Goal: Communication & Community: Answer question/provide support

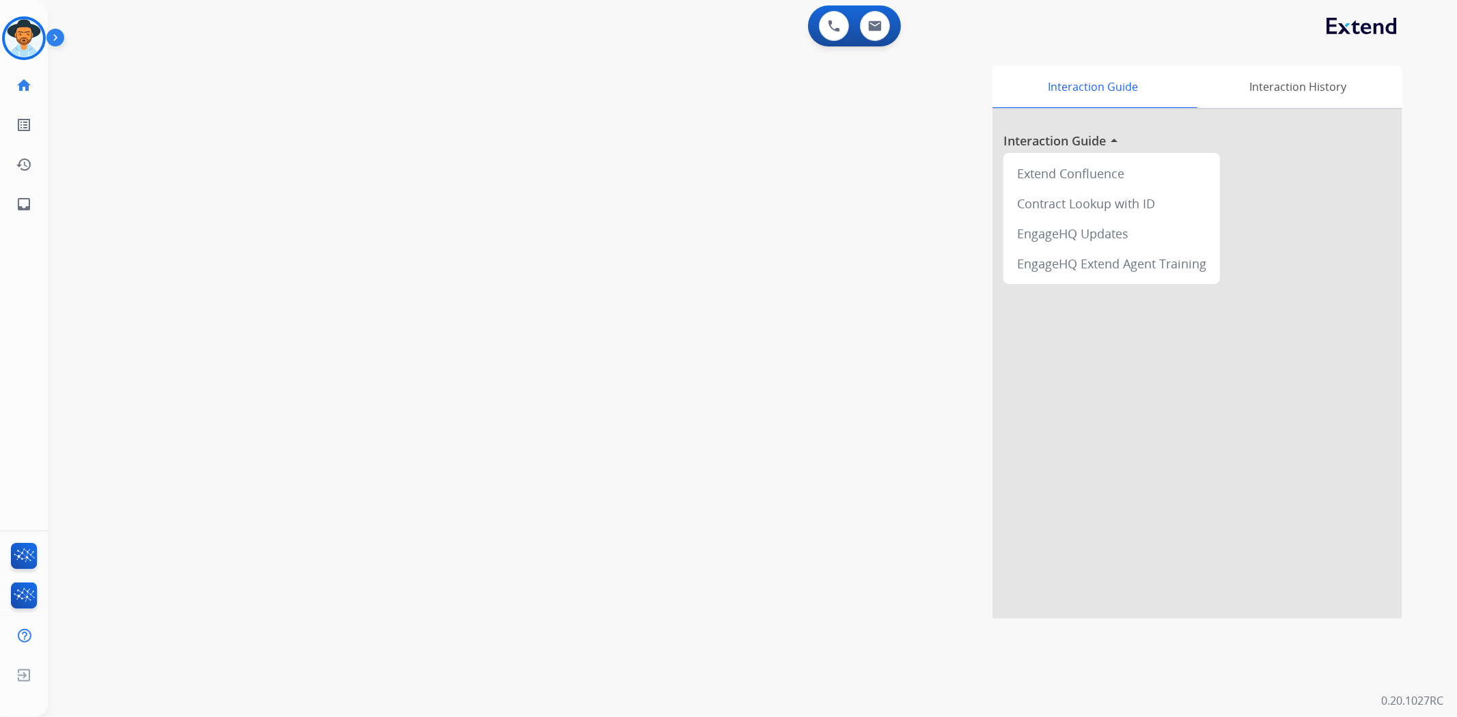
click at [123, 140] on div "swap_horiz Break voice bridge close_fullscreen Connect 3-Way Call merge_type Se…" at bounding box center [736, 334] width 1377 height 570
click at [14, 39] on img at bounding box center [24, 38] width 38 height 38
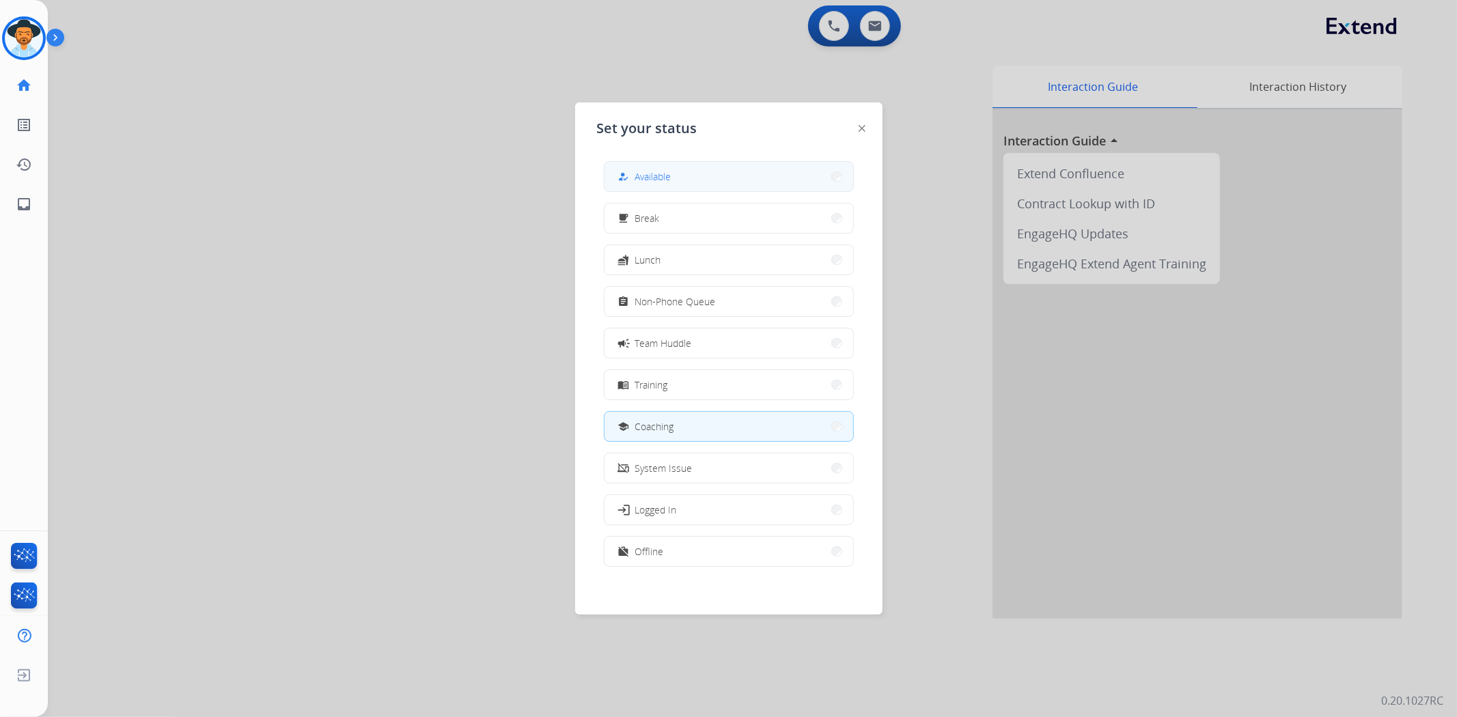
click at [660, 180] on span "Available" at bounding box center [653, 176] width 36 height 14
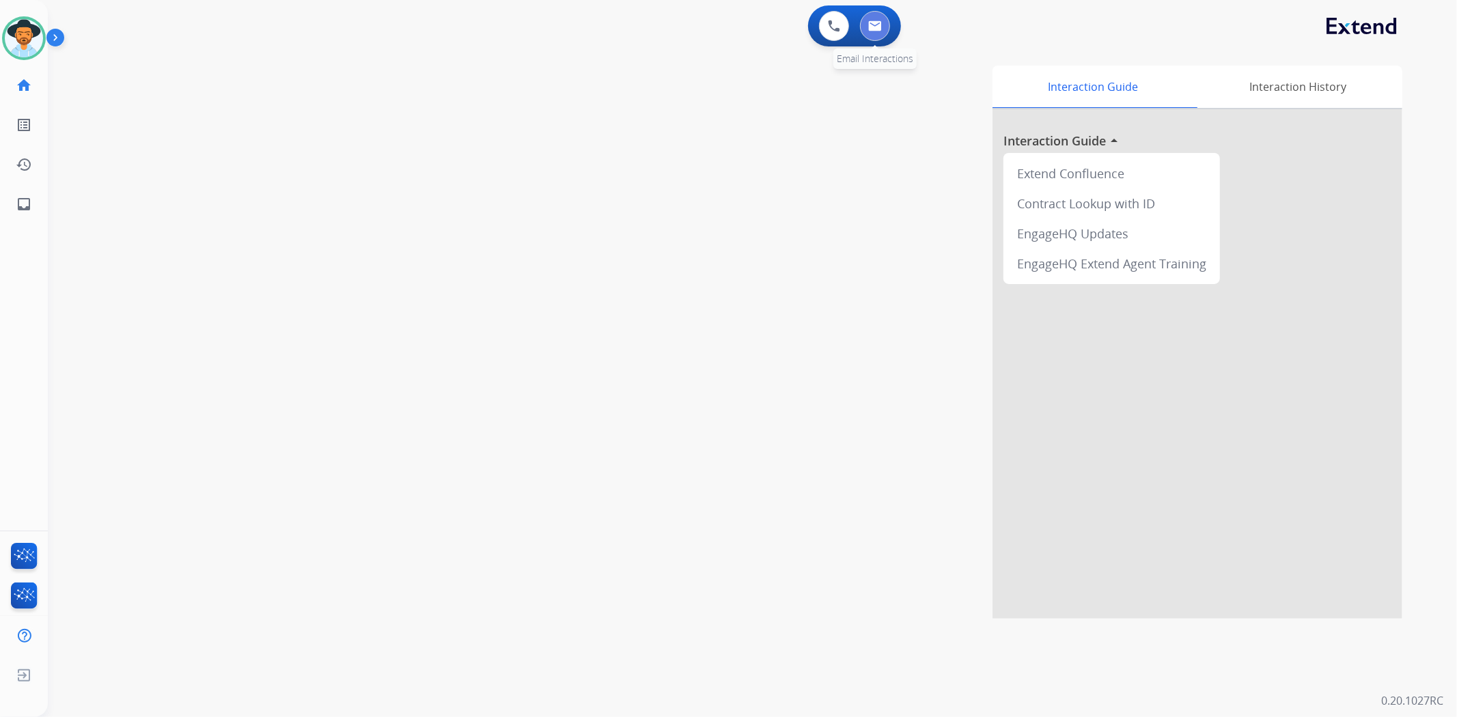
click at [876, 23] on img at bounding box center [875, 25] width 14 height 11
select select "**********"
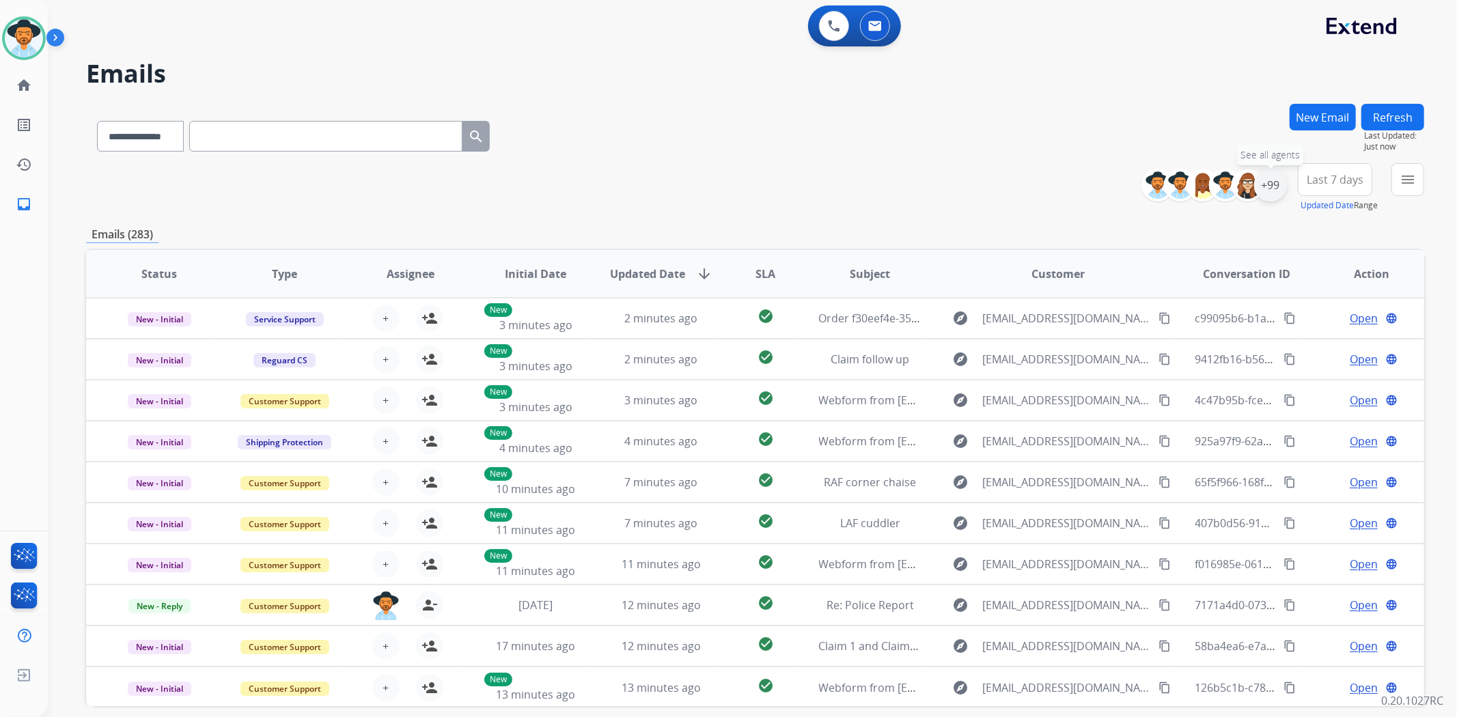
click at [1264, 188] on div "+99" at bounding box center [1270, 185] width 33 height 33
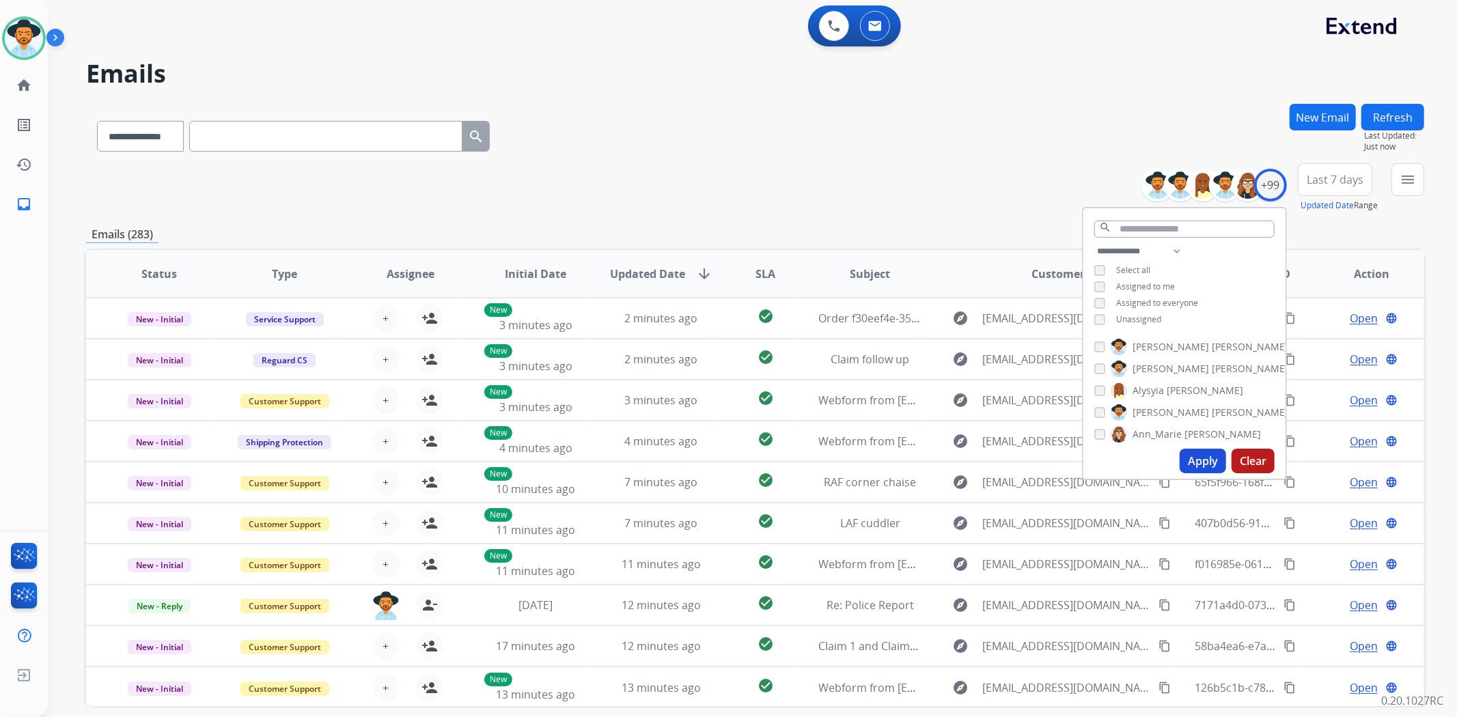
click at [1148, 317] on span "Unassigned" at bounding box center [1138, 320] width 45 height 12
click at [1200, 459] on button "Apply" at bounding box center [1203, 461] width 46 height 25
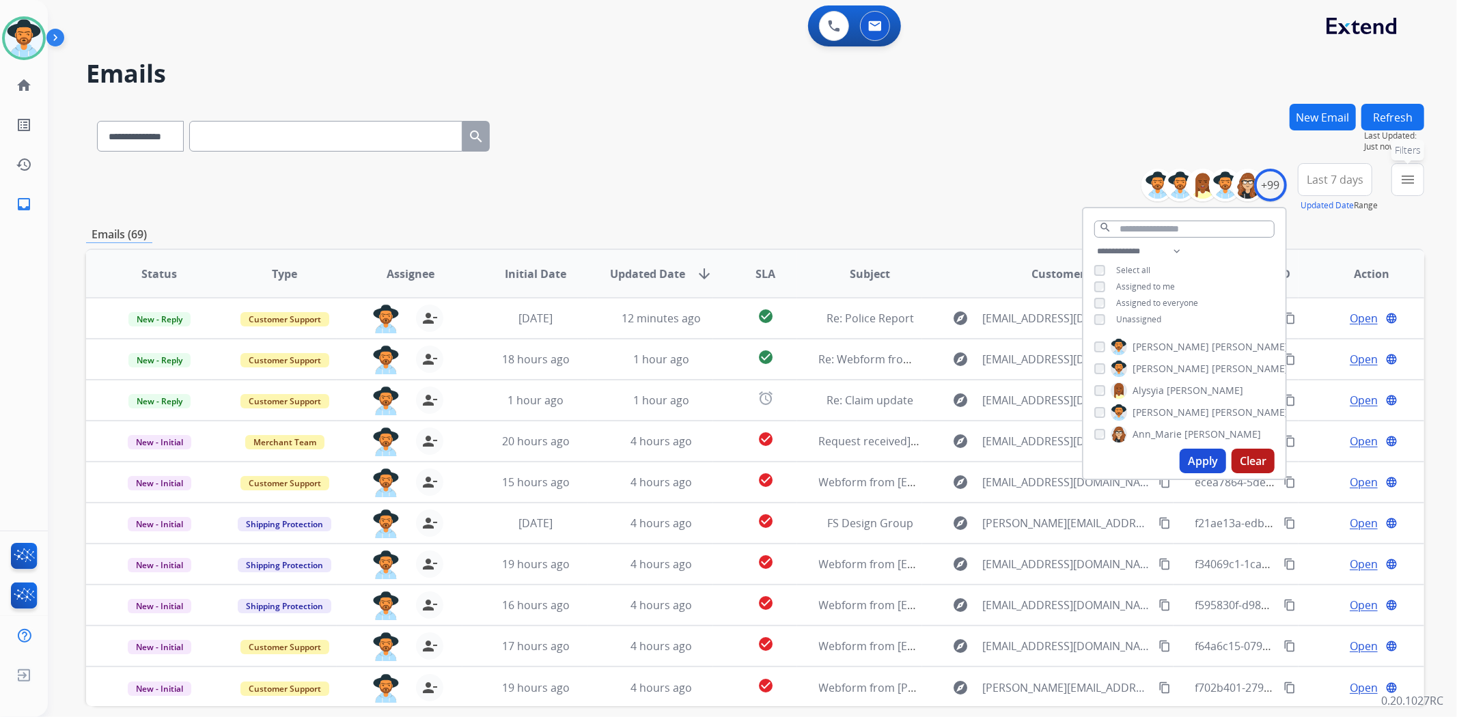
click at [1402, 178] on mat-icon "menu" at bounding box center [1408, 179] width 16 height 16
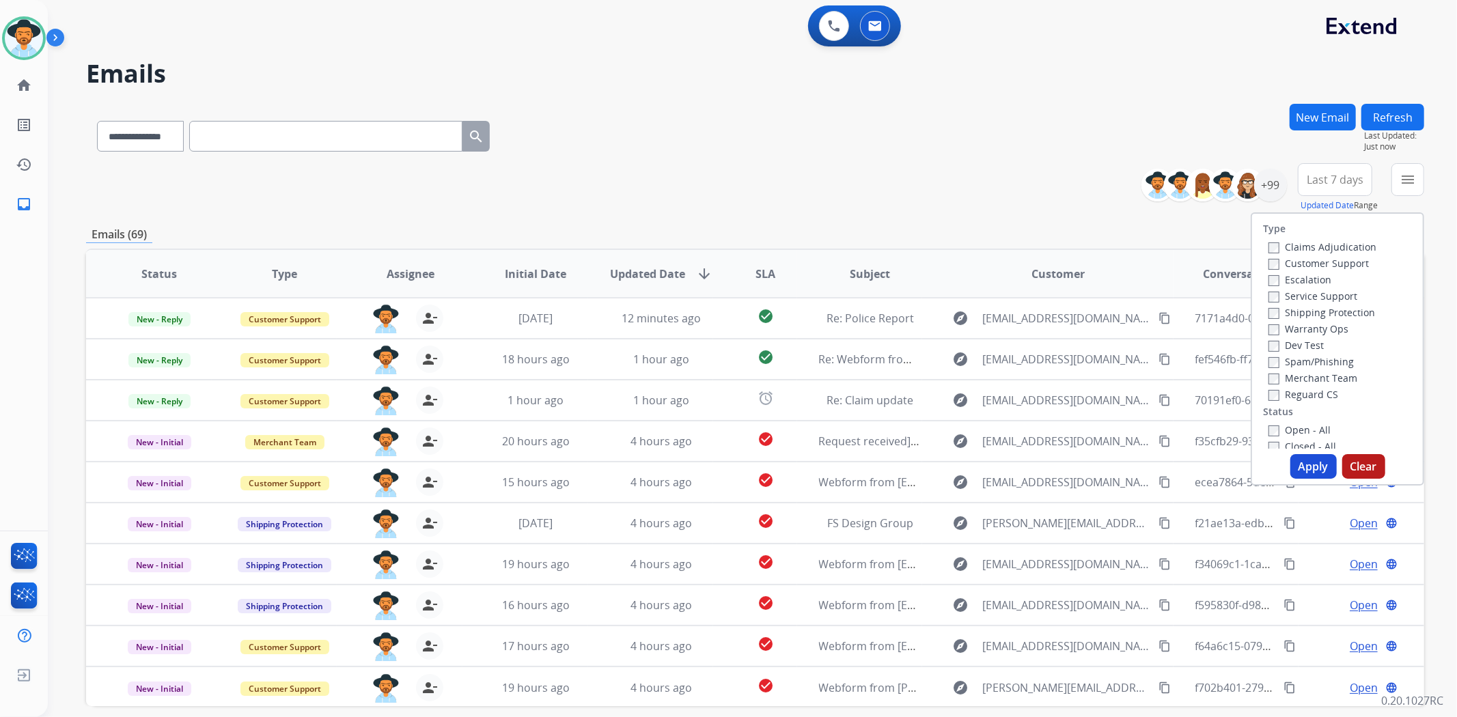
click at [1328, 266] on label "Customer Support" at bounding box center [1319, 263] width 100 height 13
click at [1315, 469] on button "Apply" at bounding box center [1313, 466] width 46 height 25
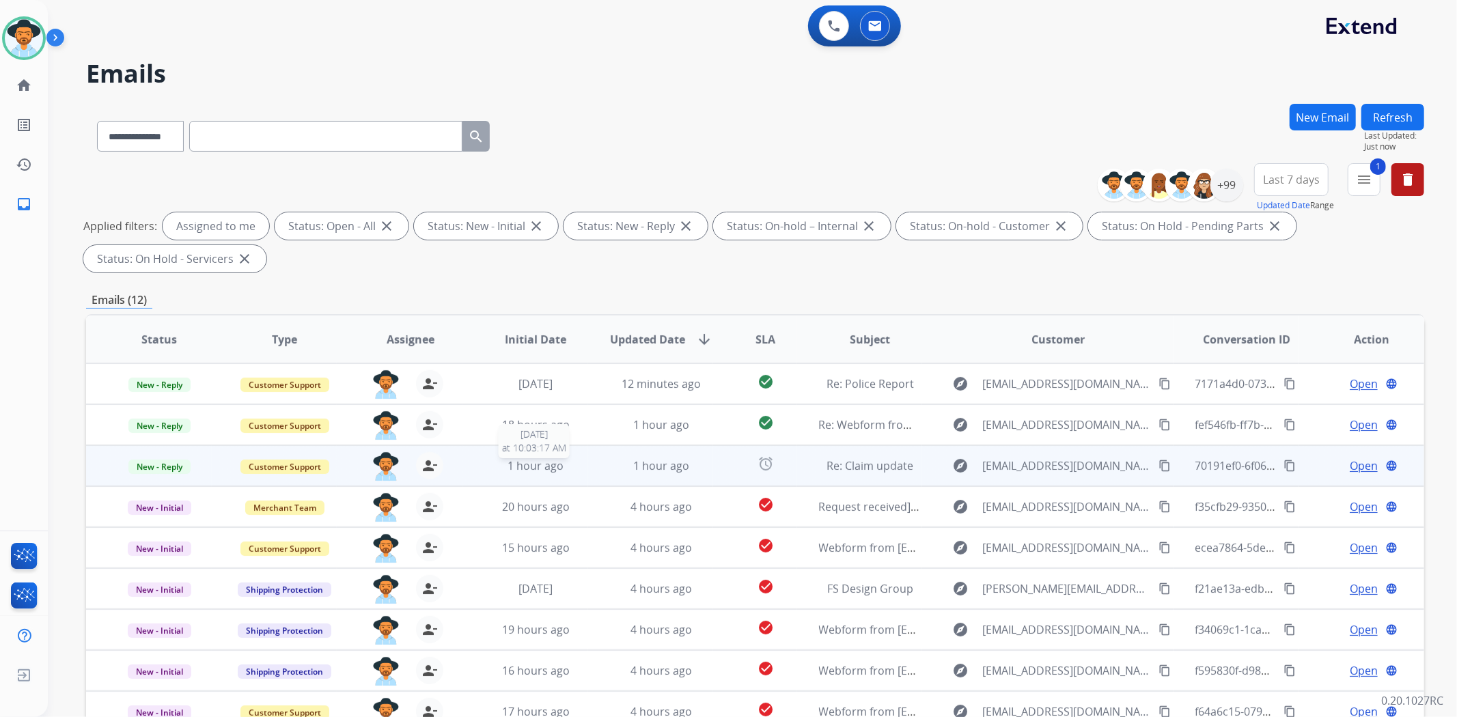
click at [568, 471] on div "1 hour ago" at bounding box center [535, 466] width 103 height 16
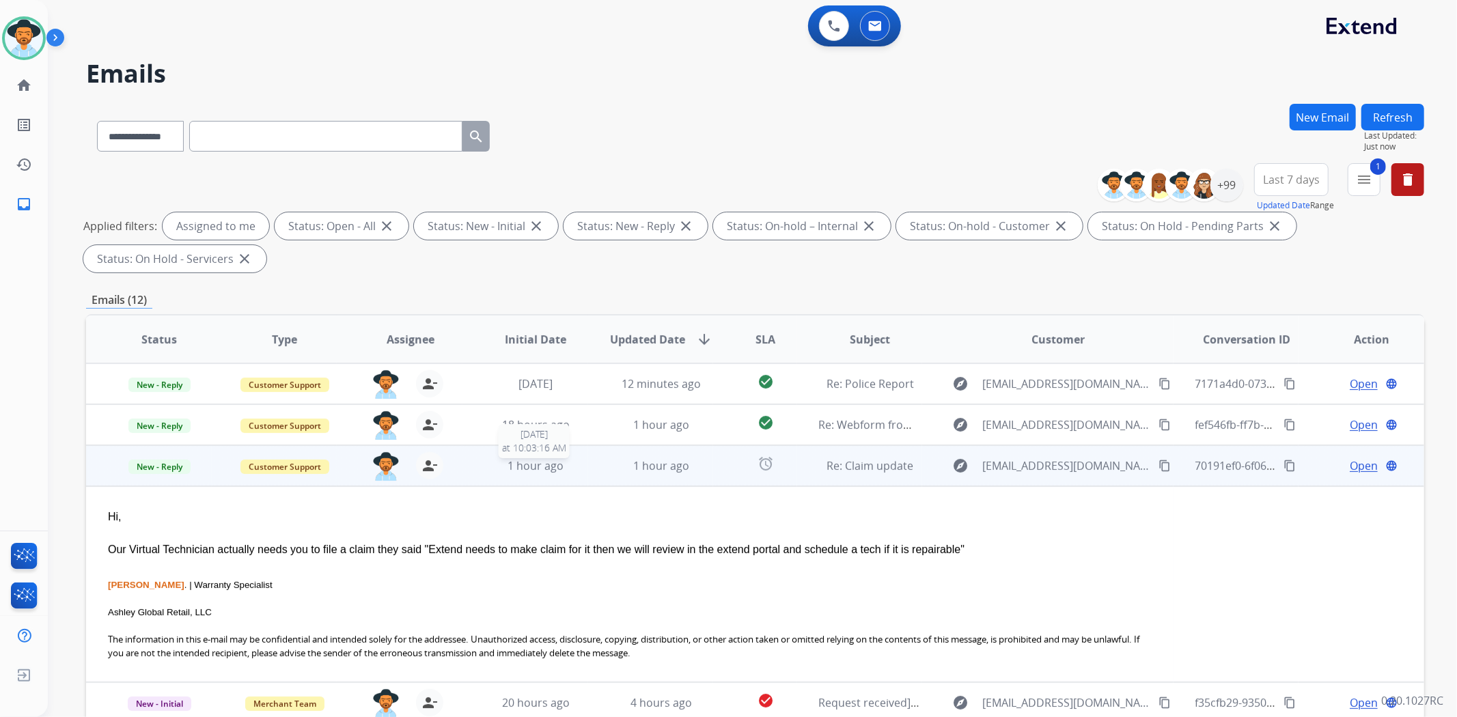
scroll to position [82, 0]
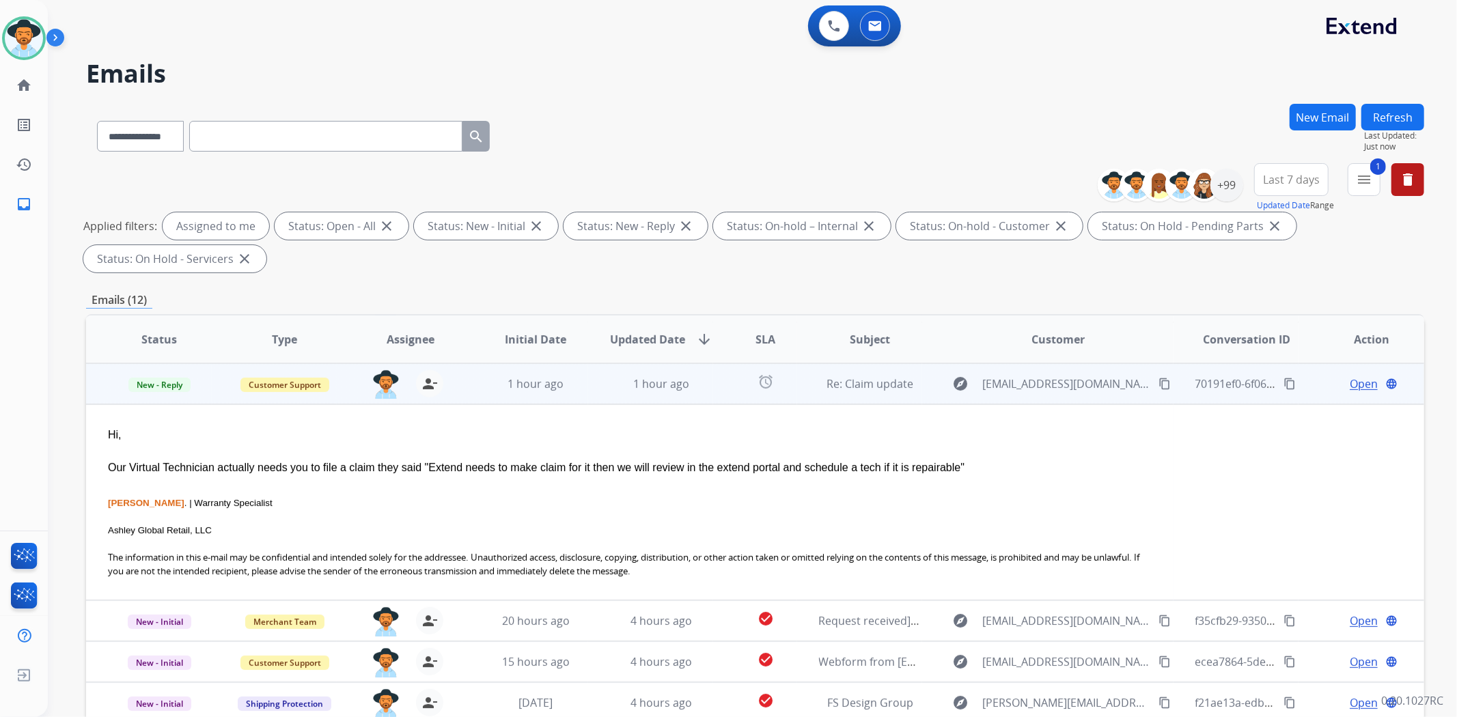
click at [1350, 381] on span "Open" at bounding box center [1364, 384] width 28 height 16
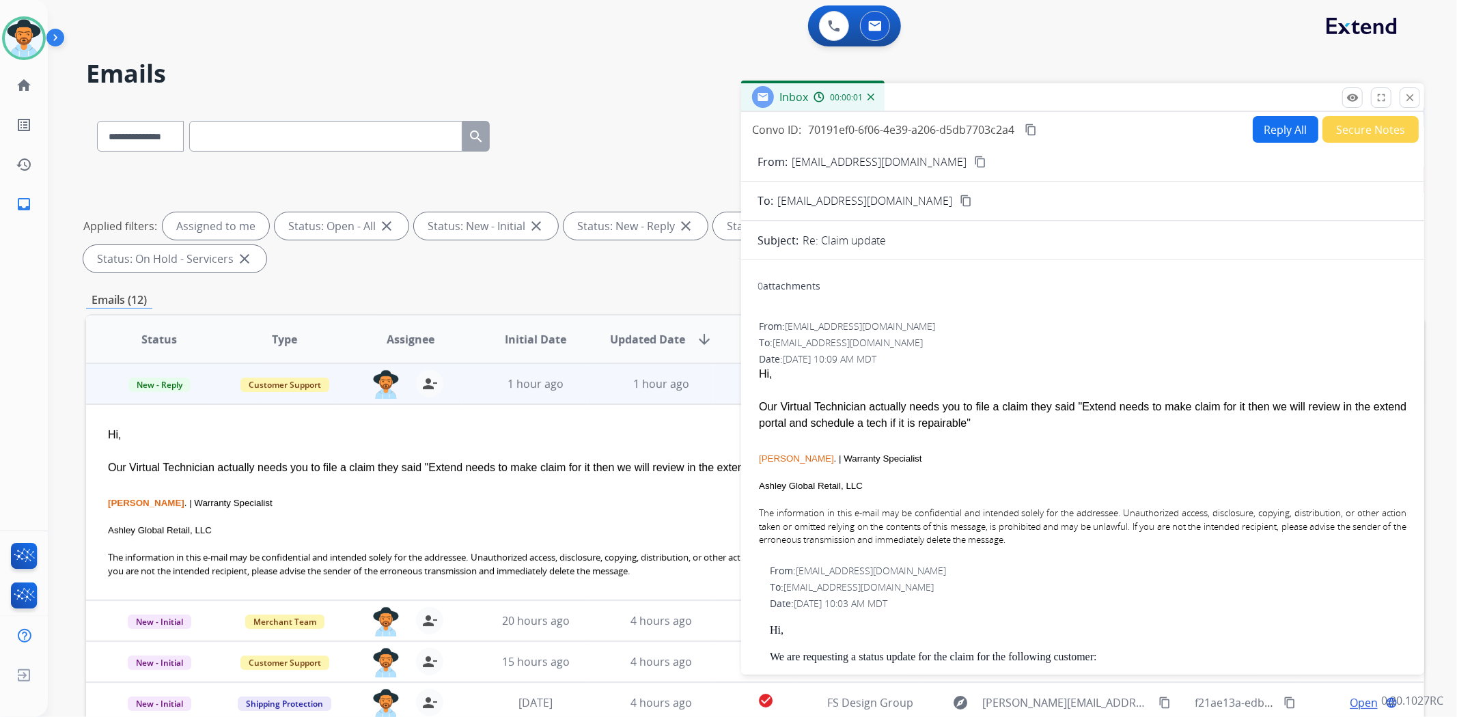
click at [1269, 133] on button "Reply All" at bounding box center [1286, 129] width 66 height 27
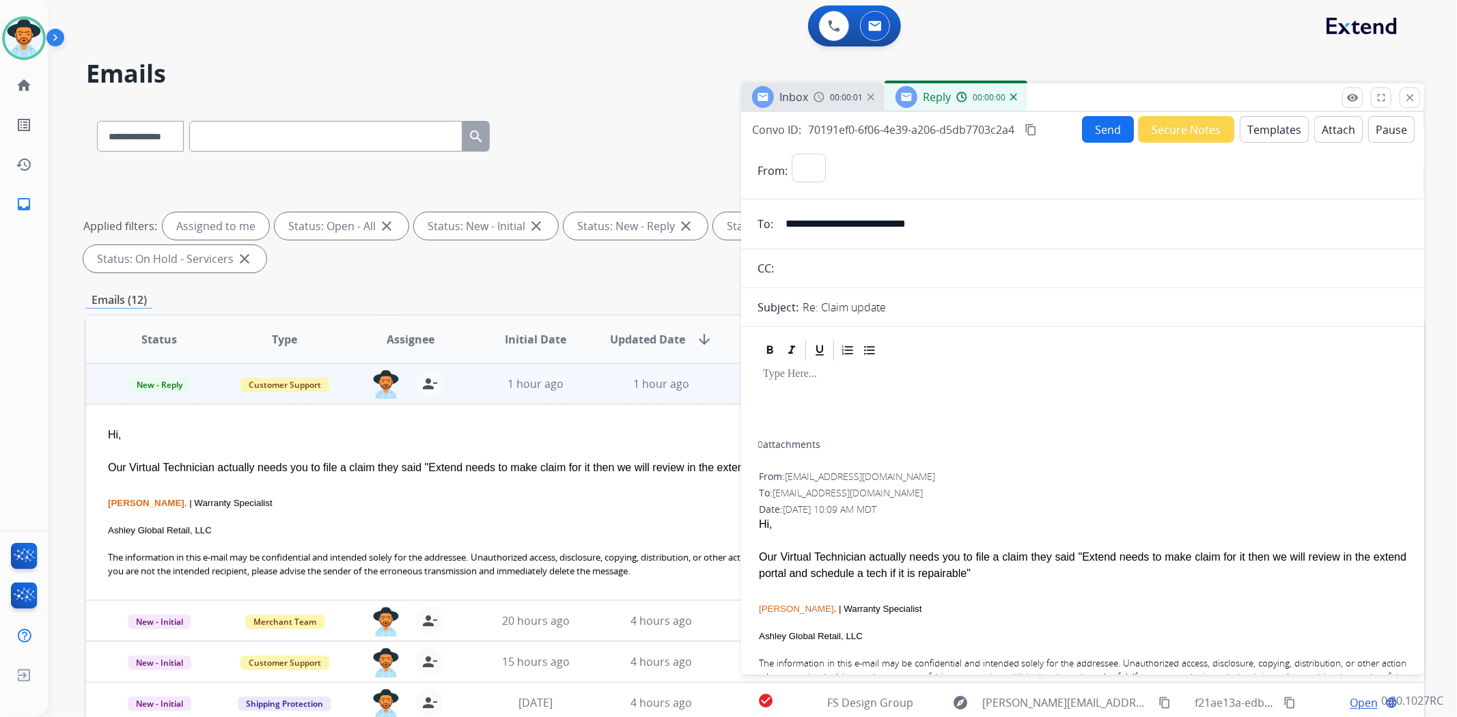
select select "**********"
click at [1256, 130] on button "Templates" at bounding box center [1274, 129] width 69 height 27
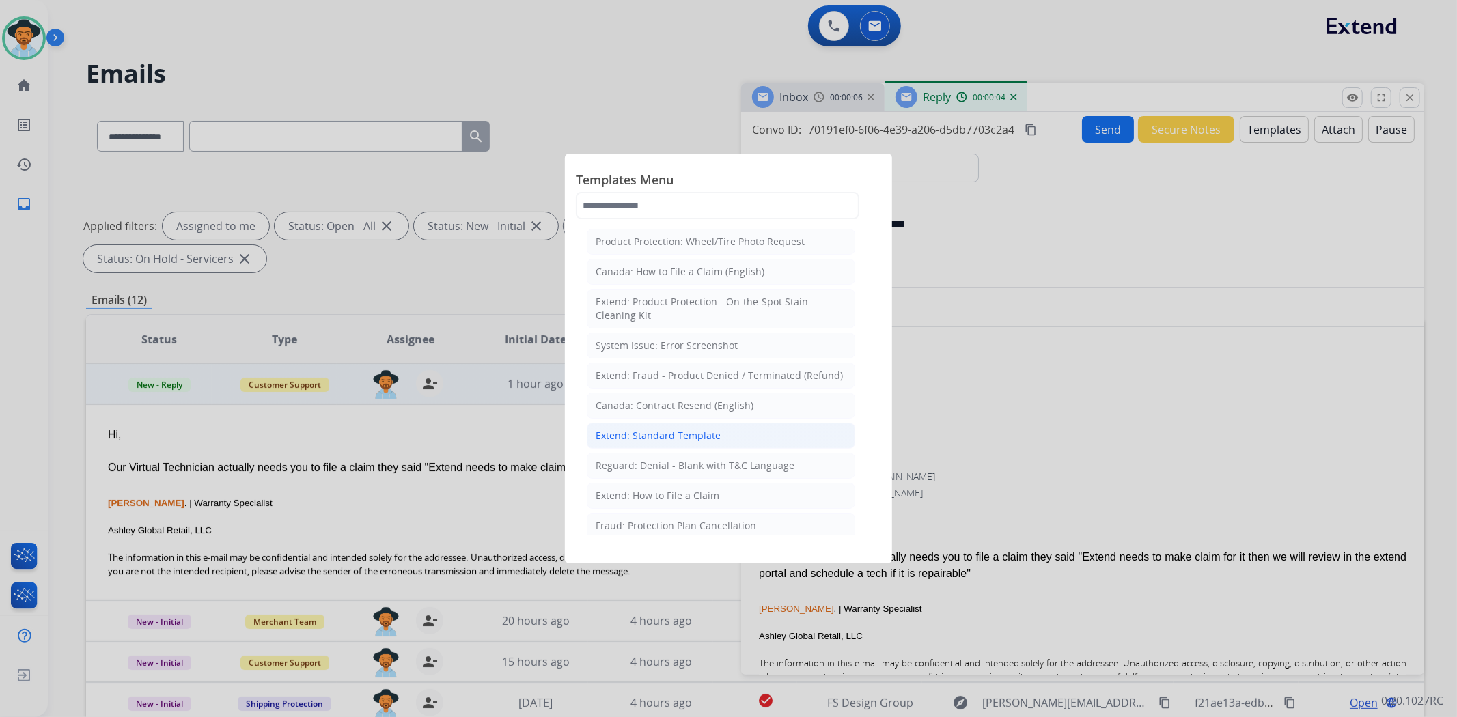
click at [679, 429] on div "Extend: Standard Template" at bounding box center [658, 436] width 125 height 14
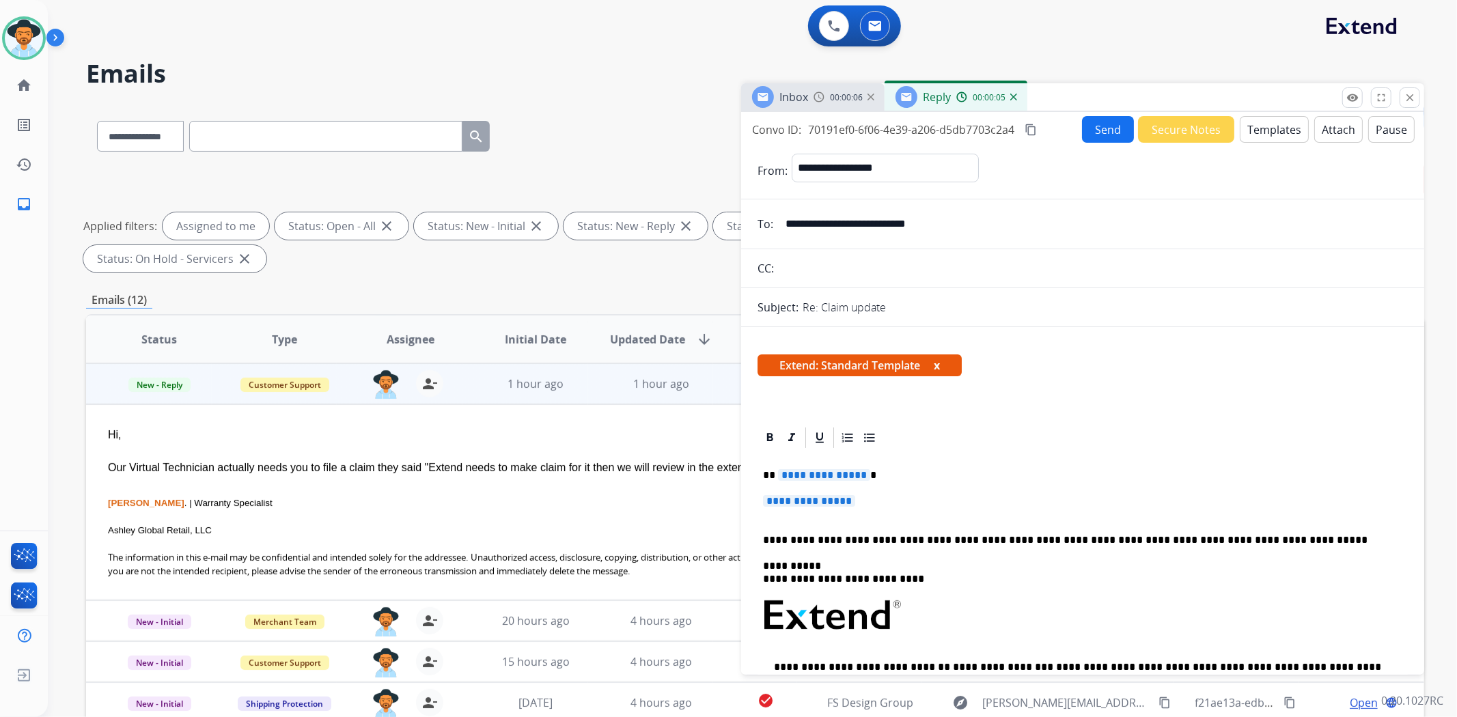
click at [804, 499] on span "**********" at bounding box center [809, 501] width 92 height 12
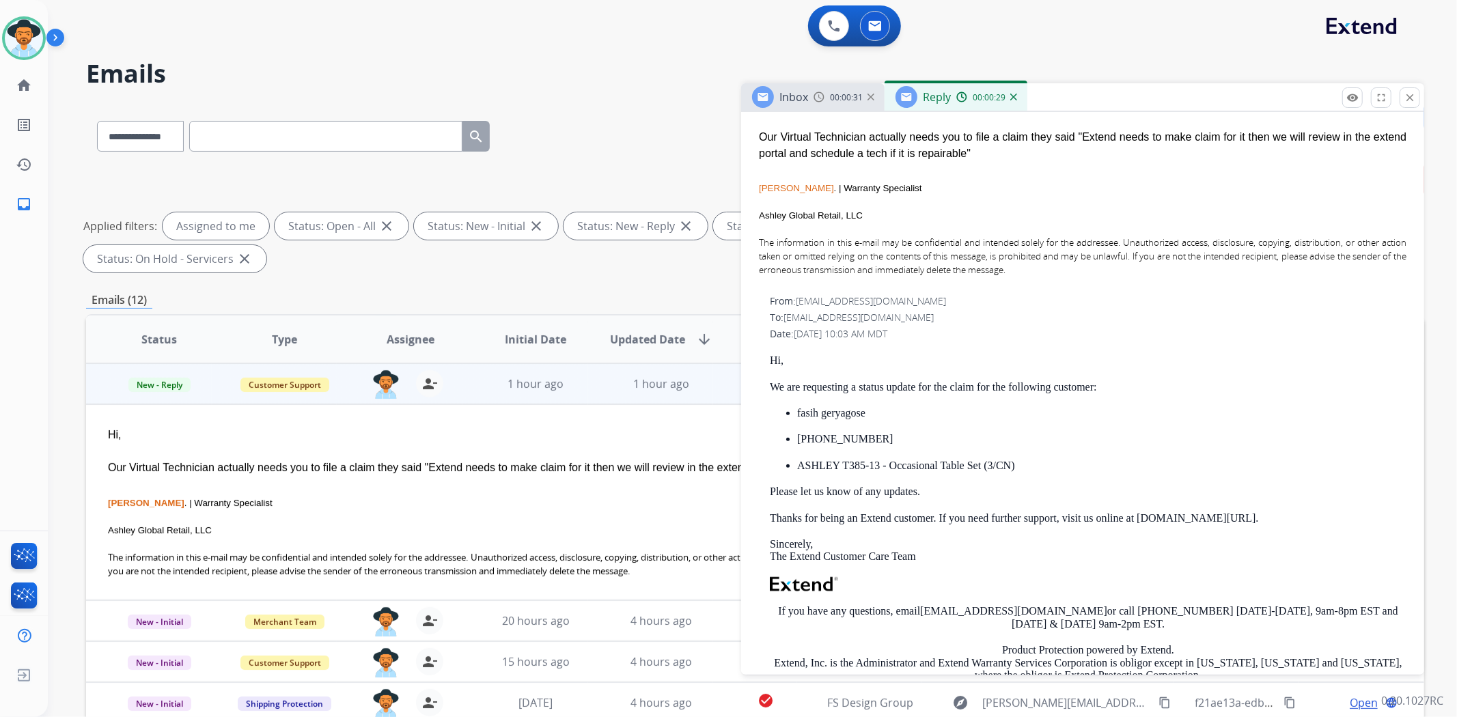
scroll to position [835, 0]
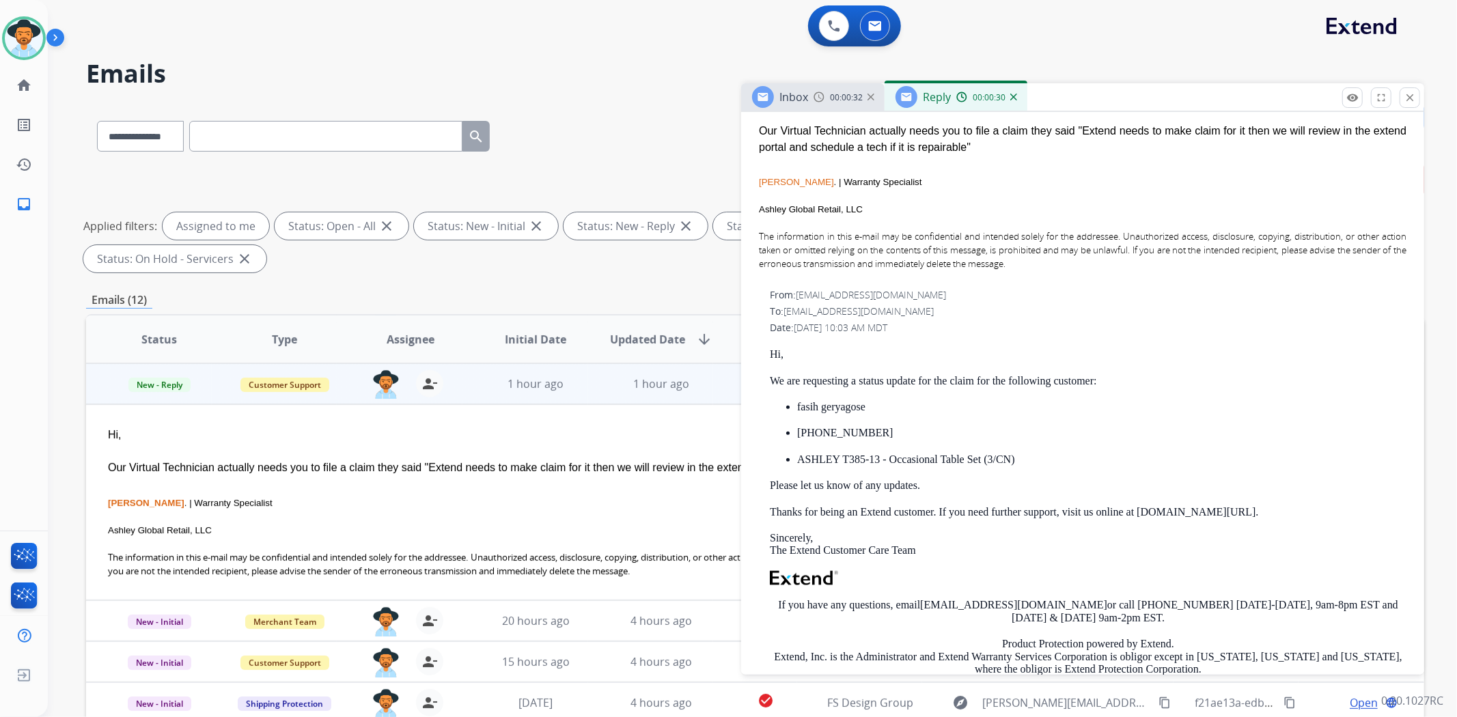
click at [852, 427] on p "[PHONE_NUMBER]" at bounding box center [1101, 433] width 609 height 12
copy p "[PHONE_NUMBER]"
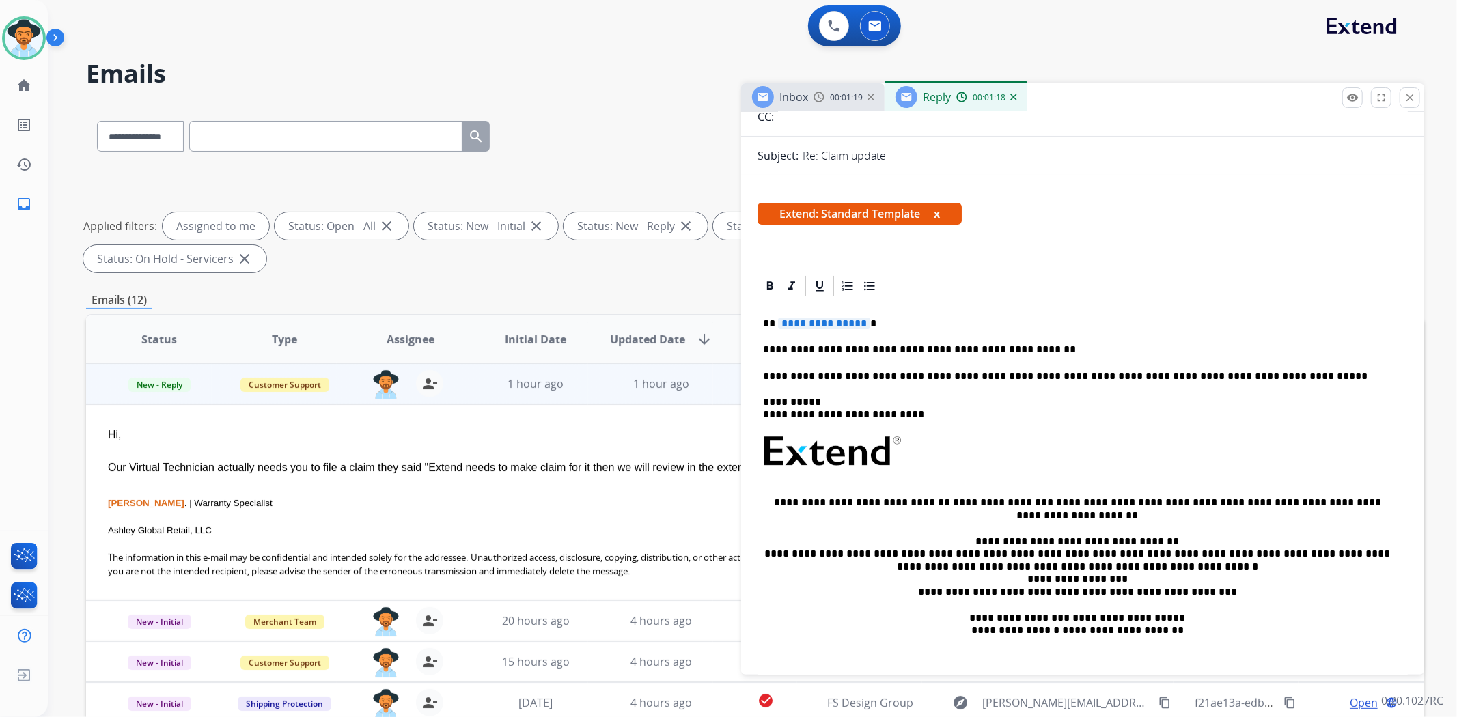
scroll to position [0, 0]
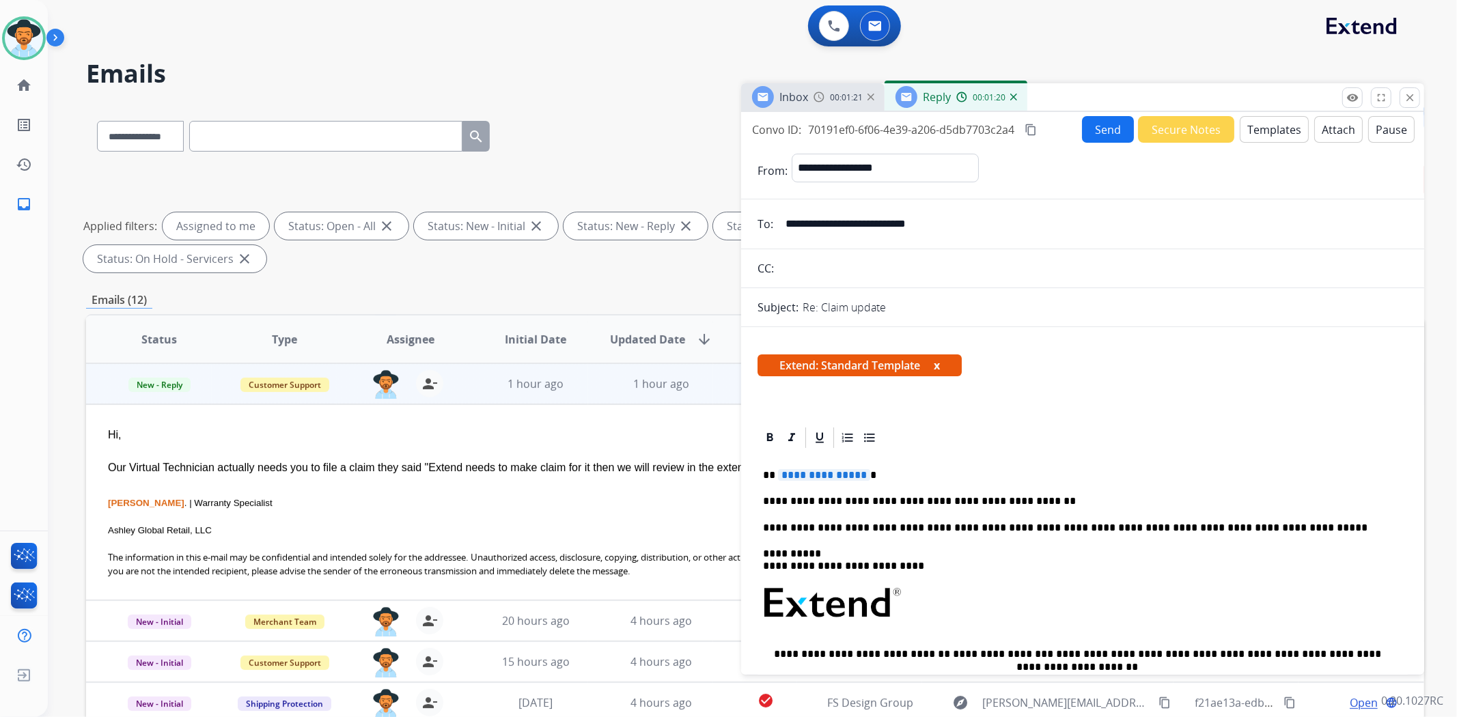
click at [1026, 501] on p "**********" at bounding box center [1077, 501] width 628 height 12
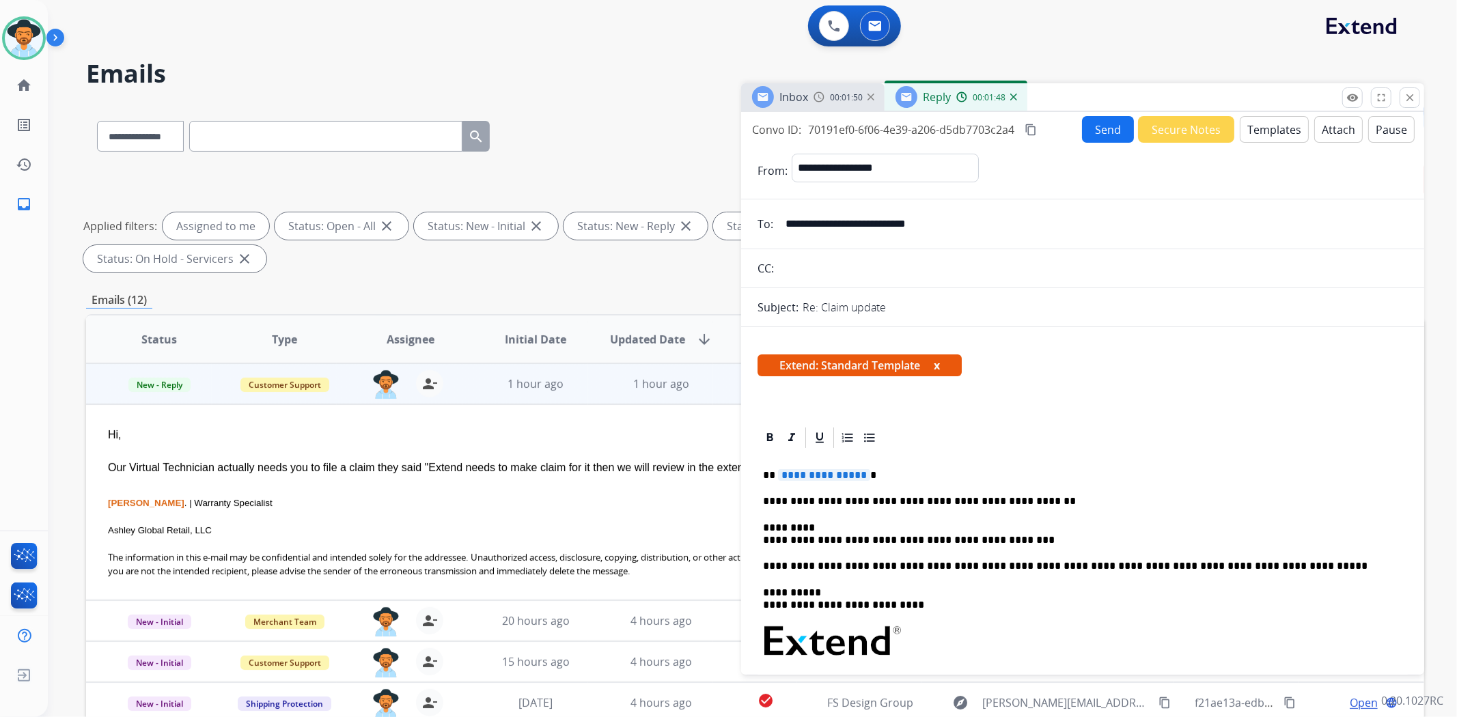
click at [816, 524] on p "**********" at bounding box center [1077, 534] width 628 height 25
click at [852, 474] on span "**********" at bounding box center [824, 475] width 92 height 12
click at [857, 499] on p "**********" at bounding box center [1077, 501] width 628 height 12
click at [1043, 501] on p "**********" at bounding box center [1077, 501] width 628 height 12
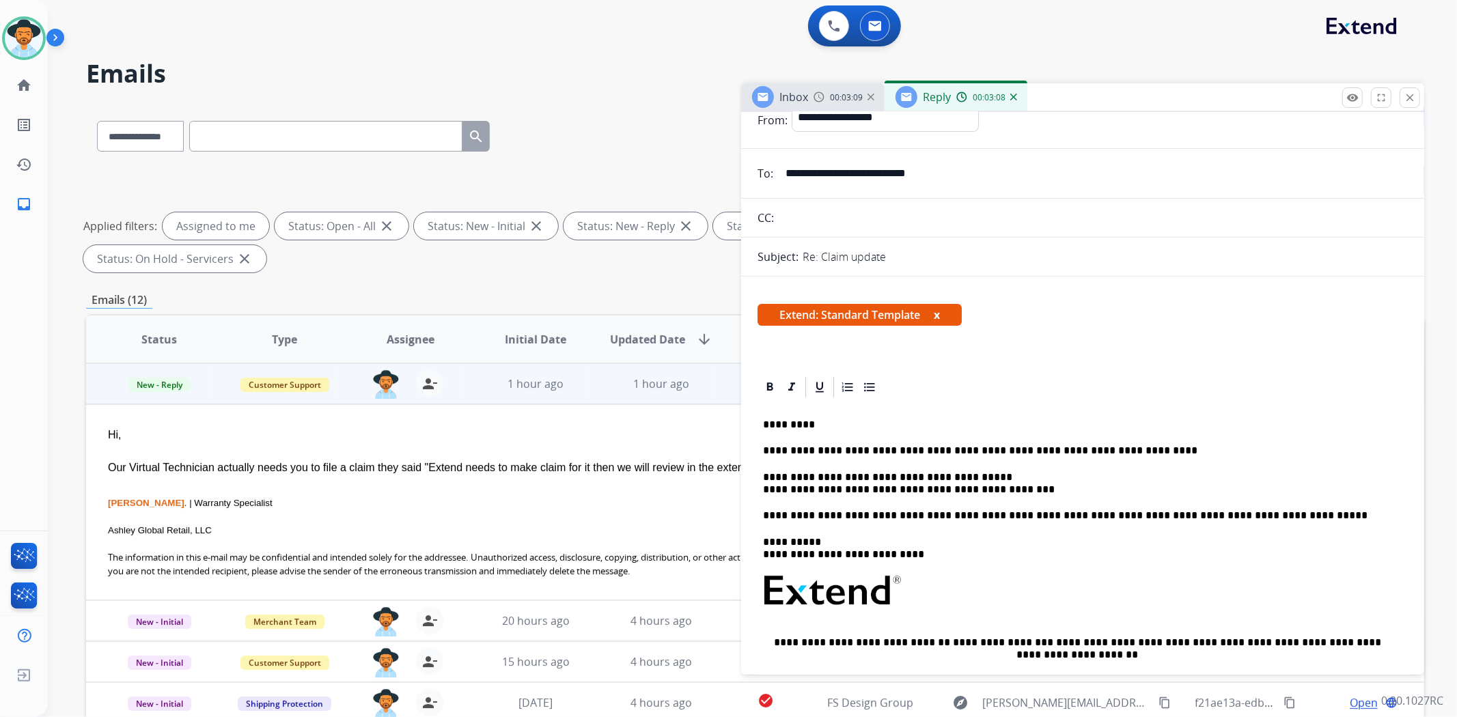
scroll to position [76, 0]
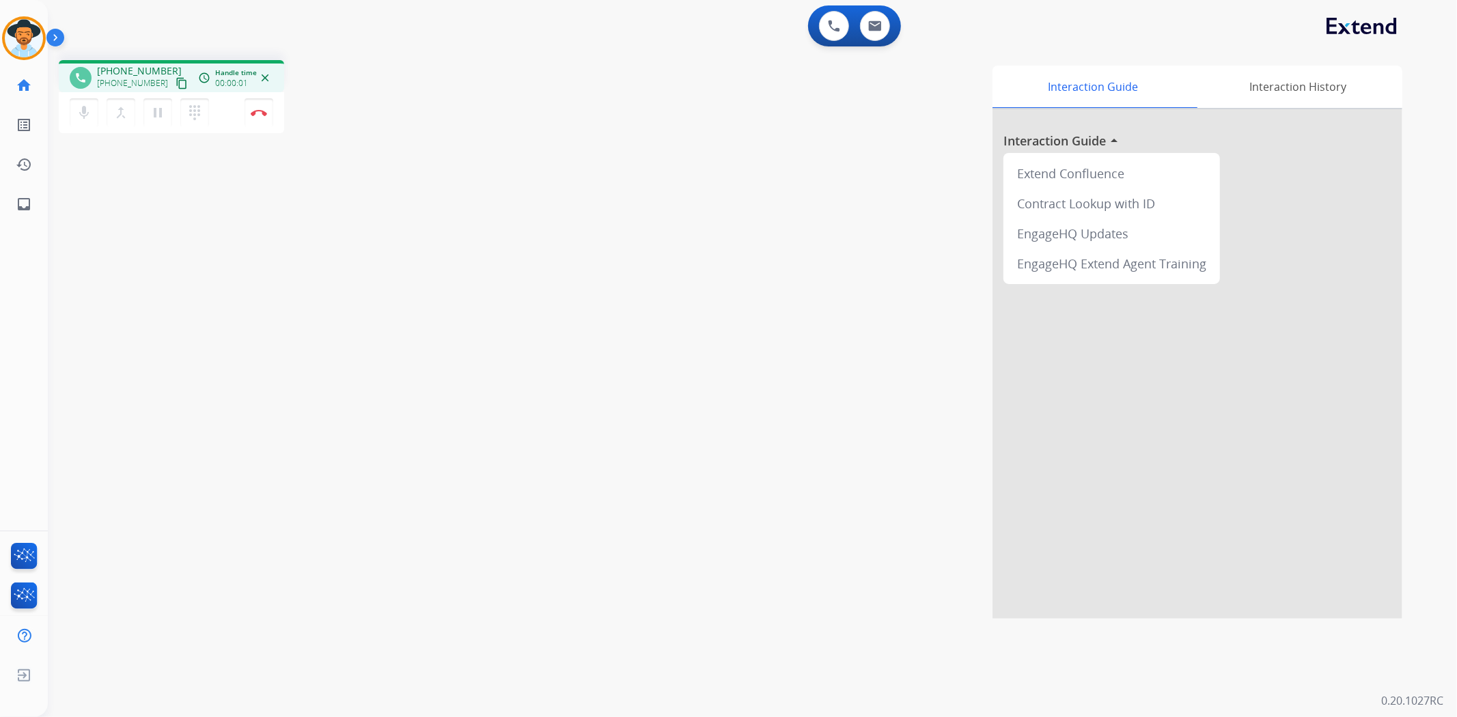
click at [176, 83] on mat-icon "content_copy" at bounding box center [182, 83] width 12 height 12
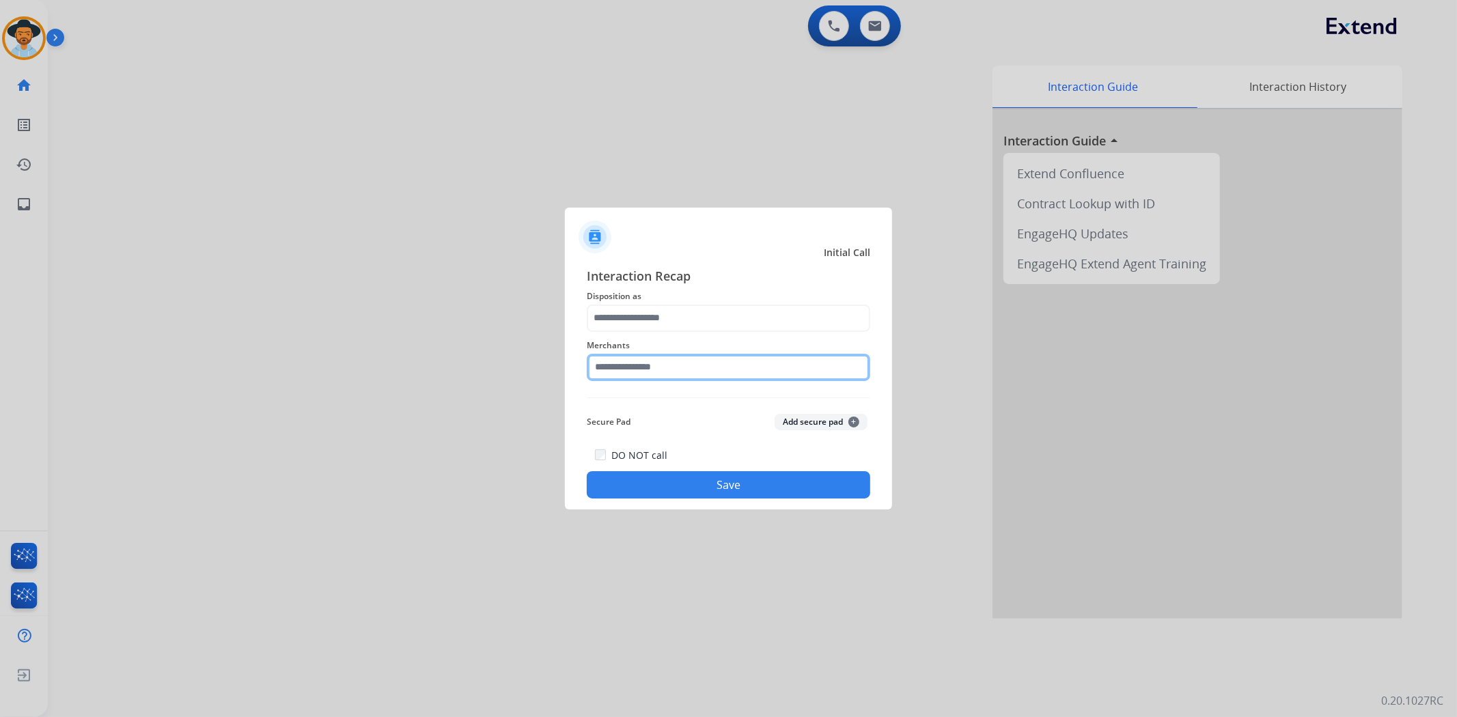
click at [644, 359] on input "text" at bounding box center [729, 367] width 284 height 27
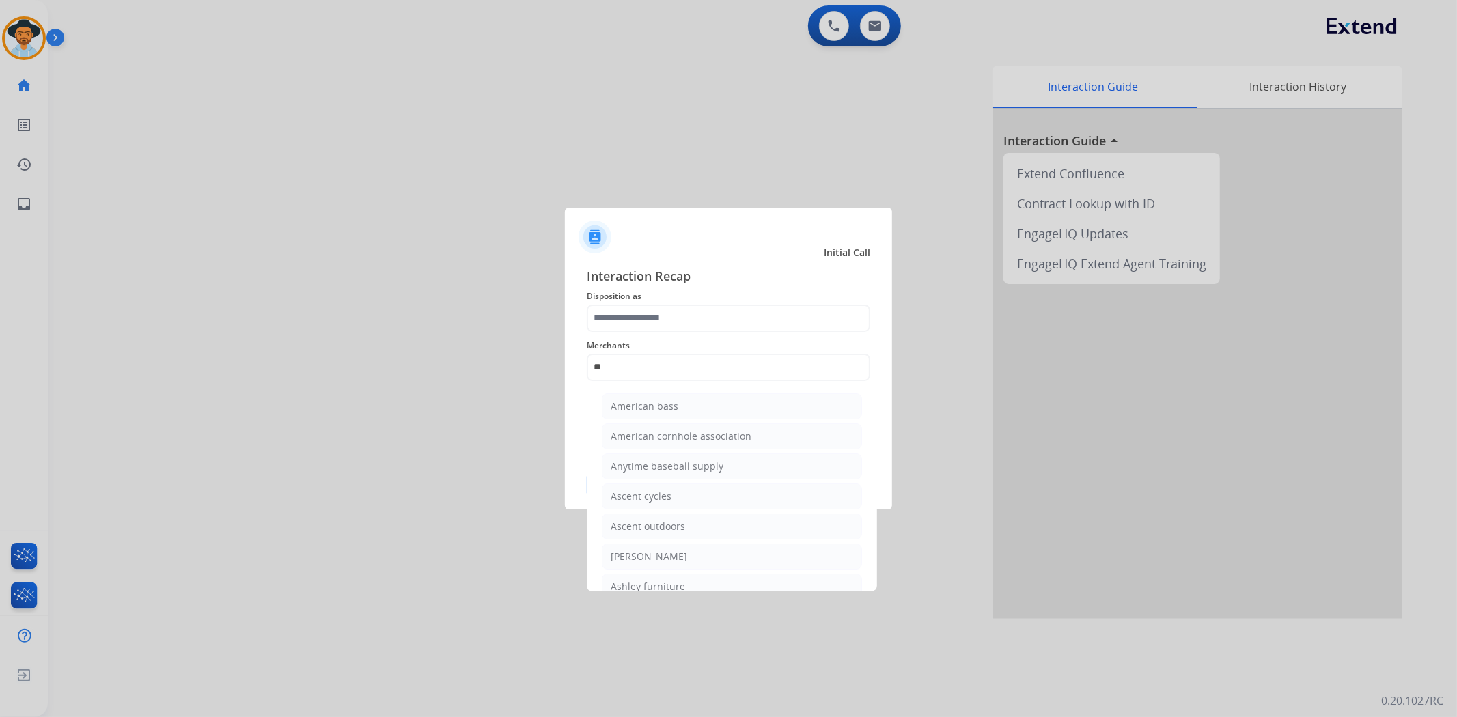
click at [660, 551] on div "[PERSON_NAME]" at bounding box center [649, 557] width 77 height 14
type input "**********"
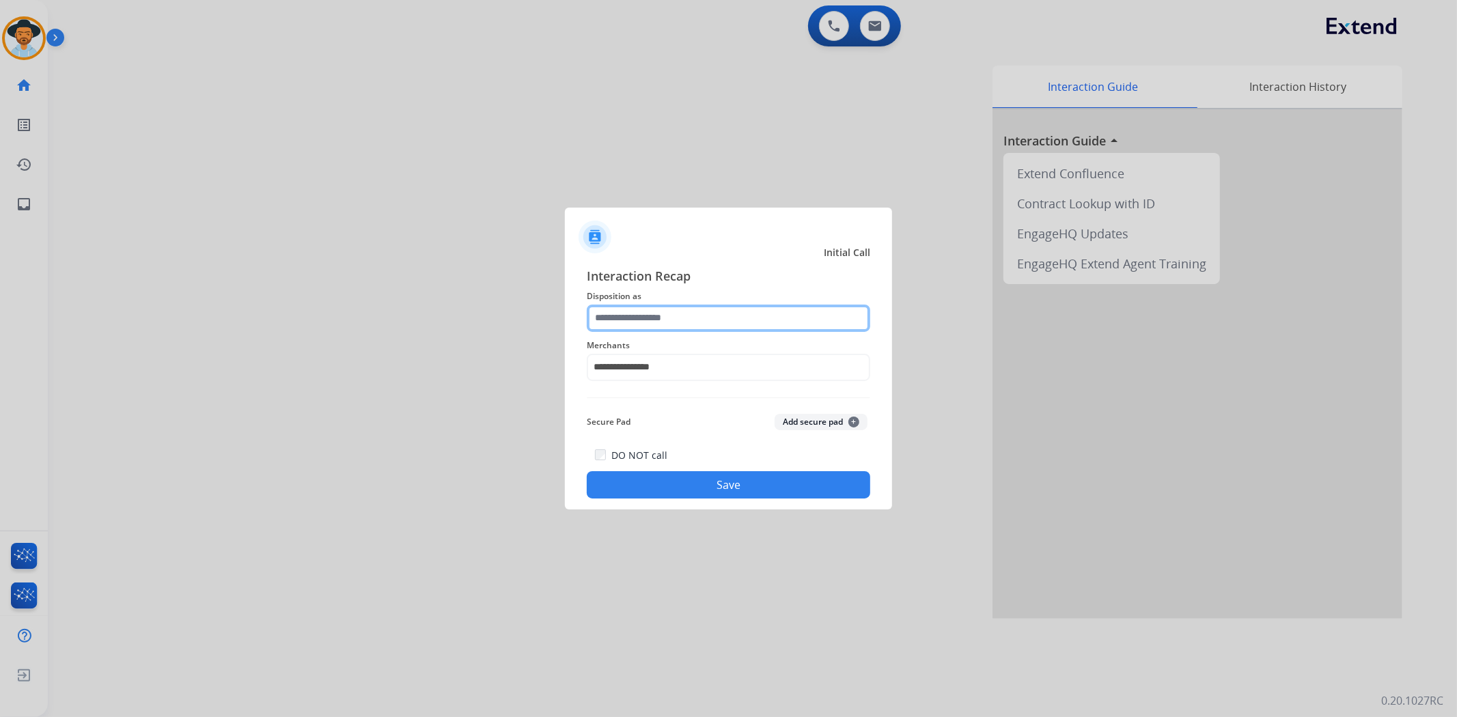
click at [666, 317] on input "text" at bounding box center [729, 318] width 284 height 27
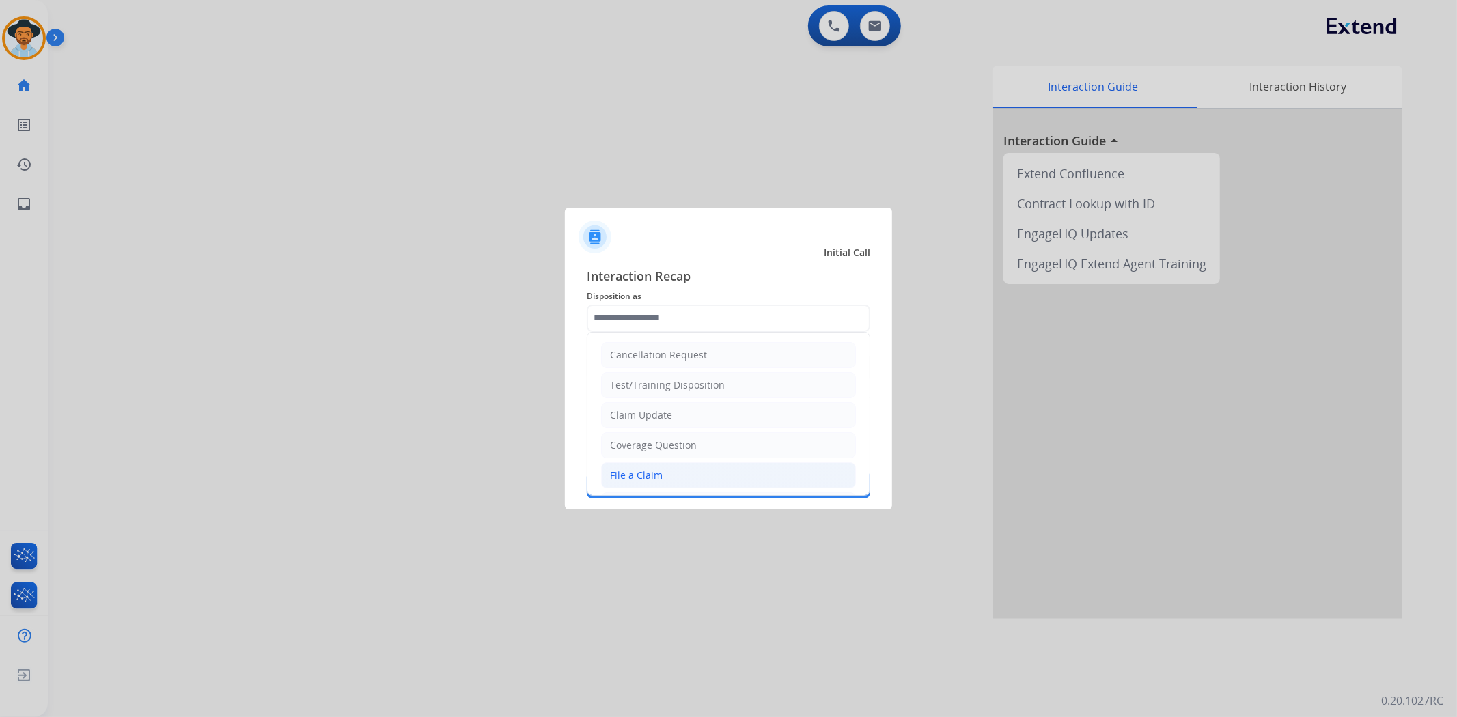
click at [669, 481] on li "File a Claim" at bounding box center [728, 475] width 255 height 26
type input "**********"
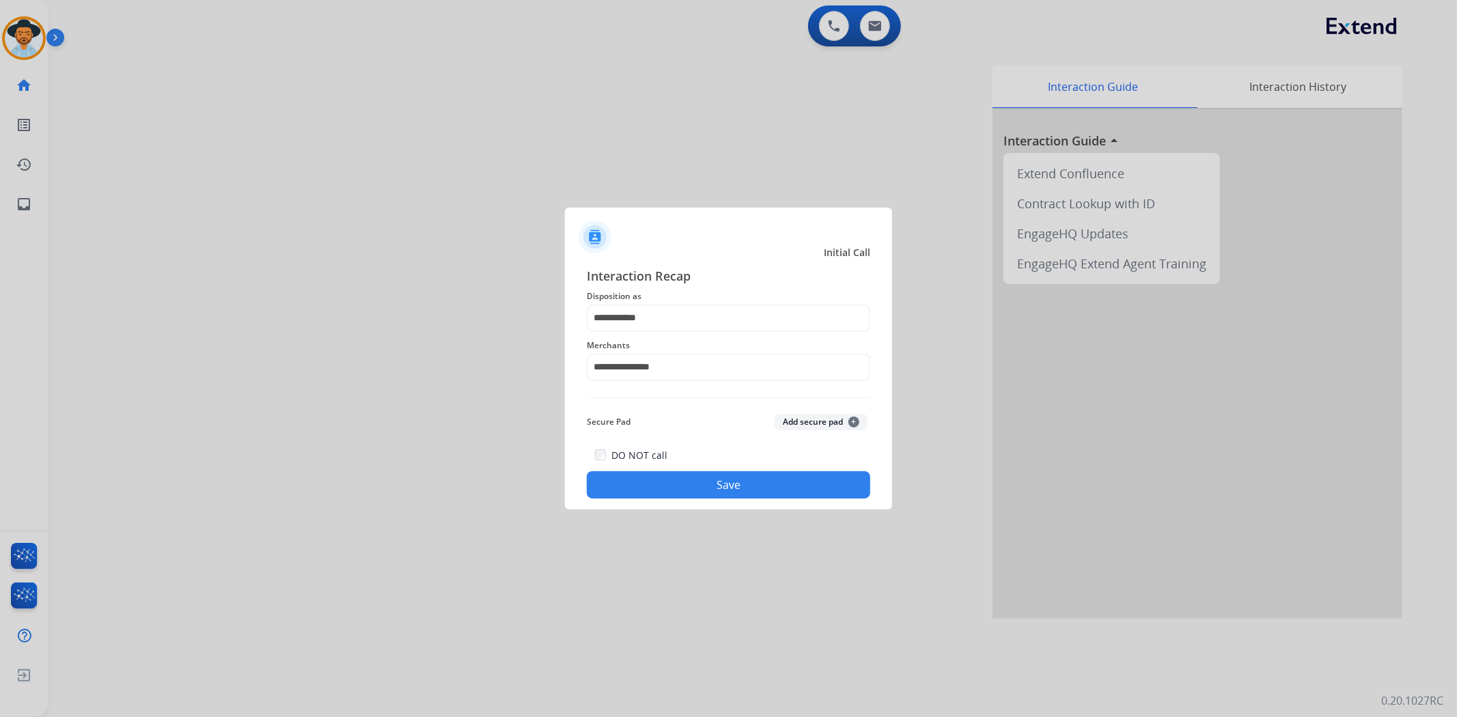
click at [715, 494] on button "Save" at bounding box center [729, 484] width 284 height 27
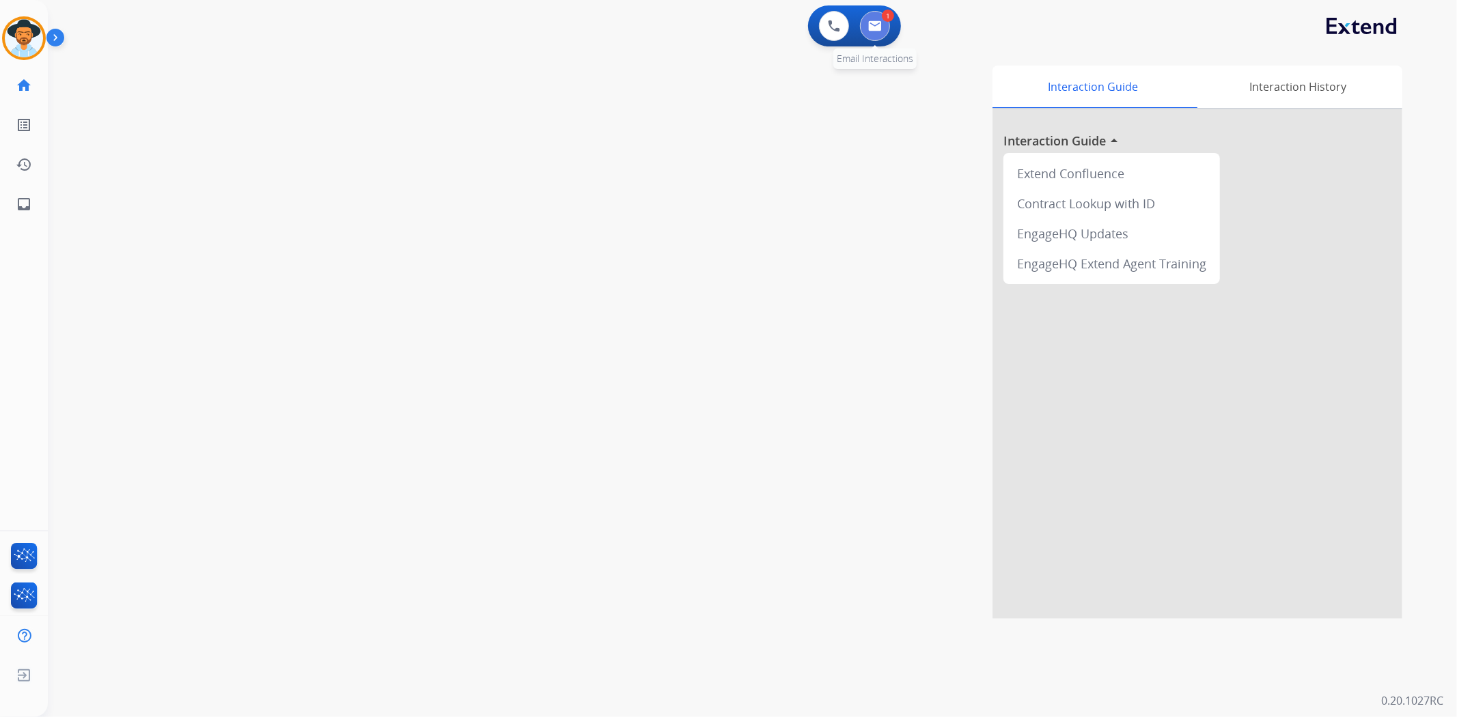
click at [876, 33] on button at bounding box center [875, 26] width 30 height 30
select select "**********"
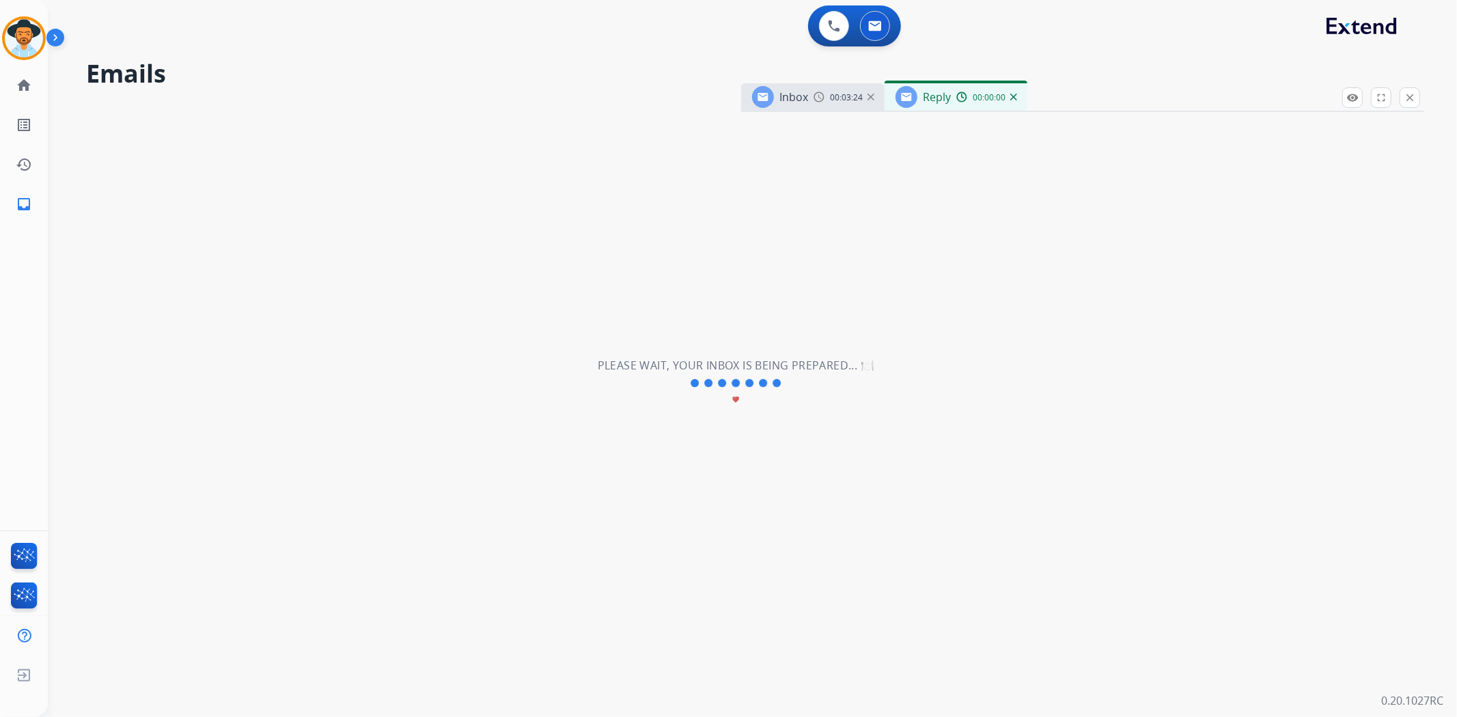
select select "**********"
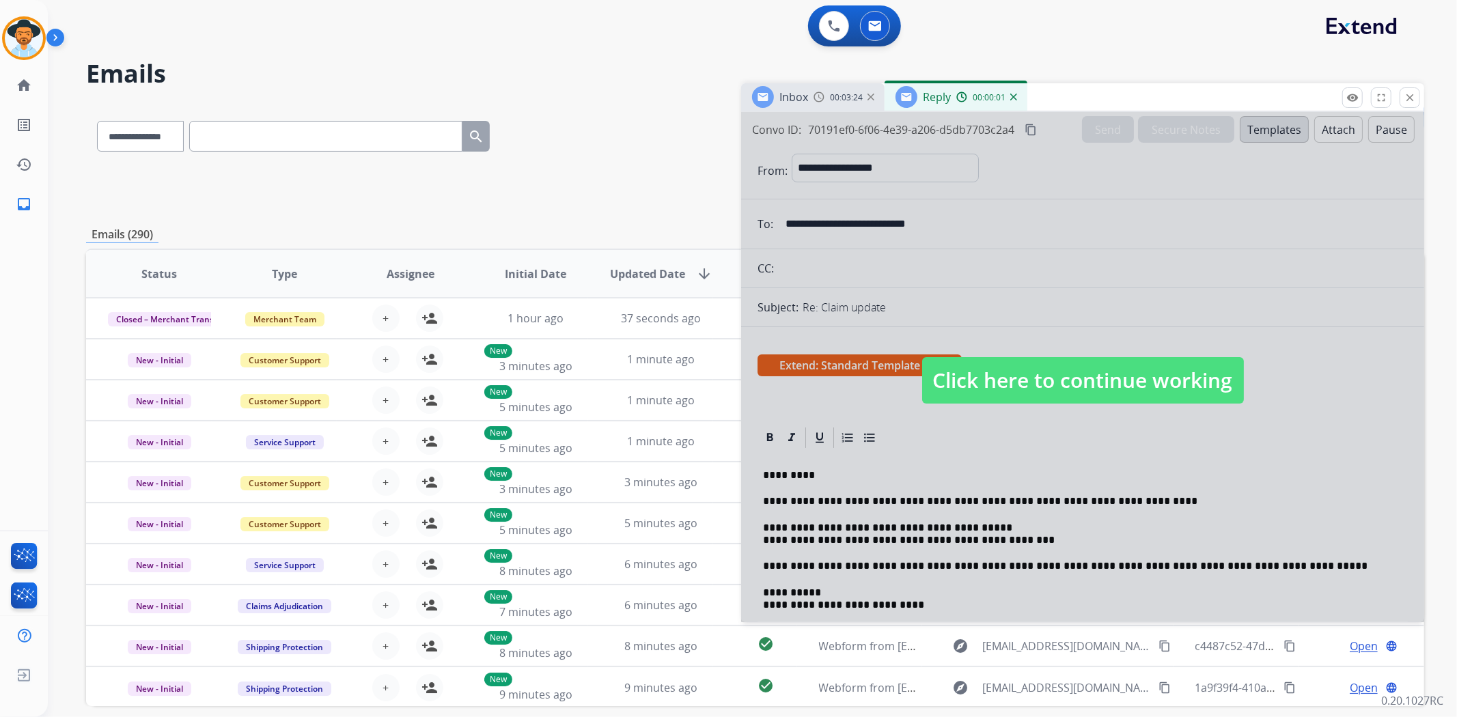
click at [1122, 376] on span "Click here to continue working" at bounding box center [1083, 380] width 322 height 46
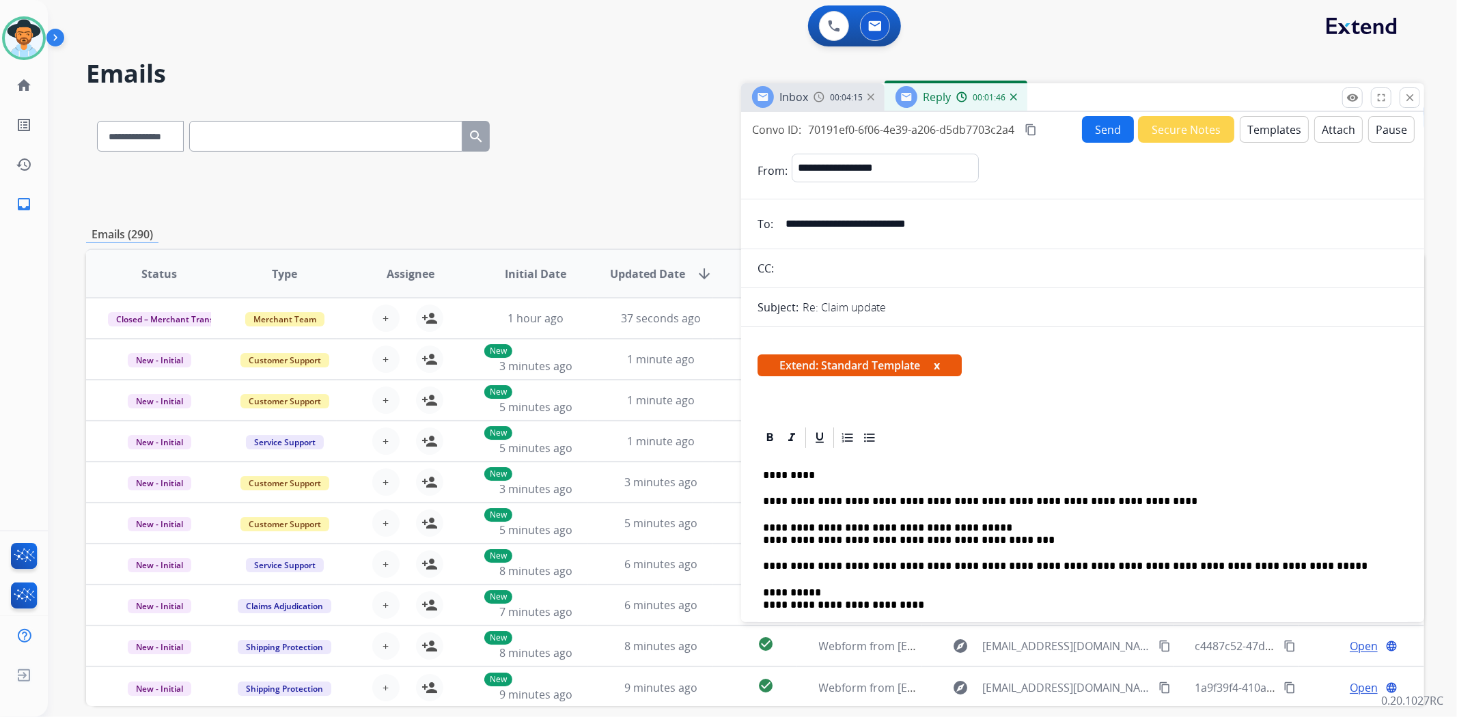
click at [1075, 542] on p "**********" at bounding box center [1077, 534] width 628 height 25
click at [1108, 128] on button "Send" at bounding box center [1108, 129] width 52 height 27
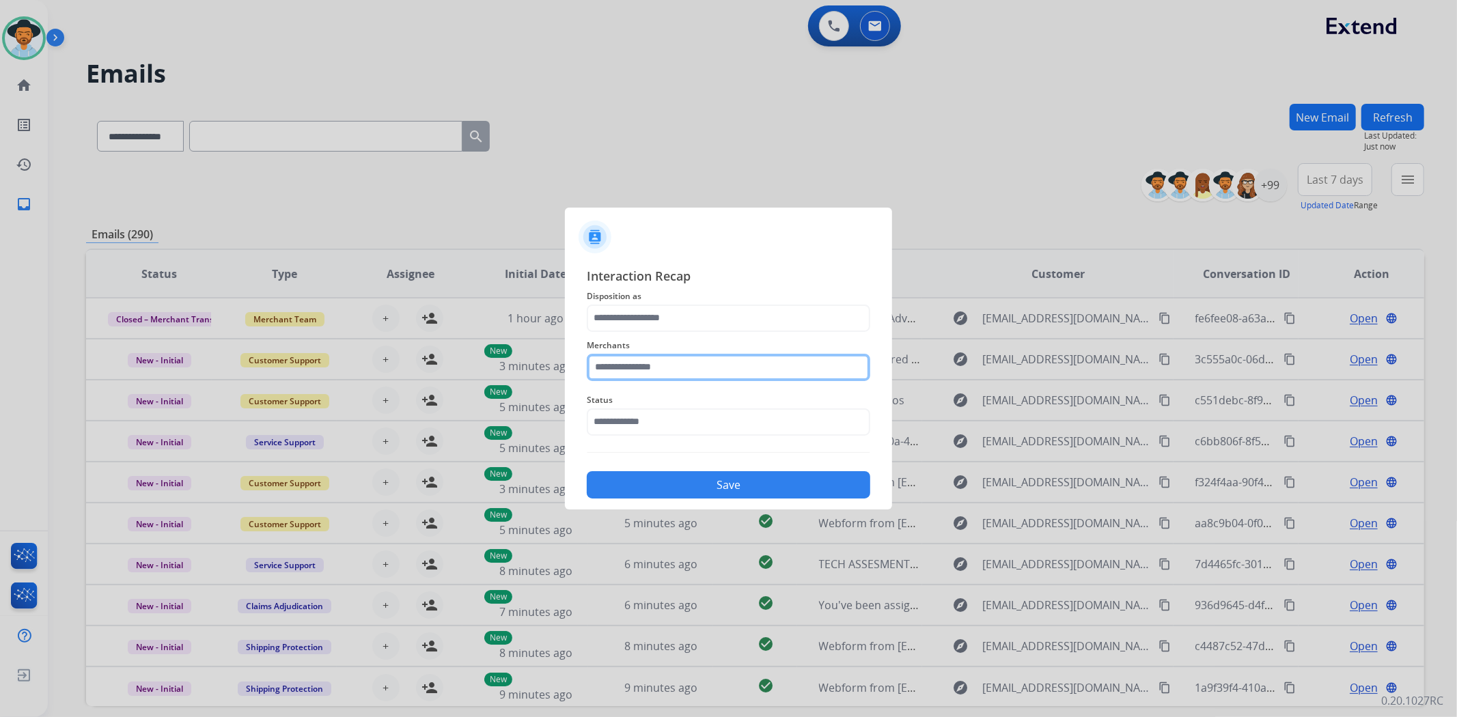
click at [647, 371] on input "text" at bounding box center [729, 367] width 284 height 27
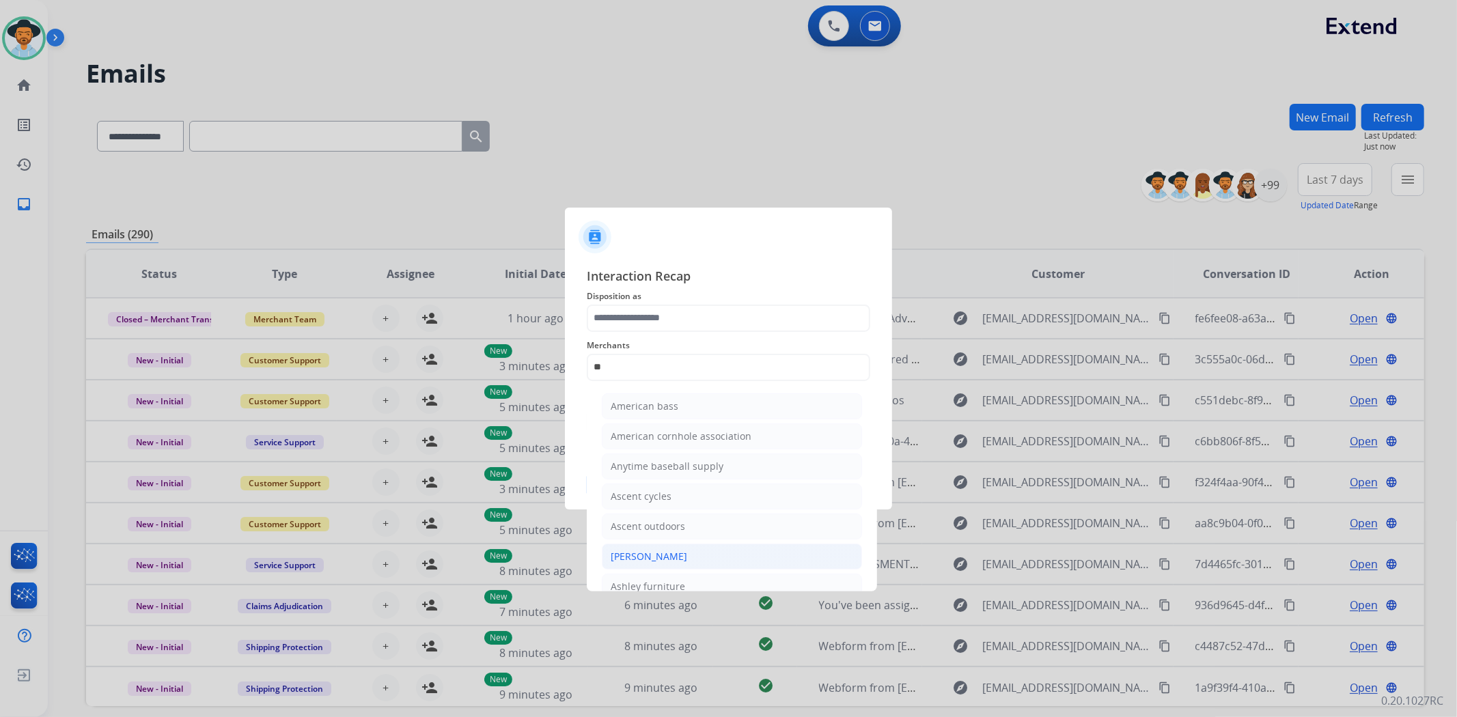
click at [657, 557] on div "[PERSON_NAME]" at bounding box center [649, 557] width 77 height 14
type input "**********"
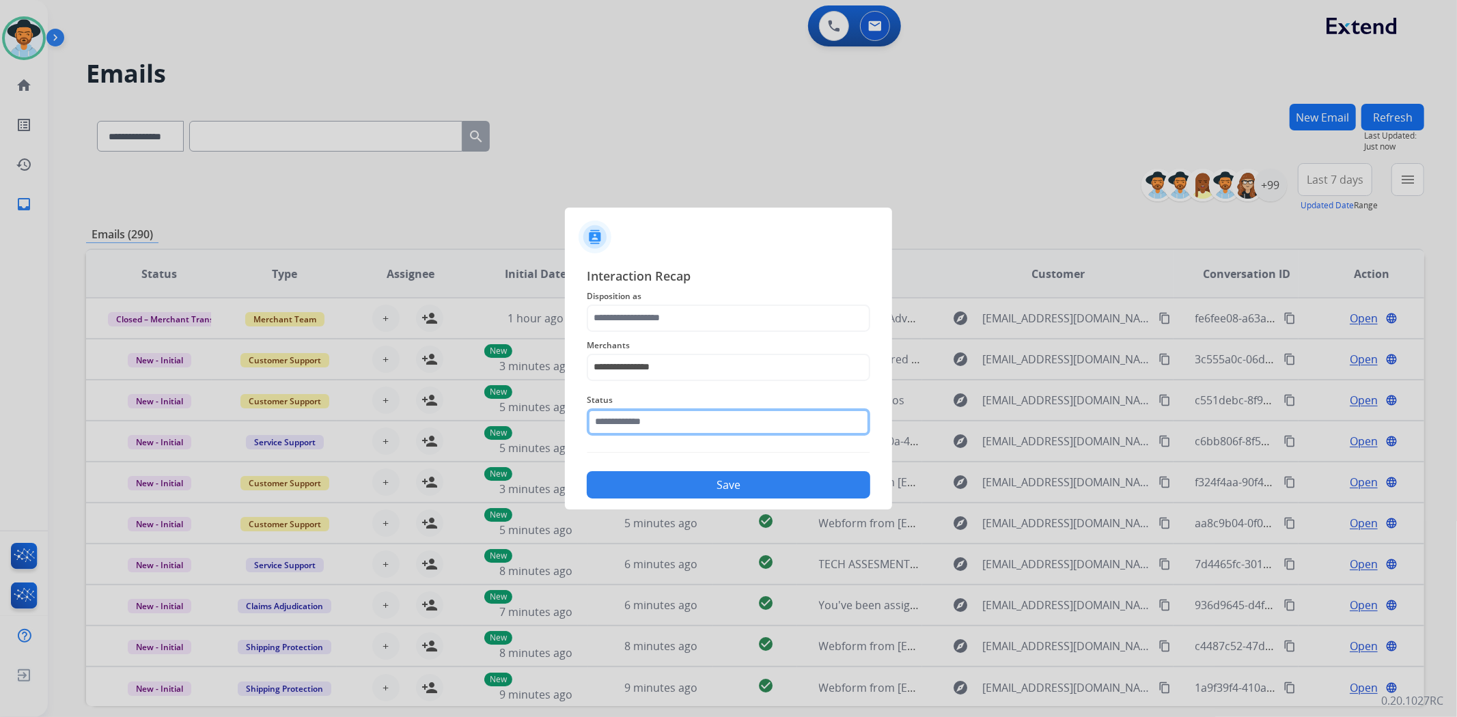
click at [669, 428] on input "text" at bounding box center [729, 422] width 284 height 27
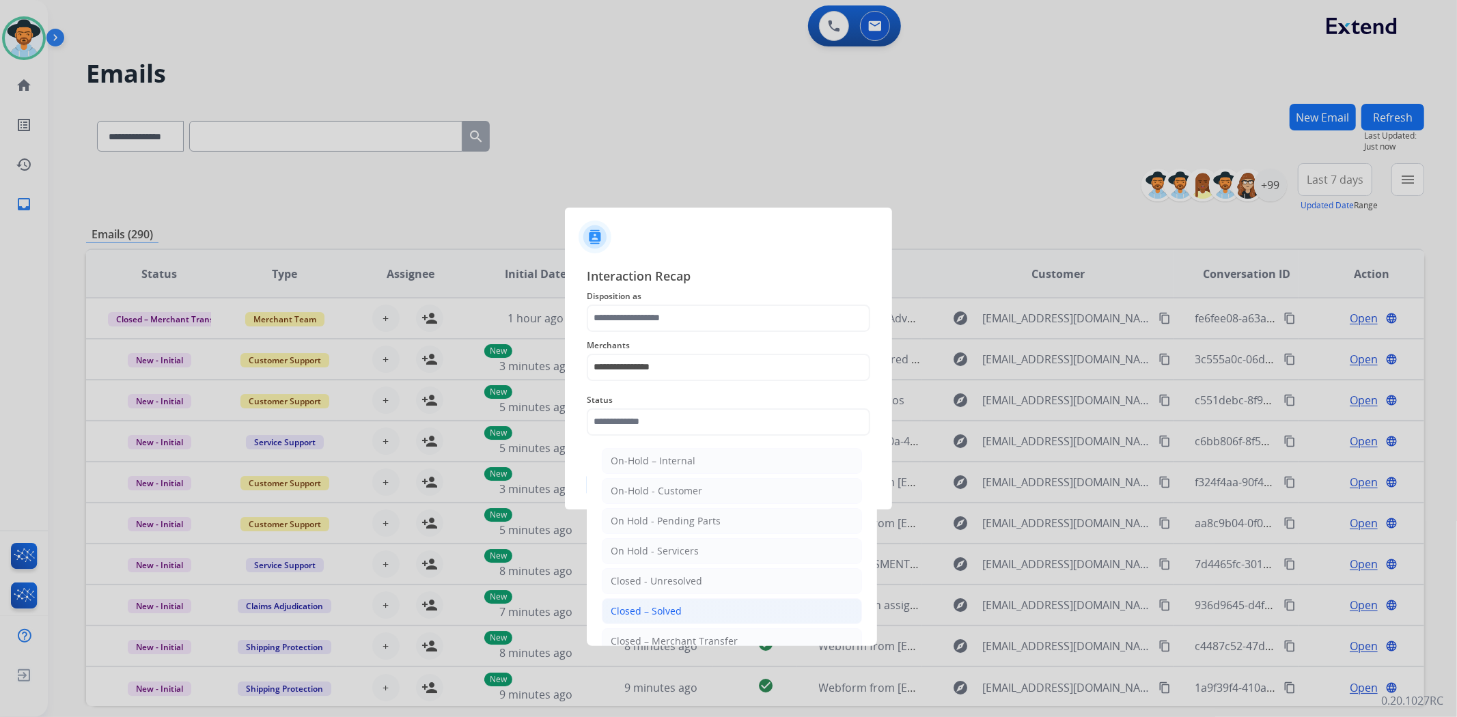
click at [664, 612] on div "Closed – Solved" at bounding box center [646, 612] width 71 height 14
type input "**********"
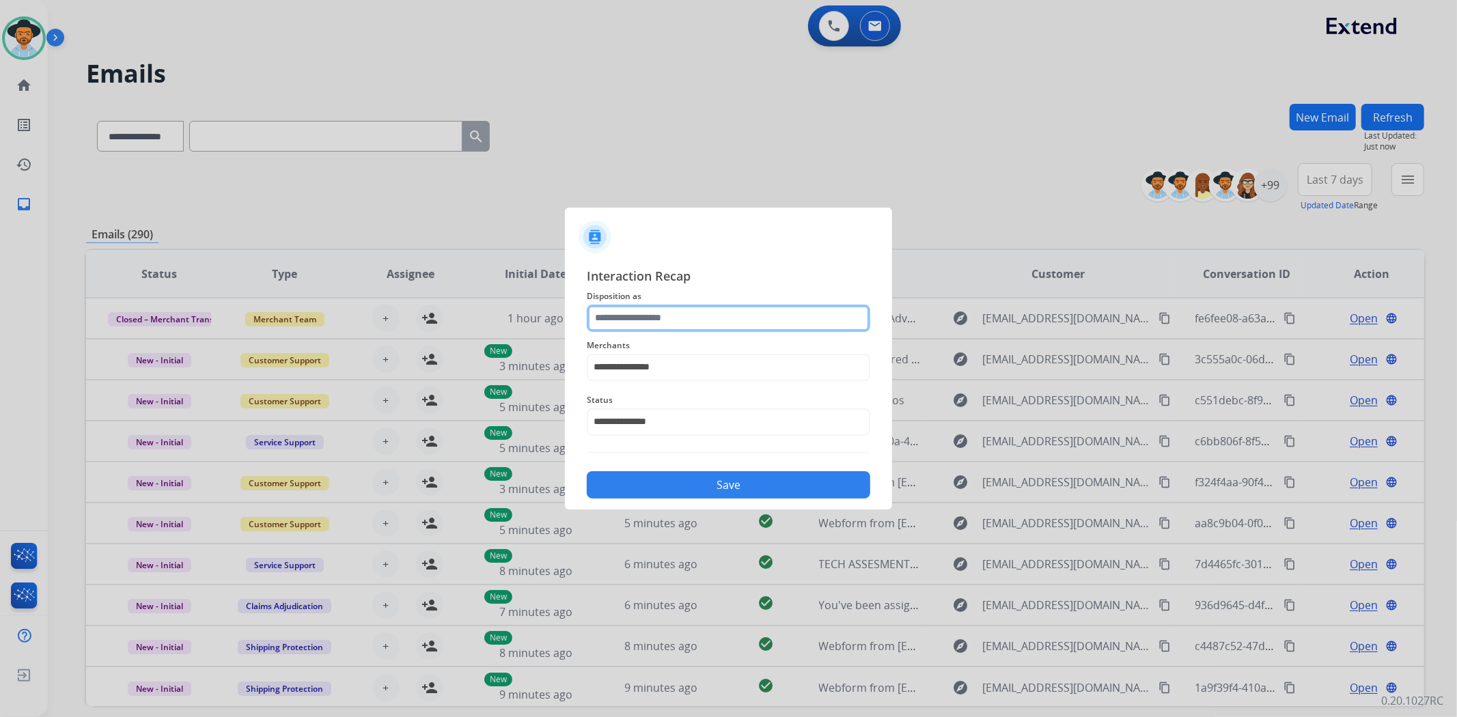
click at [707, 317] on input "text" at bounding box center [729, 318] width 284 height 27
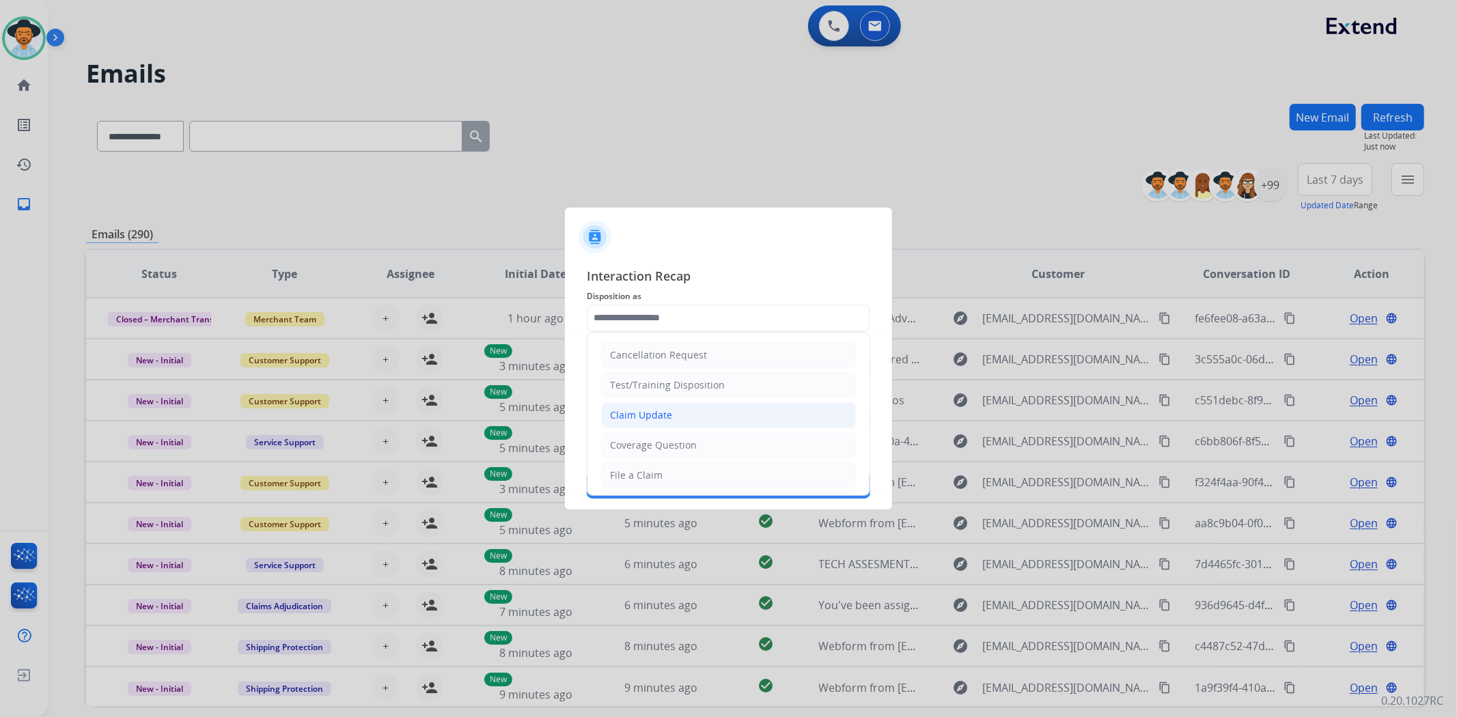
click at [690, 410] on li "Claim Update" at bounding box center [728, 415] width 255 height 26
type input "**********"
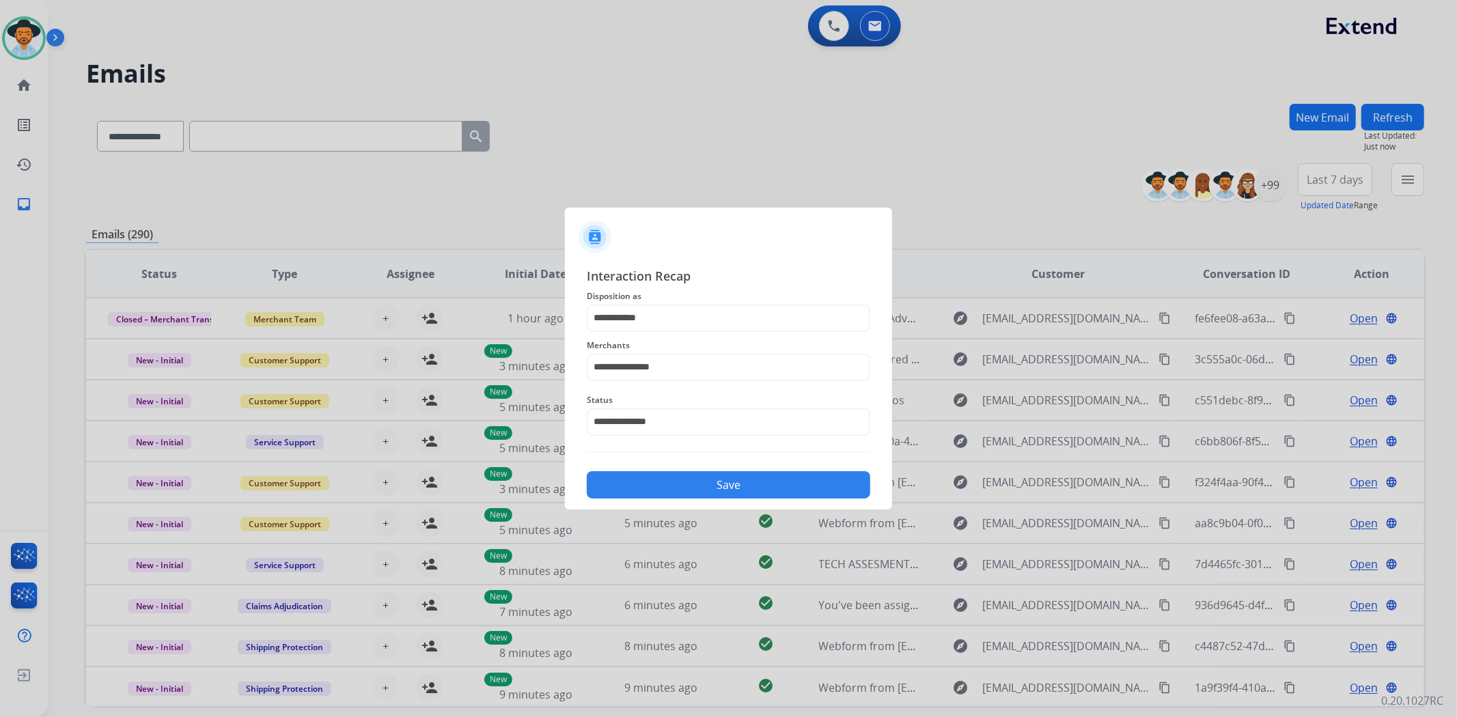
click at [719, 487] on button "Save" at bounding box center [729, 484] width 284 height 27
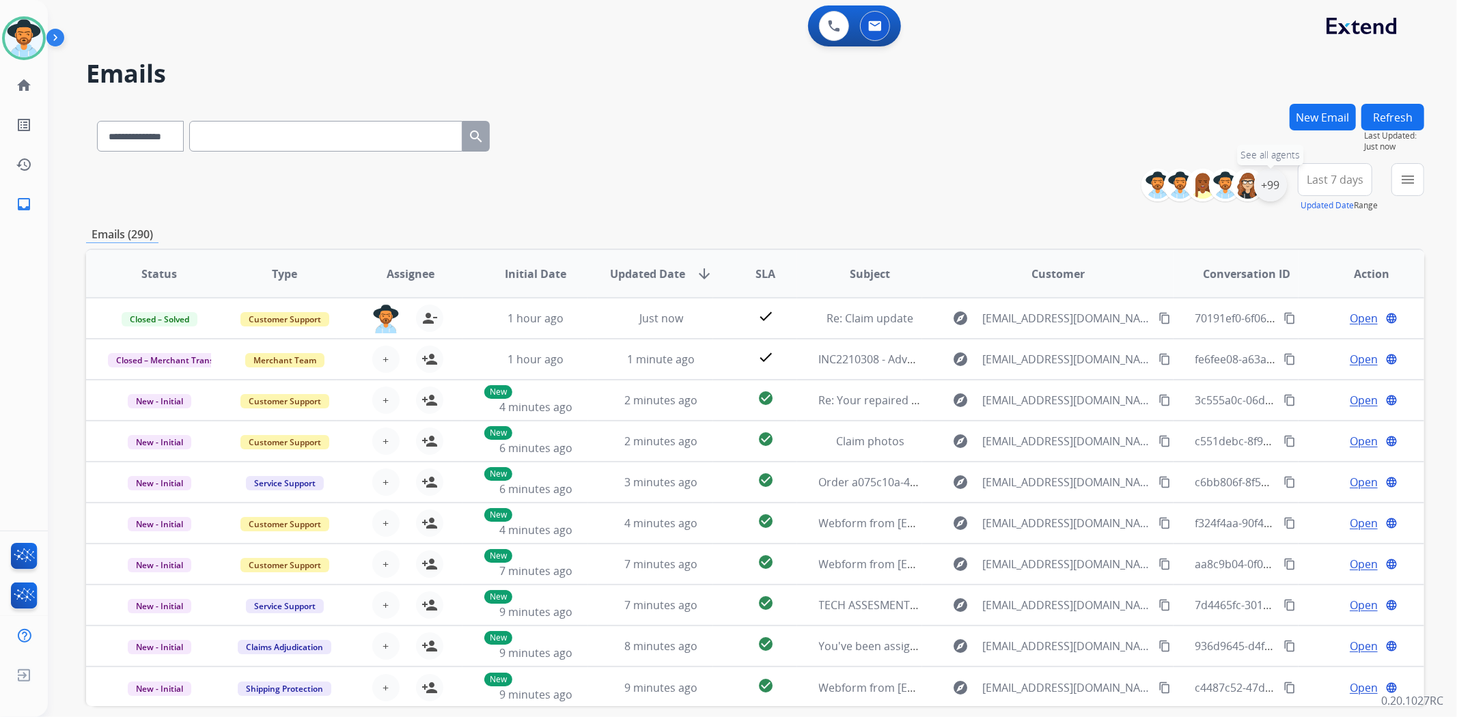
click at [1269, 185] on div "+99" at bounding box center [1270, 185] width 33 height 33
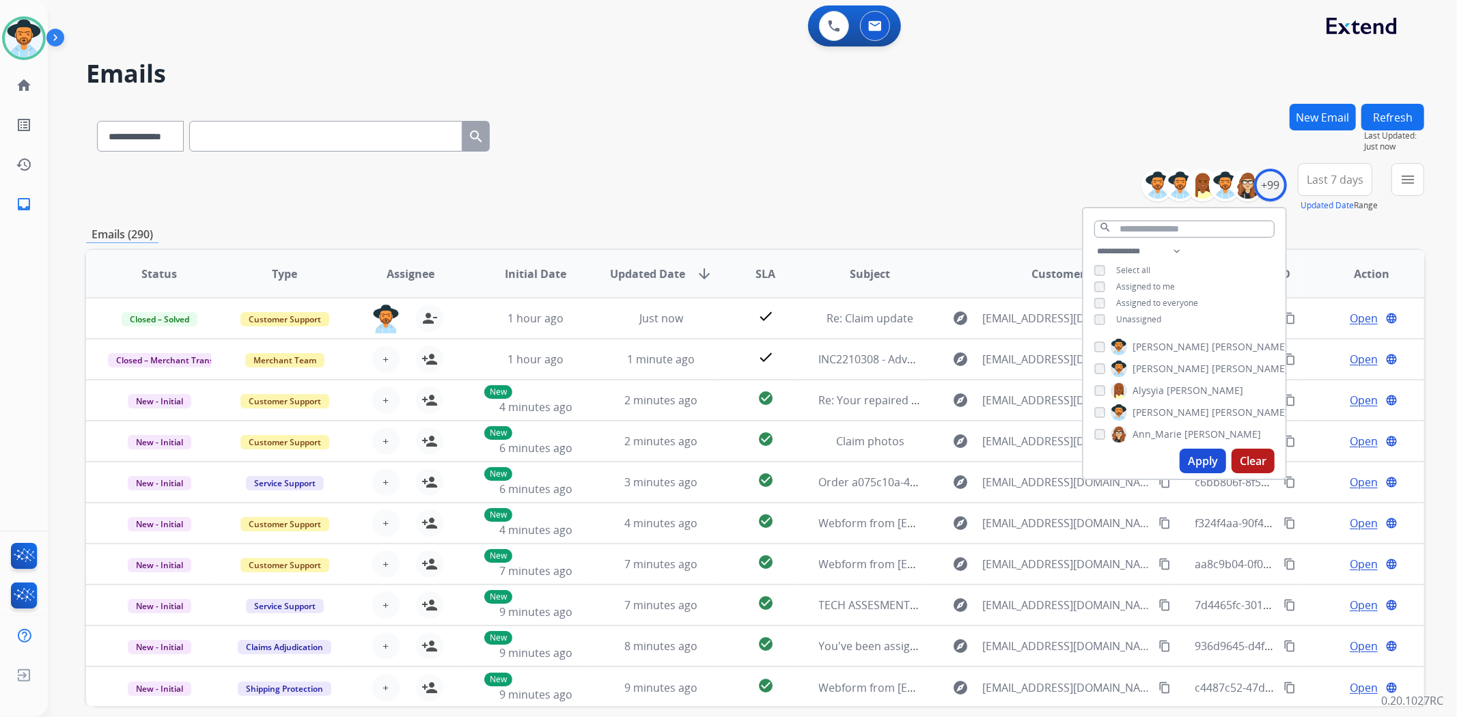
click at [1136, 320] on span "Unassigned" at bounding box center [1138, 320] width 45 height 12
click at [1187, 462] on button "Apply" at bounding box center [1203, 461] width 46 height 25
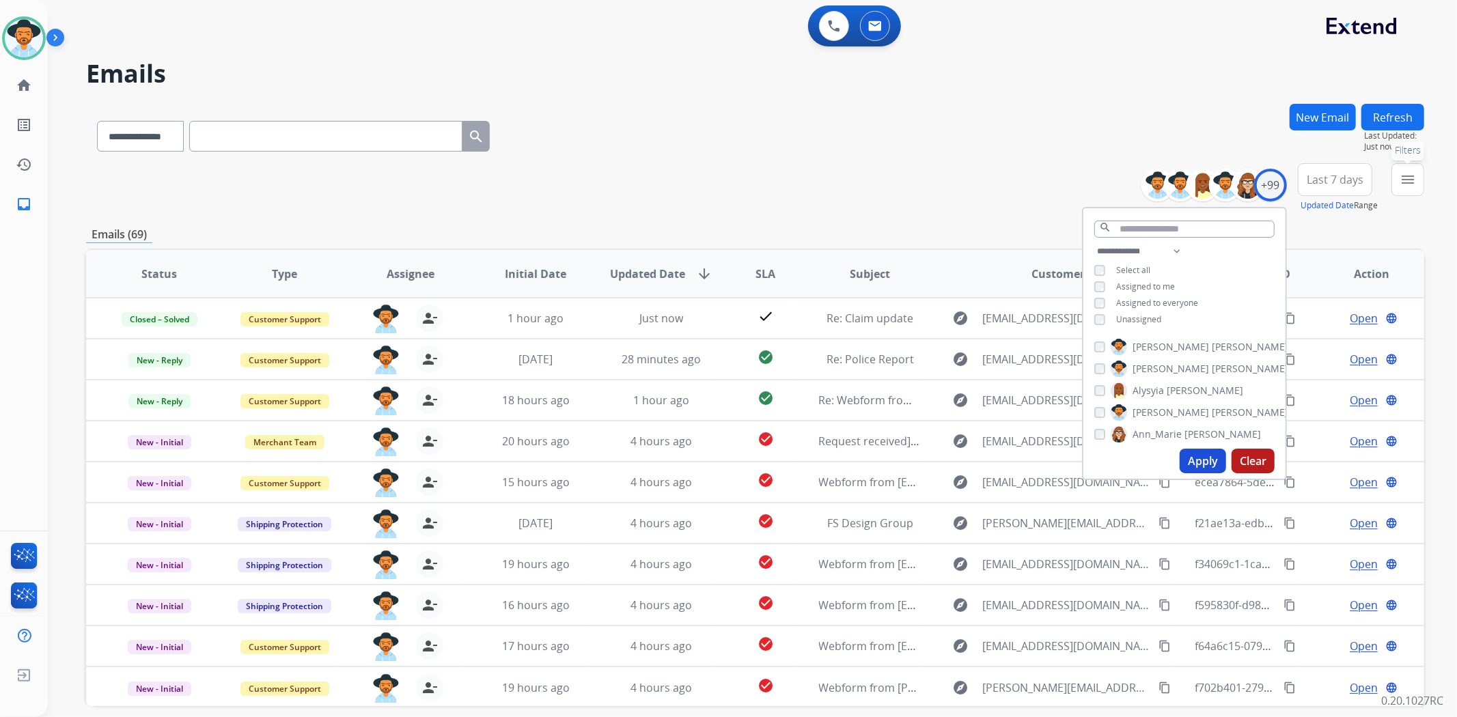
click at [1409, 187] on button "menu Filters" at bounding box center [1408, 179] width 33 height 33
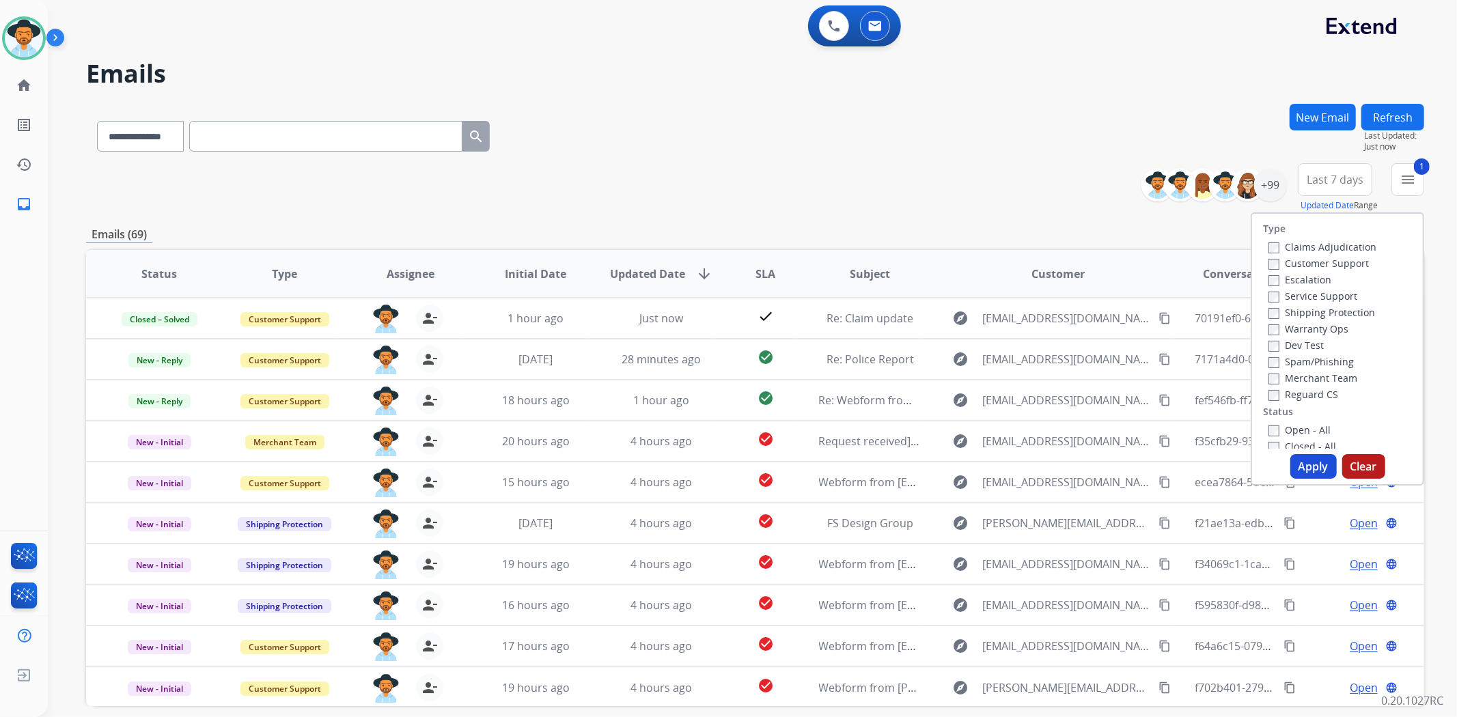
click at [1296, 467] on button "Apply" at bounding box center [1313, 466] width 46 height 25
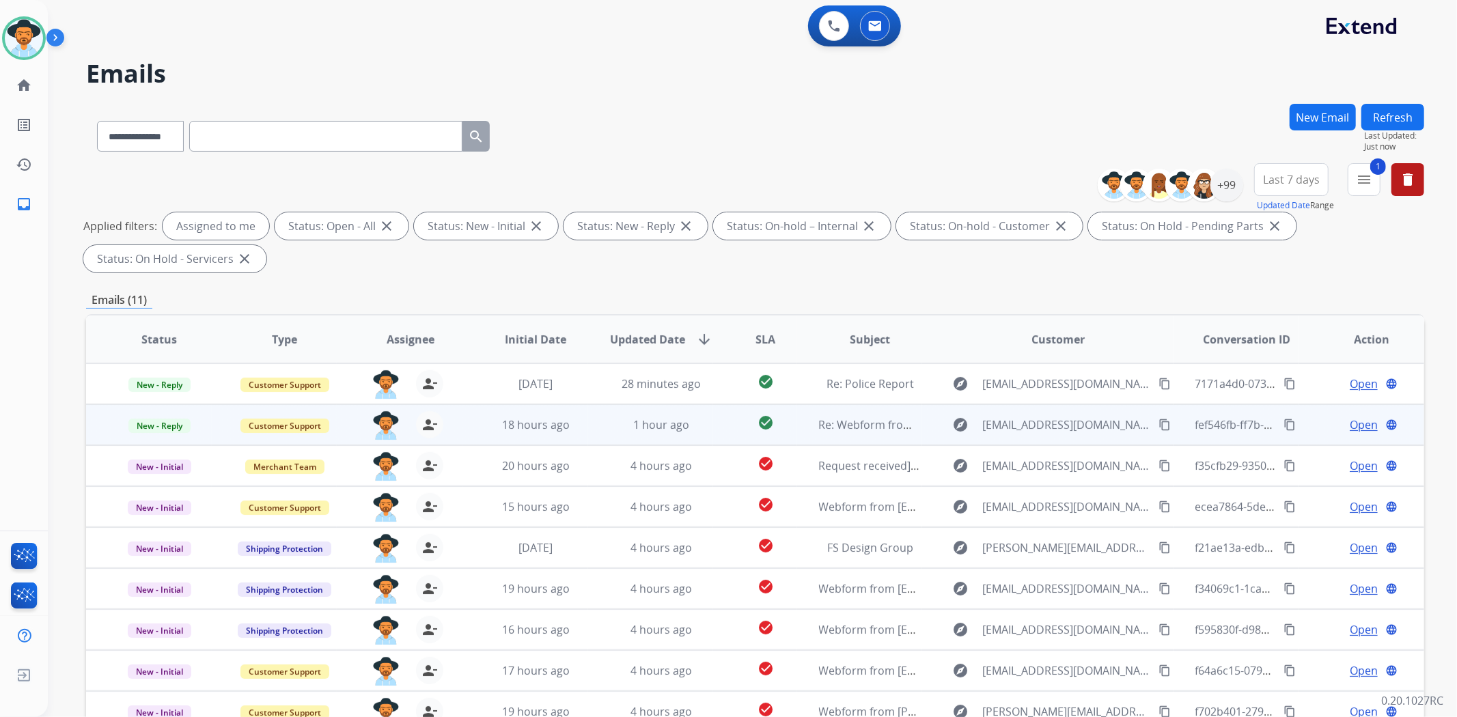
click at [675, 434] on td "1 hour ago" at bounding box center [651, 424] width 126 height 41
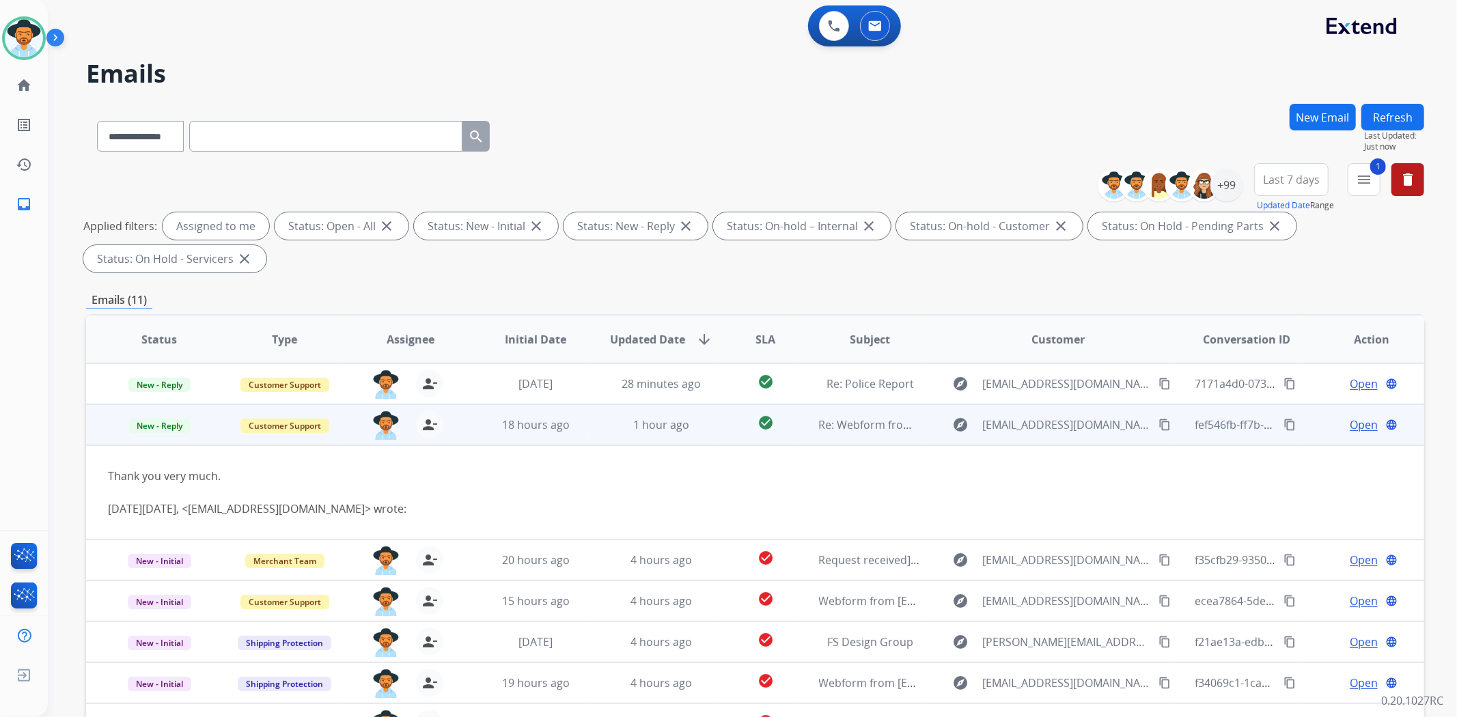
scroll to position [41, 0]
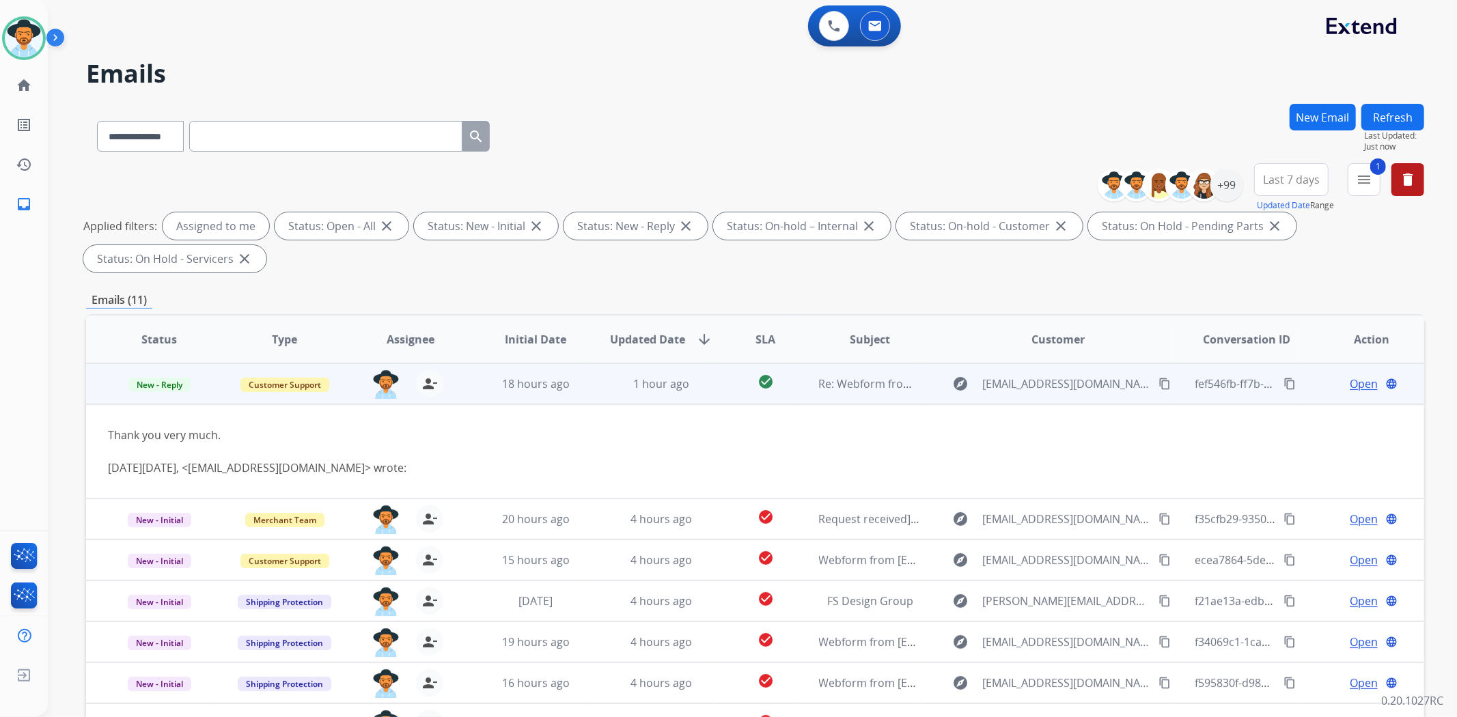
click at [1350, 385] on span "Open" at bounding box center [1364, 384] width 28 height 16
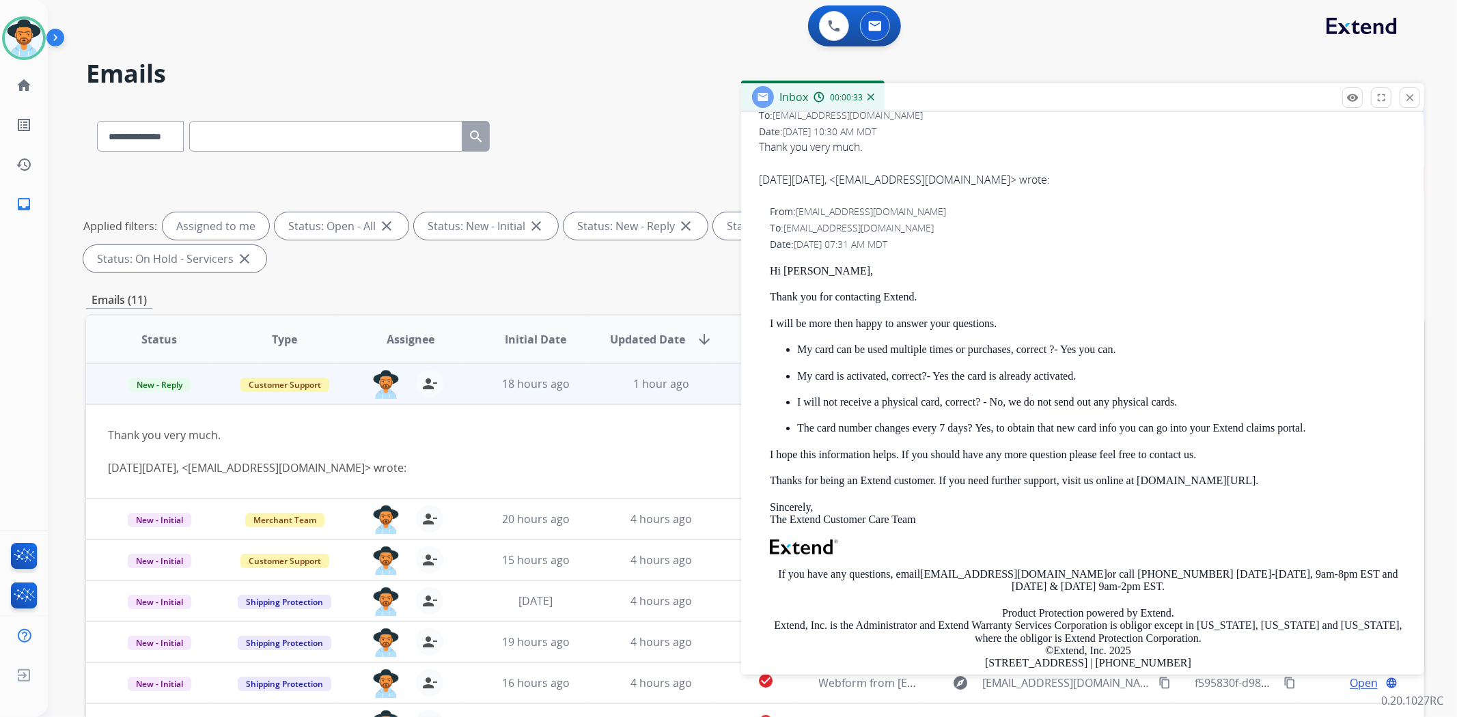
scroll to position [0, 0]
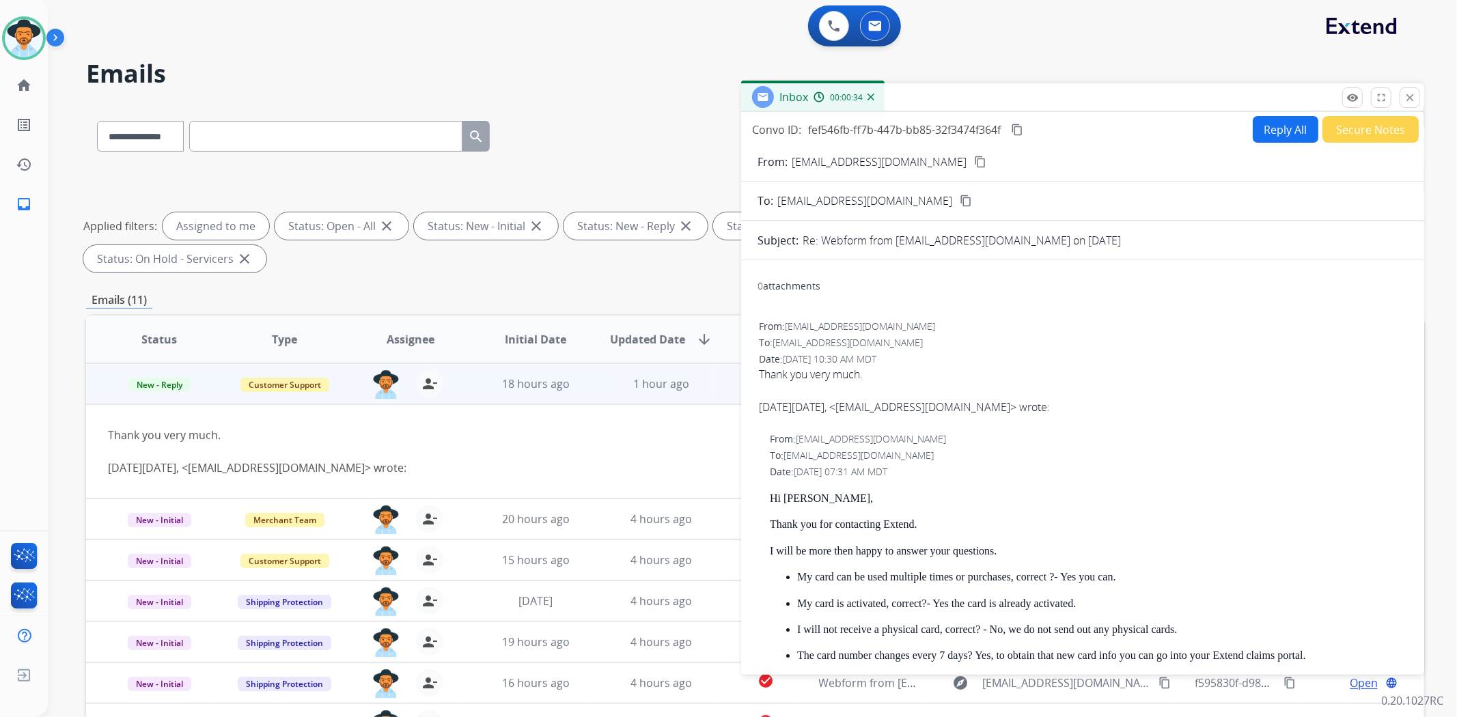
click at [1354, 132] on button "Secure Notes" at bounding box center [1371, 129] width 96 height 27
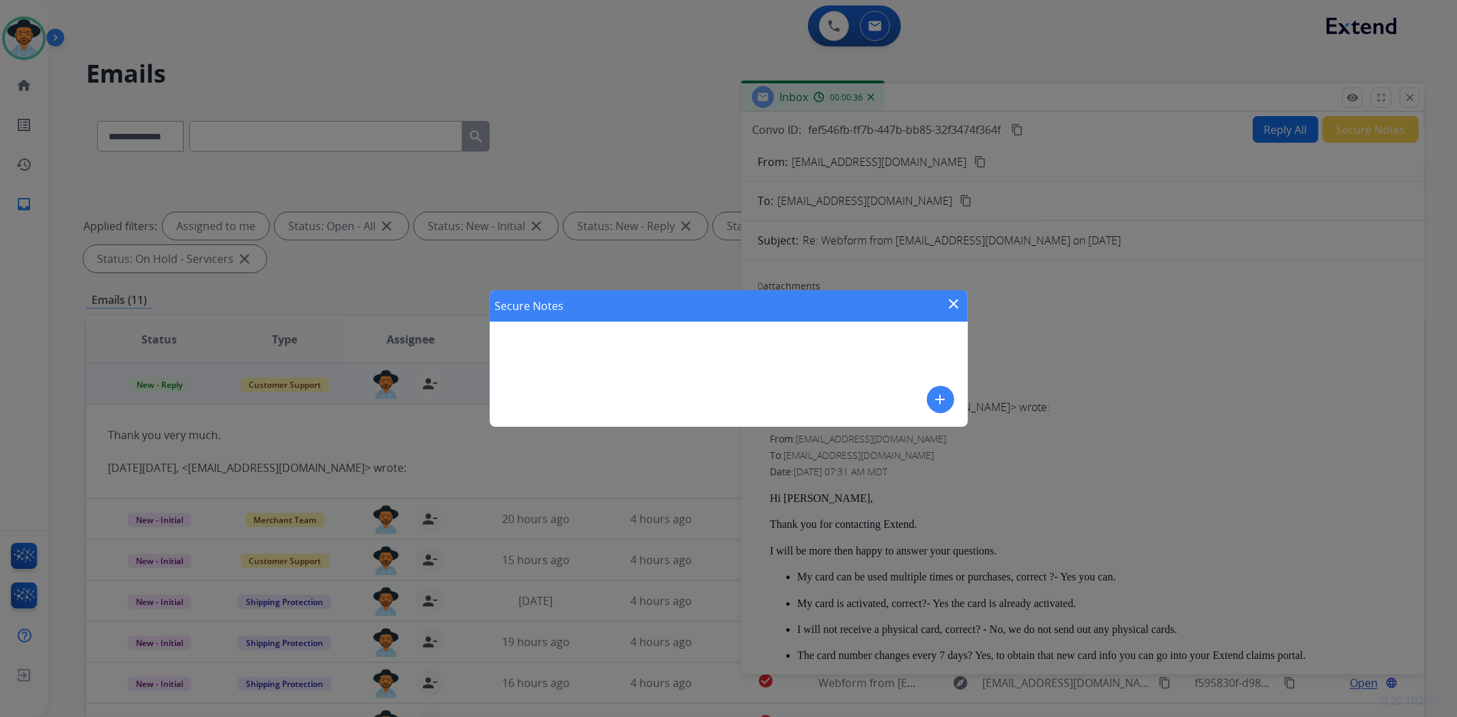
click at [936, 393] on mat-icon "add" at bounding box center [940, 399] width 16 height 16
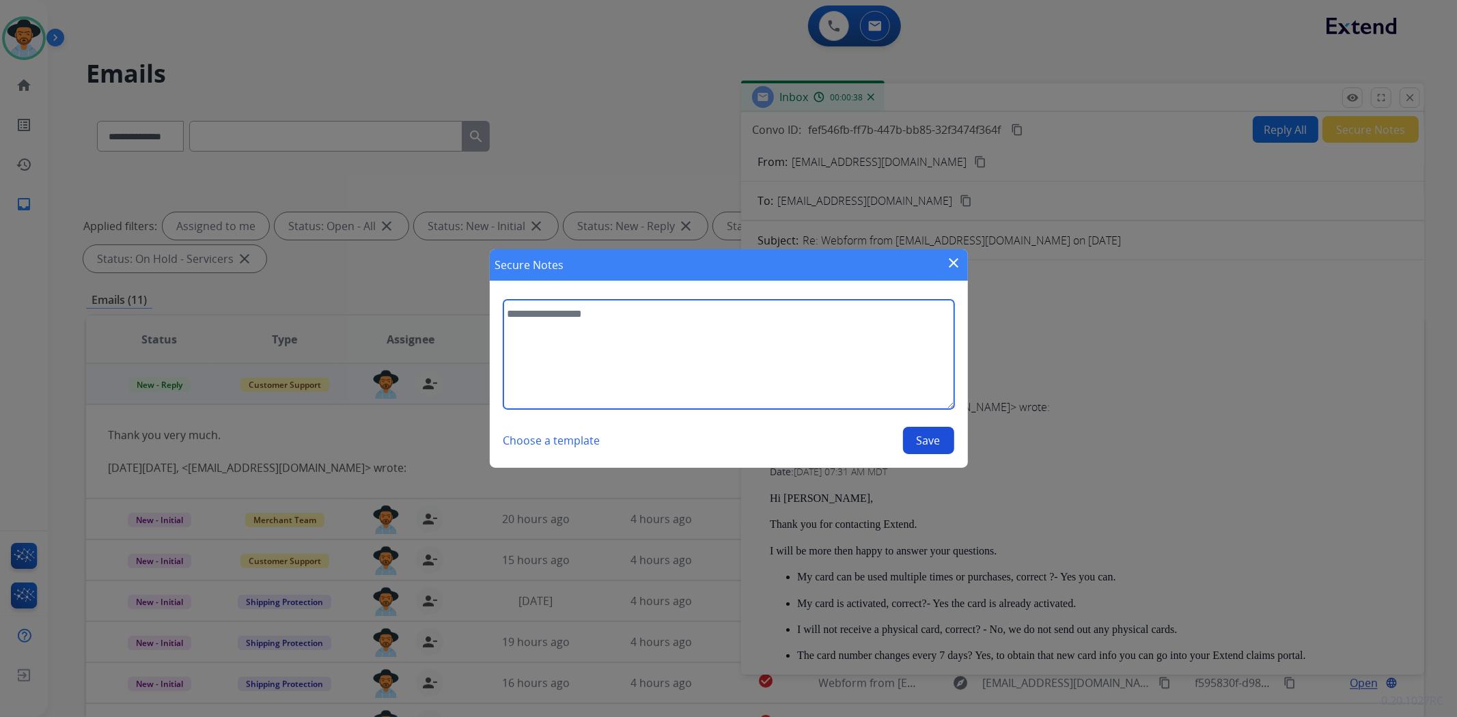
drag, startPoint x: 803, startPoint y: 340, endPoint x: 803, endPoint y: 358, distance: 18.5
click at [803, 358] on textarea at bounding box center [728, 354] width 451 height 109
type textarea "**********"
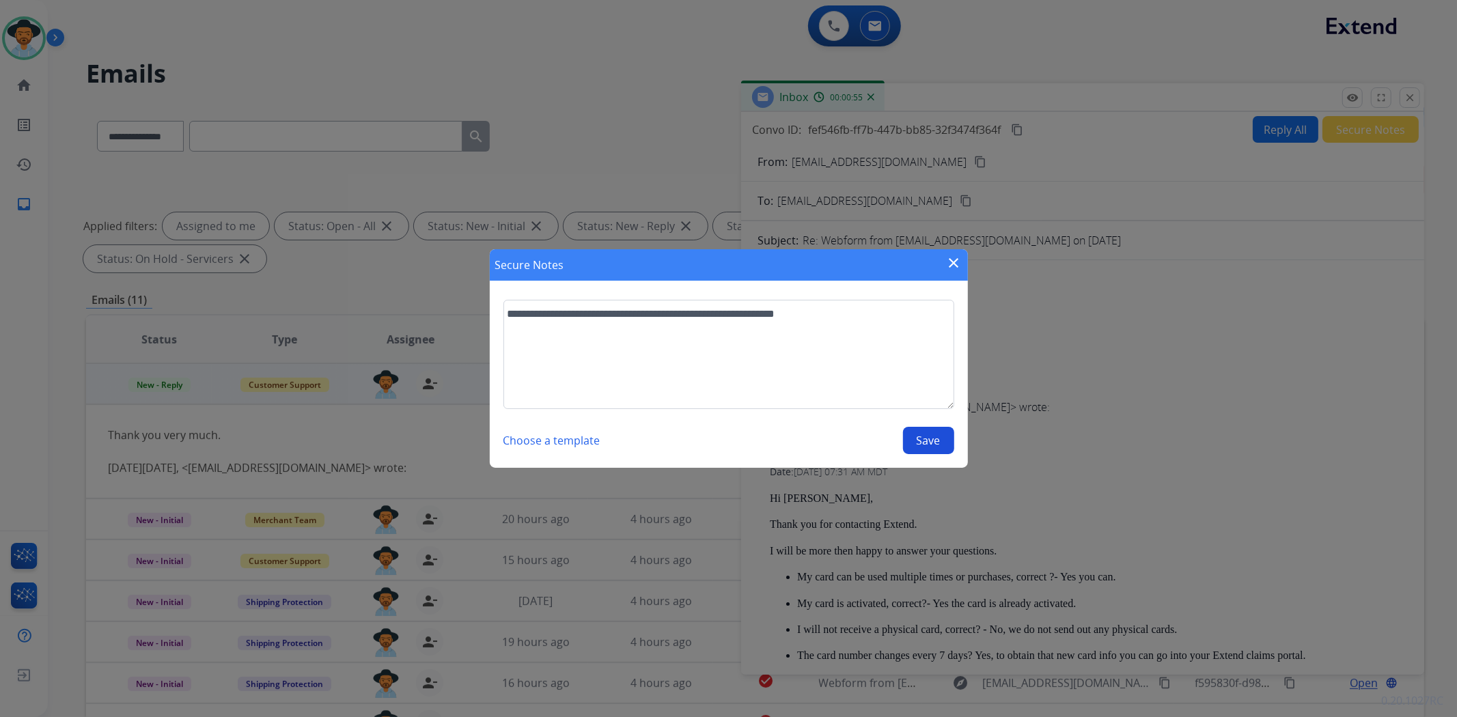
click at [903, 453] on div "Choose a template Save" at bounding box center [728, 440] width 451 height 27
click at [913, 441] on button "Save" at bounding box center [928, 440] width 51 height 27
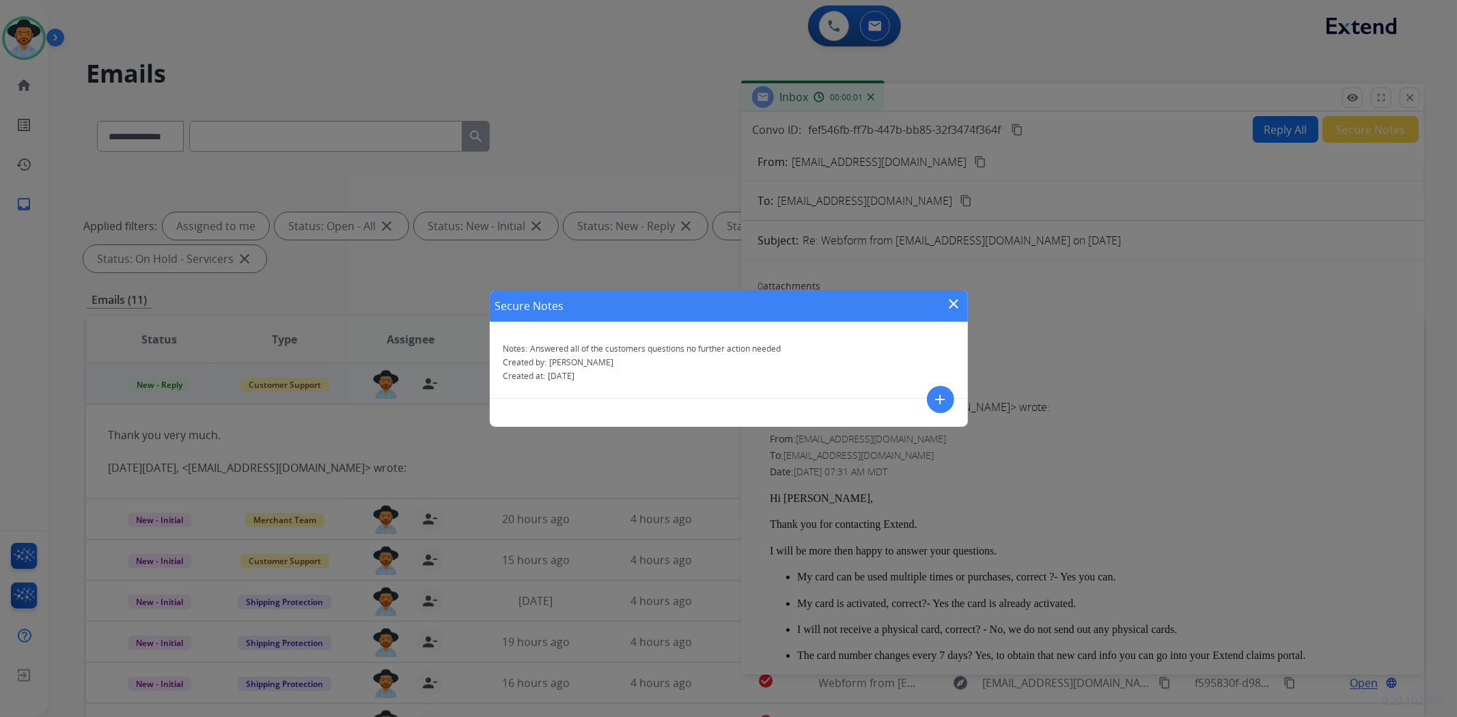
click at [955, 304] on mat-icon "close" at bounding box center [954, 304] width 16 height 16
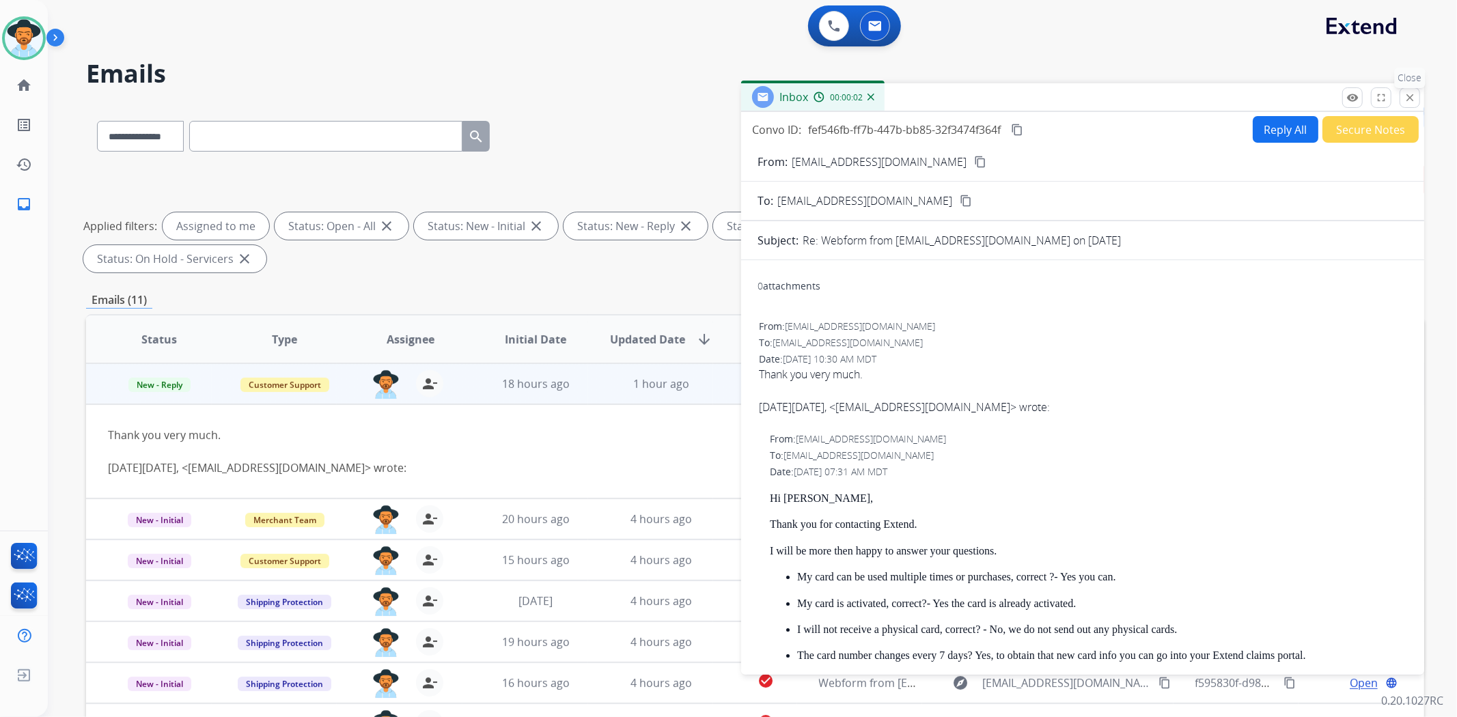
click at [1410, 99] on mat-icon "close" at bounding box center [1410, 98] width 12 height 12
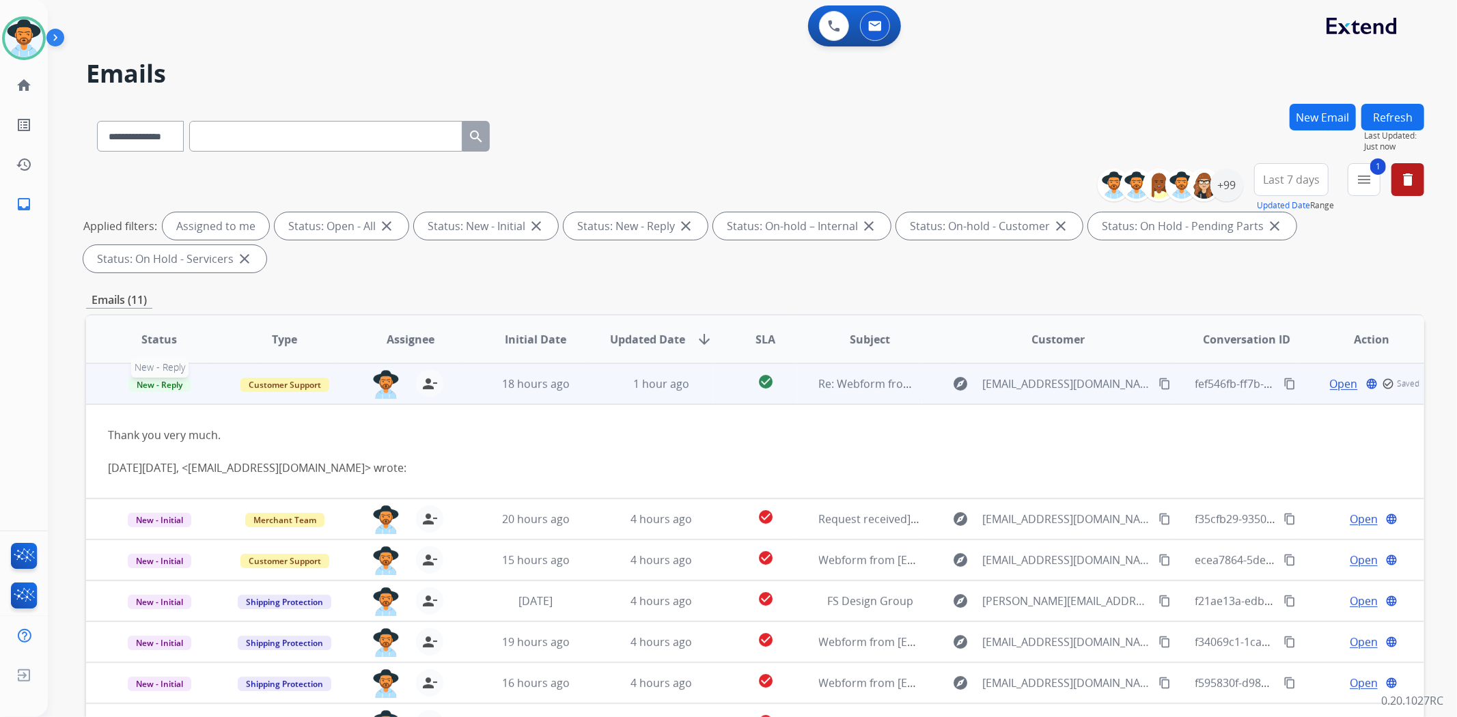
click at [167, 383] on span "New - Reply" at bounding box center [159, 385] width 62 height 14
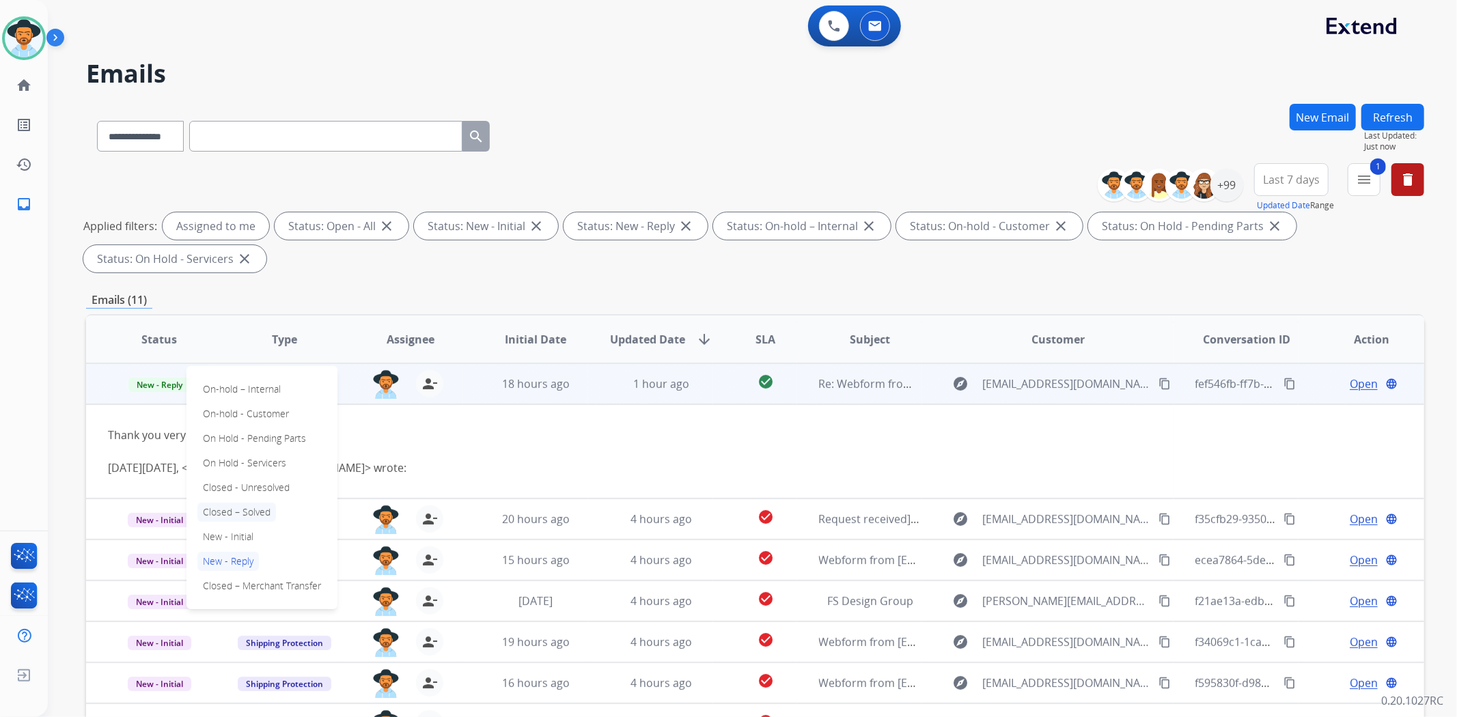
click at [251, 503] on p "Closed – Solved" at bounding box center [236, 512] width 79 height 19
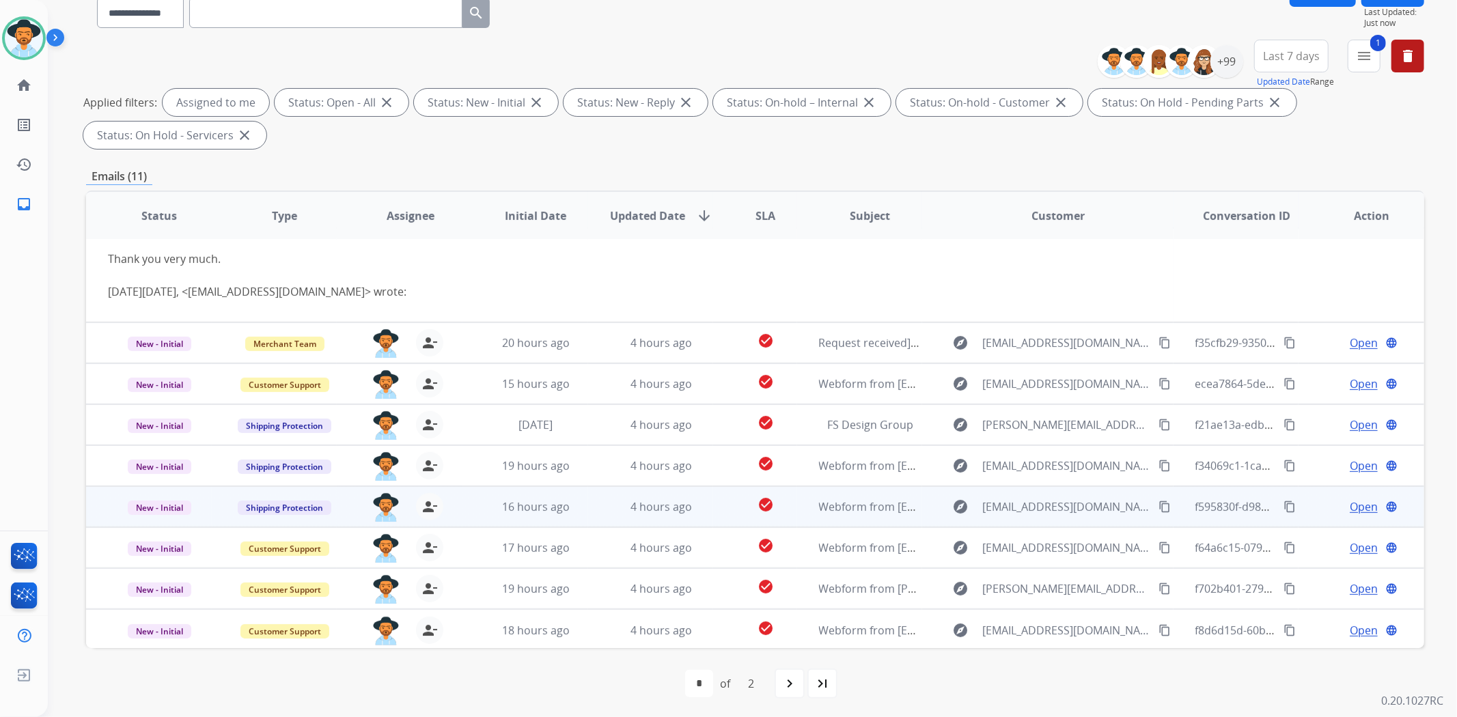
scroll to position [126, 0]
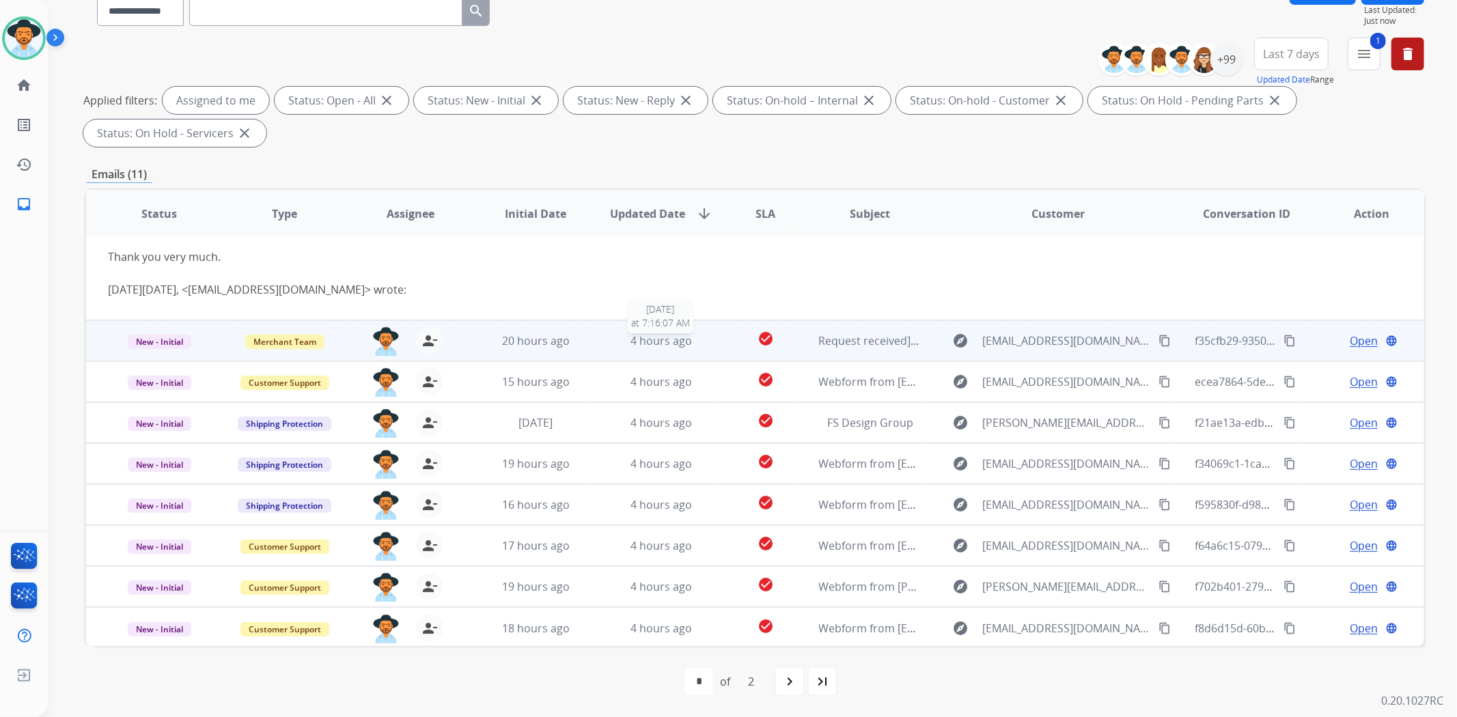
click at [610, 339] on div "4 hours ago" at bounding box center [661, 341] width 103 height 16
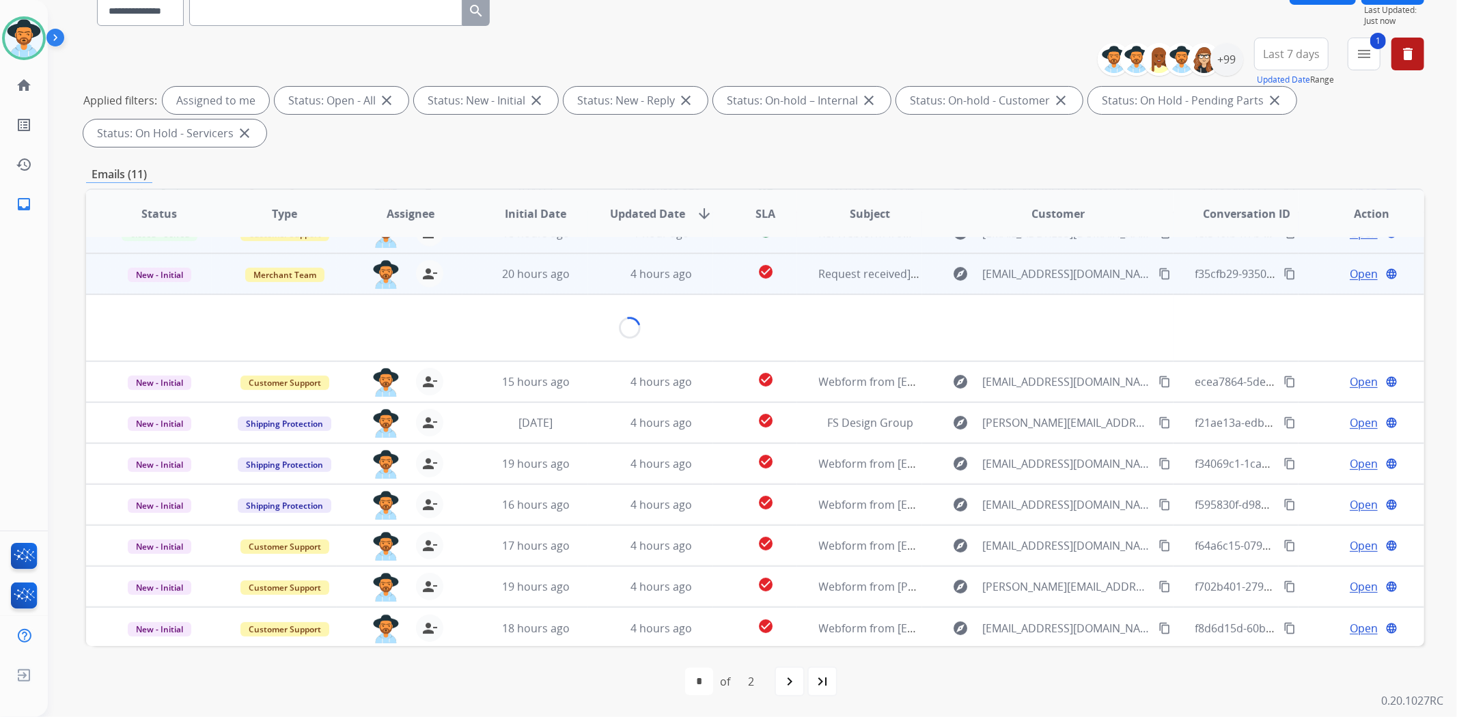
scroll to position [82, 0]
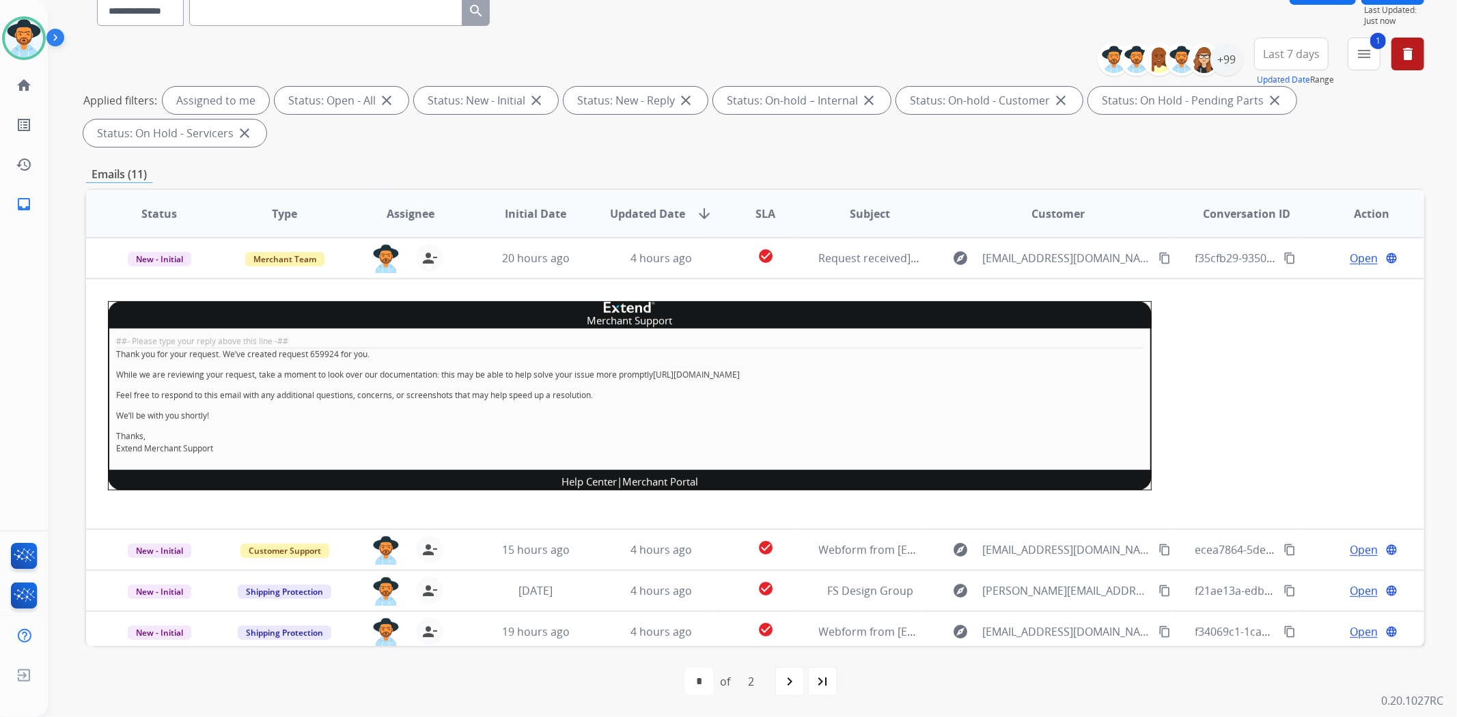
click at [1271, 131] on div "Applied filters: Assigned to me Status: Open - All close Status: New - Initial …" at bounding box center [752, 117] width 1338 height 60
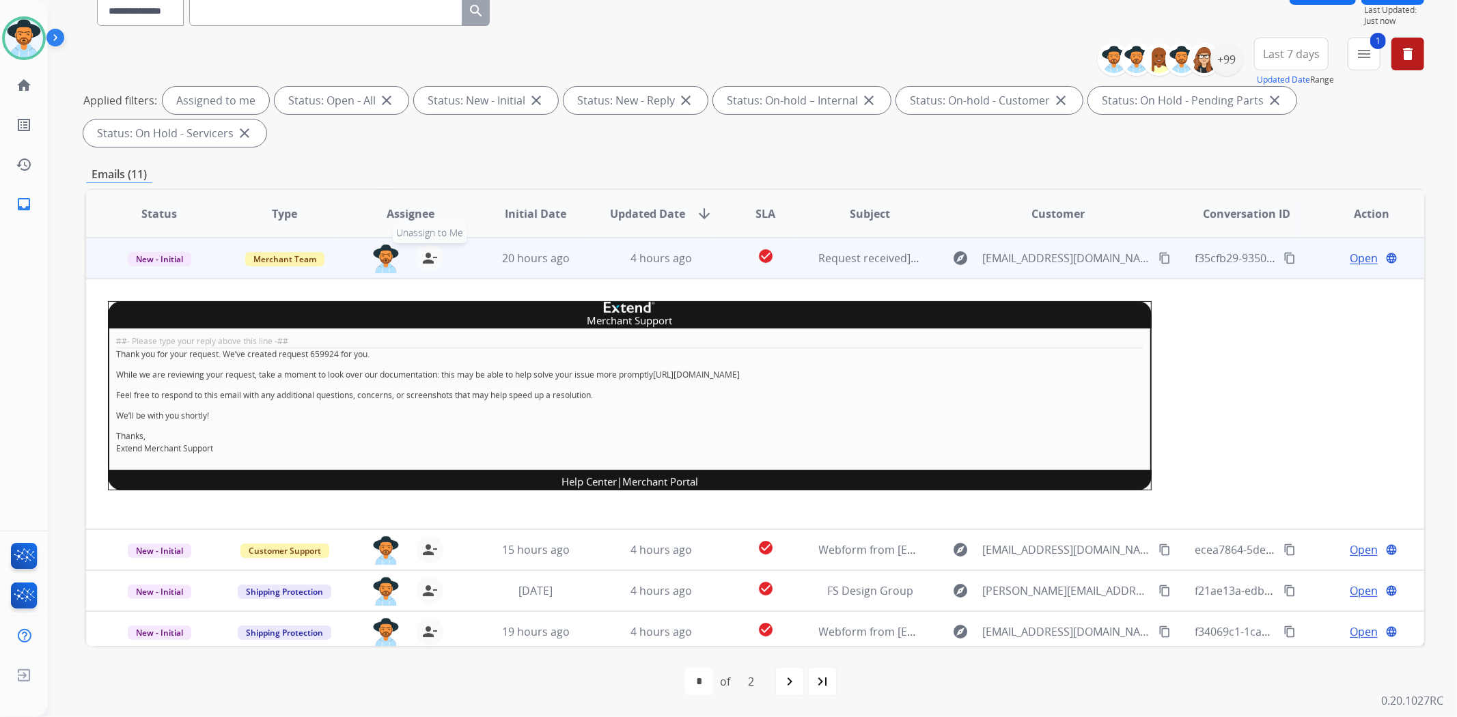
click at [426, 258] on mat-icon "person_remove" at bounding box center [430, 258] width 16 height 16
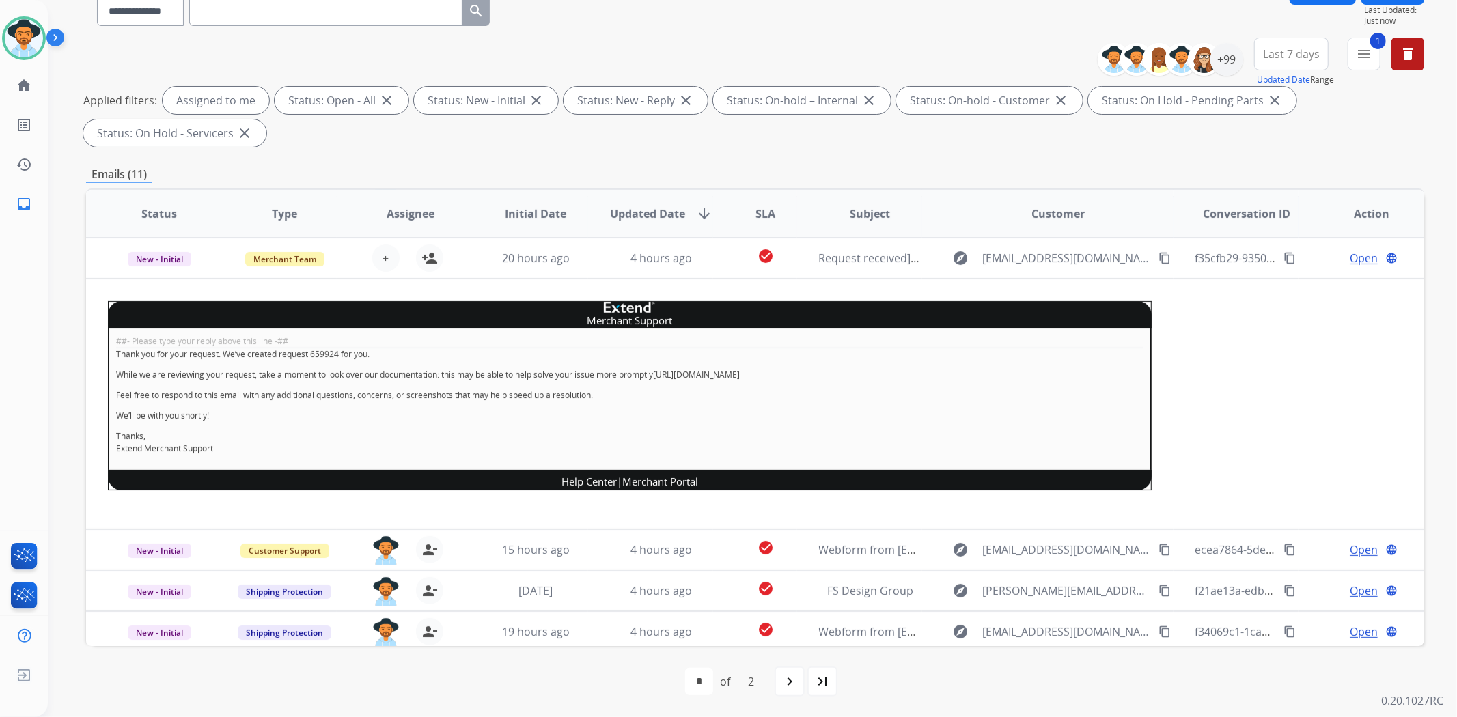
click at [57, 417] on div "**********" at bounding box center [736, 281] width 1377 height 717
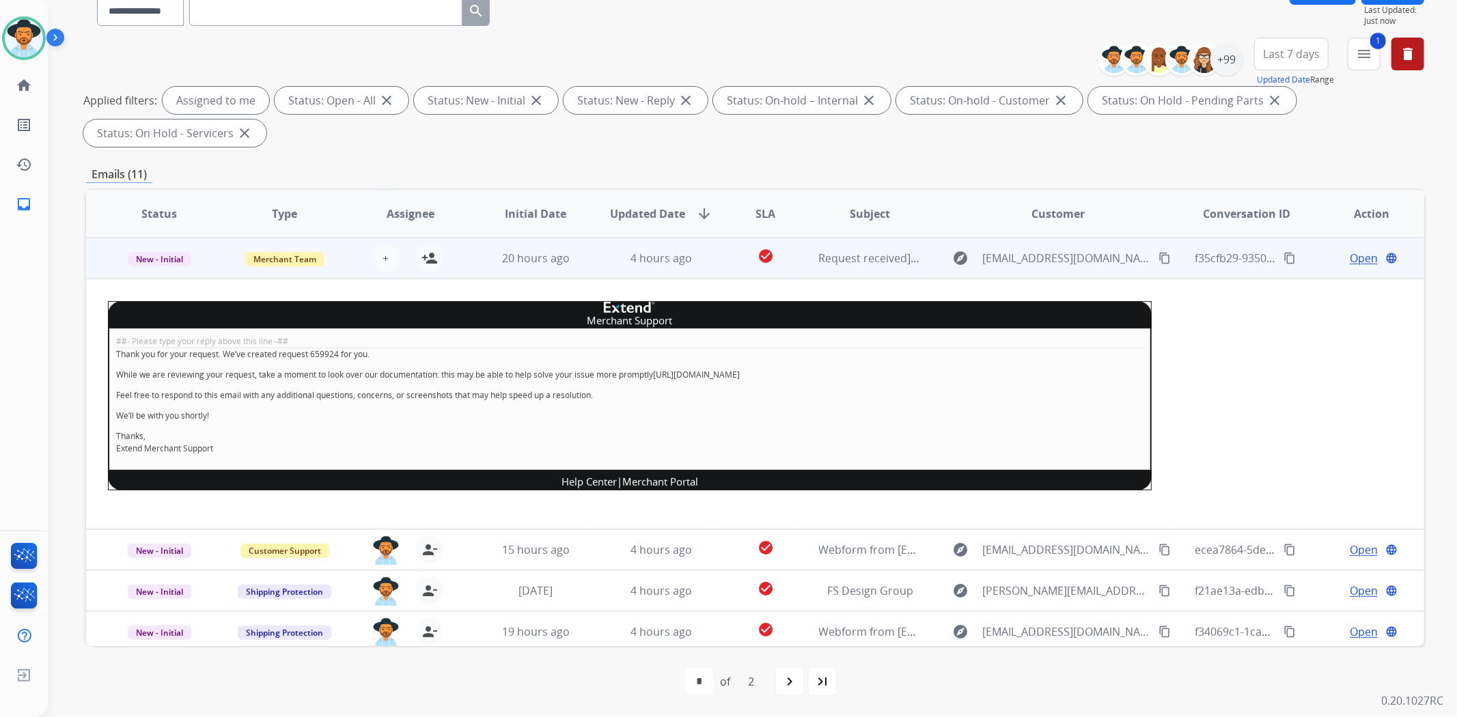
click at [657, 266] on td "4 hours ago" at bounding box center [651, 258] width 126 height 41
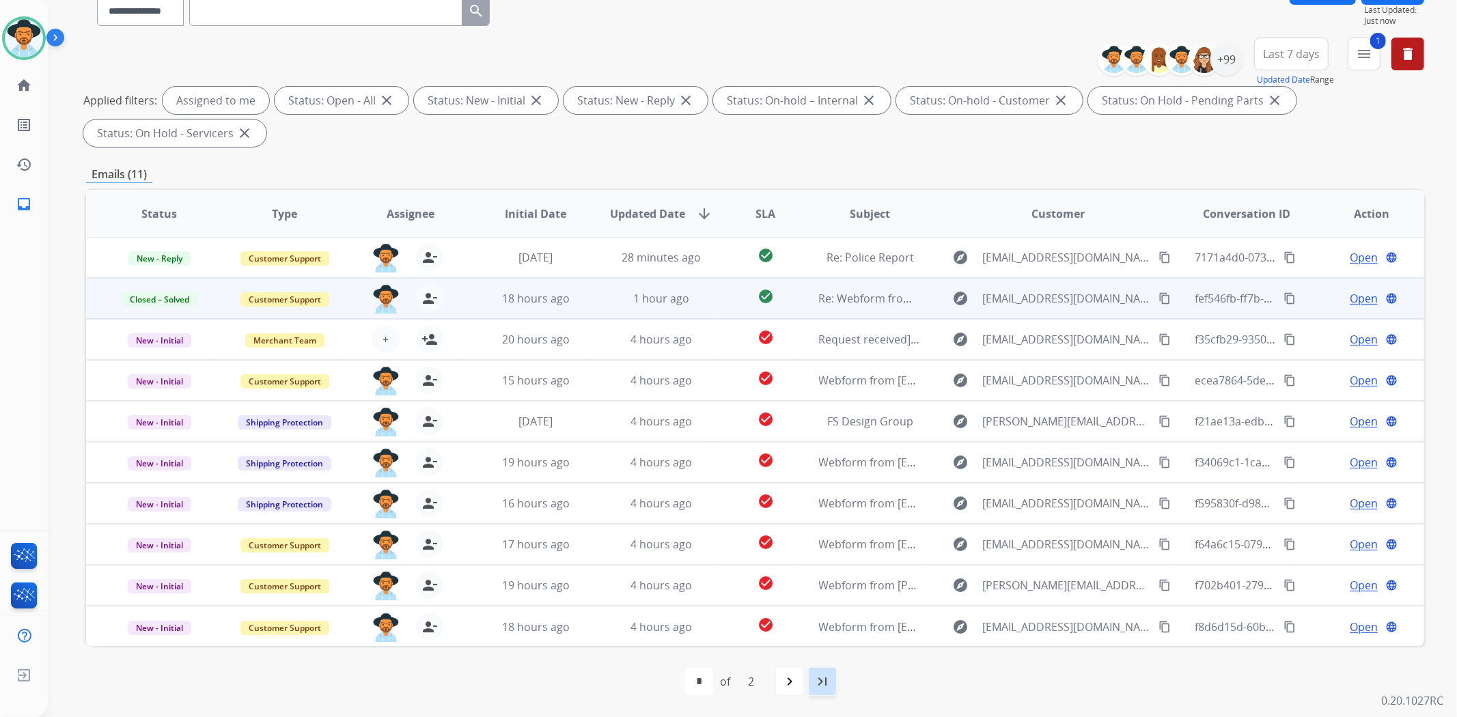
click at [820, 681] on mat-icon "last_page" at bounding box center [822, 682] width 16 height 16
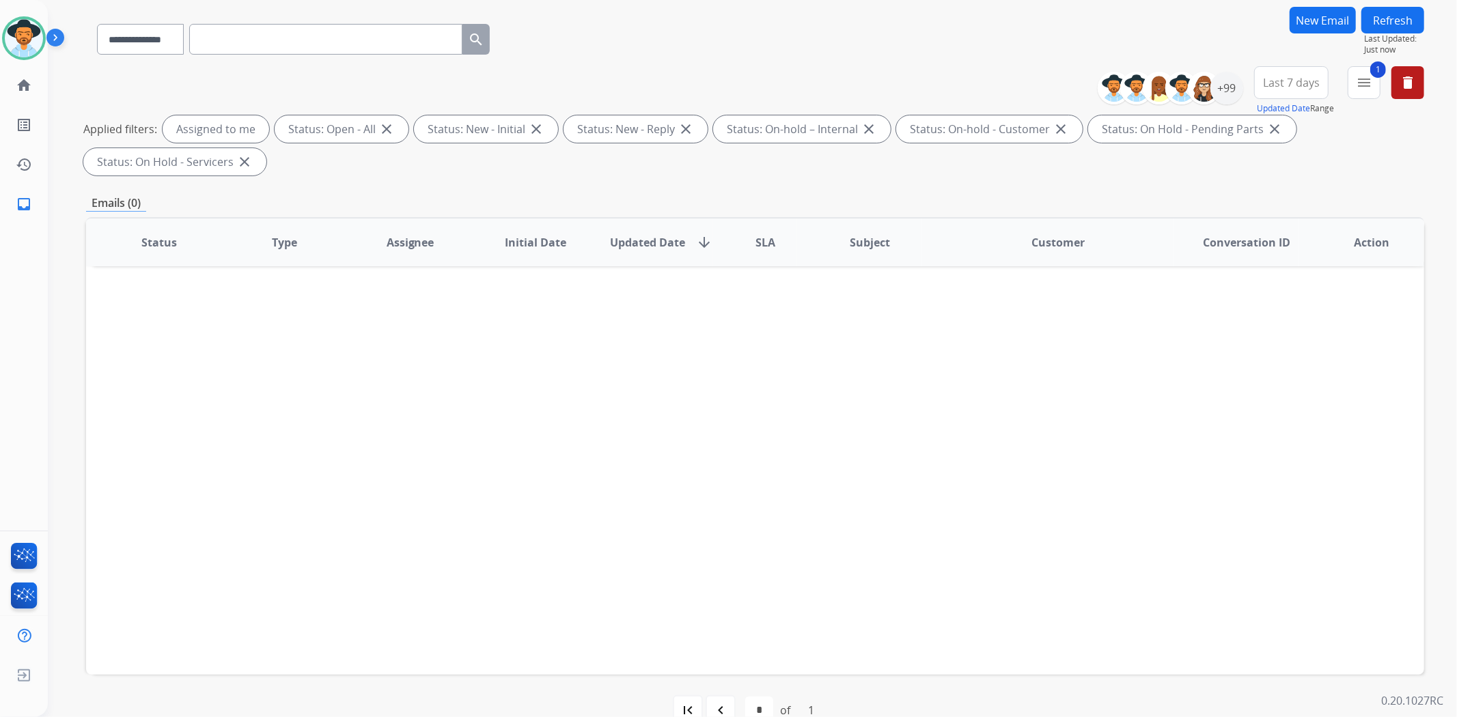
scroll to position [126, 0]
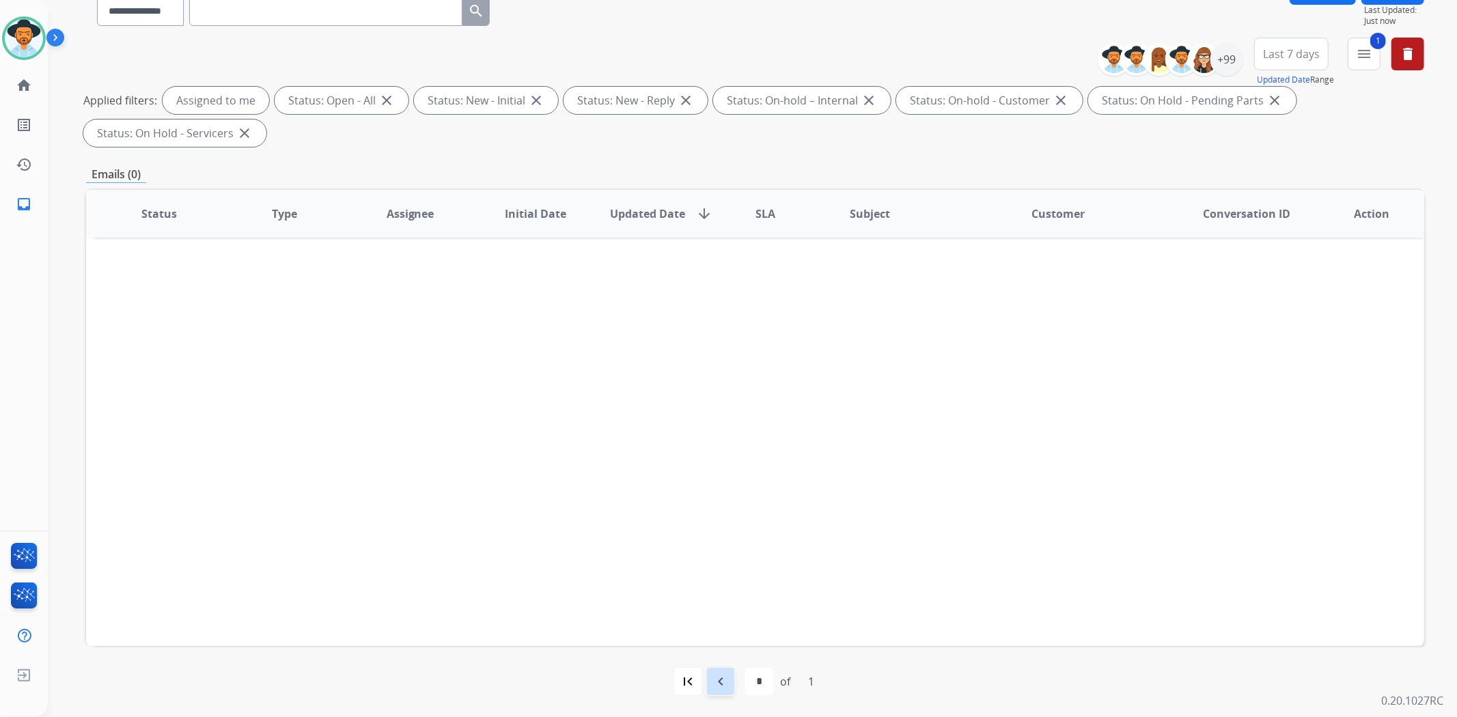
click at [726, 680] on mat-icon "navigate_before" at bounding box center [721, 682] width 16 height 16
select select "*"
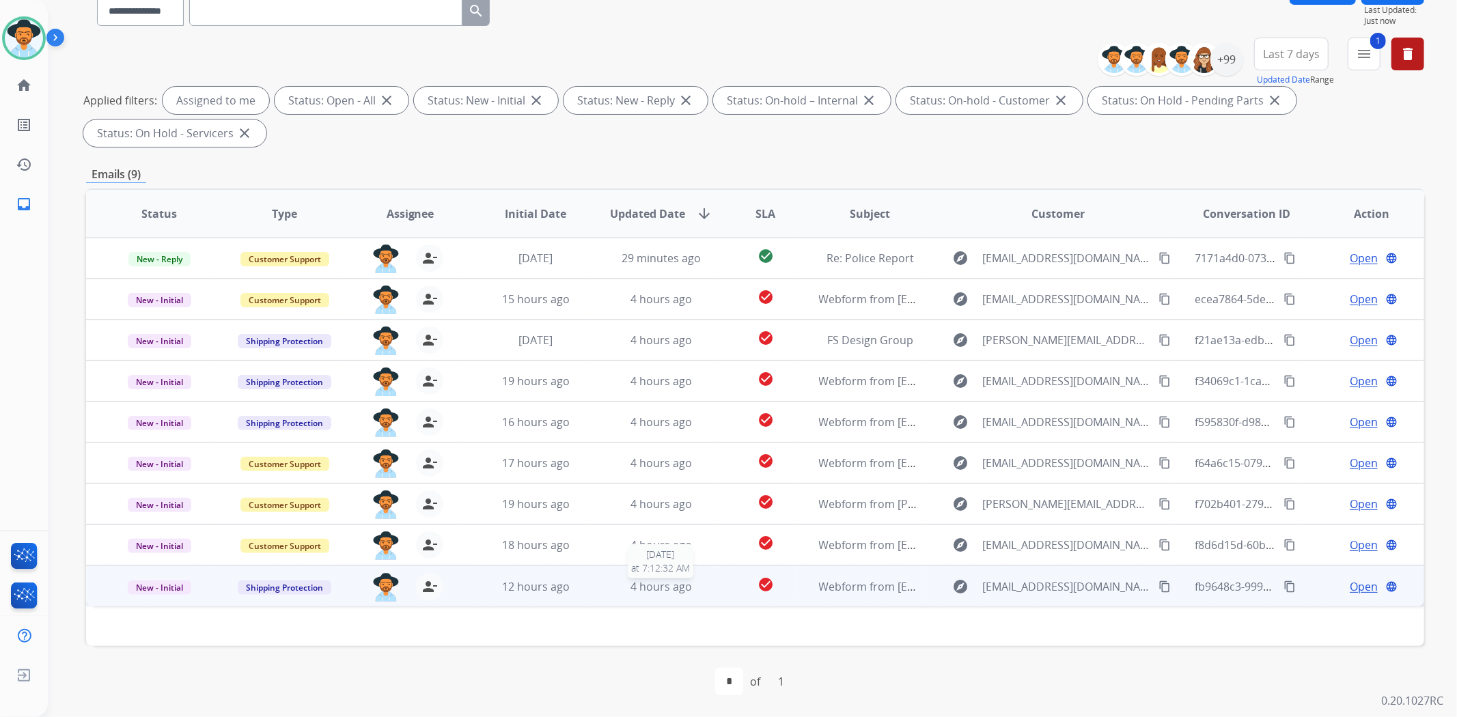
click at [685, 586] on span "4 hours ago" at bounding box center [661, 586] width 61 height 15
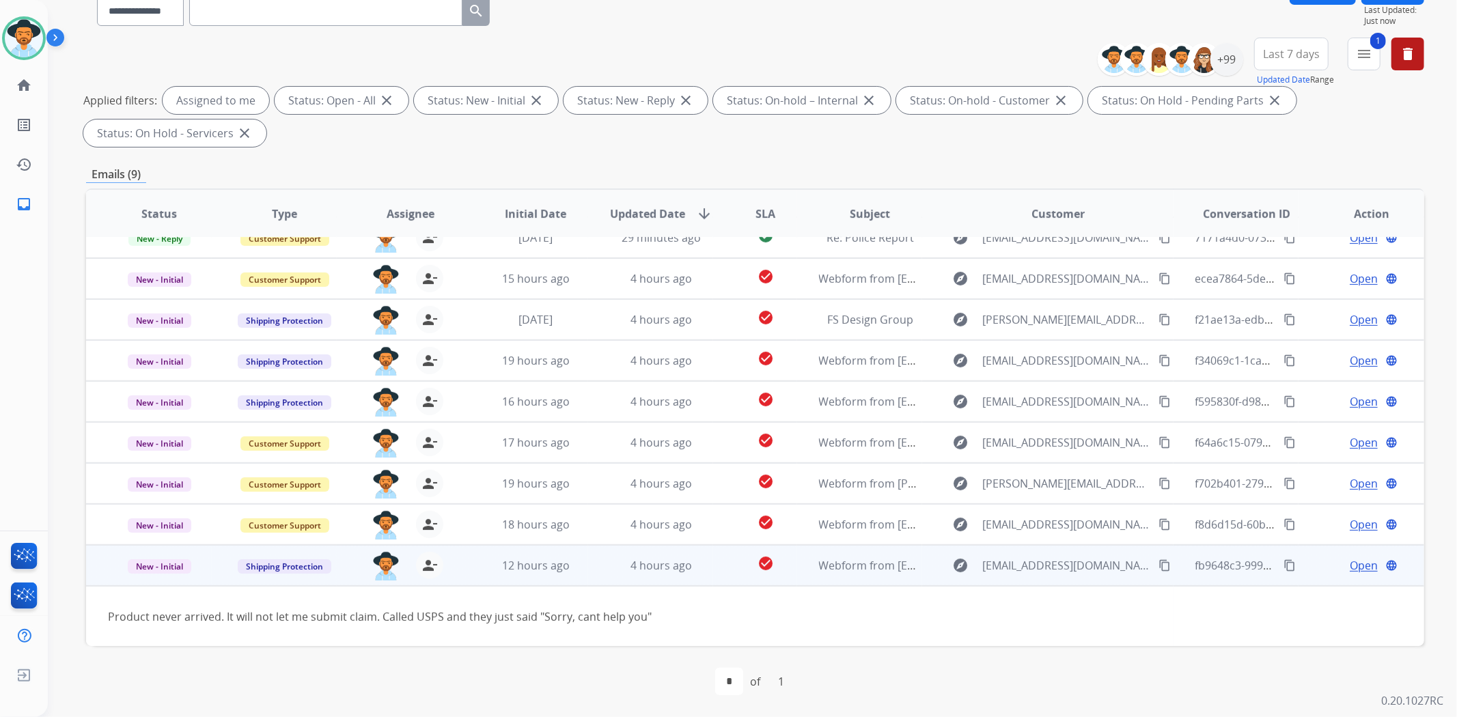
click at [1159, 566] on mat-icon "content_copy" at bounding box center [1165, 565] width 12 height 12
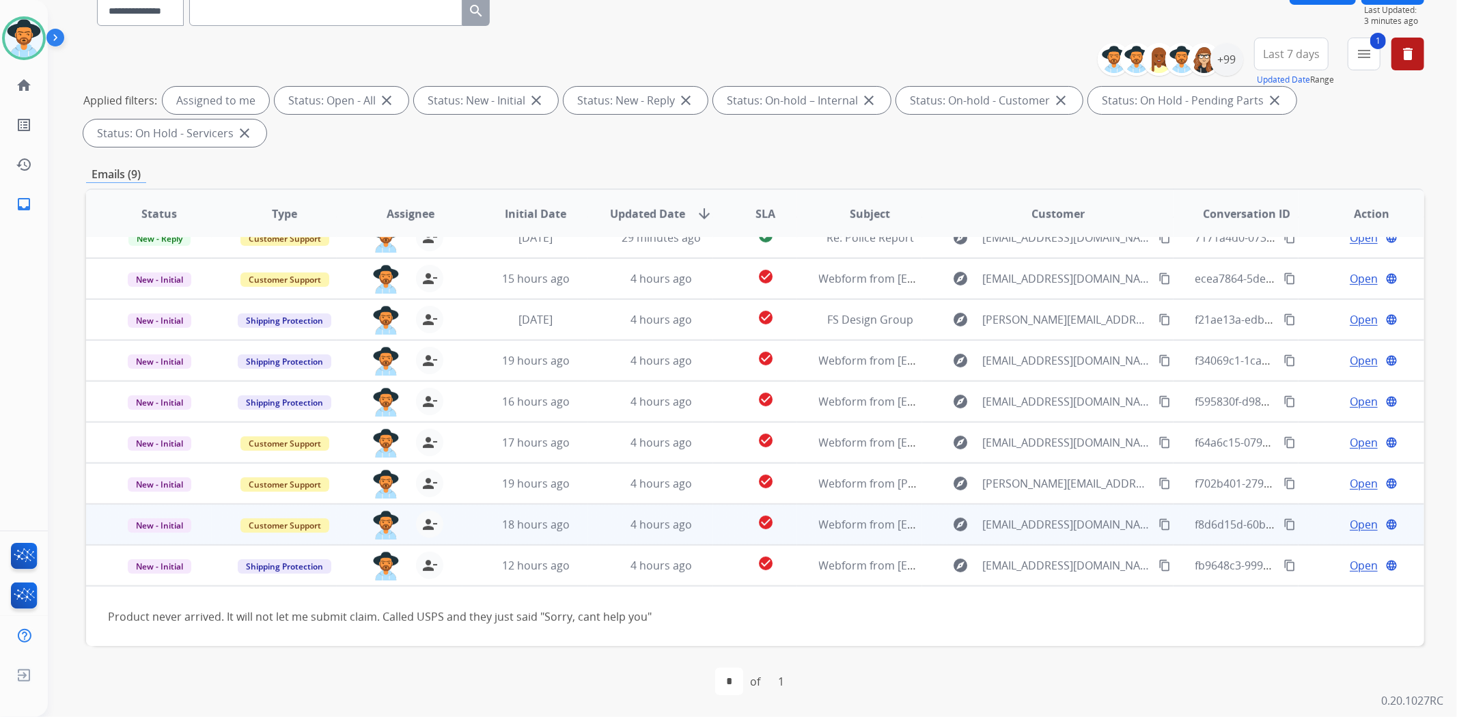
click at [715, 531] on td "check_circle" at bounding box center [754, 524] width 83 height 41
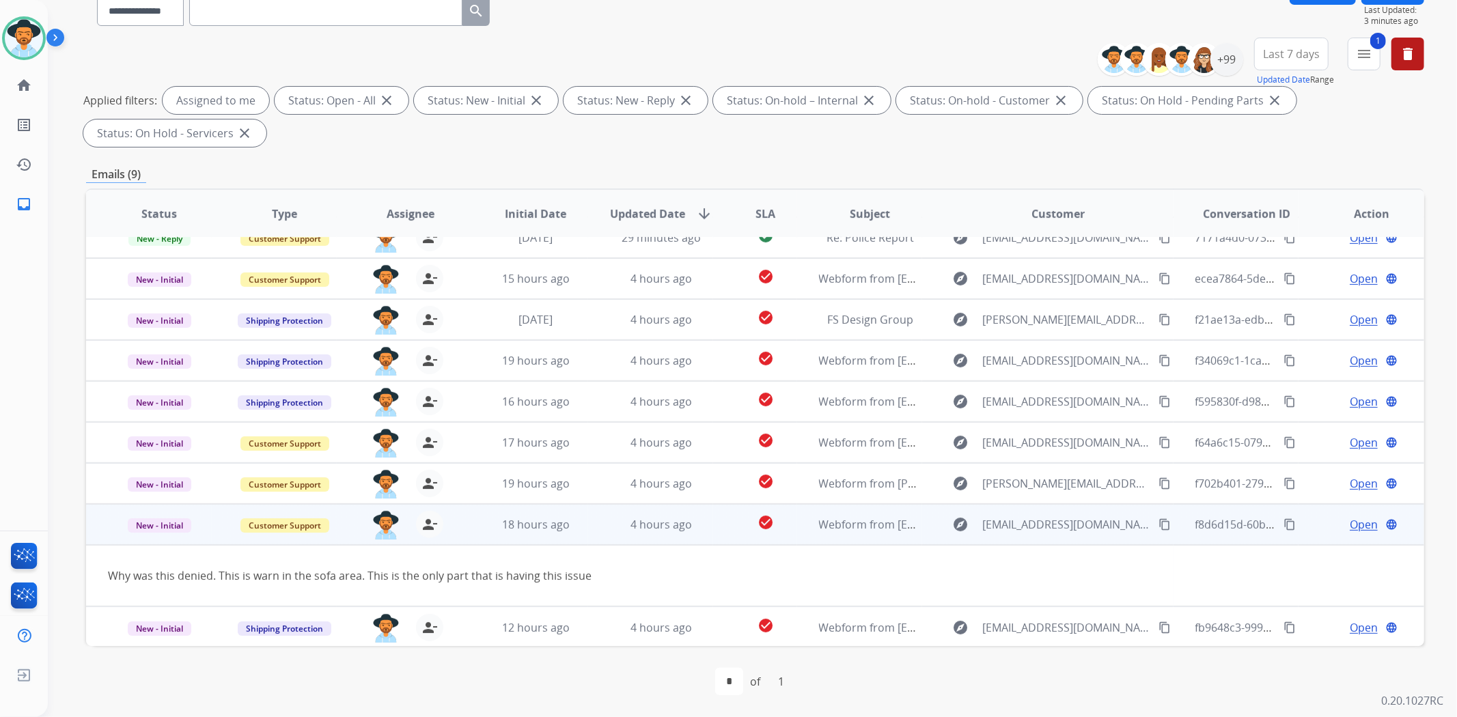
click at [1159, 526] on mat-icon "content_copy" at bounding box center [1165, 525] width 12 height 12
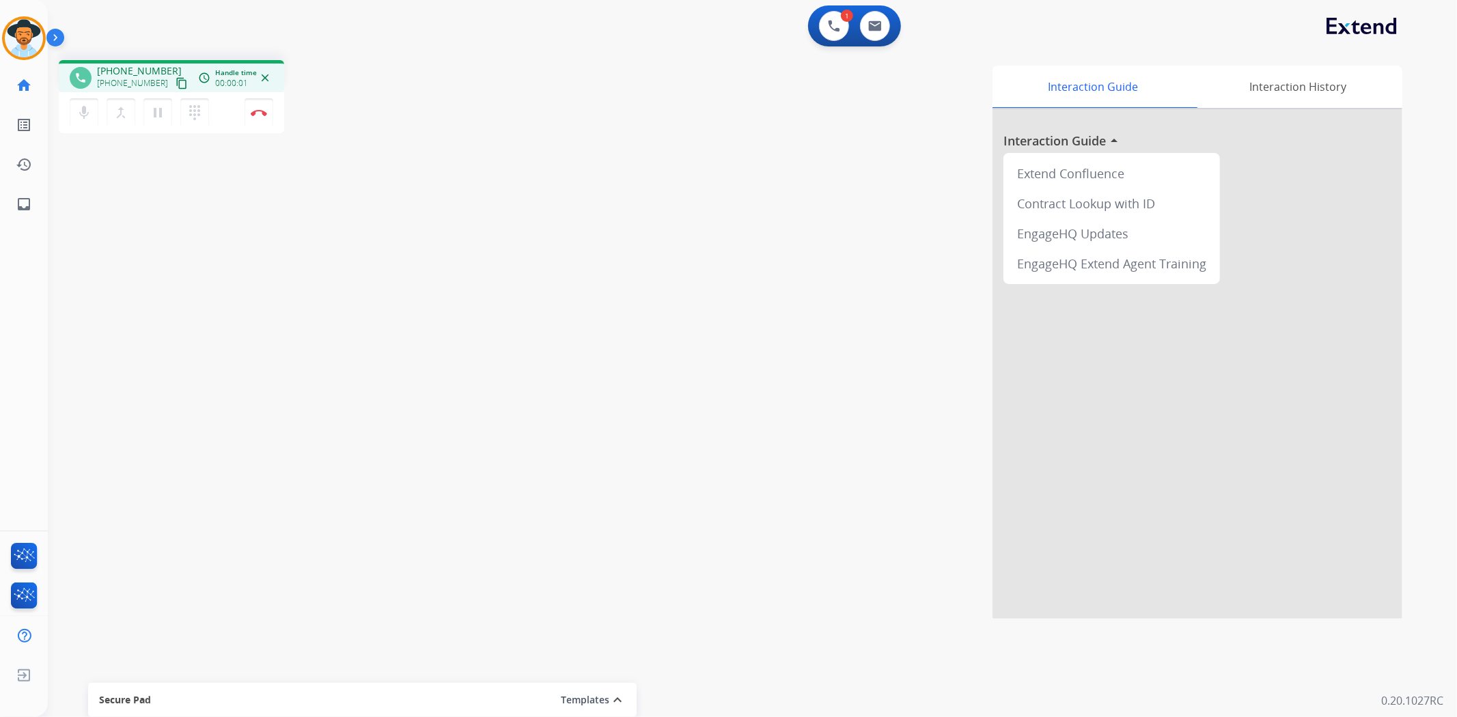
click at [176, 82] on mat-icon "content_copy" at bounding box center [182, 83] width 12 height 12
click at [256, 111] on img at bounding box center [259, 112] width 16 height 7
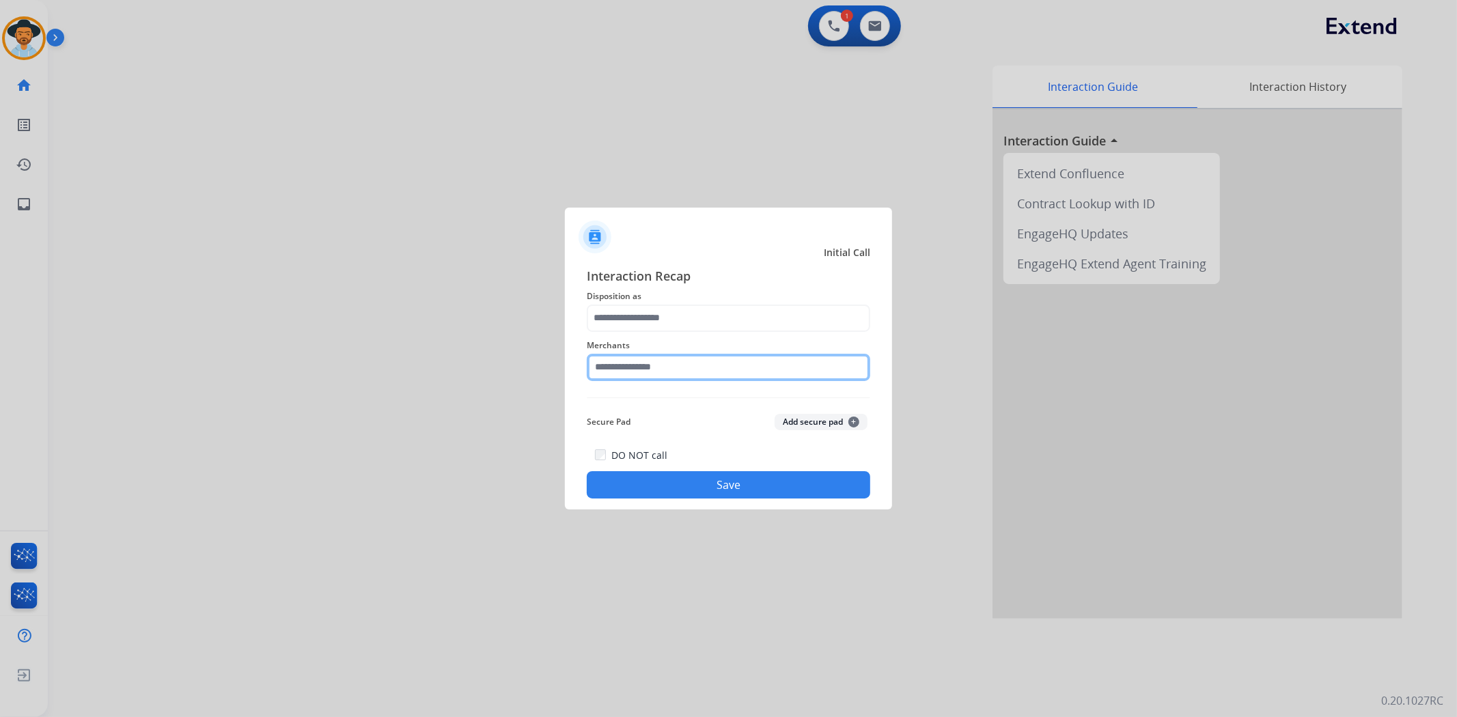
click at [677, 359] on input "text" at bounding box center [729, 367] width 284 height 27
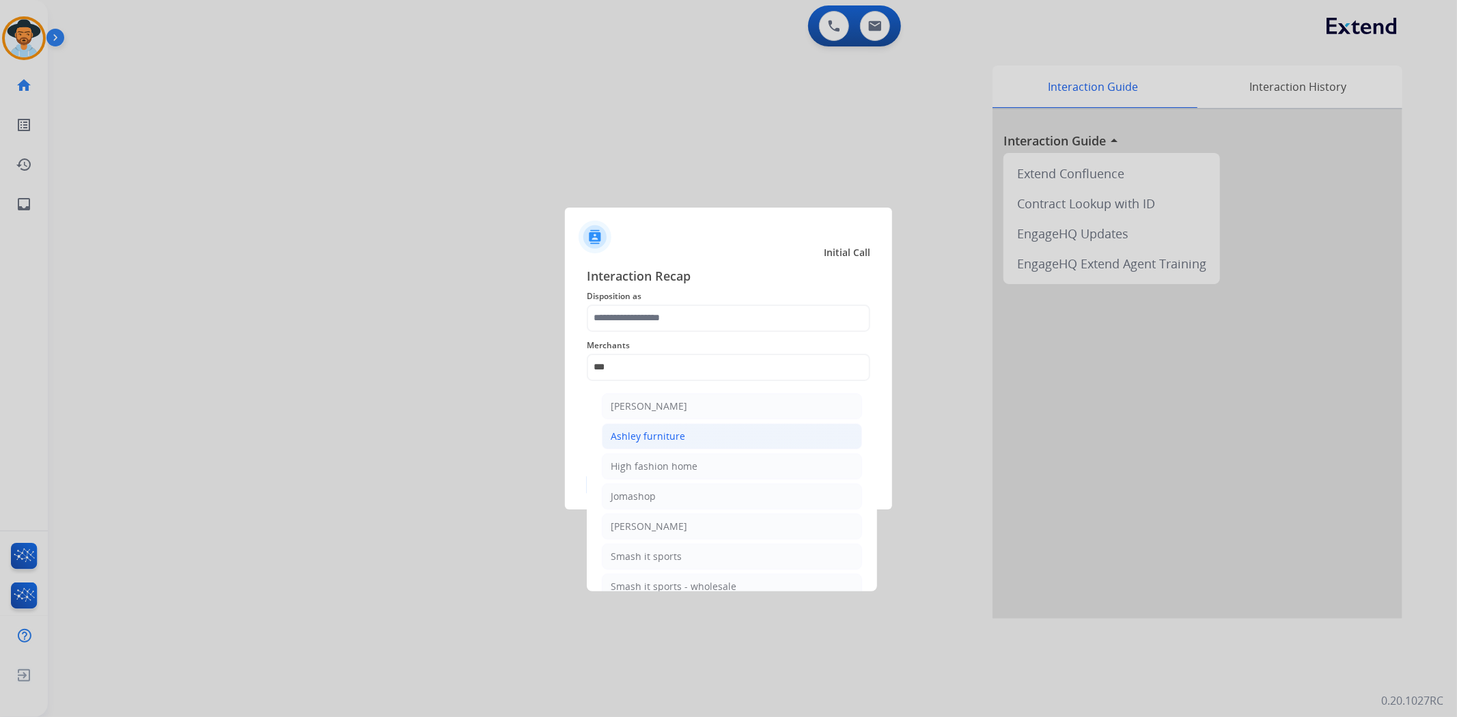
click at [673, 434] on div "Ashley furniture" at bounding box center [648, 437] width 74 height 14
type input "**********"
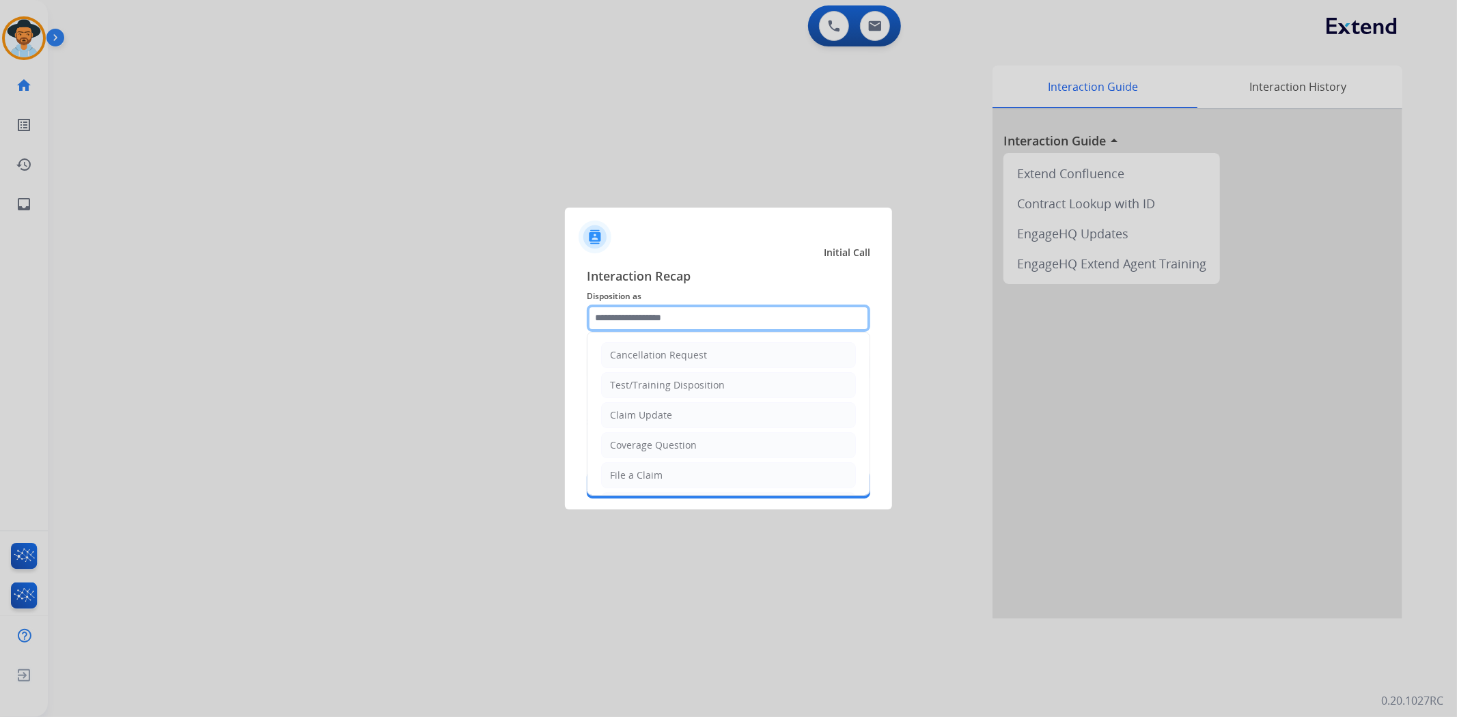
click at [664, 312] on input "text" at bounding box center [729, 318] width 284 height 27
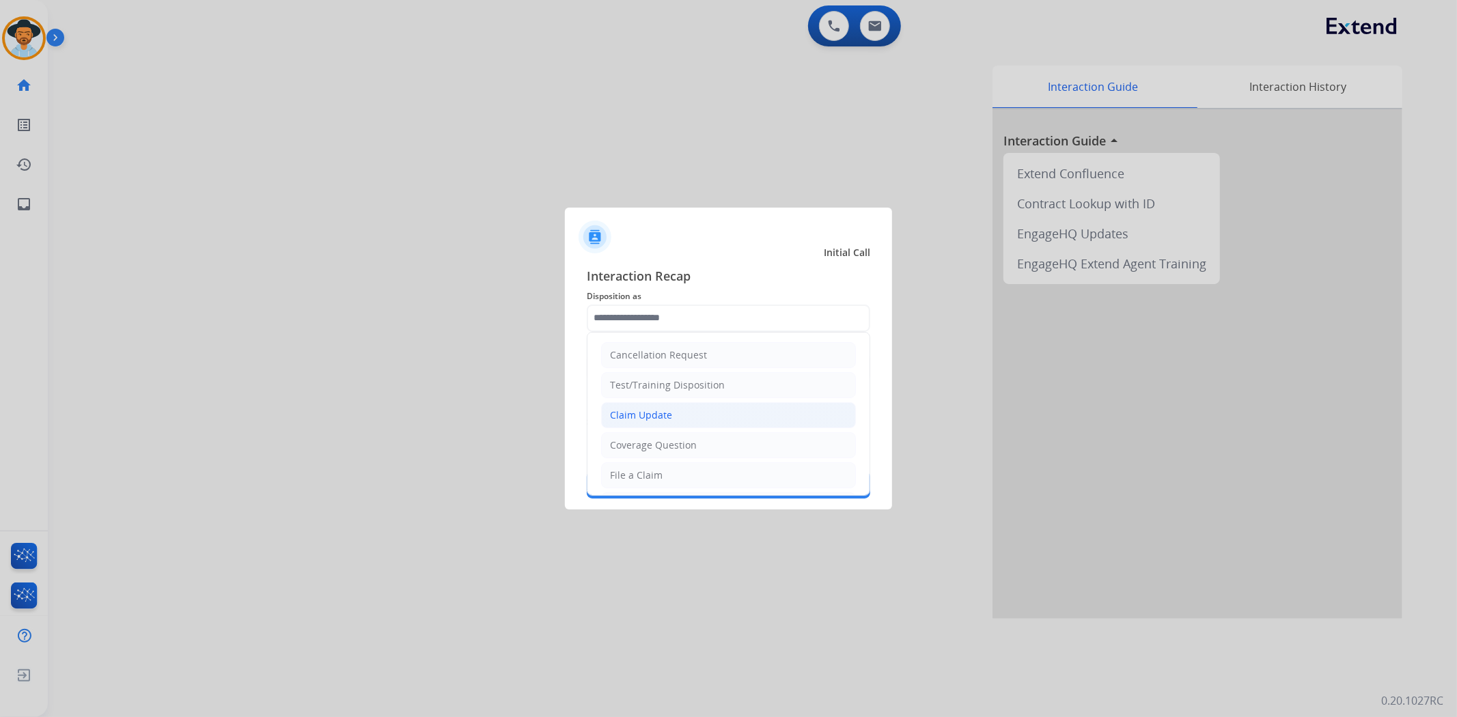
click at [665, 411] on div "Claim Update" at bounding box center [641, 416] width 62 height 14
type input "**********"
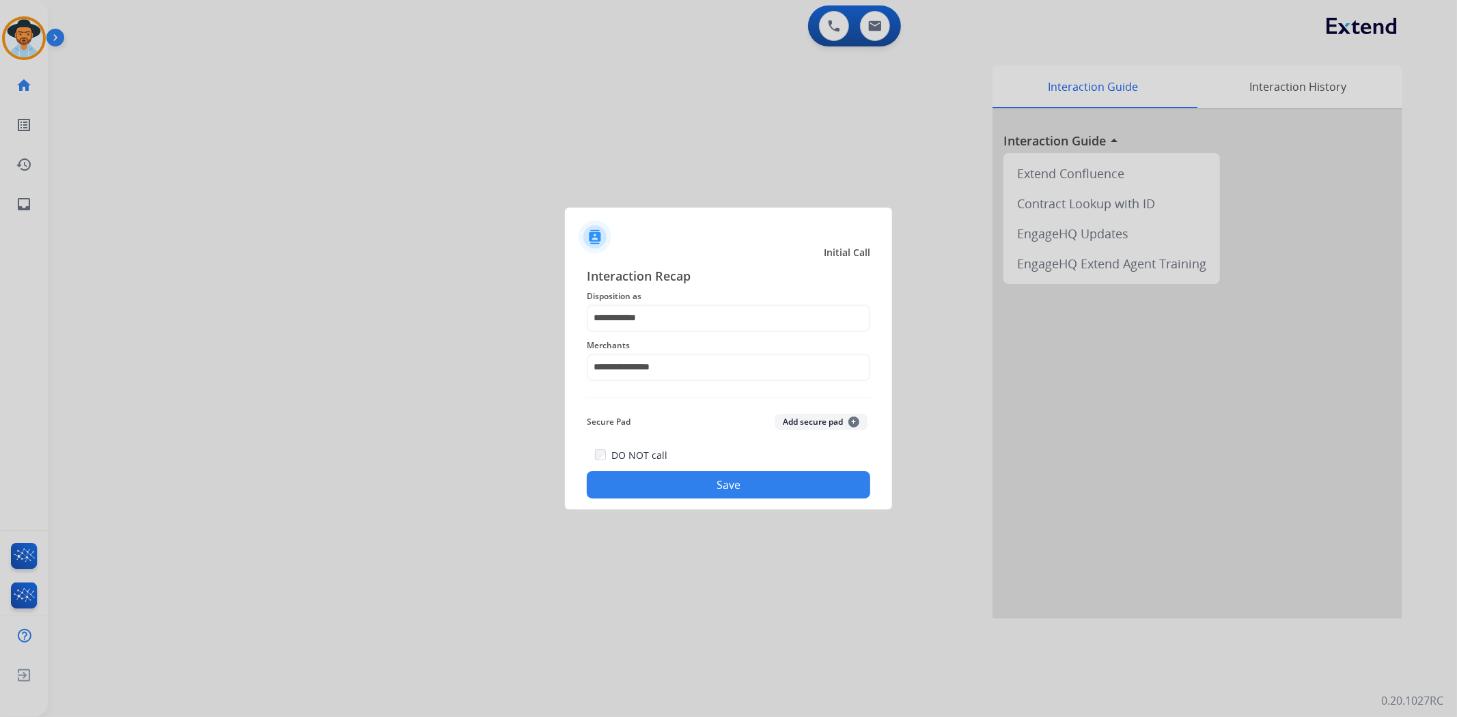
click at [710, 486] on button "Save" at bounding box center [729, 484] width 284 height 27
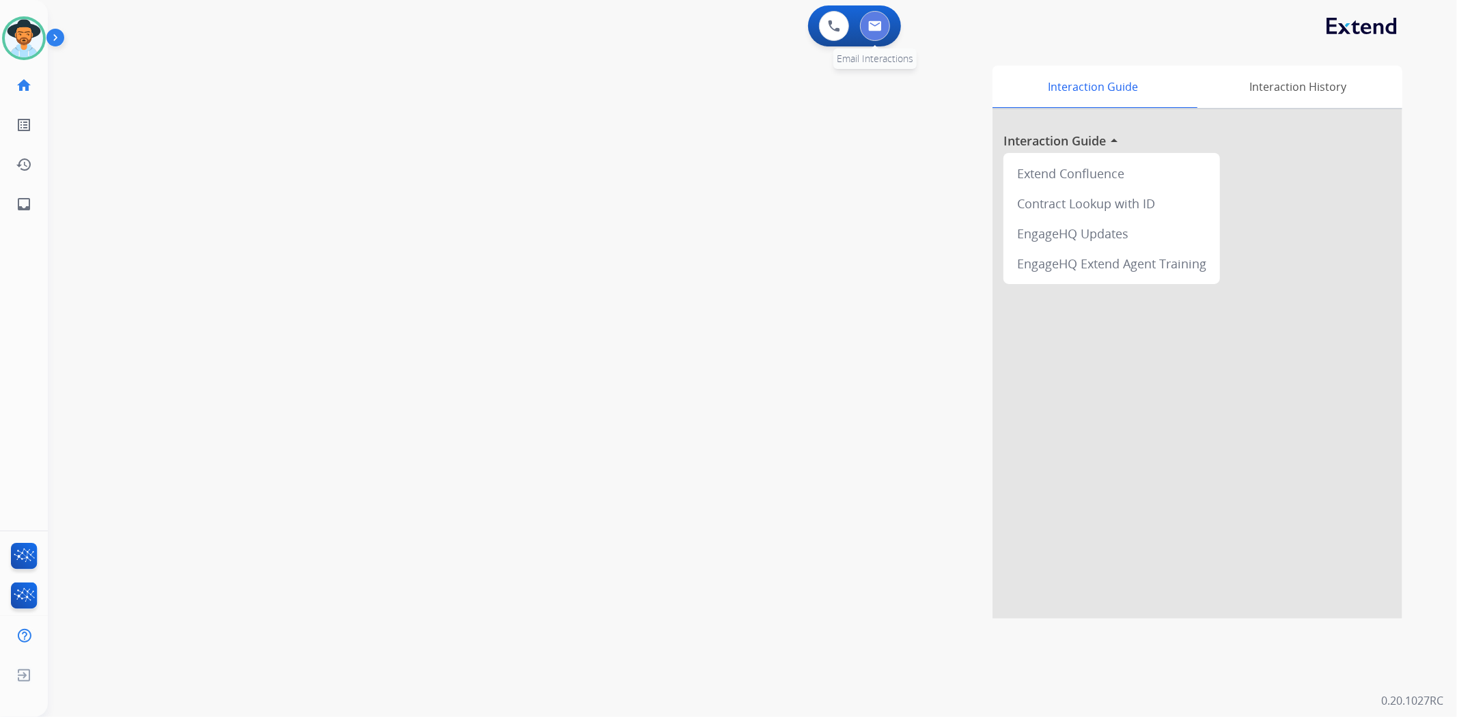
click at [877, 23] on img at bounding box center [875, 25] width 14 height 11
select select "**********"
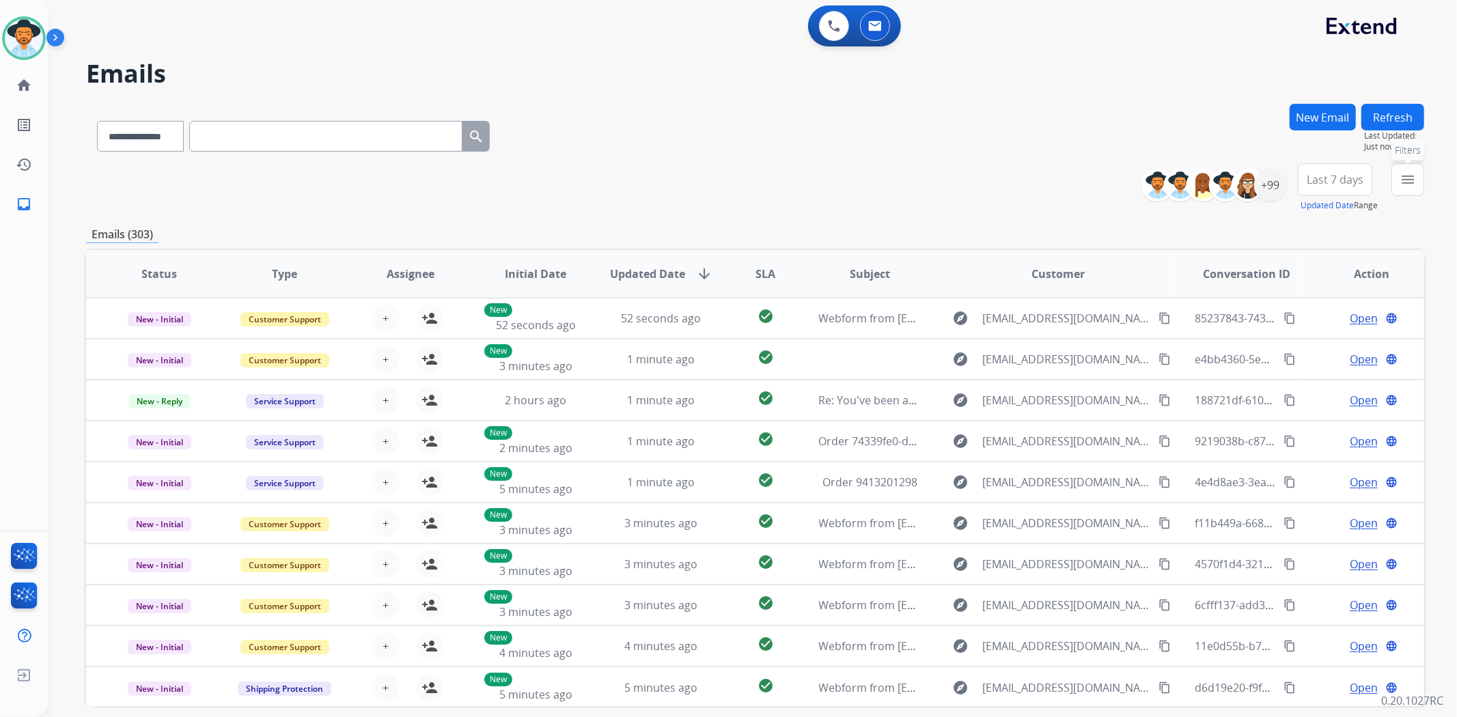
click at [1415, 190] on button "menu Filters" at bounding box center [1408, 179] width 33 height 33
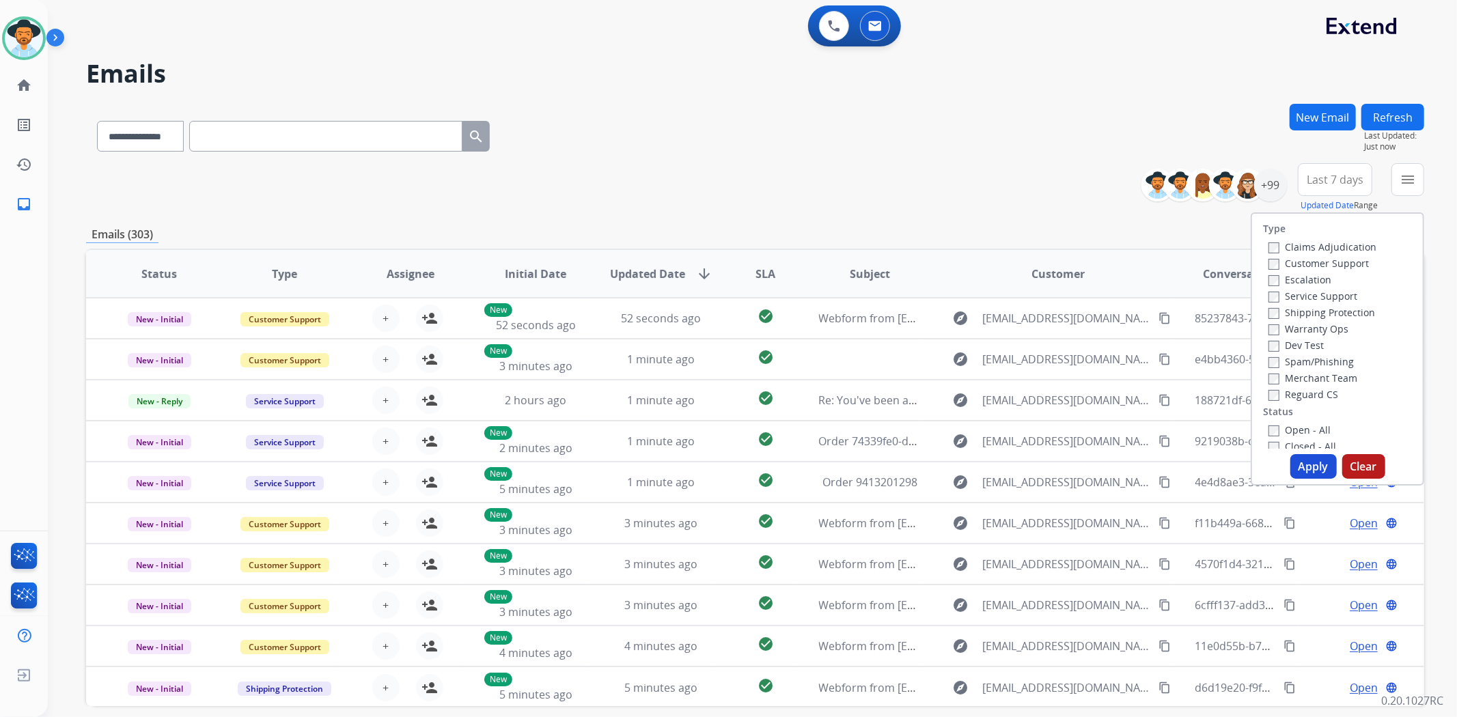
click at [1296, 428] on label "Open - All" at bounding box center [1300, 430] width 62 height 13
click at [1265, 188] on div "+99" at bounding box center [1270, 185] width 33 height 33
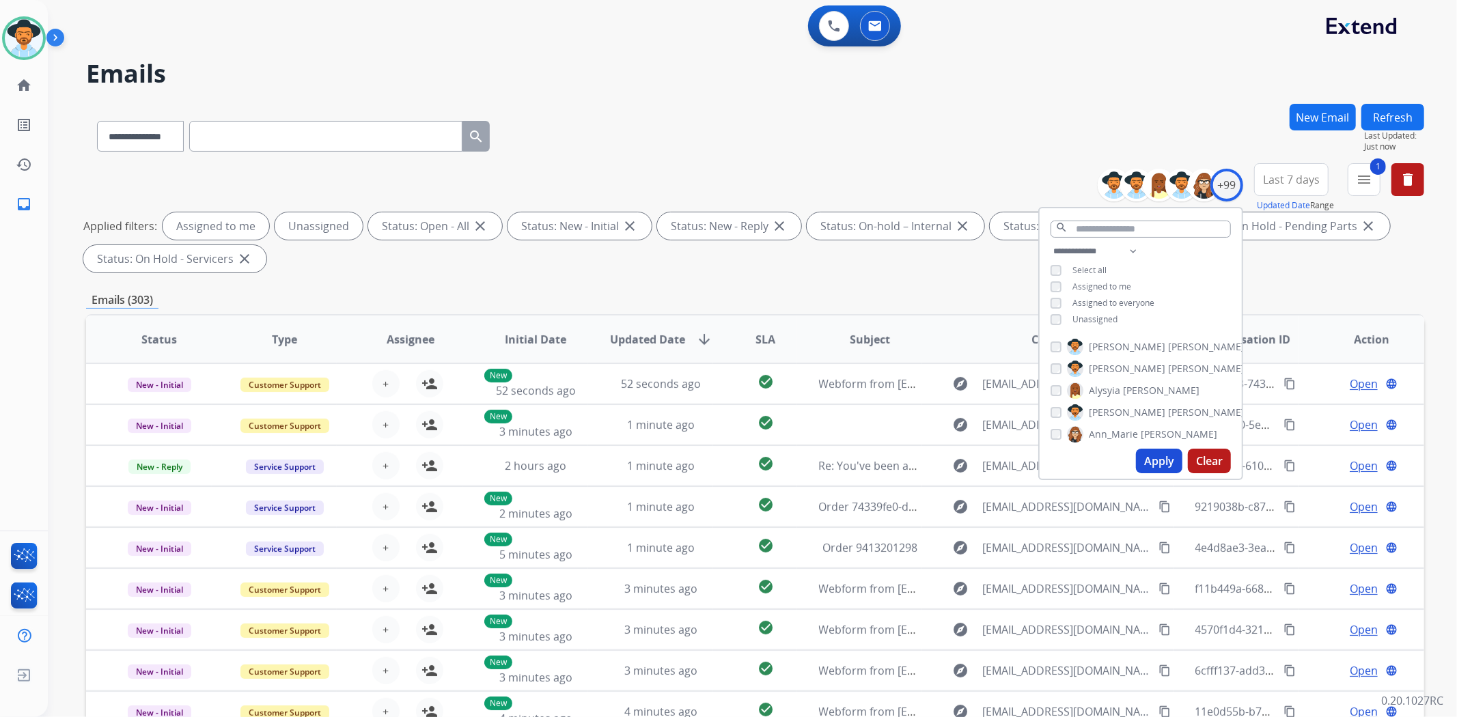
click at [1111, 314] on span "Unassigned" at bounding box center [1095, 320] width 45 height 12
click at [1170, 459] on button "Apply" at bounding box center [1159, 461] width 46 height 25
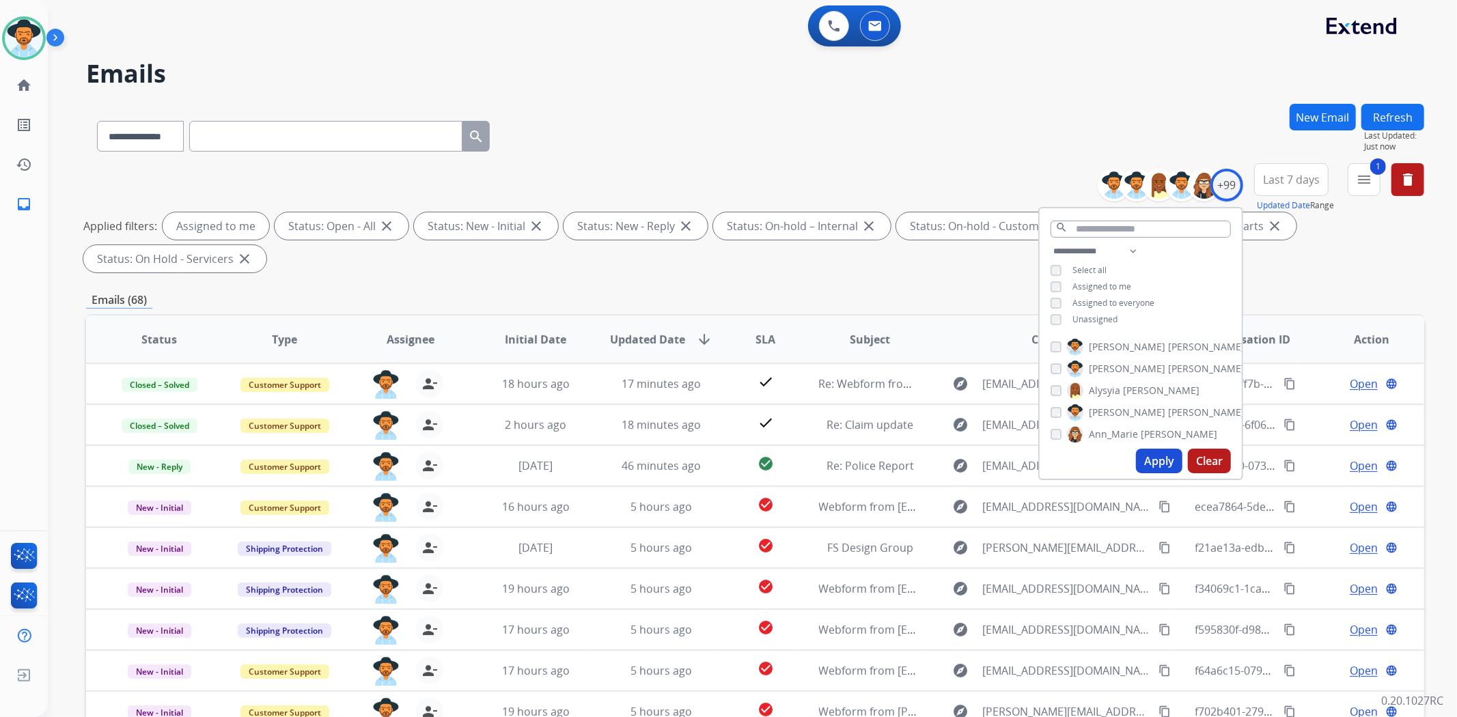
click at [850, 290] on div "**********" at bounding box center [755, 473] width 1338 height 739
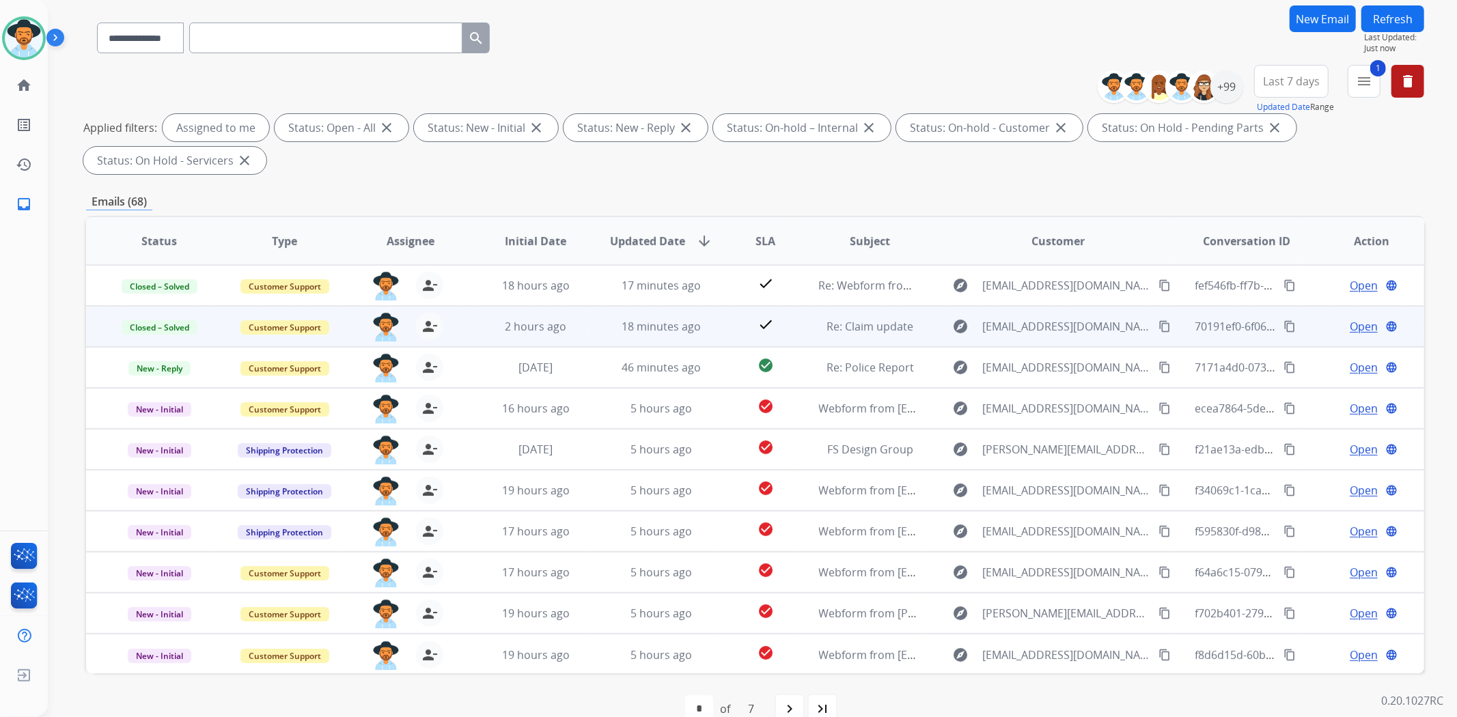
scroll to position [126, 0]
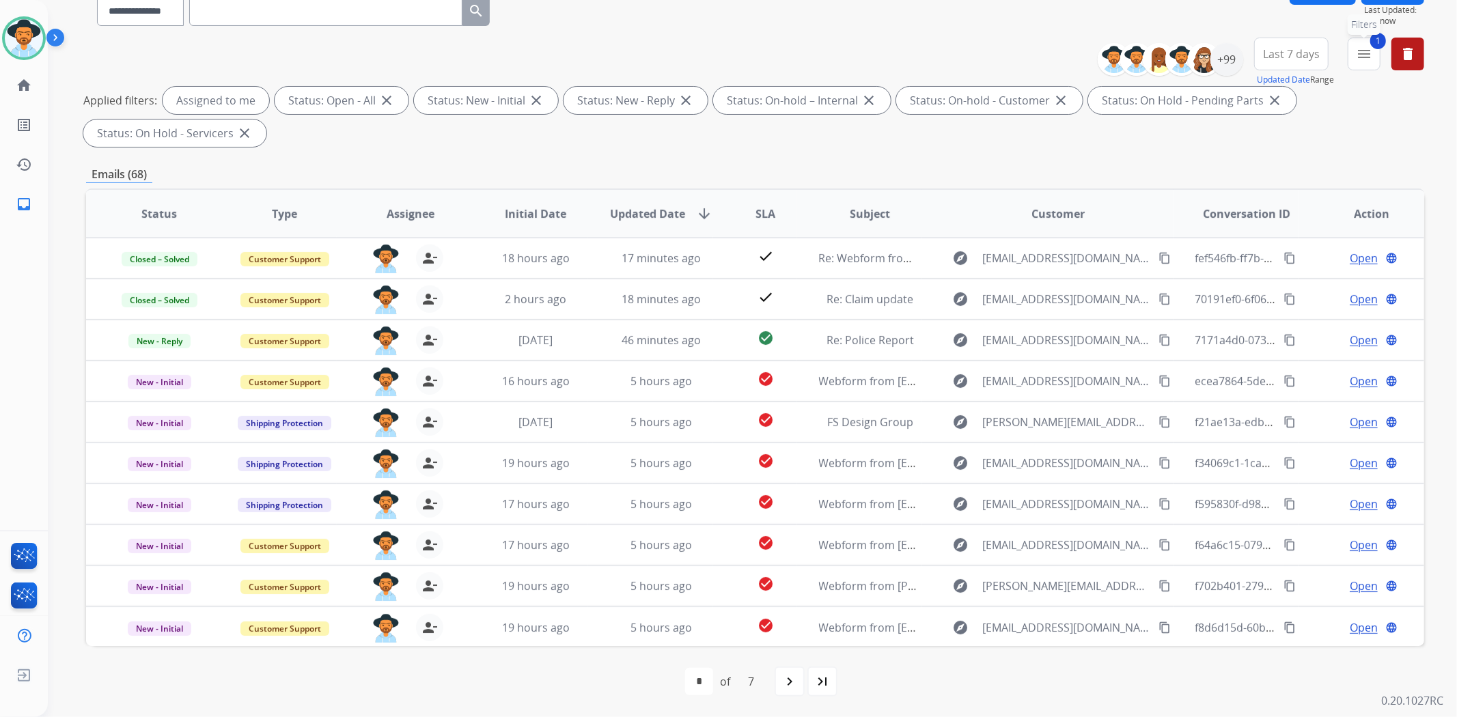
click at [1369, 51] on mat-icon "menu" at bounding box center [1364, 54] width 16 height 16
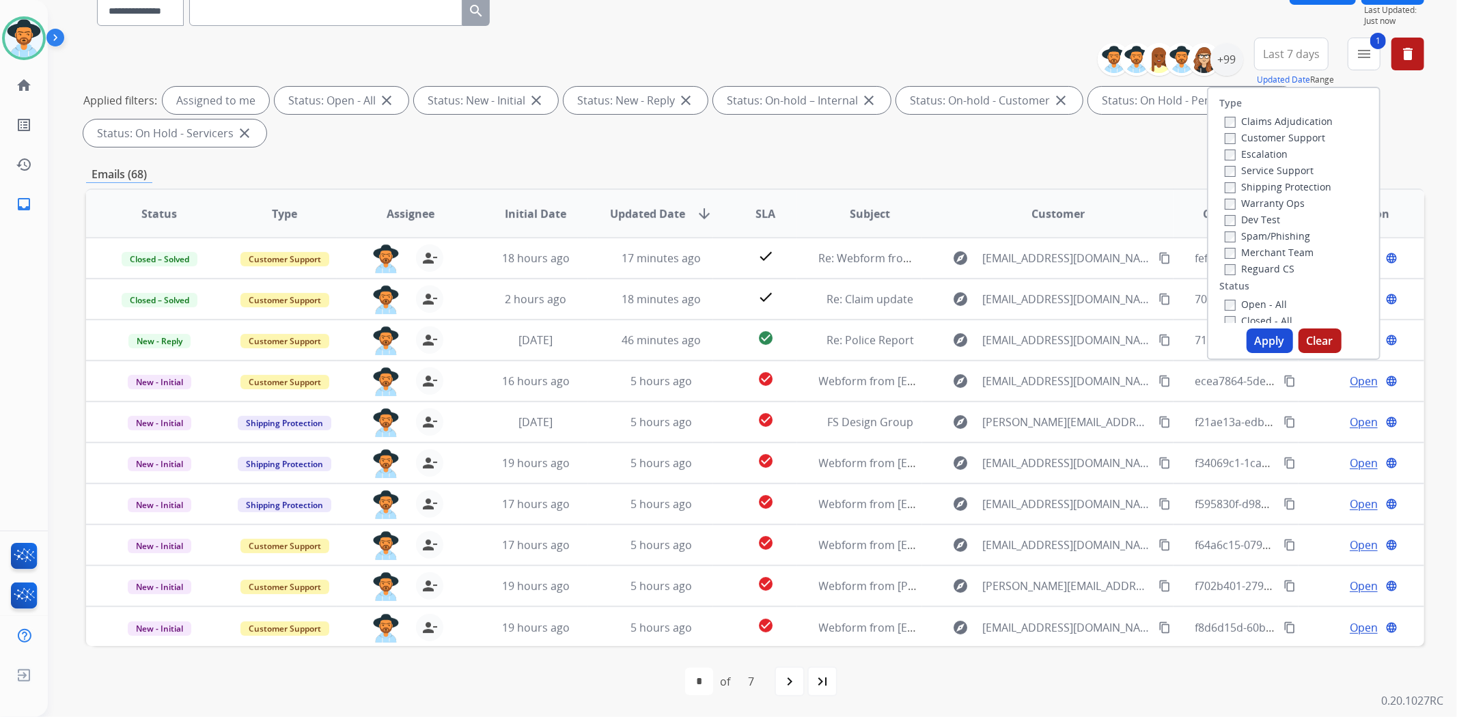
click at [1266, 343] on button "Apply" at bounding box center [1270, 341] width 46 height 25
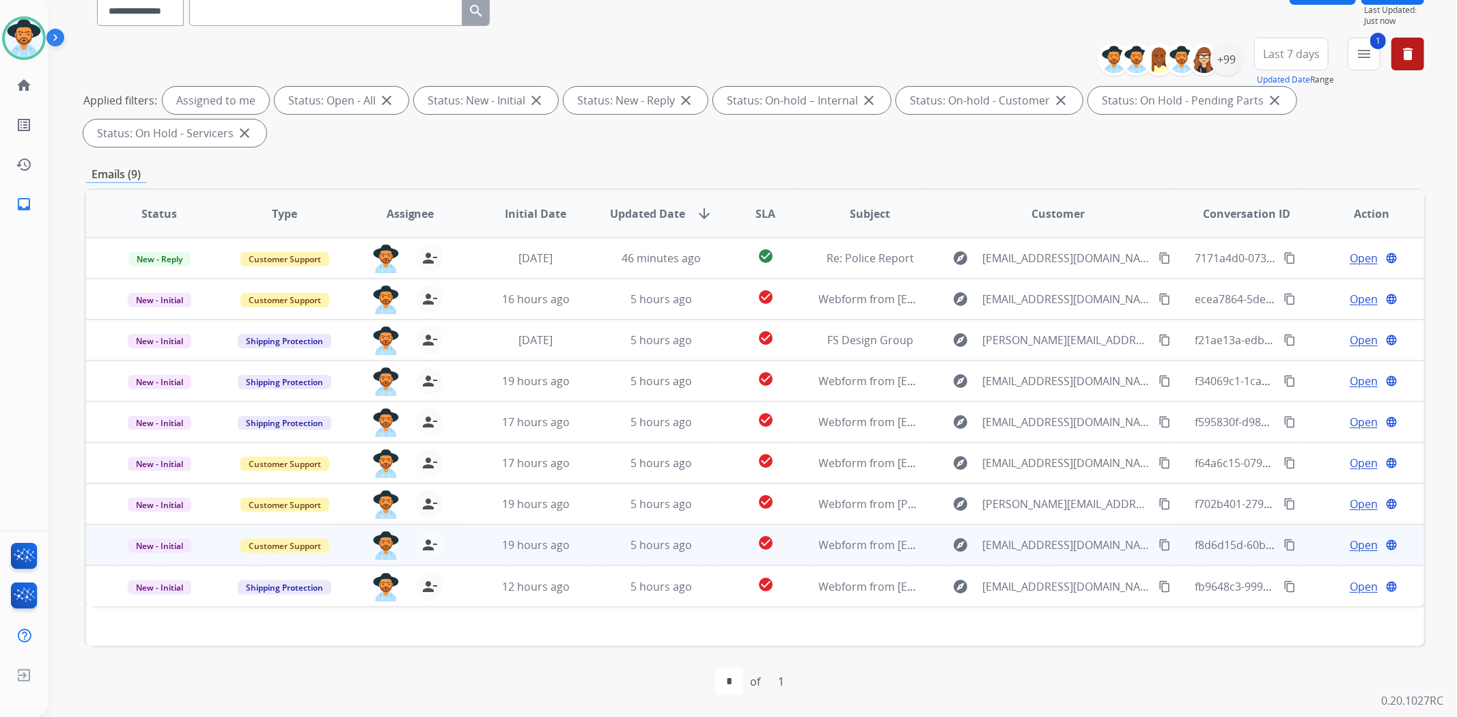
click at [1356, 542] on span "Open" at bounding box center [1364, 545] width 28 height 16
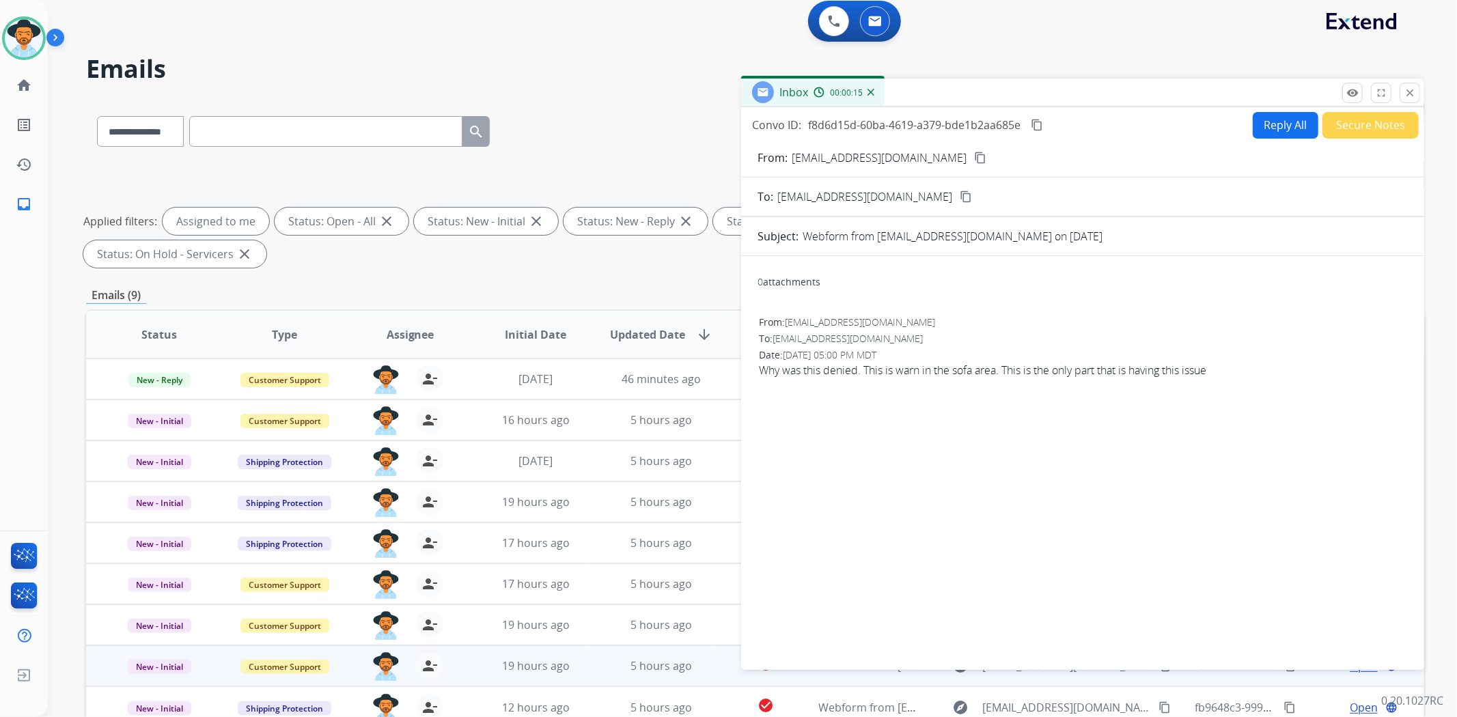
scroll to position [0, 0]
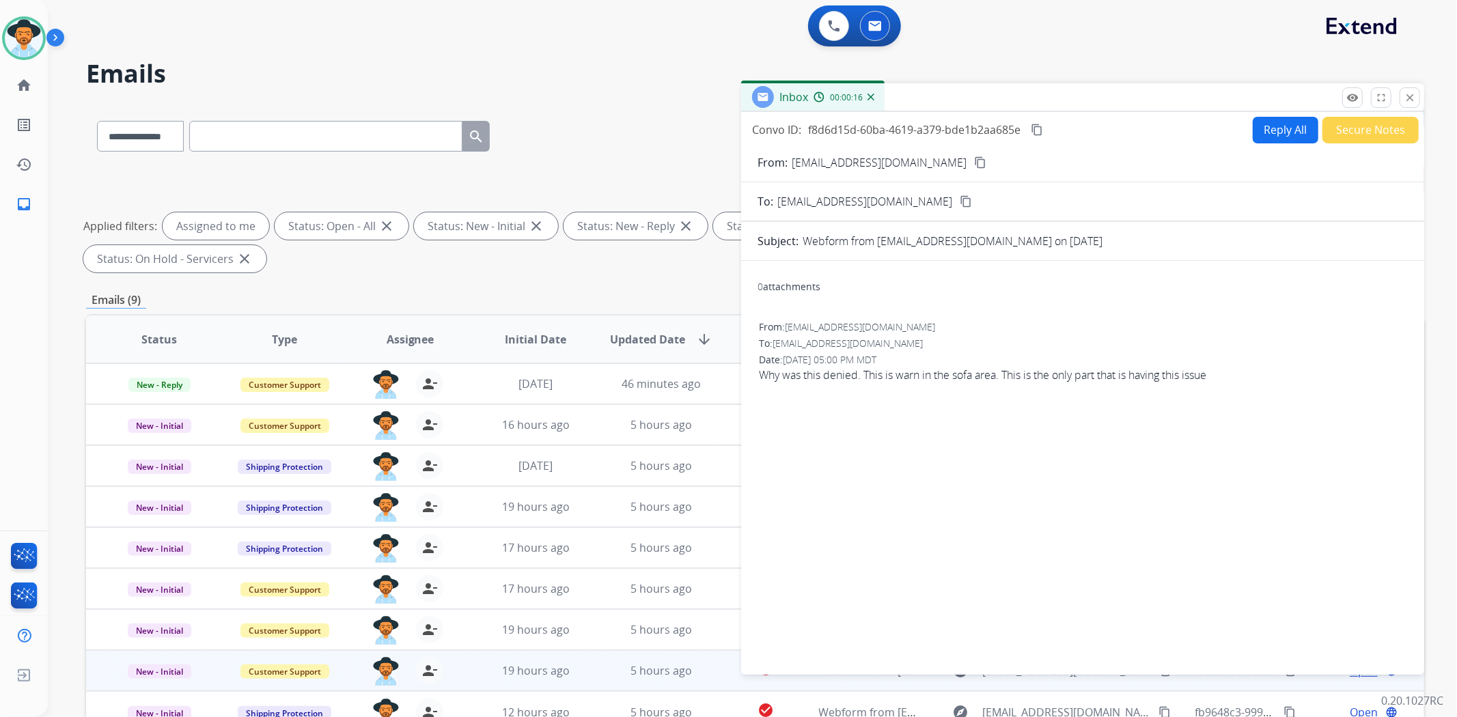
click at [1284, 130] on button "Reply All" at bounding box center [1286, 130] width 66 height 27
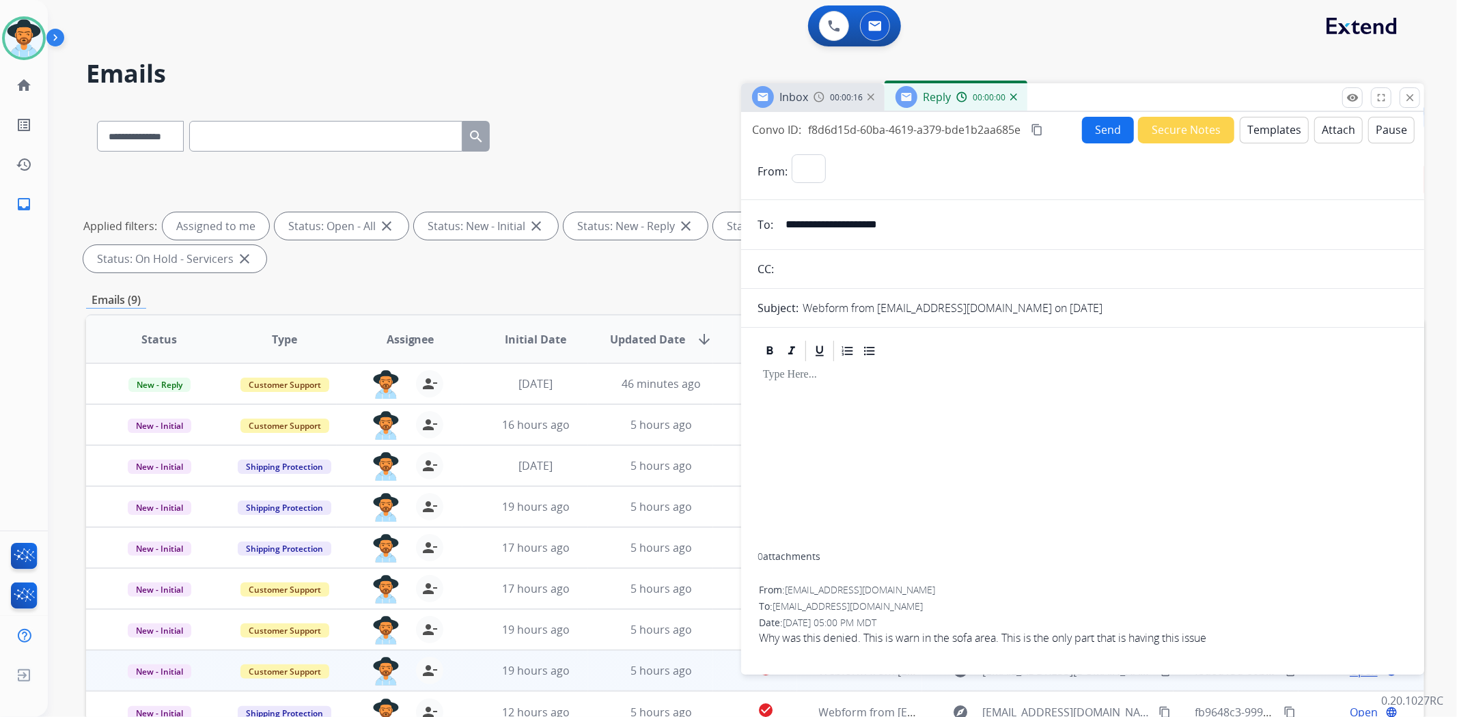
select select "**********"
click at [1265, 135] on button "Templates" at bounding box center [1274, 130] width 69 height 27
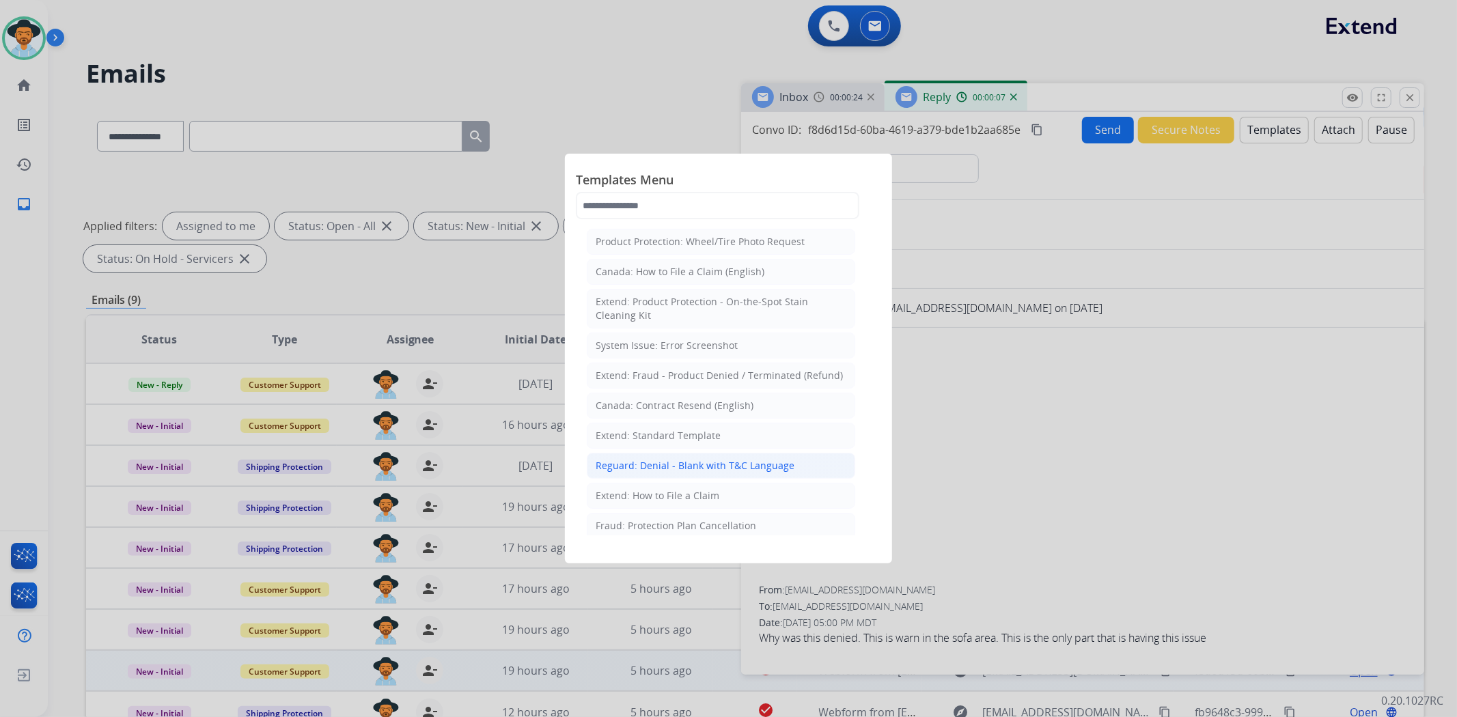
click at [704, 467] on div "Reguard: Denial - Blank with T&C Language" at bounding box center [695, 466] width 199 height 14
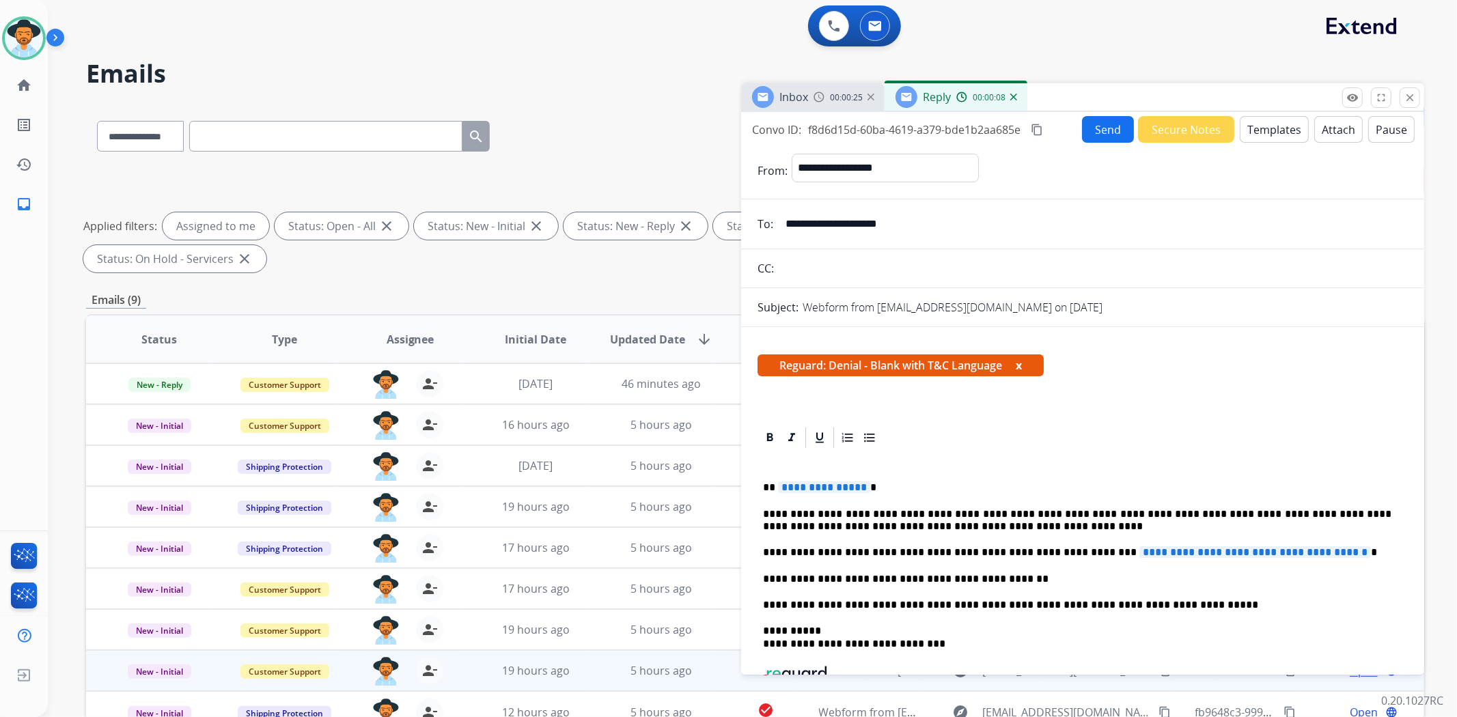
click at [844, 486] on span "**********" at bounding box center [824, 488] width 92 height 12
click at [1139, 556] on span "**********" at bounding box center [1255, 553] width 232 height 12
click at [1329, 130] on button "Attach" at bounding box center [1338, 129] width 49 height 27
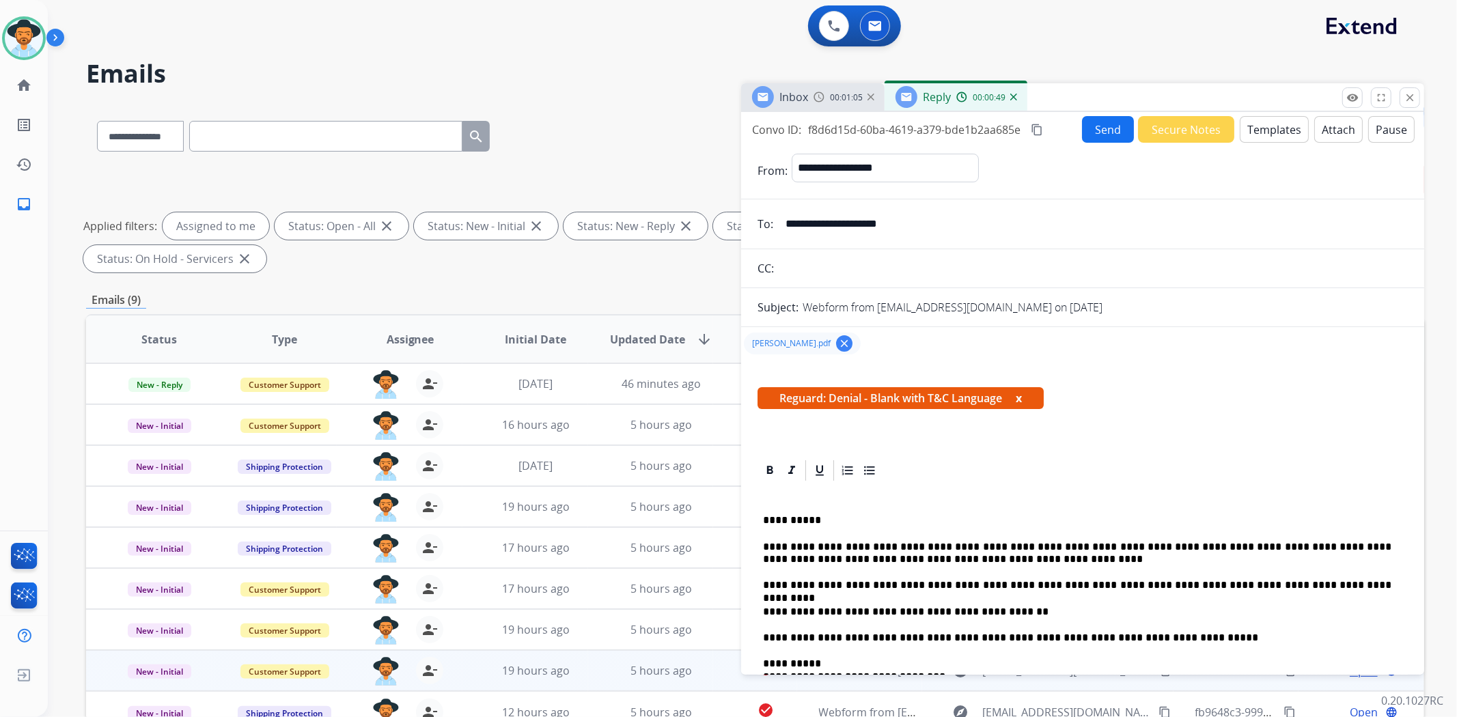
click at [1094, 125] on button "Send" at bounding box center [1108, 129] width 52 height 27
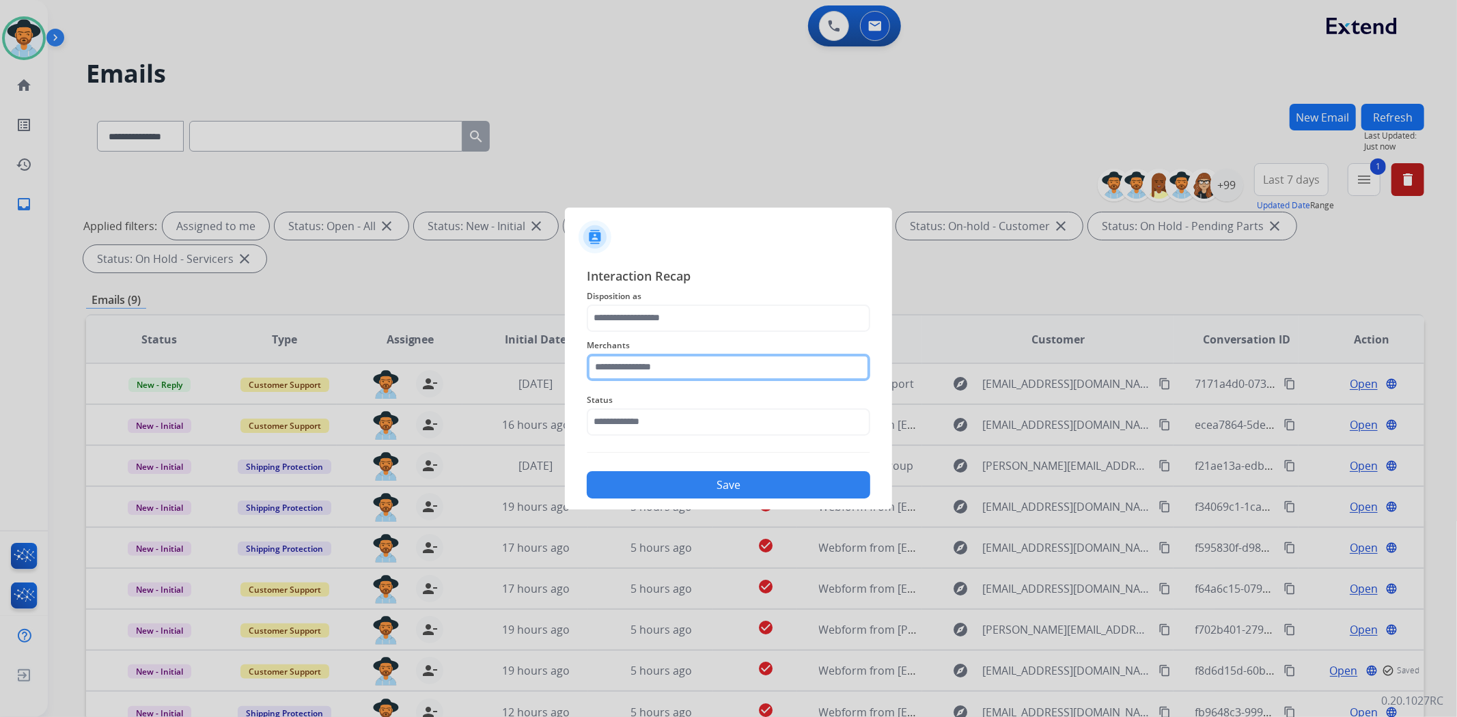
click at [729, 361] on input "text" at bounding box center [729, 367] width 284 height 27
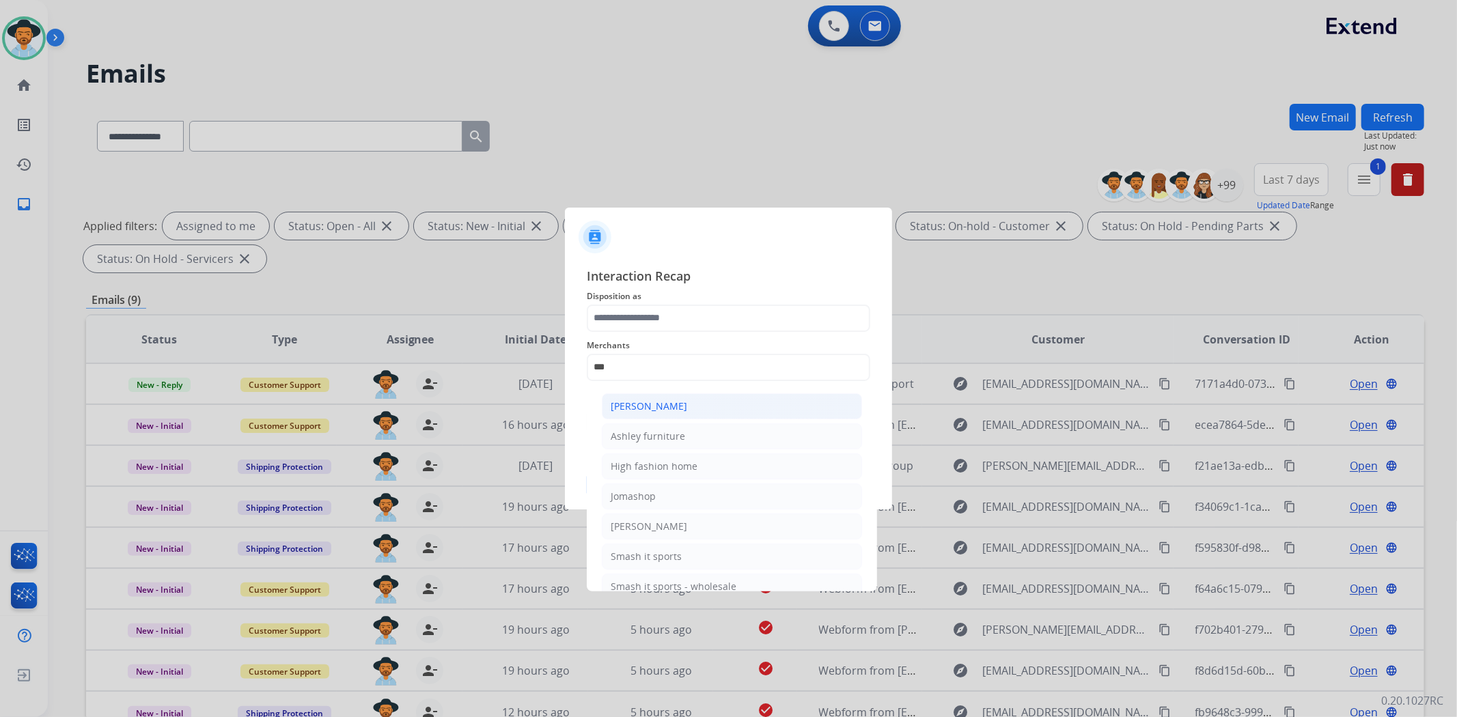
click at [691, 413] on li "[PERSON_NAME]" at bounding box center [732, 406] width 260 height 26
type input "**********"
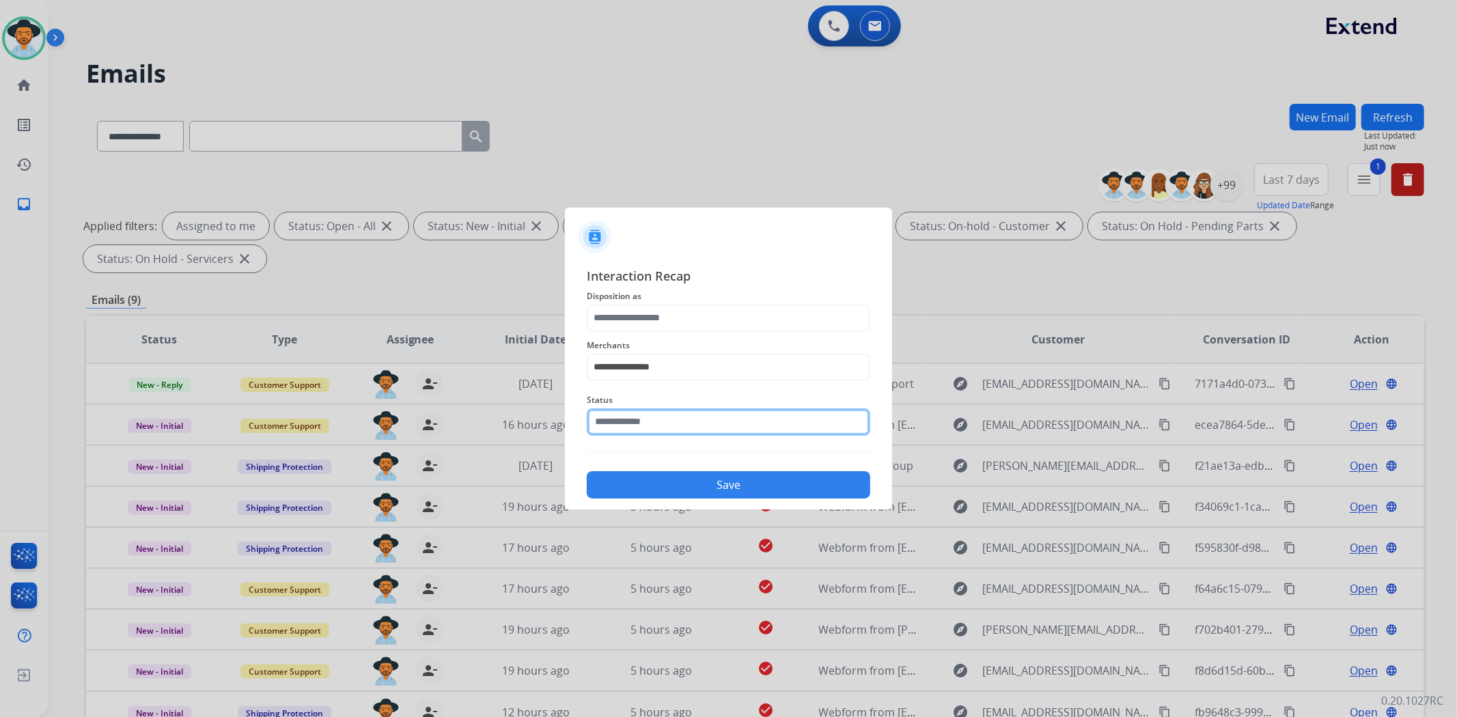
click at [689, 420] on input "text" at bounding box center [729, 422] width 284 height 27
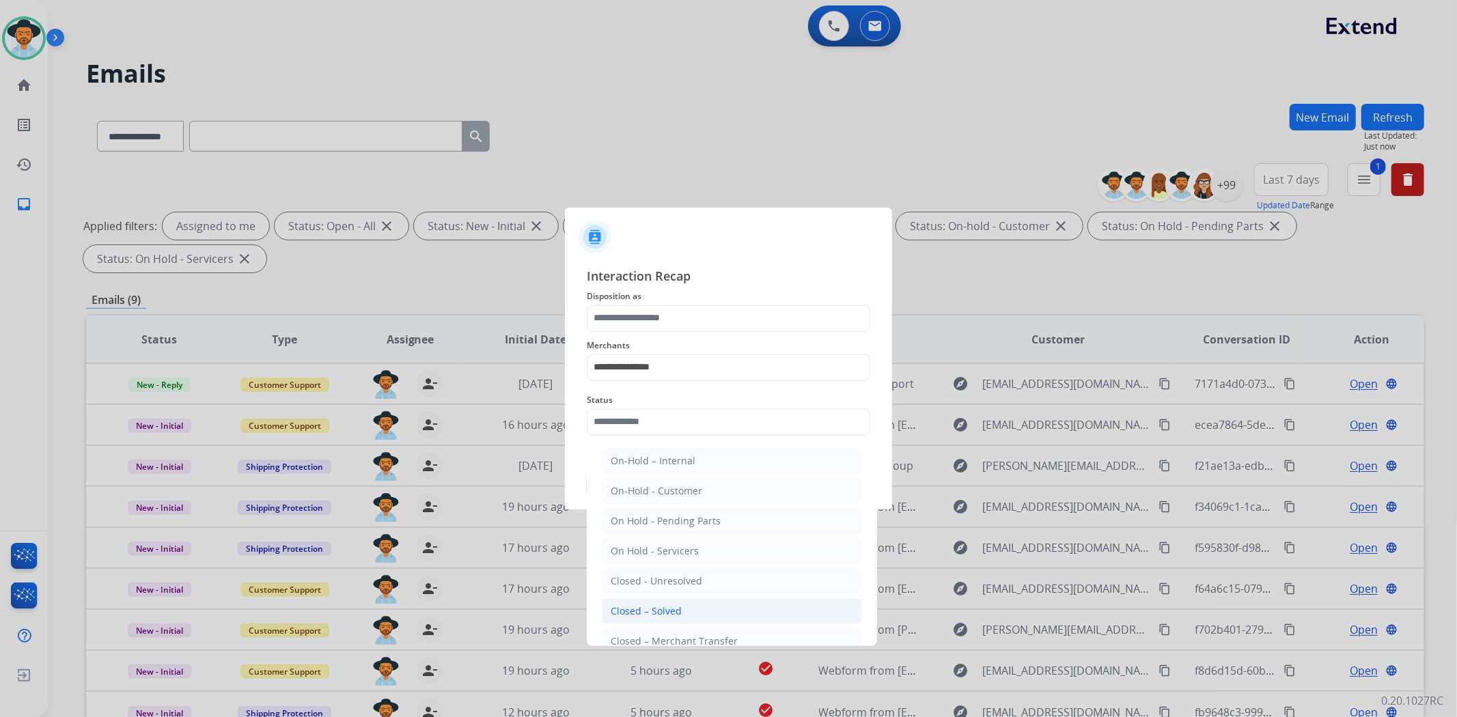
click at [680, 611] on li "Closed – Solved" at bounding box center [732, 611] width 260 height 26
type input "**********"
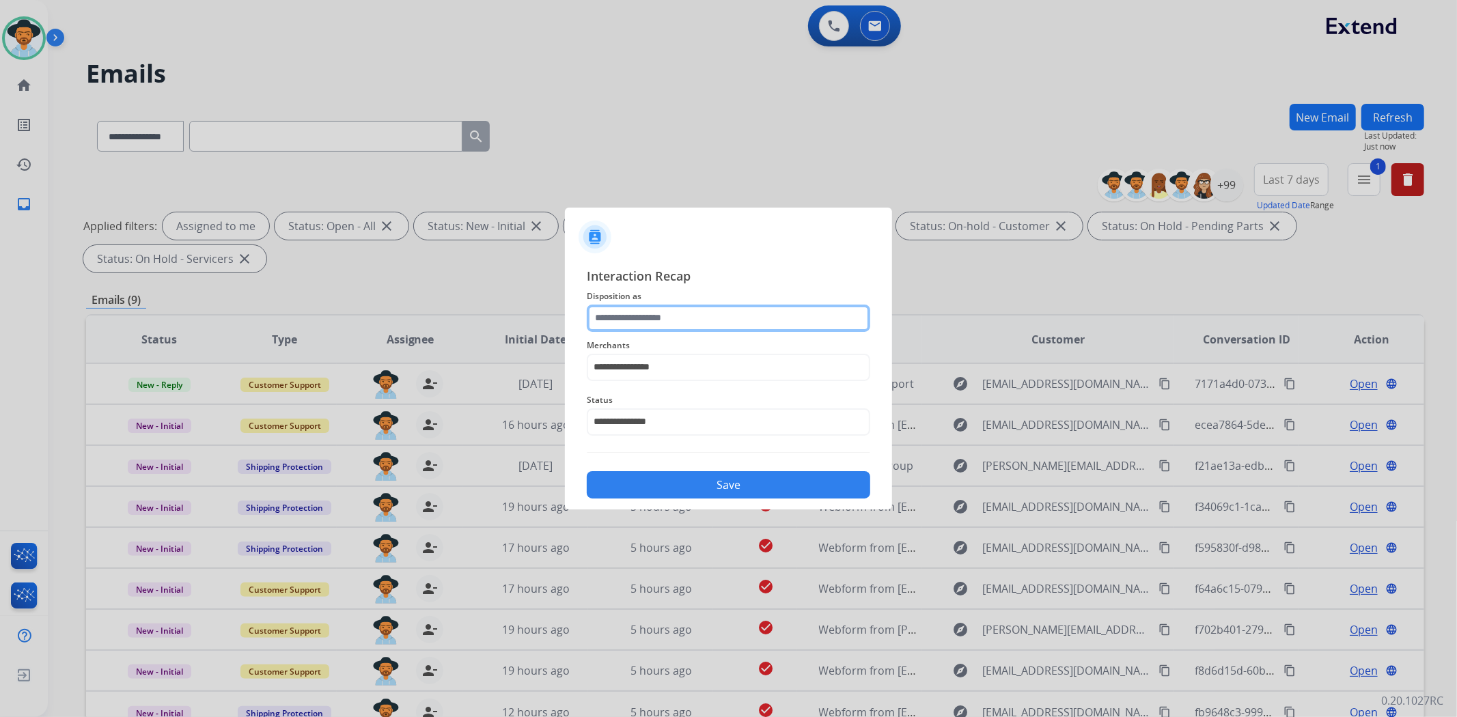
click at [680, 326] on input "text" at bounding box center [729, 318] width 284 height 27
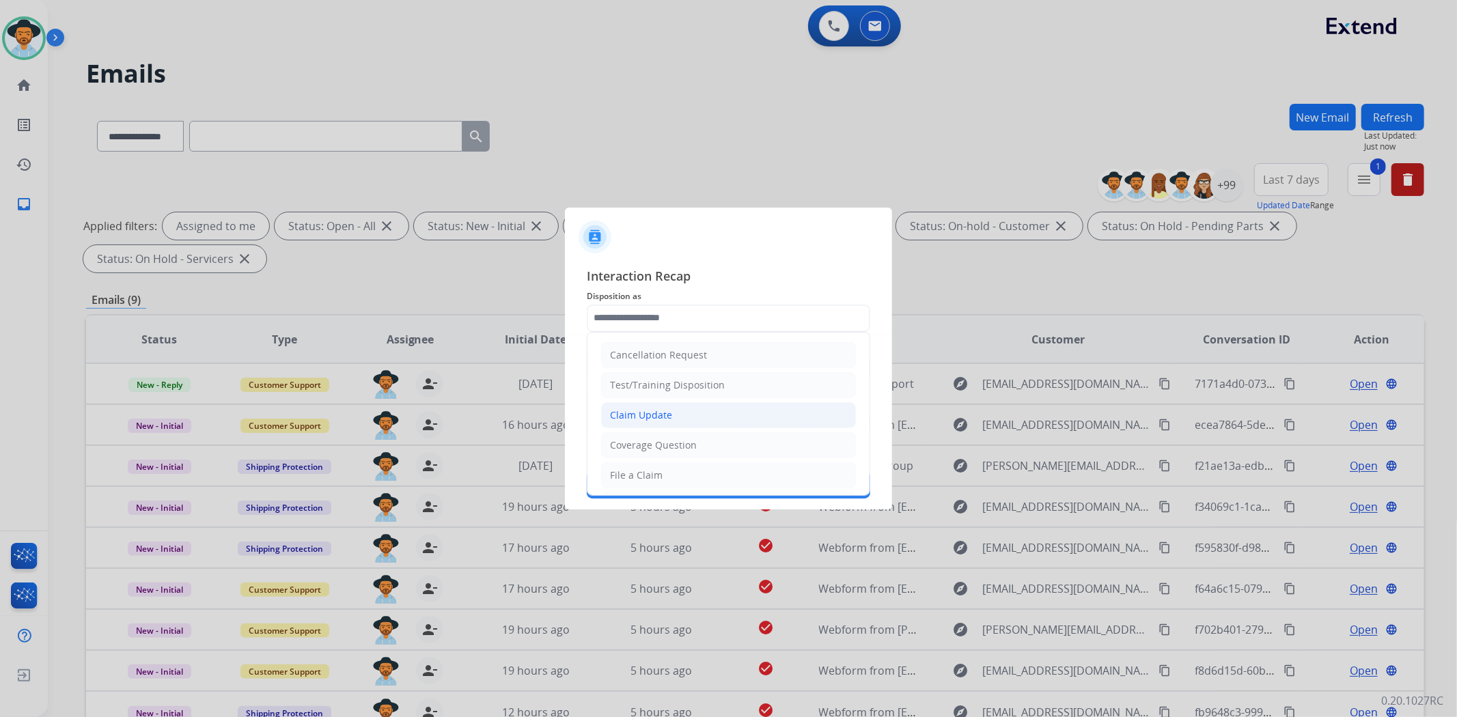
click at [700, 422] on li "Claim Update" at bounding box center [728, 415] width 255 height 26
type input "**********"
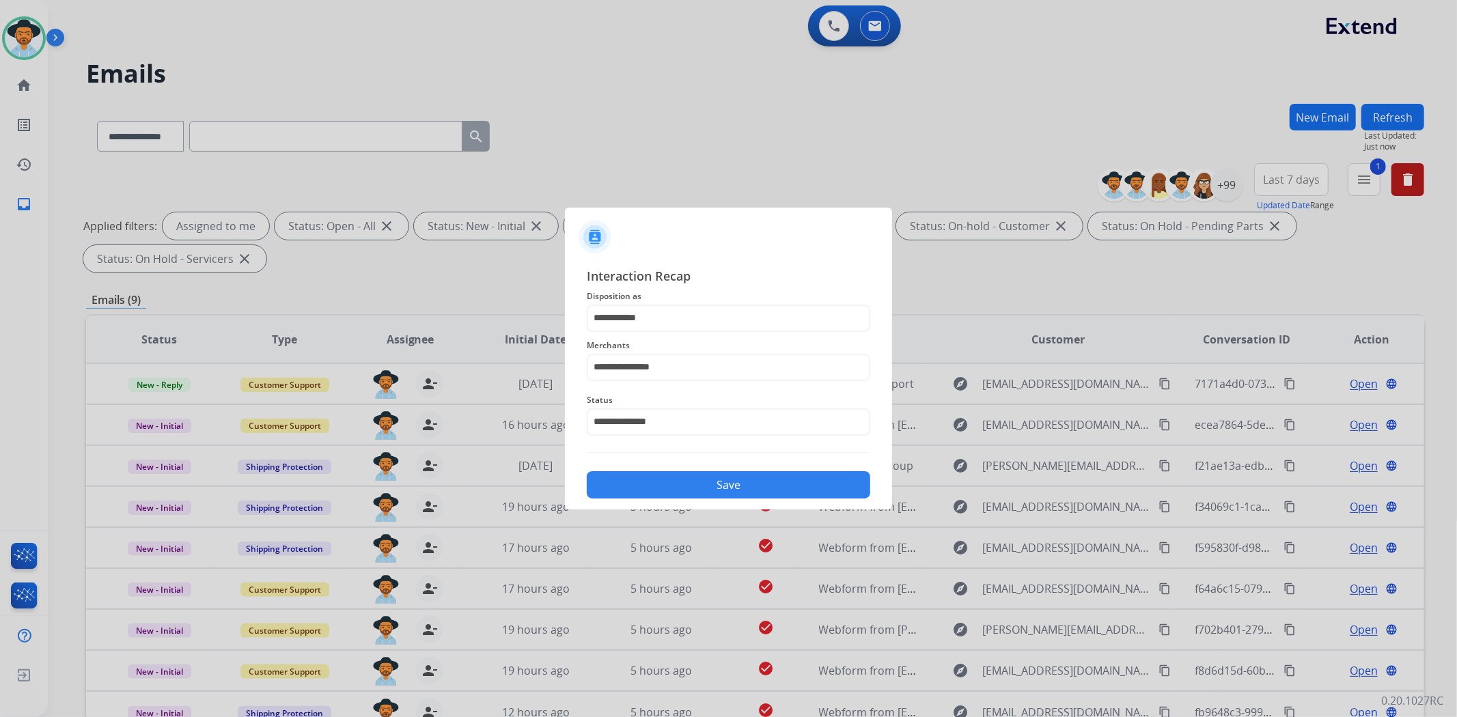
click at [697, 474] on button "Save" at bounding box center [729, 484] width 284 height 27
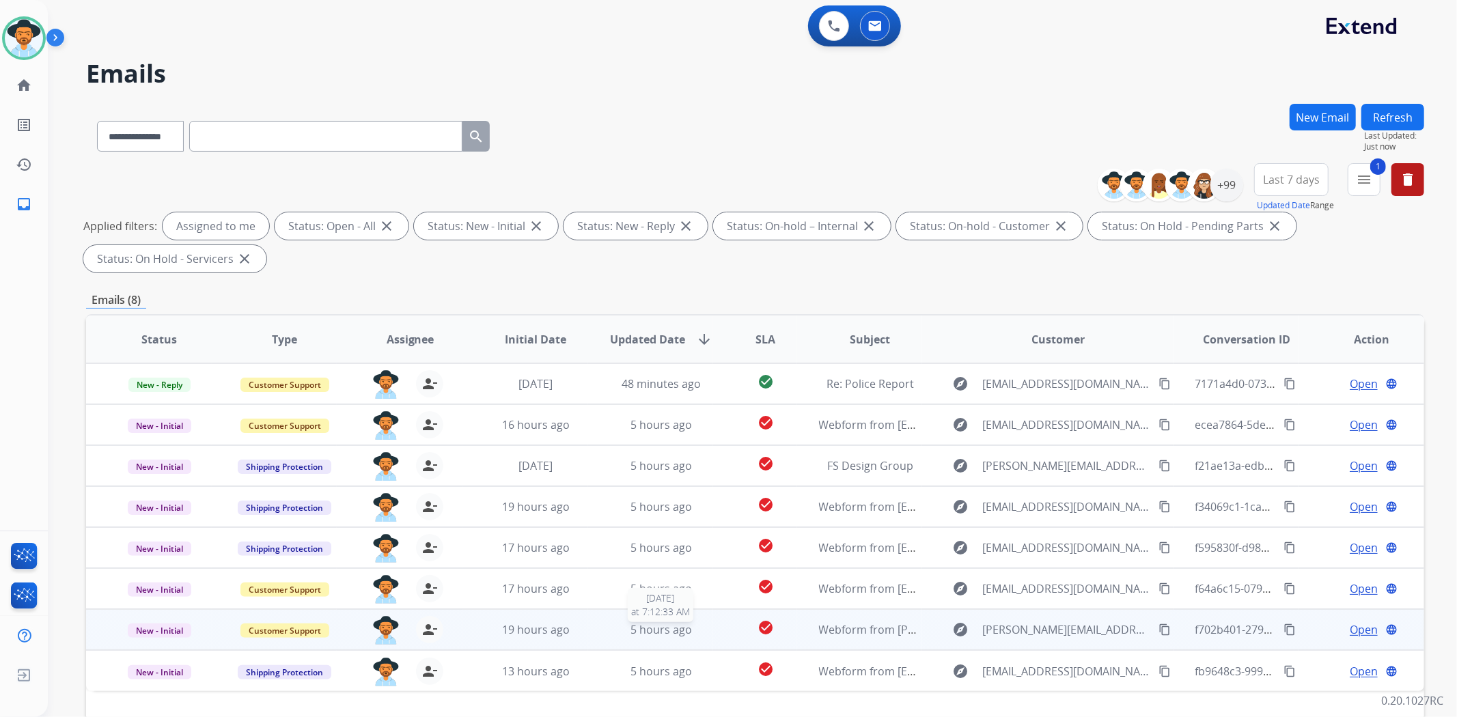
click at [663, 629] on span "5 hours ago" at bounding box center [661, 629] width 61 height 15
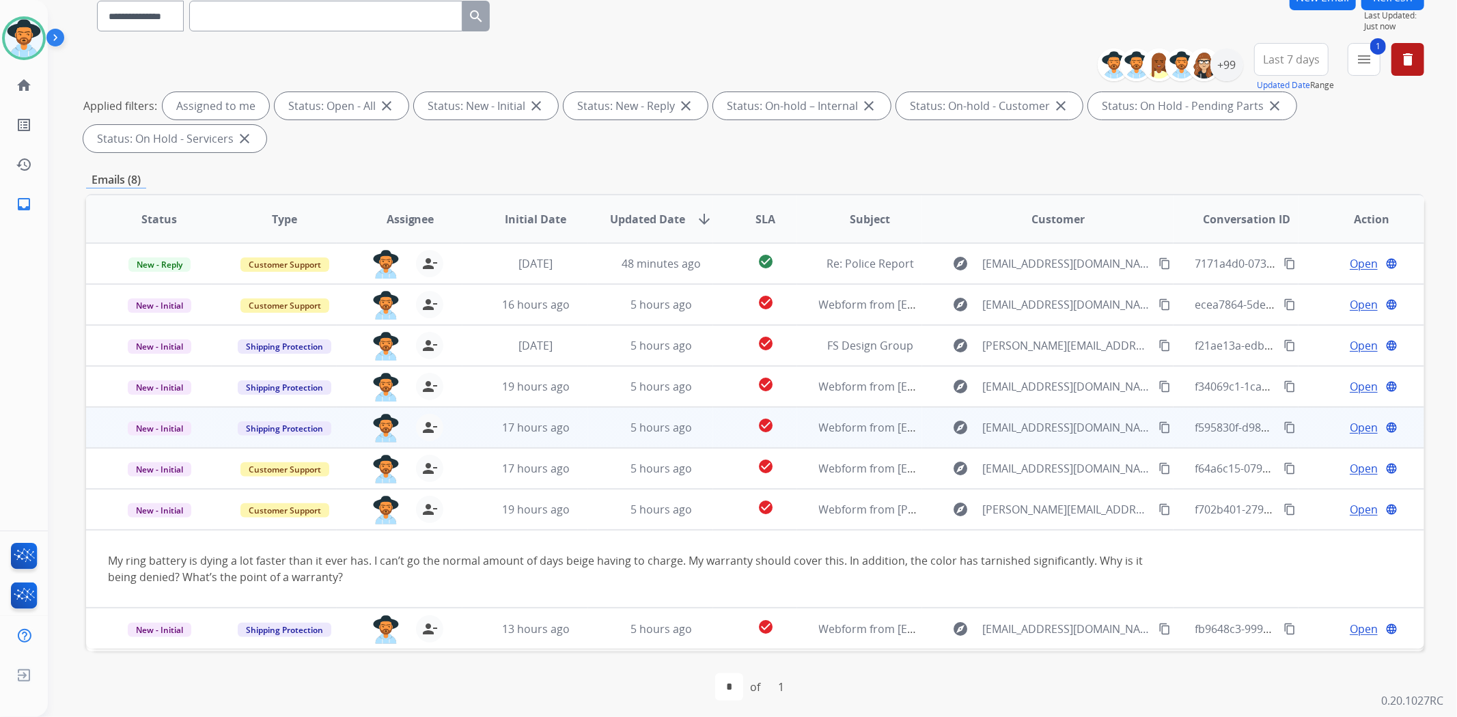
scroll to position [126, 0]
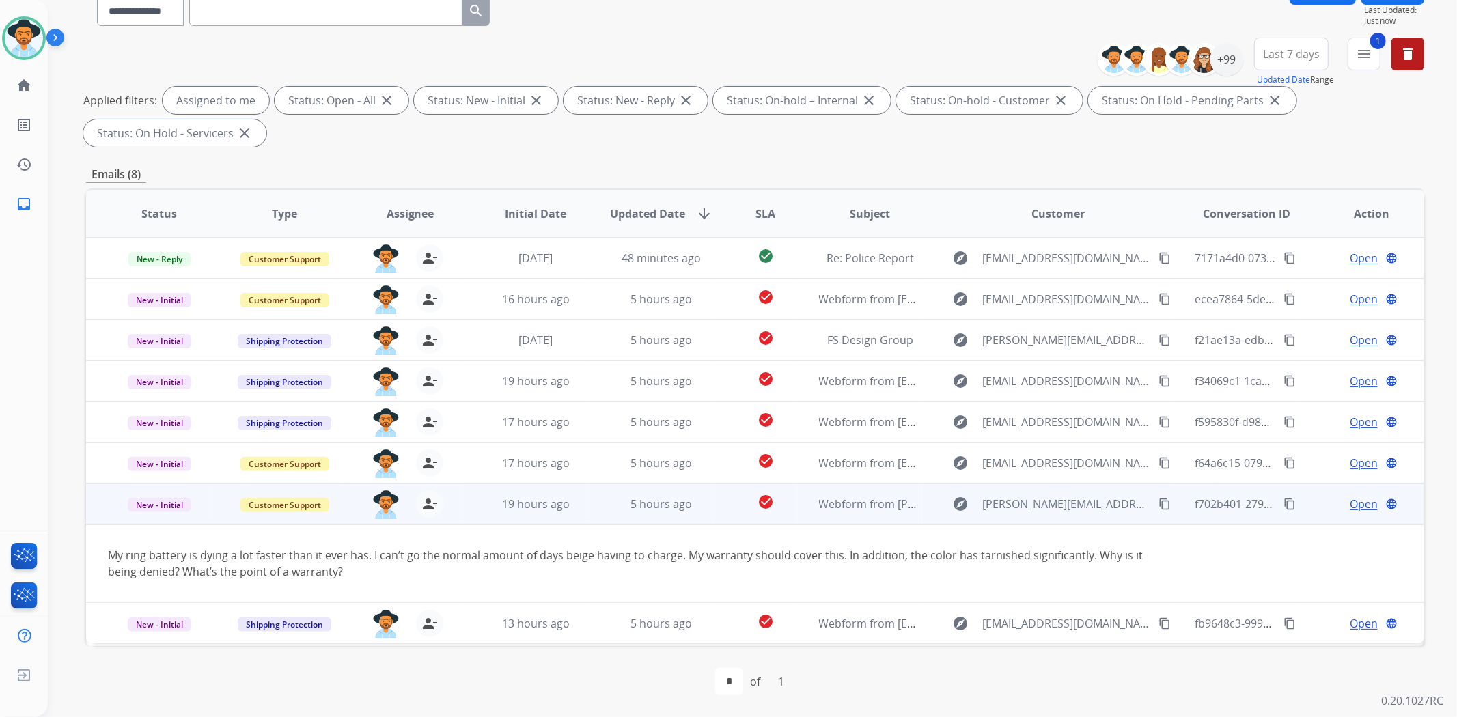
click at [1159, 504] on mat-icon "content_copy" at bounding box center [1165, 504] width 12 height 12
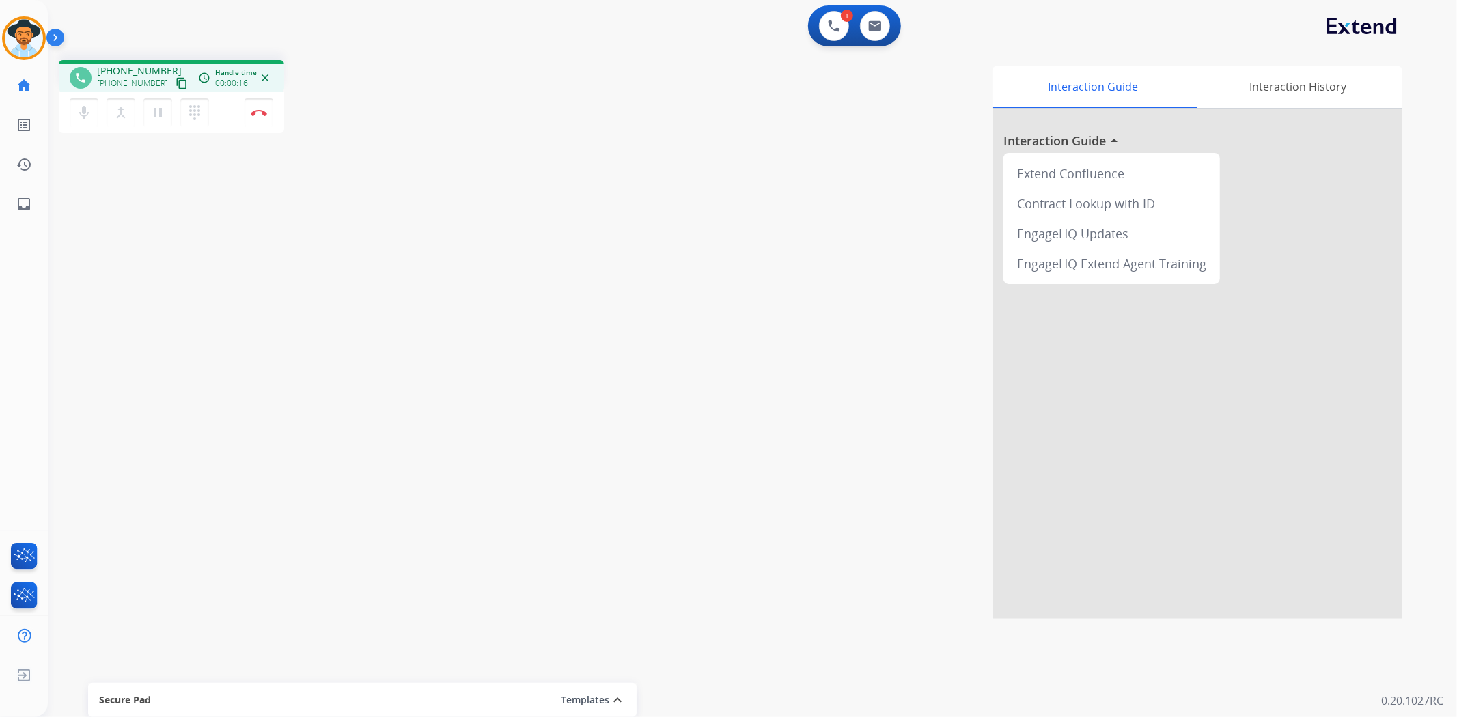
click at [176, 84] on mat-icon "content_copy" at bounding box center [182, 83] width 12 height 12
click at [176, 83] on mat-icon "content_copy" at bounding box center [182, 83] width 12 height 12
click at [260, 110] on img at bounding box center [259, 112] width 16 height 7
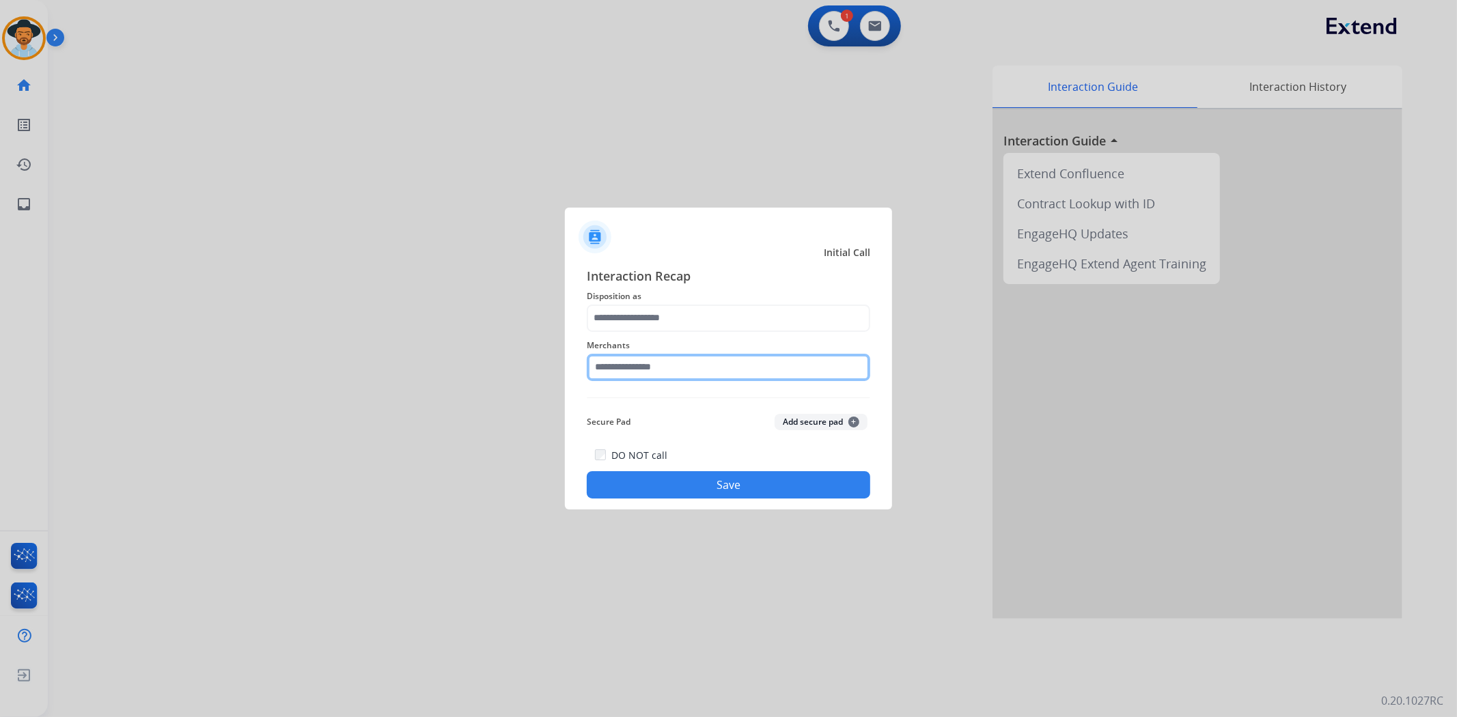
click at [646, 370] on input "text" at bounding box center [729, 367] width 284 height 27
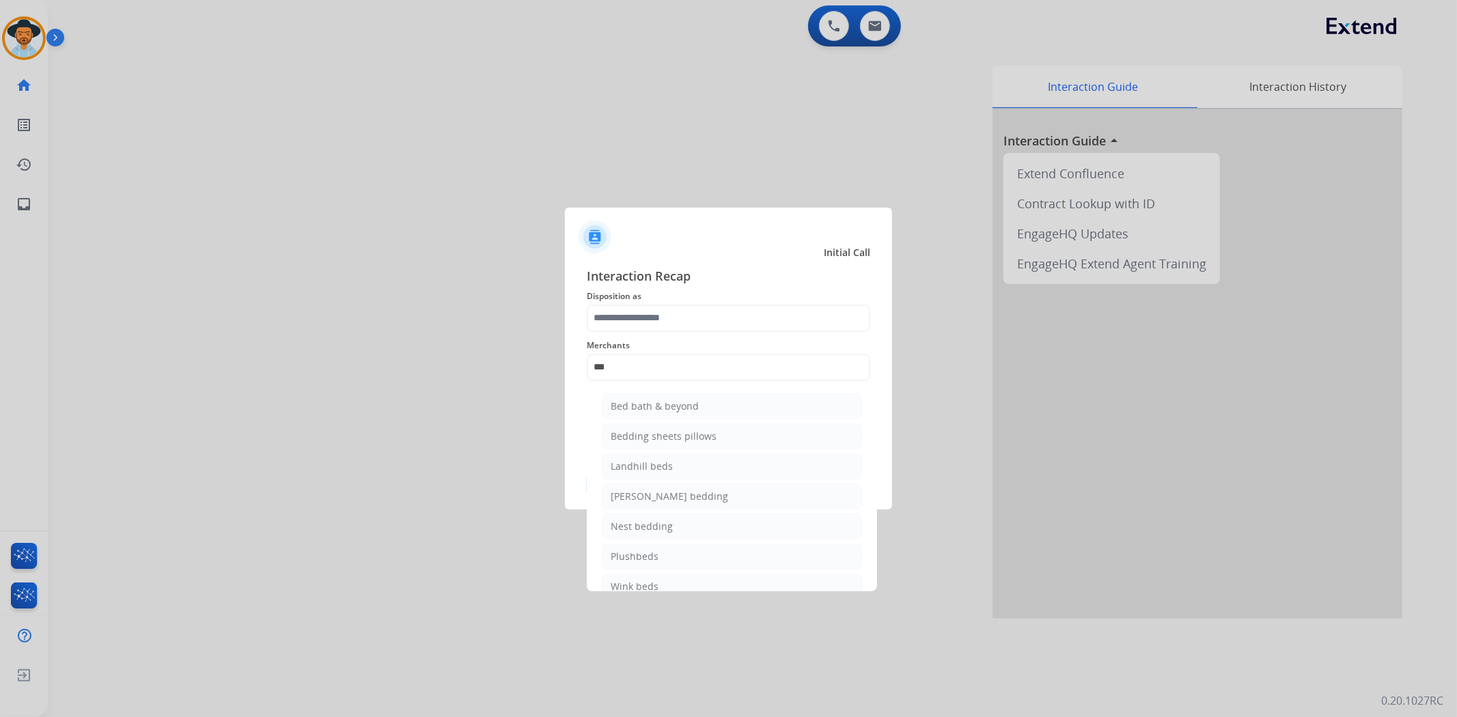
click at [685, 402] on div "Bed bath & beyond" at bounding box center [655, 407] width 88 height 14
type input "**********"
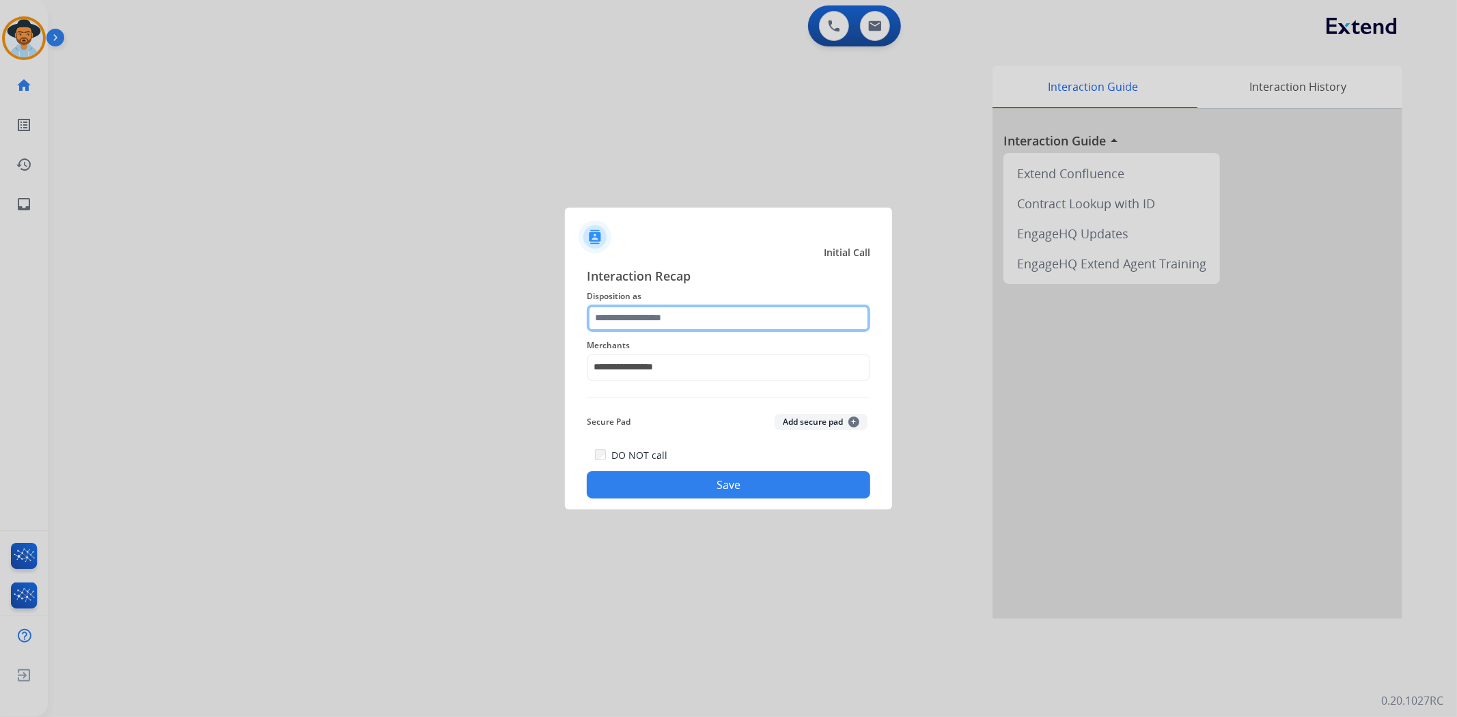
click at [677, 314] on input "text" at bounding box center [729, 318] width 284 height 27
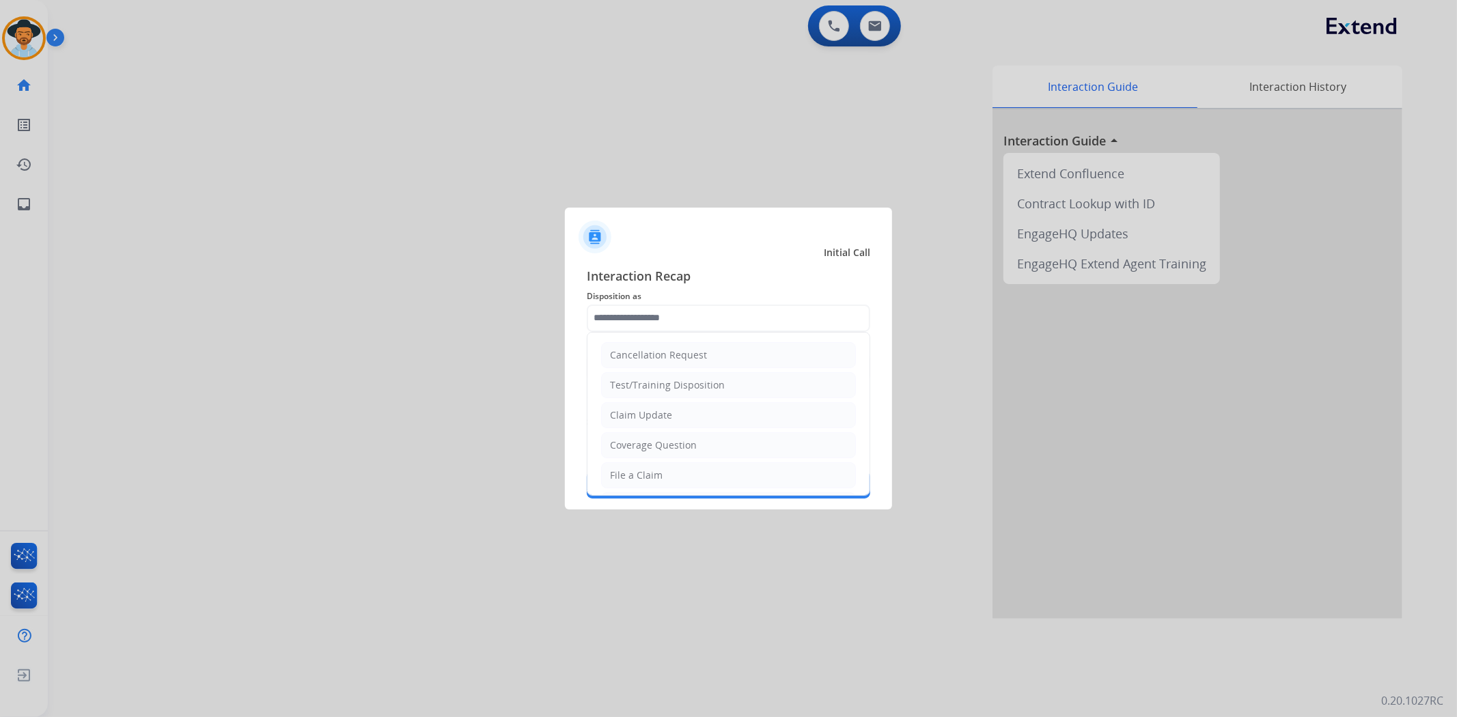
click at [693, 467] on li "File a Claim" at bounding box center [728, 475] width 255 height 26
type input "**********"
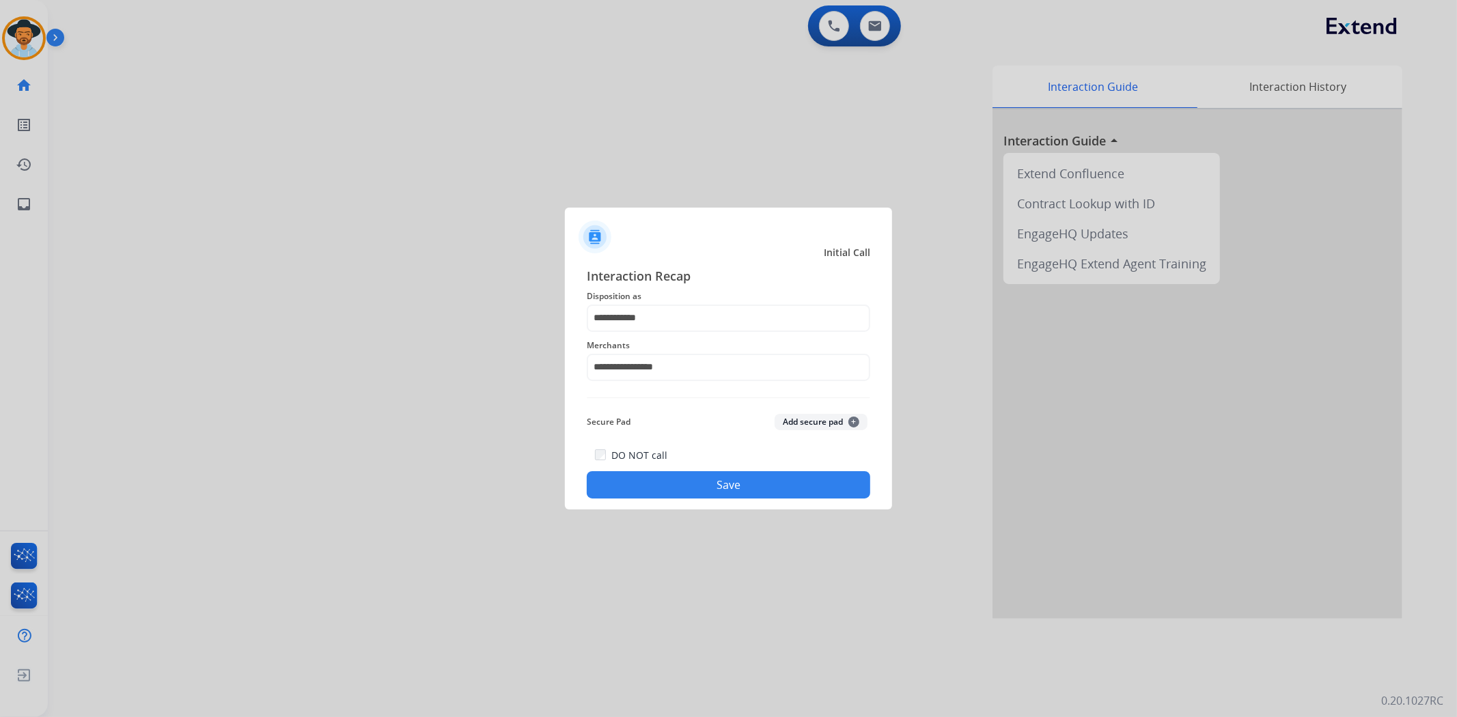
click at [721, 480] on button "Save" at bounding box center [729, 484] width 284 height 27
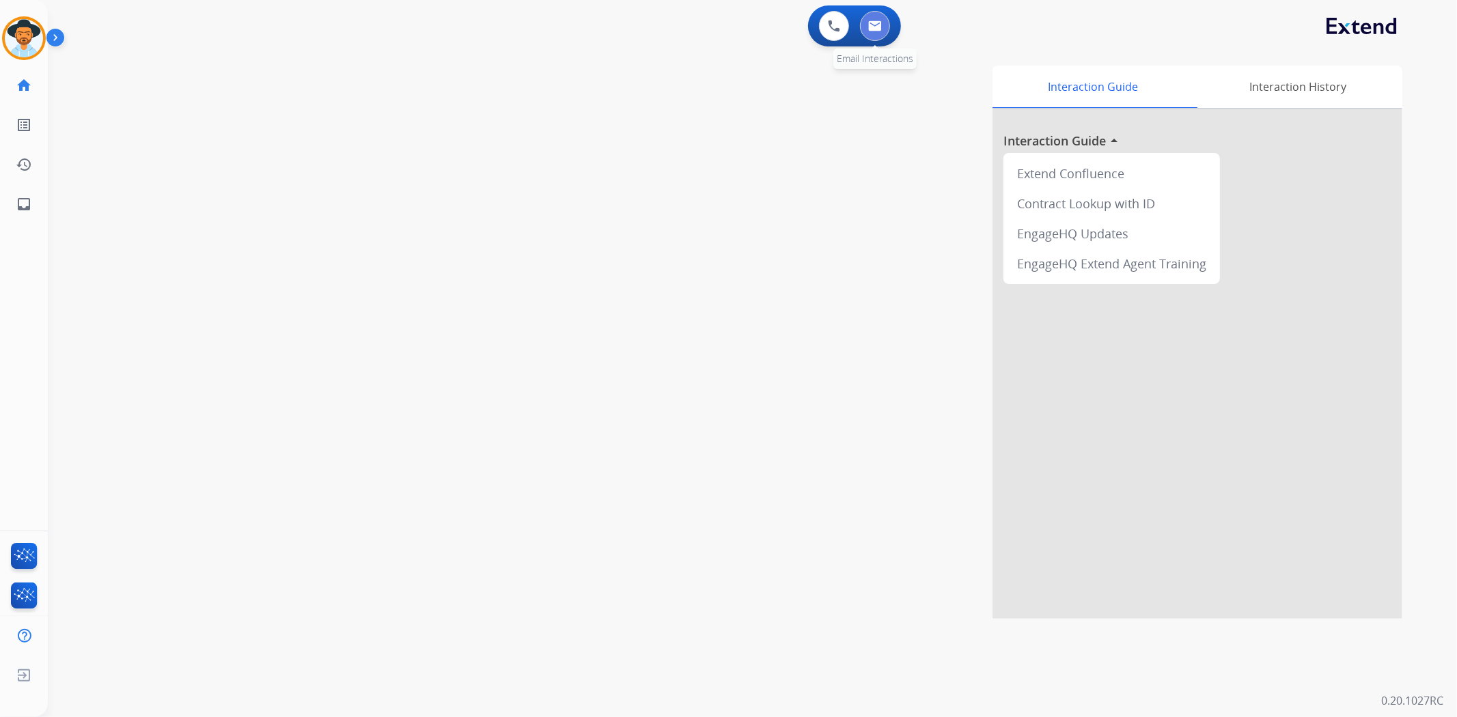
click at [872, 22] on img at bounding box center [875, 25] width 14 height 11
select select "**********"
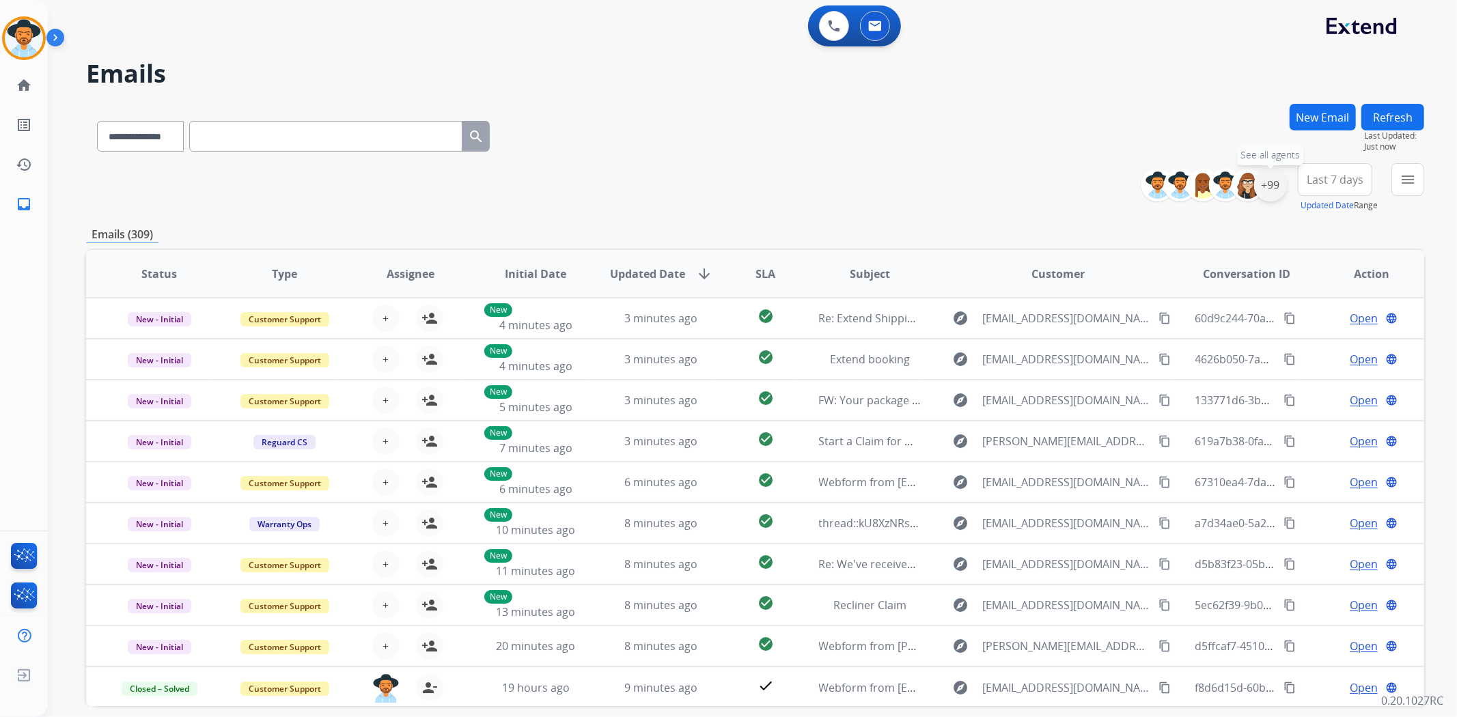
click at [1268, 186] on div "+99" at bounding box center [1270, 185] width 33 height 33
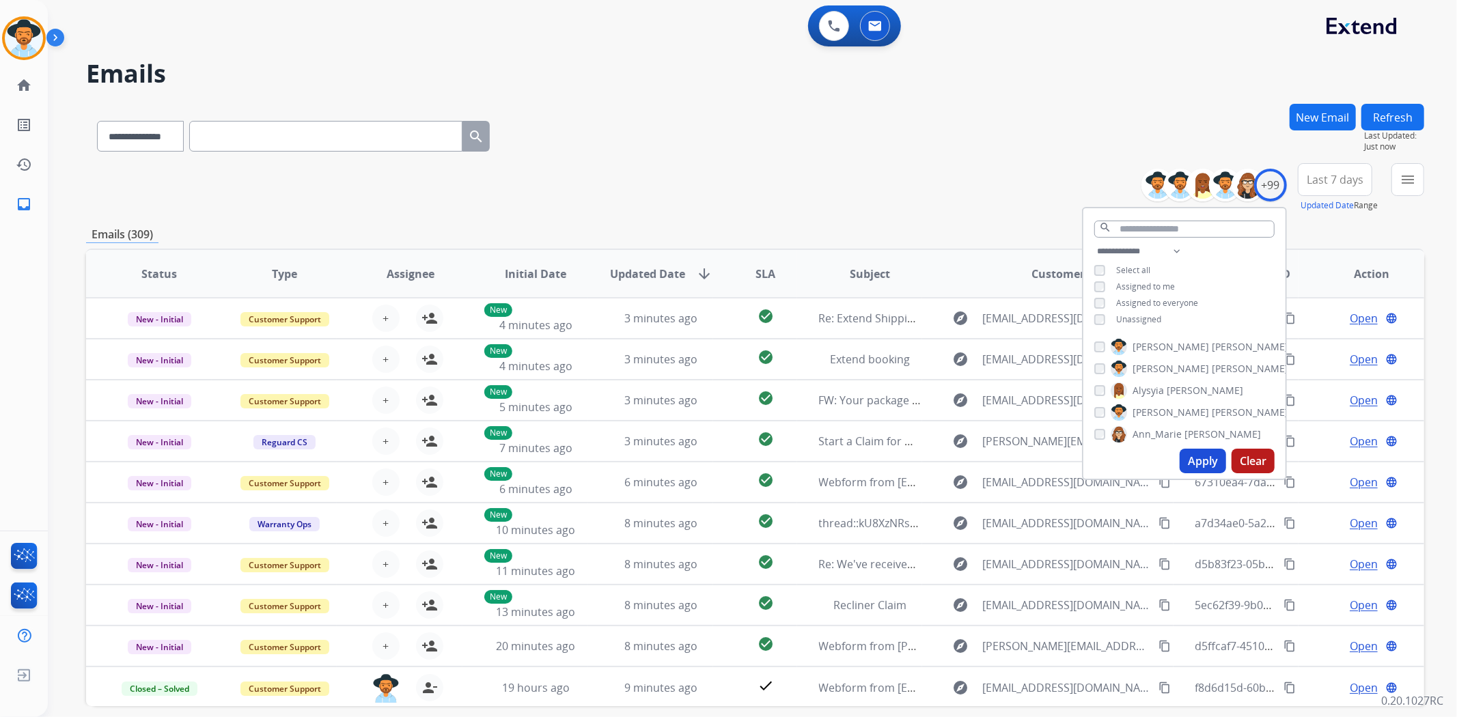
click at [1131, 317] on span "Unassigned" at bounding box center [1138, 320] width 45 height 12
click at [1193, 467] on button "Apply" at bounding box center [1203, 461] width 46 height 25
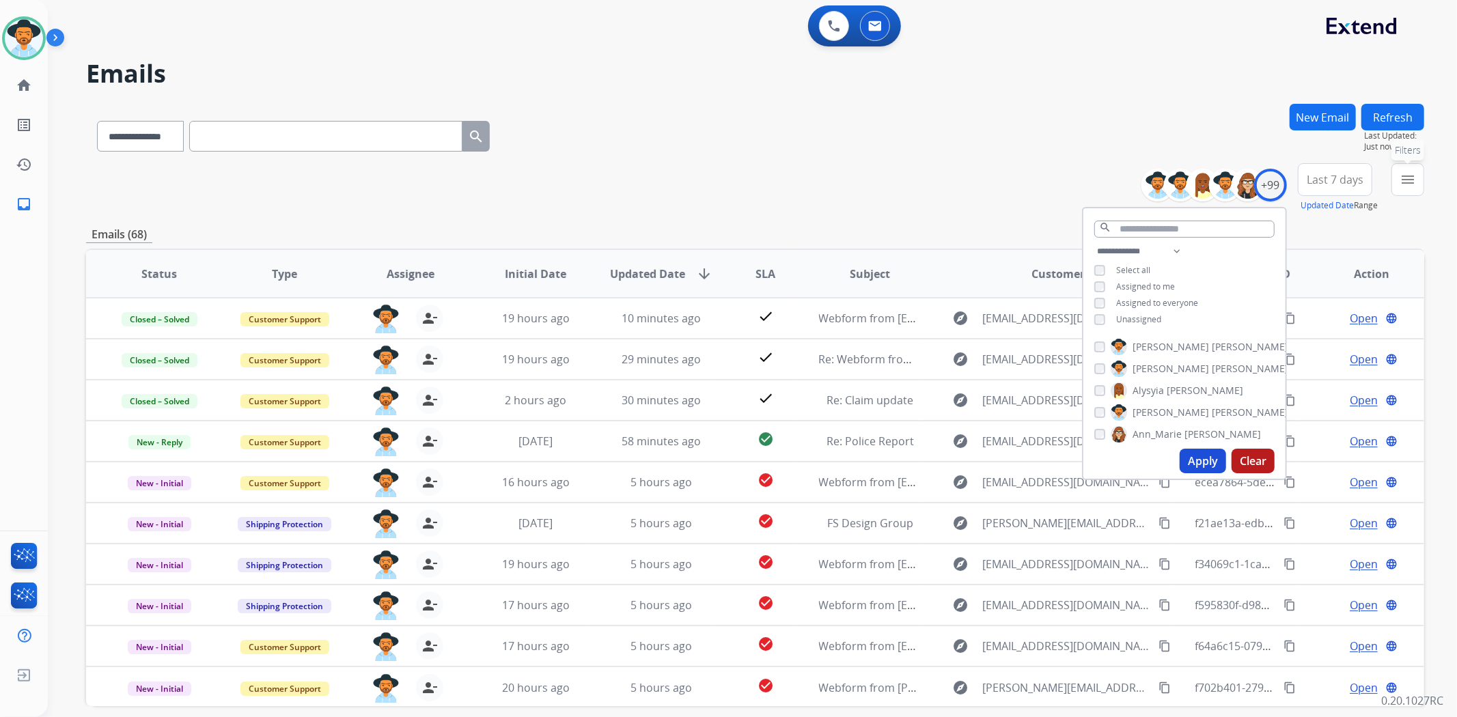
click at [1410, 190] on button "menu Filters" at bounding box center [1408, 179] width 33 height 33
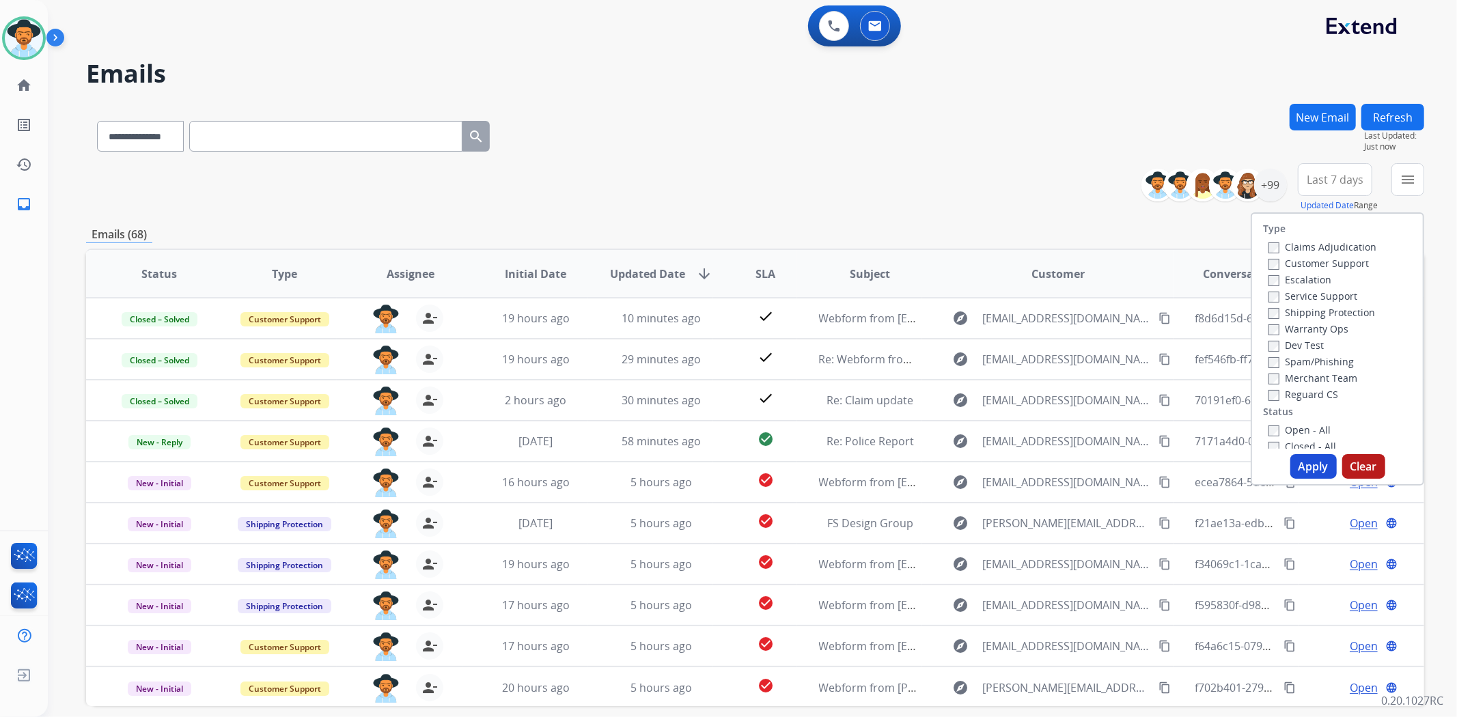
click at [1316, 433] on label "Open - All" at bounding box center [1300, 430] width 62 height 13
click at [1318, 467] on button "Apply" at bounding box center [1313, 466] width 46 height 25
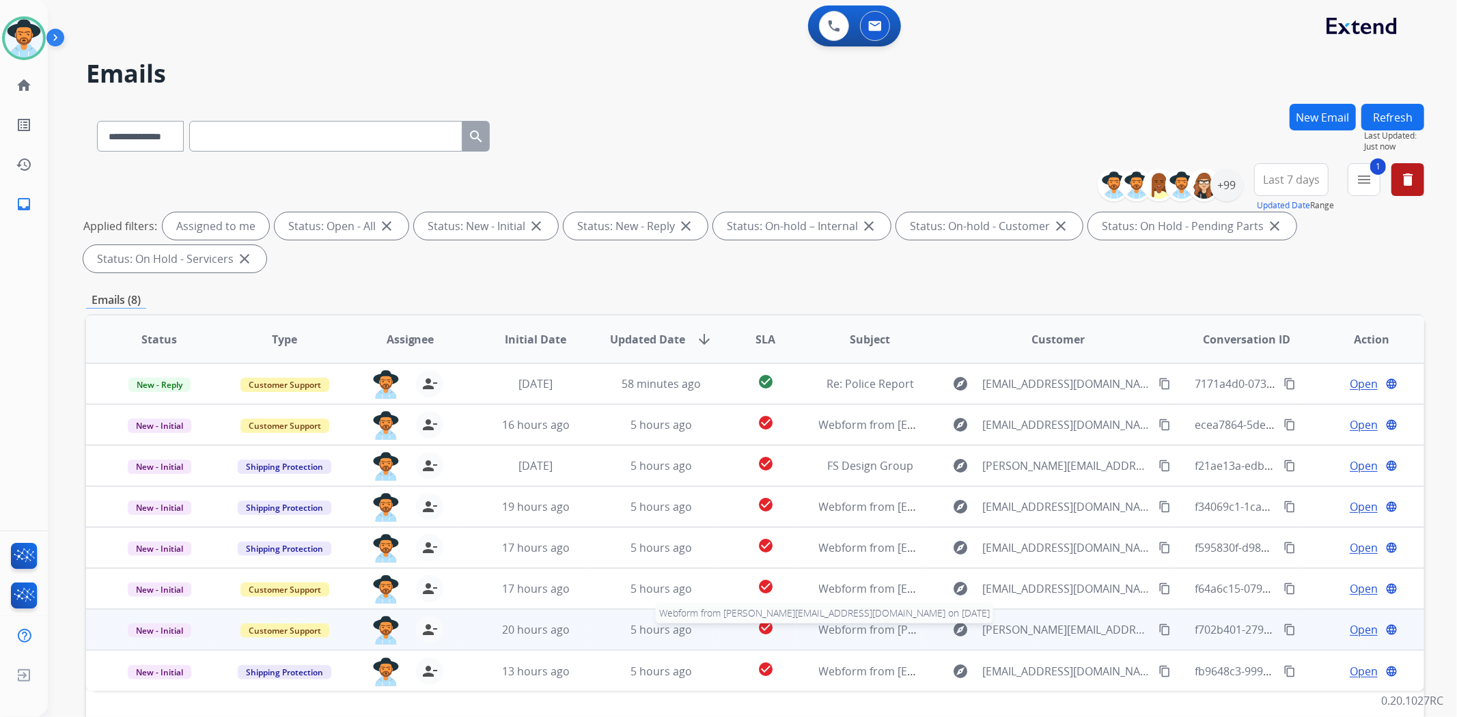
click at [902, 627] on span "Webform from [PERSON_NAME][EMAIL_ADDRESS][DOMAIN_NAME] on [DATE]" at bounding box center [1016, 629] width 394 height 15
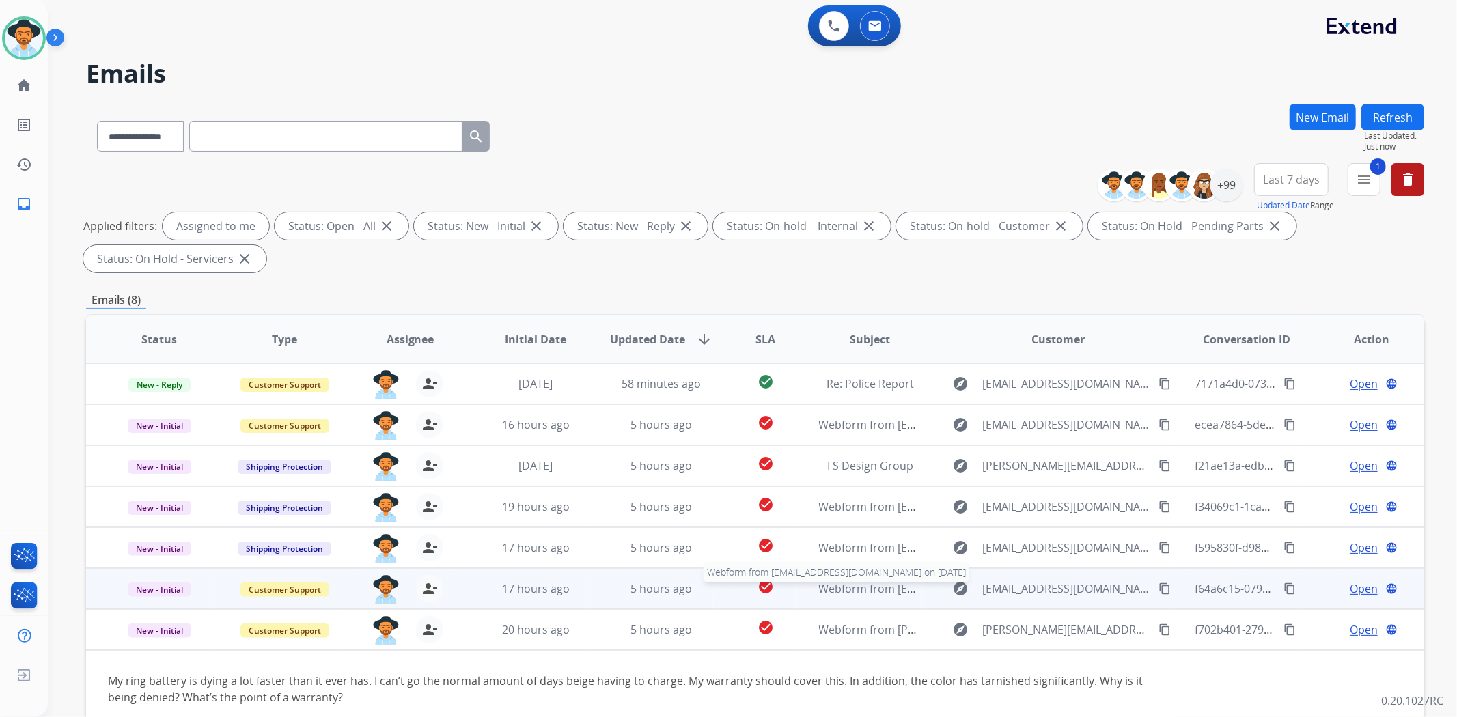
click at [819, 594] on span "Webform from [EMAIL_ADDRESS][DOMAIN_NAME] on [DATE]" at bounding box center [973, 588] width 309 height 15
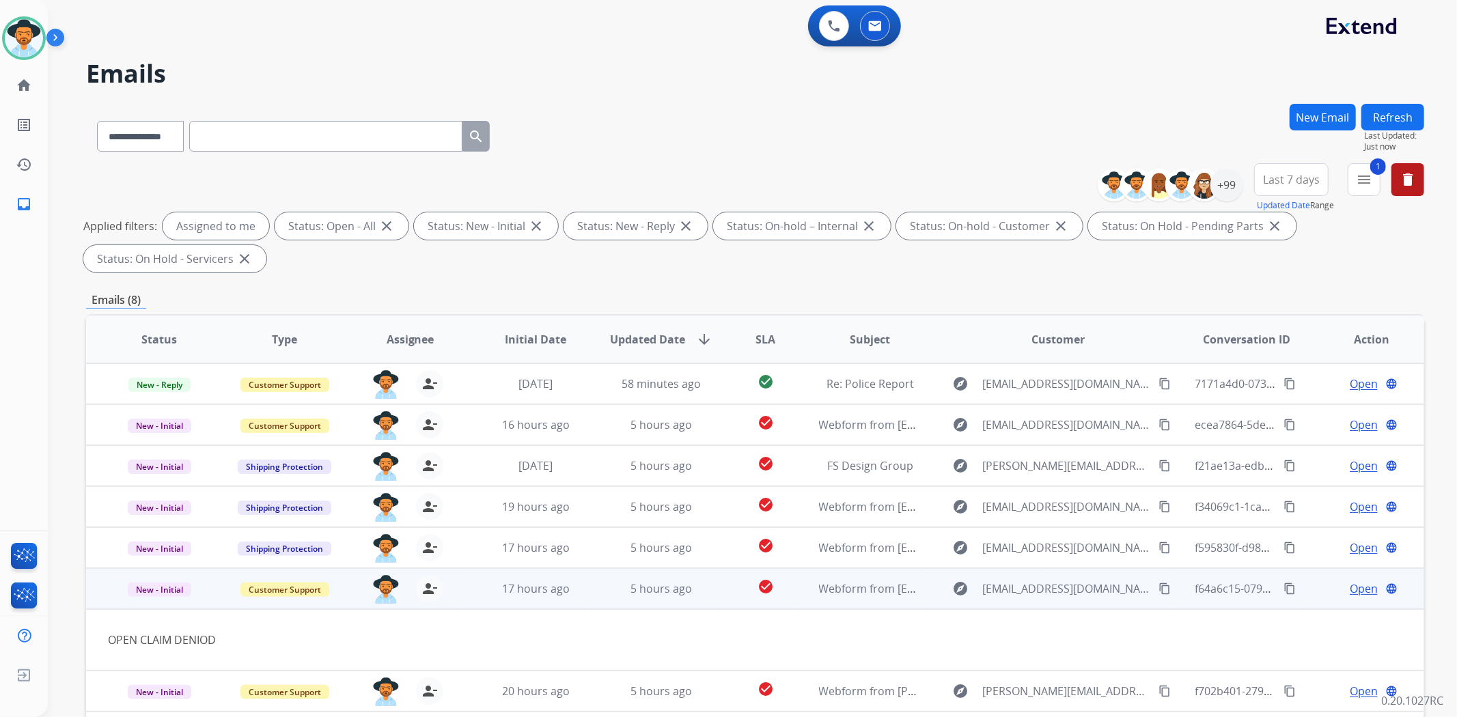
click at [1159, 592] on mat-icon "content_copy" at bounding box center [1165, 589] width 12 height 12
click at [1350, 589] on span "Open" at bounding box center [1364, 589] width 28 height 16
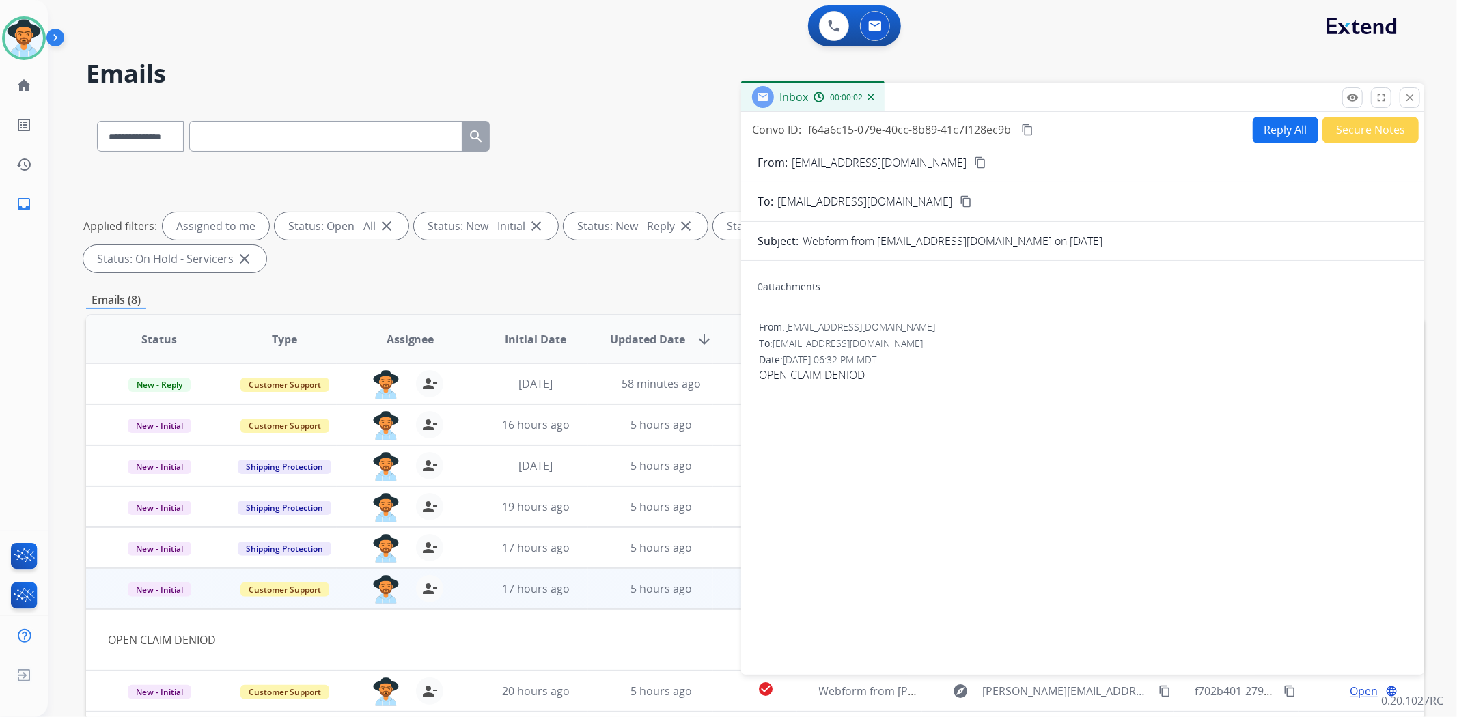
click at [1368, 137] on button "Secure Notes" at bounding box center [1371, 130] width 96 height 27
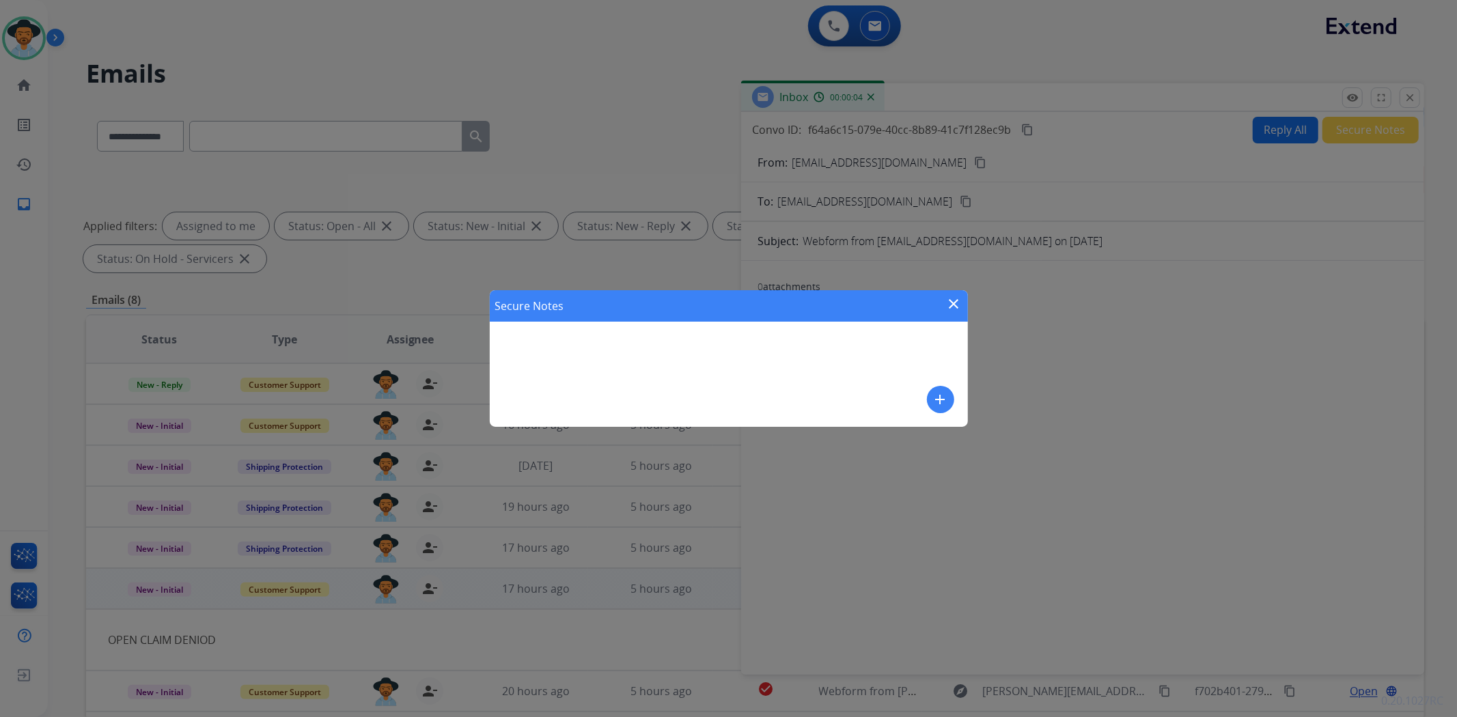
click at [936, 399] on mat-icon "add" at bounding box center [940, 399] width 16 height 16
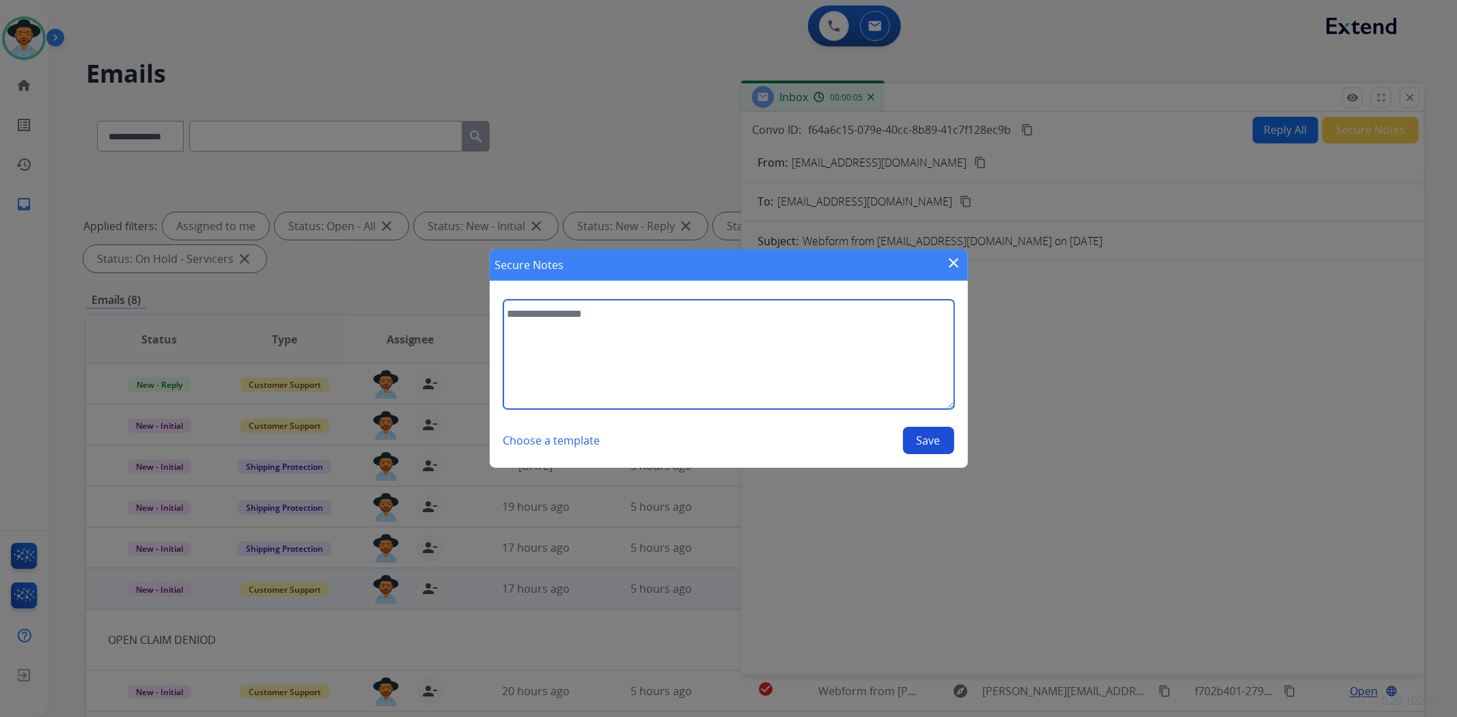
click at [840, 319] on textarea at bounding box center [728, 354] width 451 height 109
click at [842, 355] on textarea "**********" at bounding box center [728, 354] width 451 height 109
paste textarea "**********"
type textarea "**********"
drag, startPoint x: 720, startPoint y: 337, endPoint x: 466, endPoint y: 323, distance: 254.5
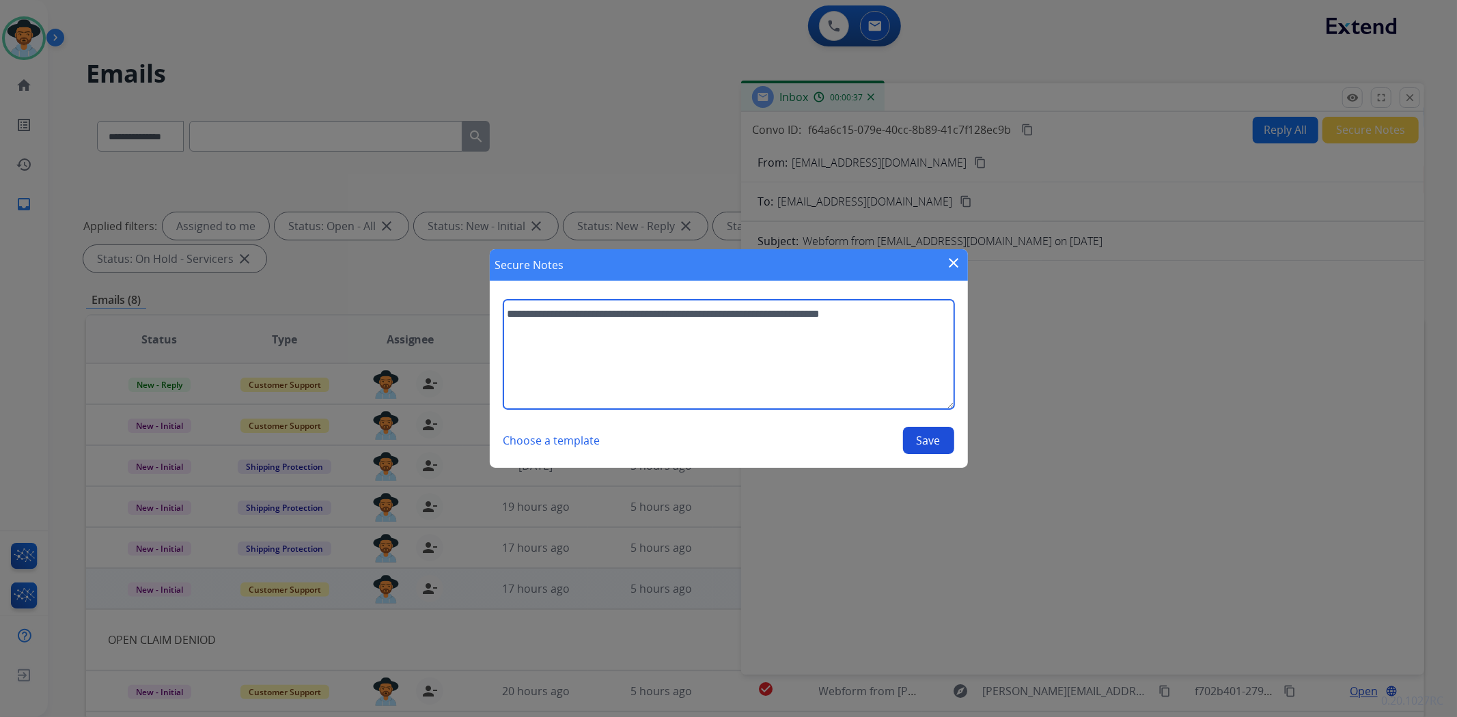
click at [467, 322] on div "**********" at bounding box center [728, 358] width 1457 height 717
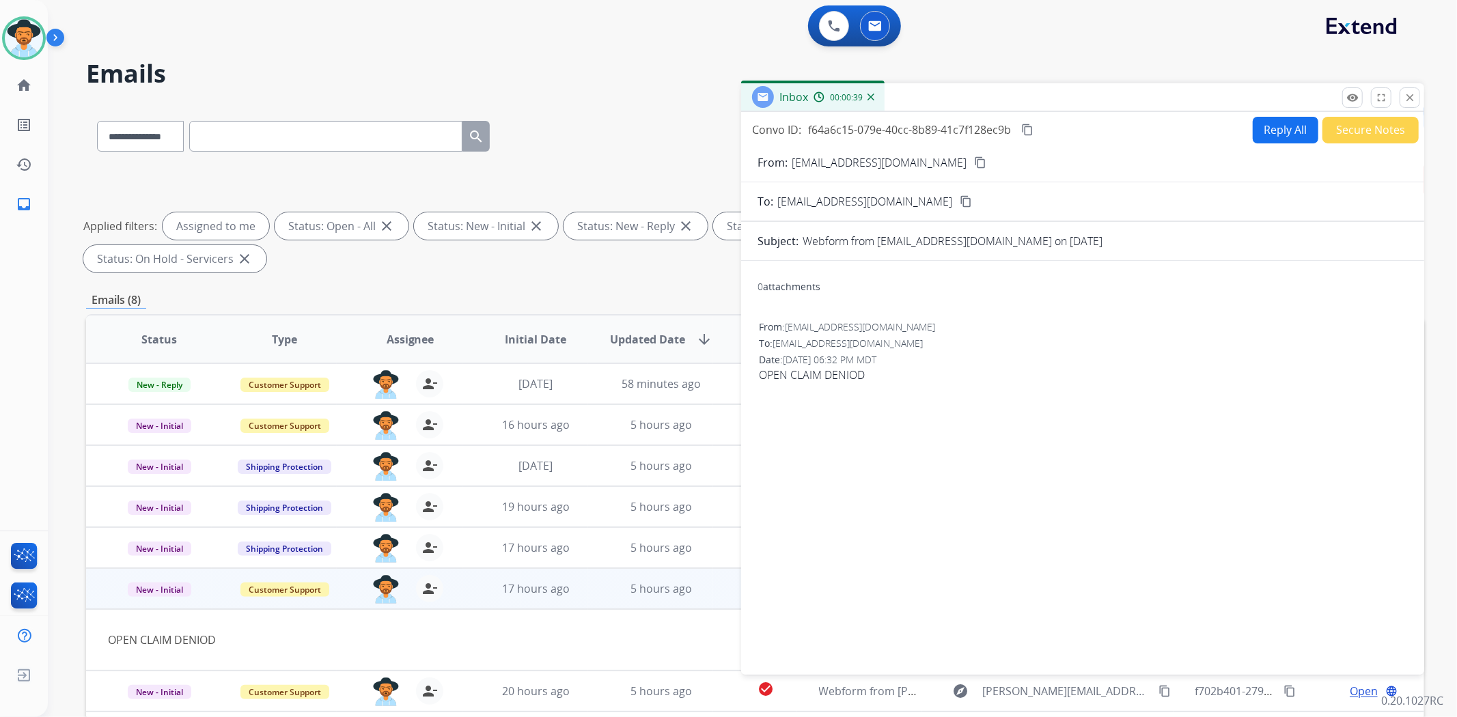
click at [1355, 128] on button "Secure Notes" at bounding box center [1371, 130] width 96 height 27
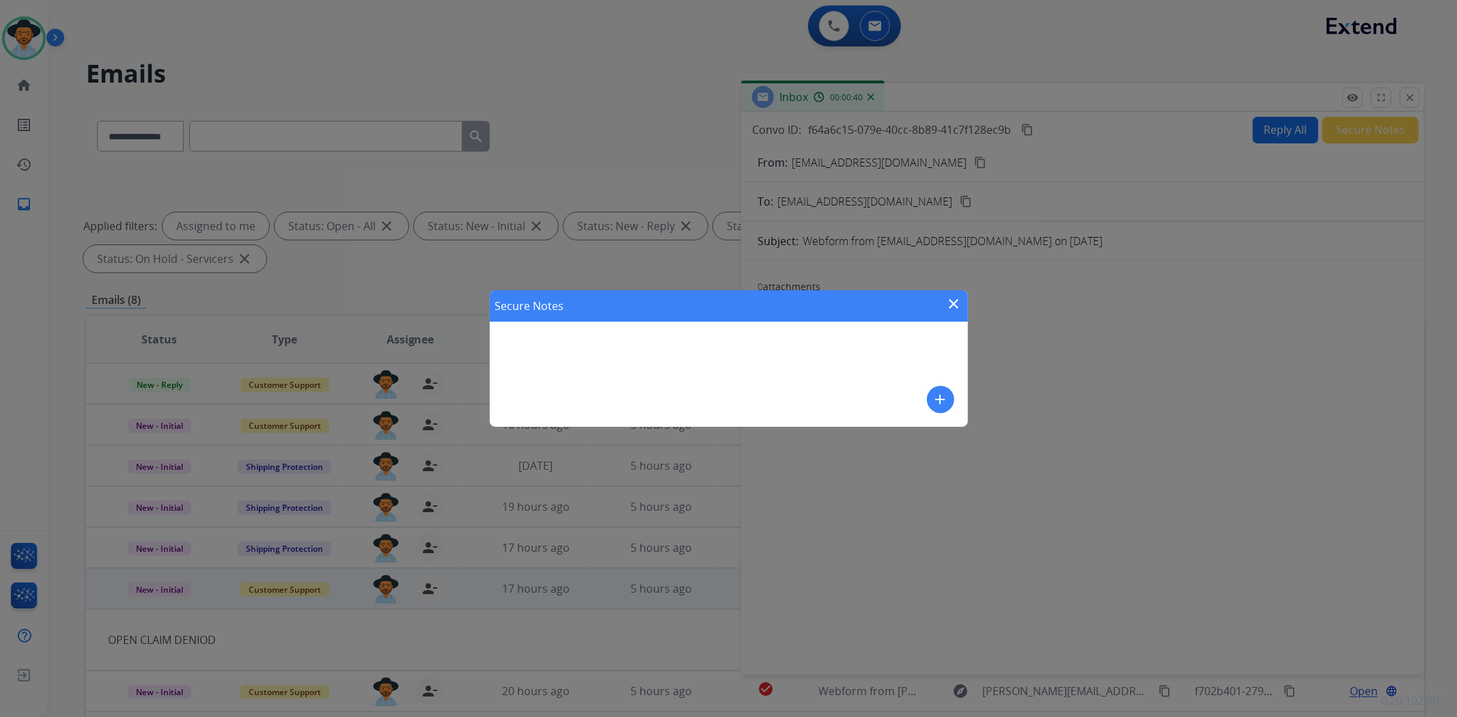
click at [944, 394] on mat-icon "add" at bounding box center [940, 399] width 16 height 16
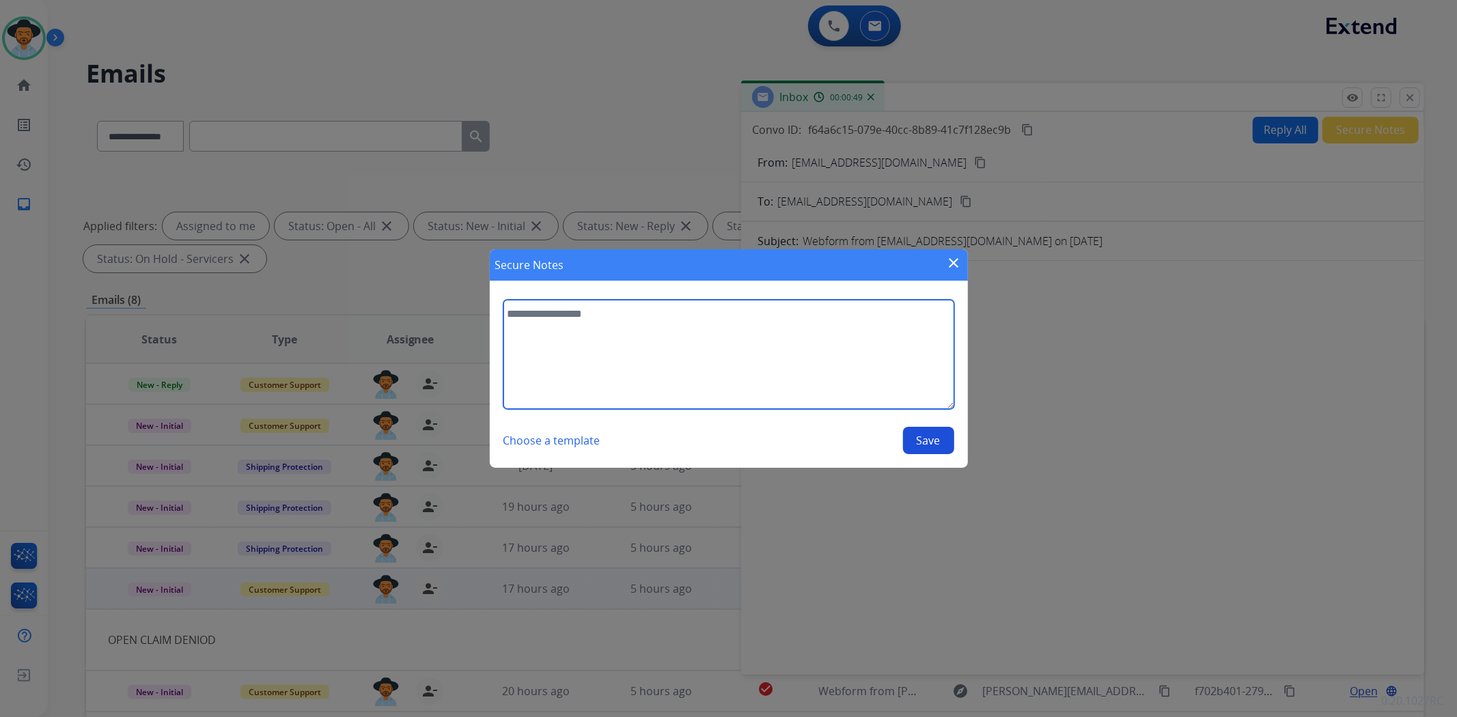
paste textarea "**********"
type textarea "**********"
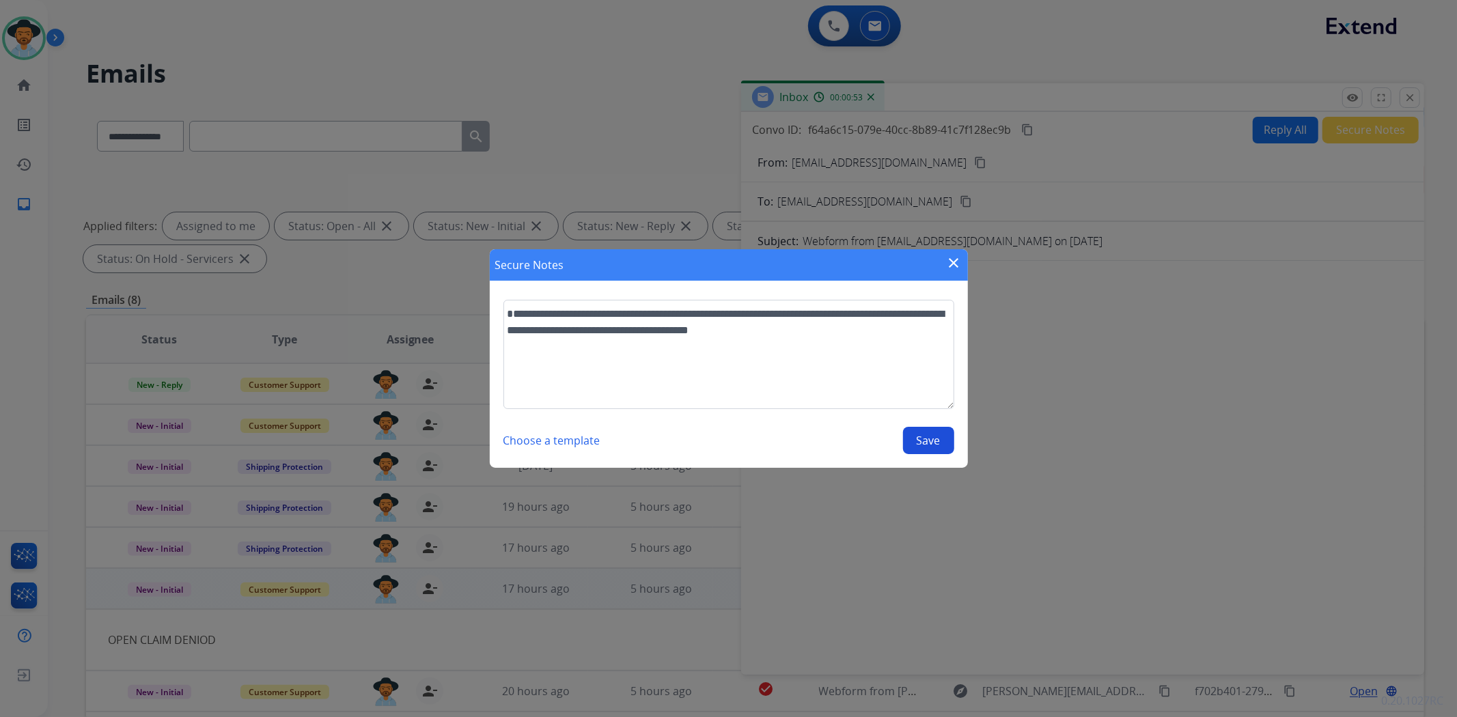
click at [927, 445] on button "Save" at bounding box center [928, 440] width 51 height 27
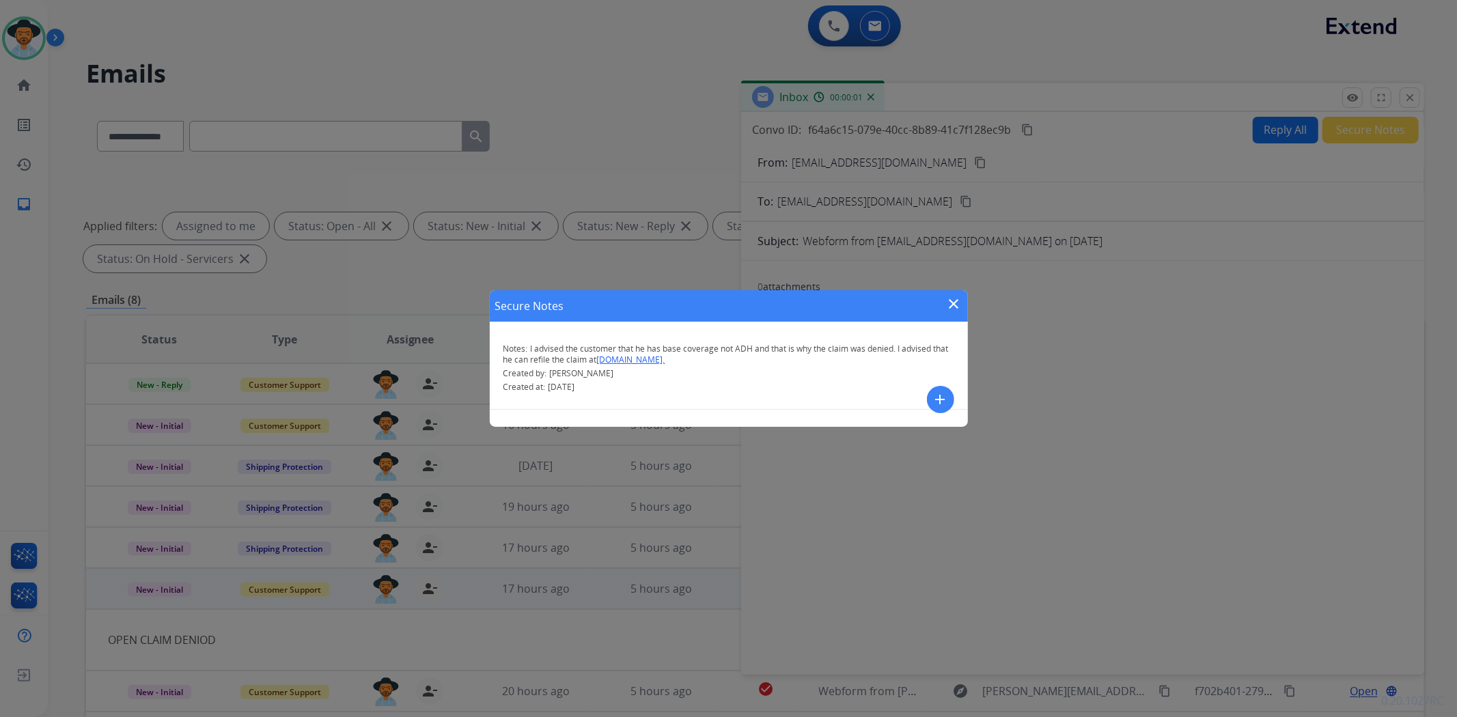
click at [955, 301] on mat-icon "close" at bounding box center [954, 304] width 16 height 16
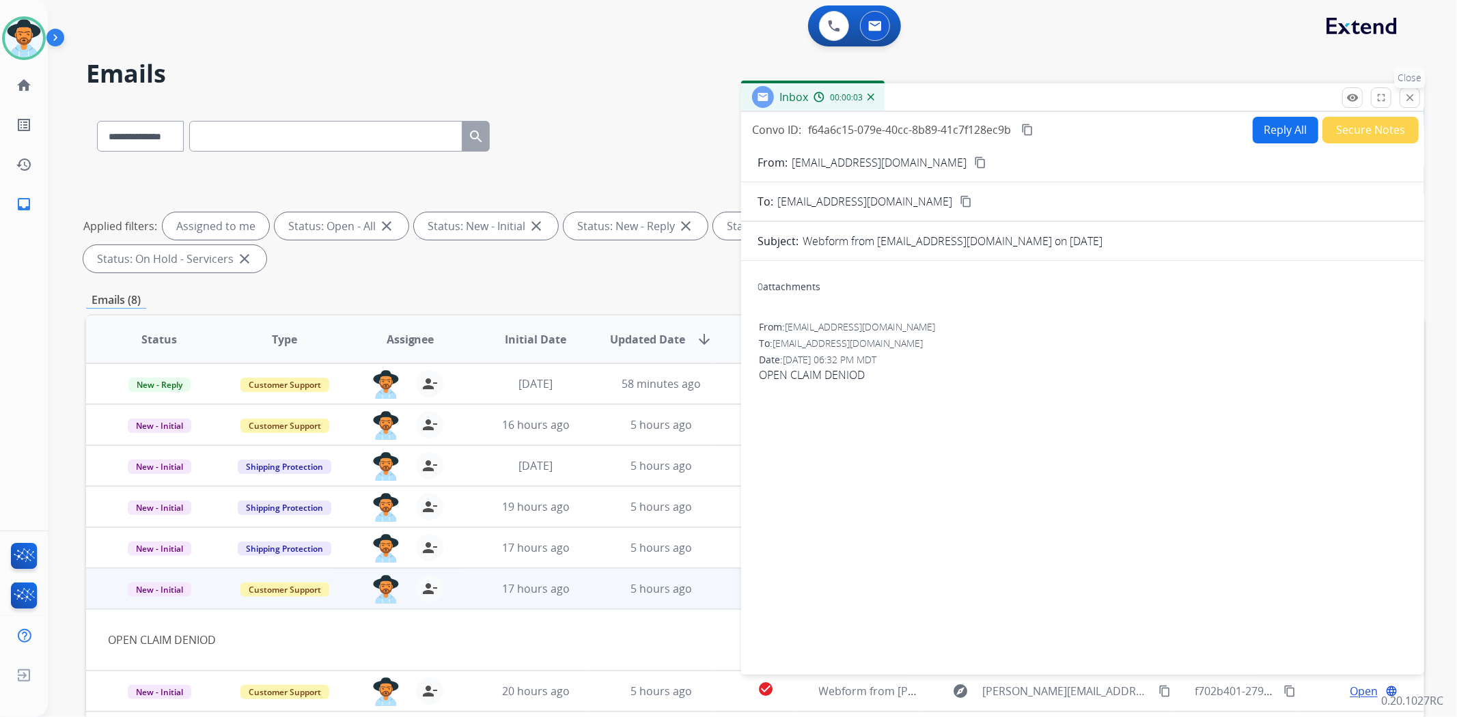
click at [1409, 98] on mat-icon "close" at bounding box center [1410, 98] width 12 height 12
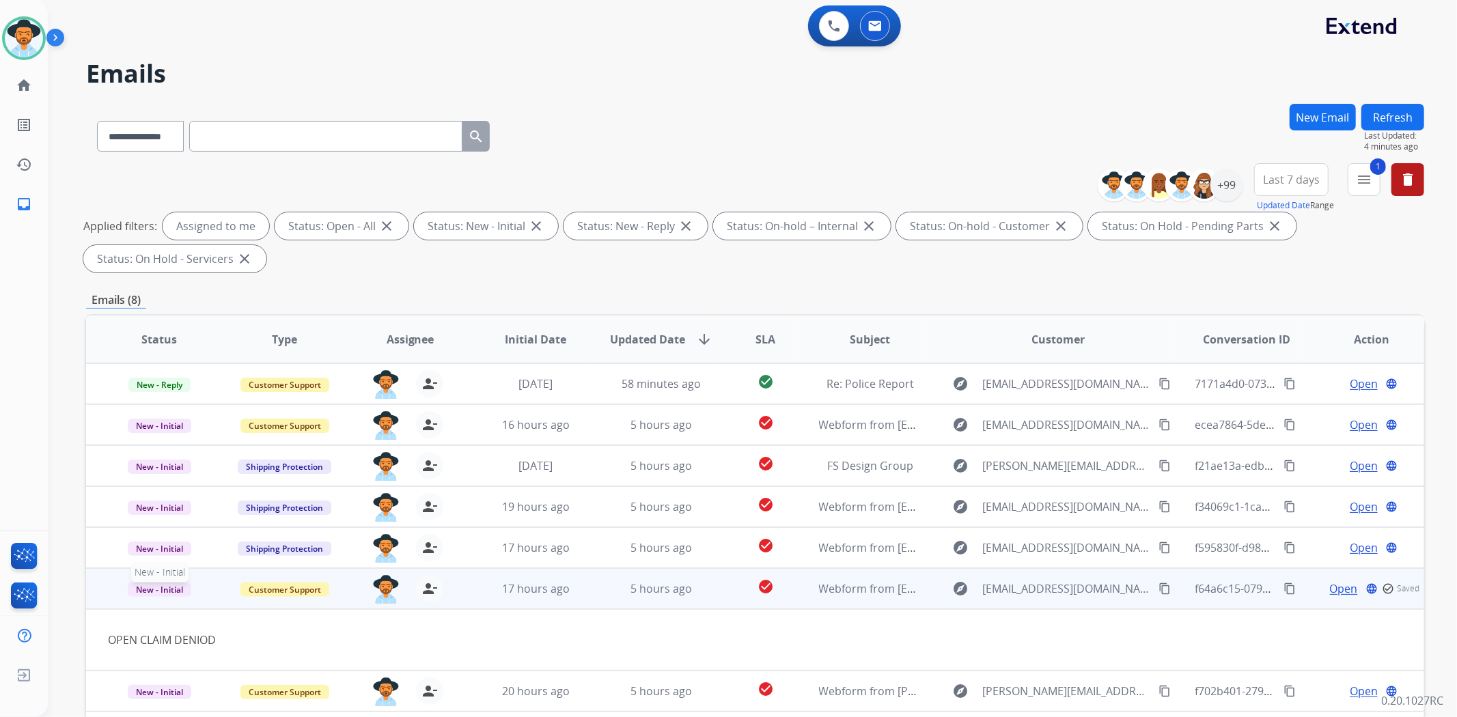
click at [178, 588] on span "New - Initial" at bounding box center [160, 590] width 64 height 14
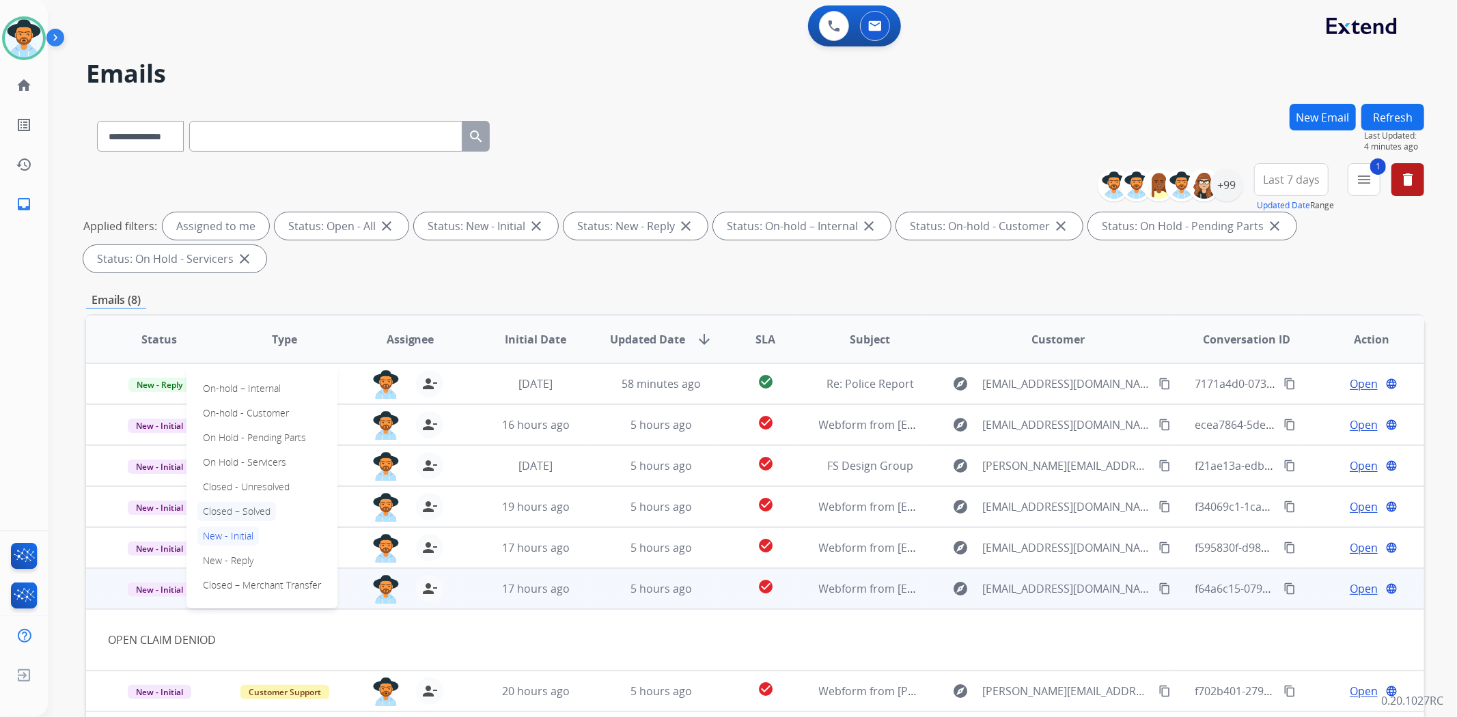
click at [241, 506] on p "Closed – Solved" at bounding box center [236, 511] width 79 height 19
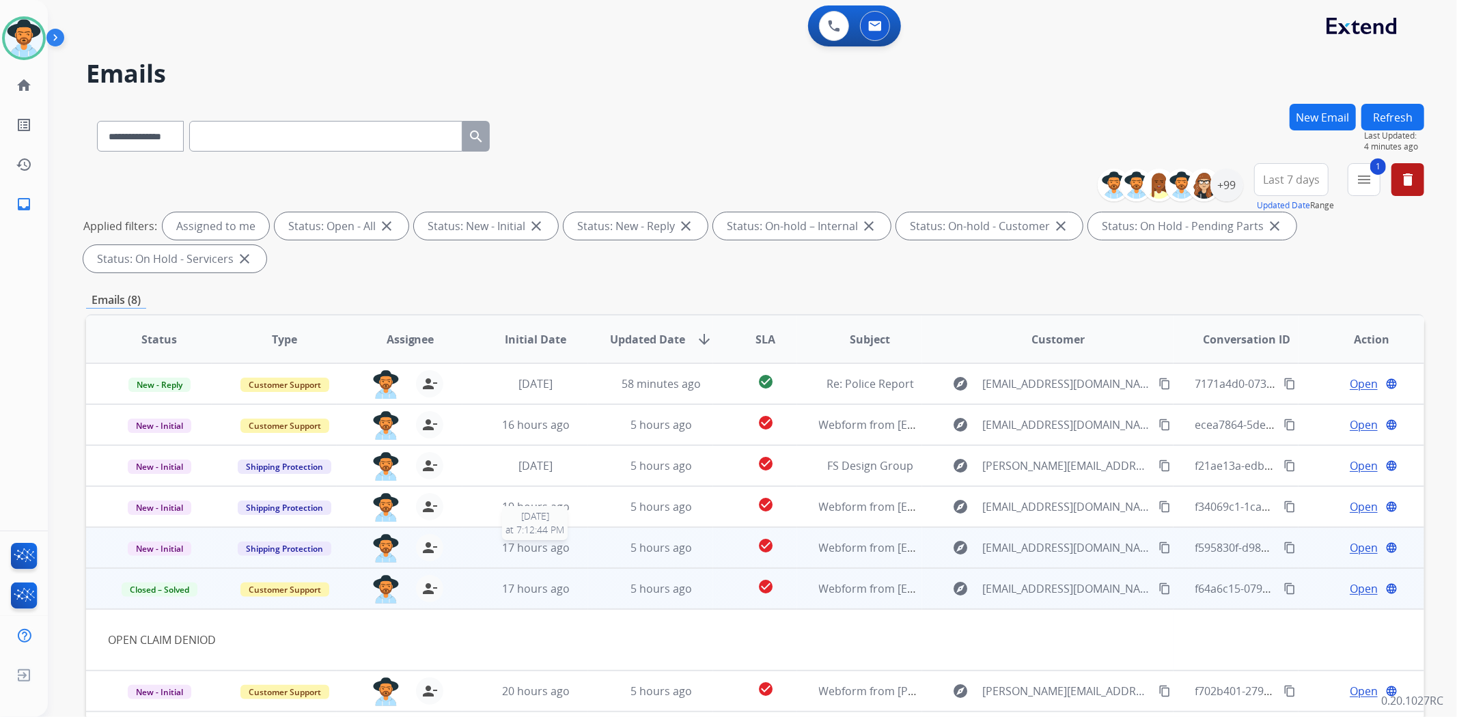
click at [516, 541] on span "17 hours ago" at bounding box center [536, 547] width 68 height 15
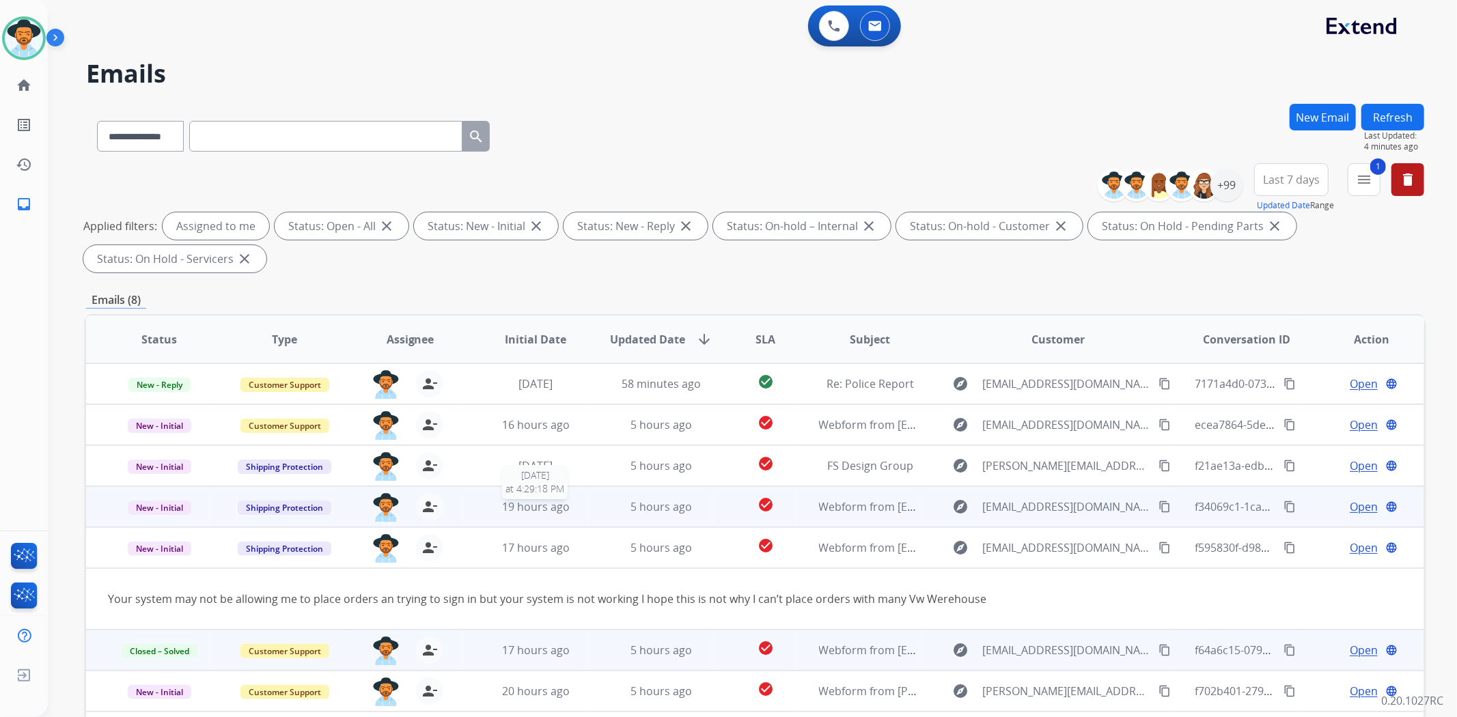
click at [516, 510] on span "19 hours ago" at bounding box center [536, 506] width 68 height 15
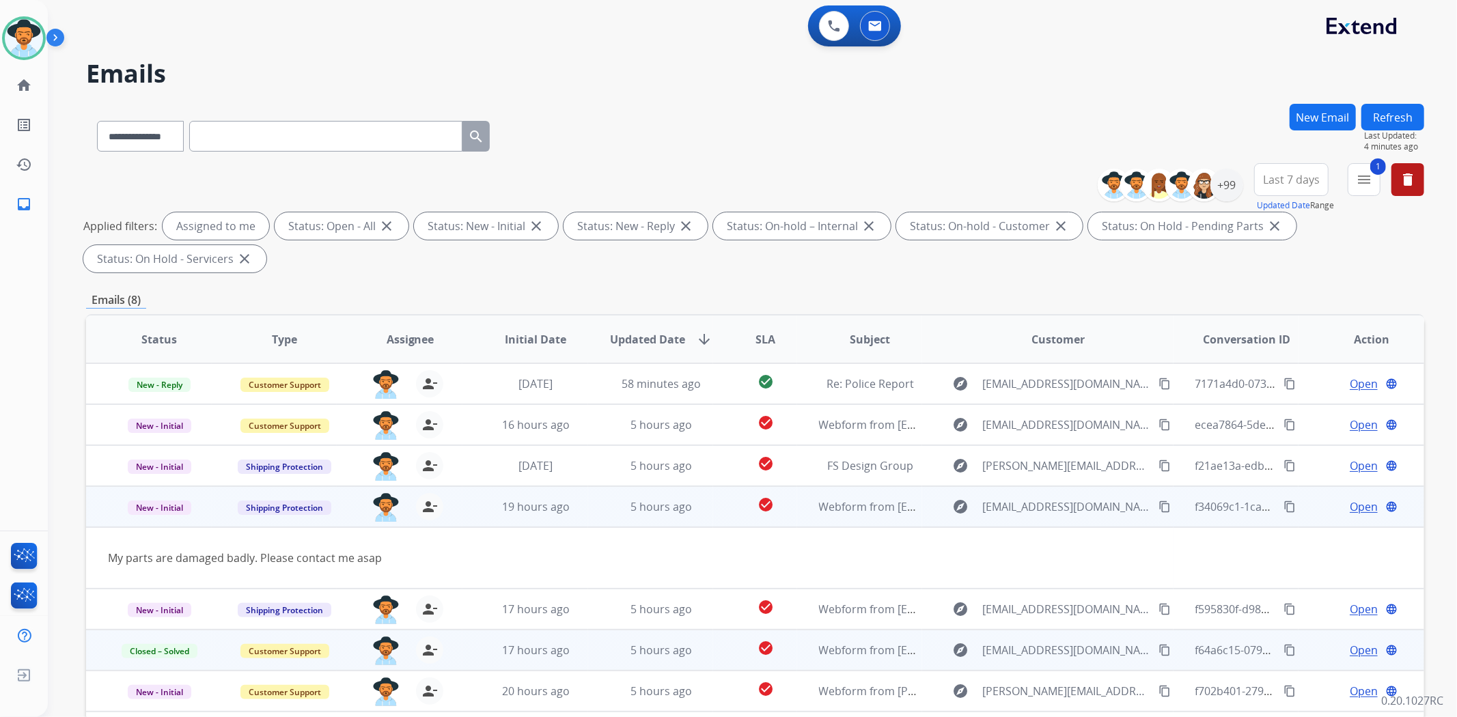
click at [1159, 508] on mat-icon "content_copy" at bounding box center [1165, 507] width 12 height 12
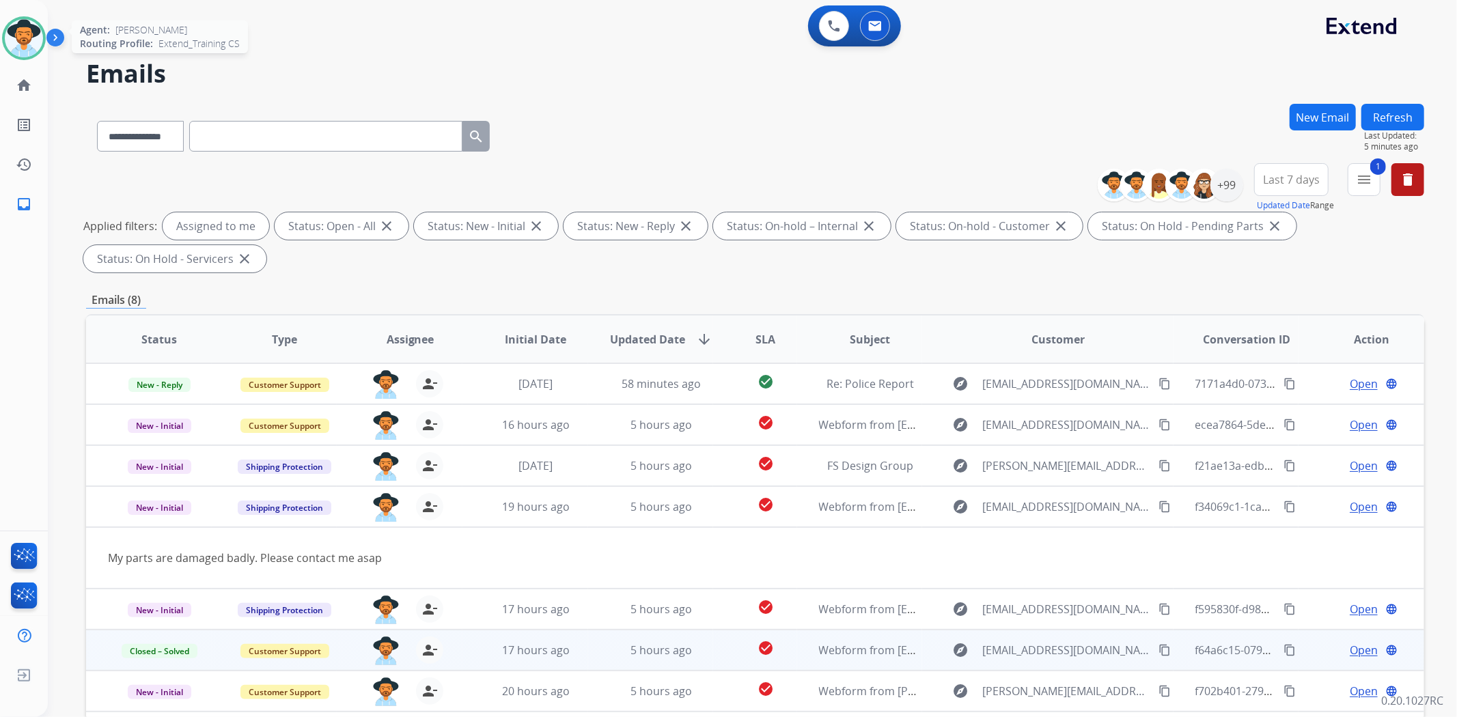
drag, startPoint x: 18, startPoint y: 44, endPoint x: 24, endPoint y: 49, distance: 7.3
click at [18, 44] on img at bounding box center [24, 38] width 38 height 38
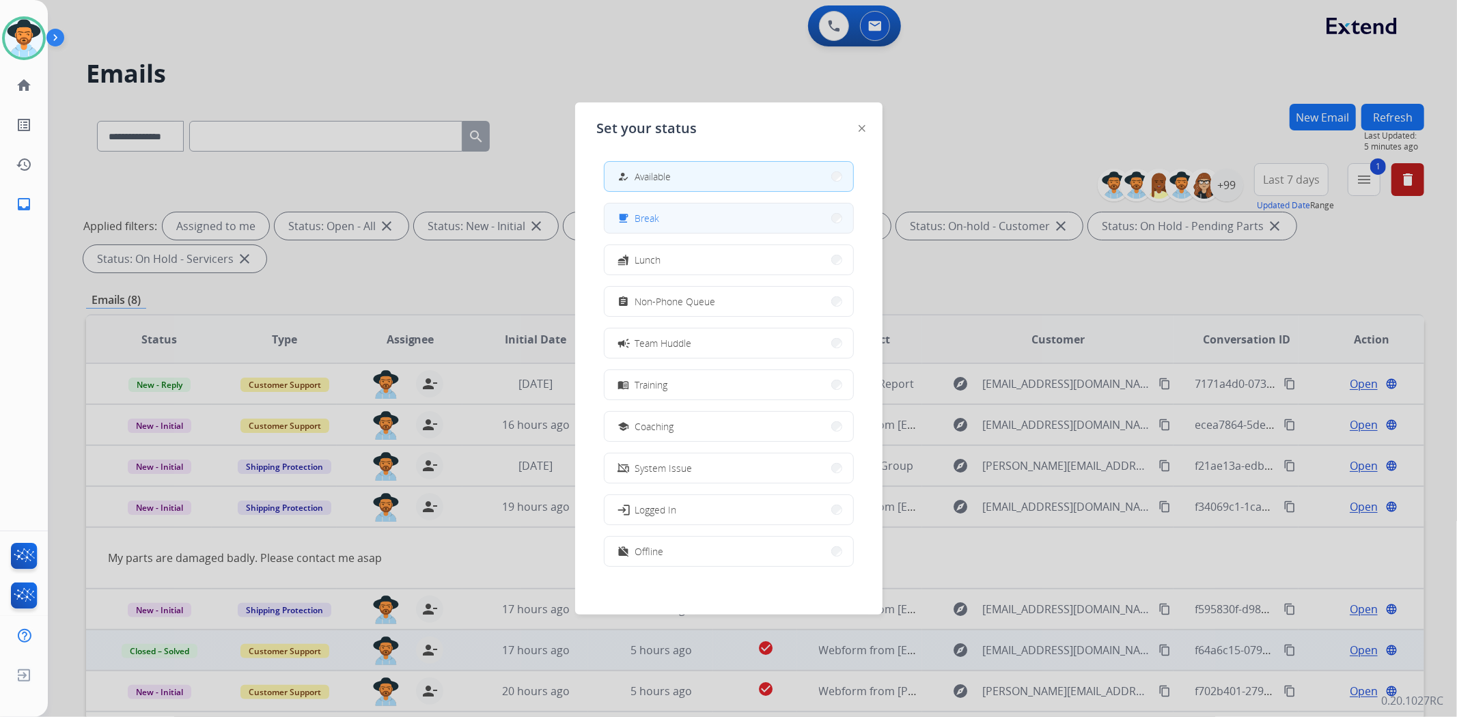
click at [724, 212] on button "free_breakfast Break" at bounding box center [729, 218] width 249 height 29
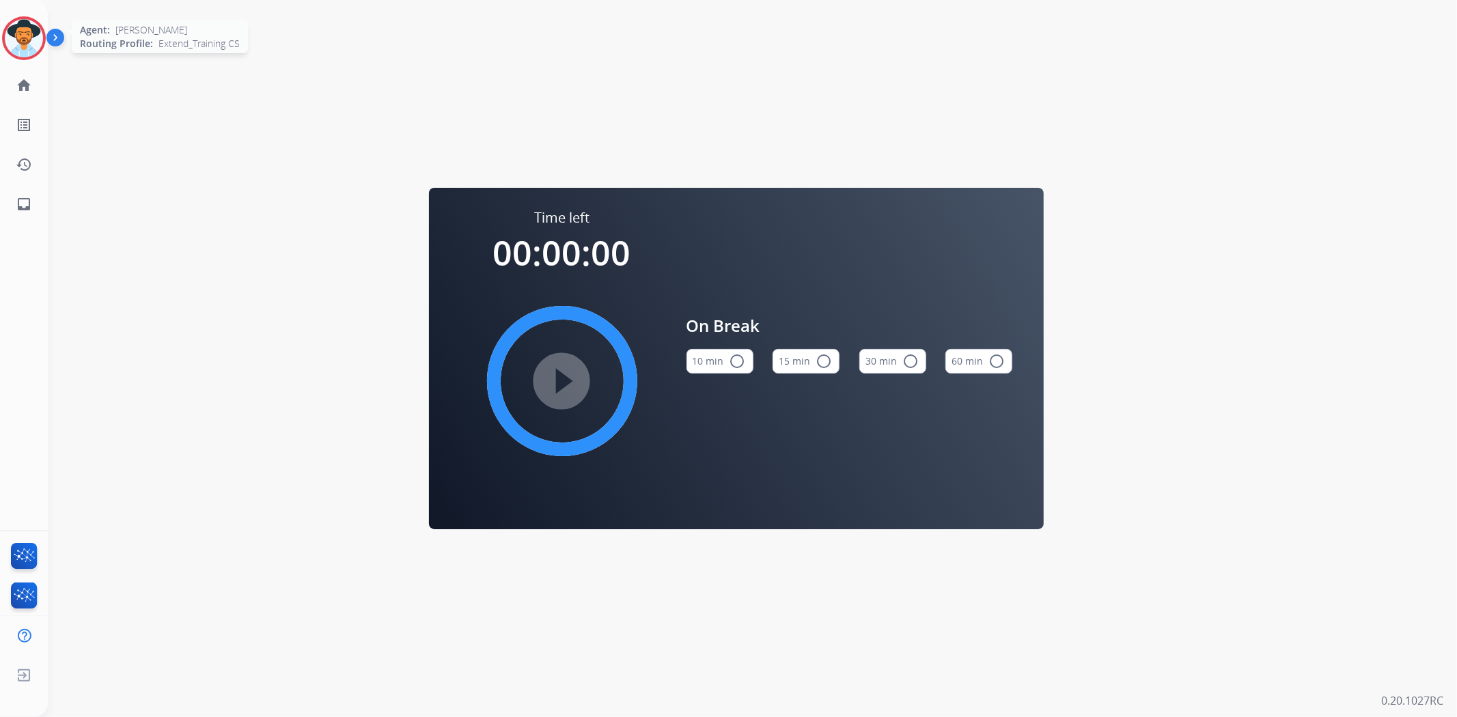
click at [29, 42] on img at bounding box center [24, 38] width 38 height 38
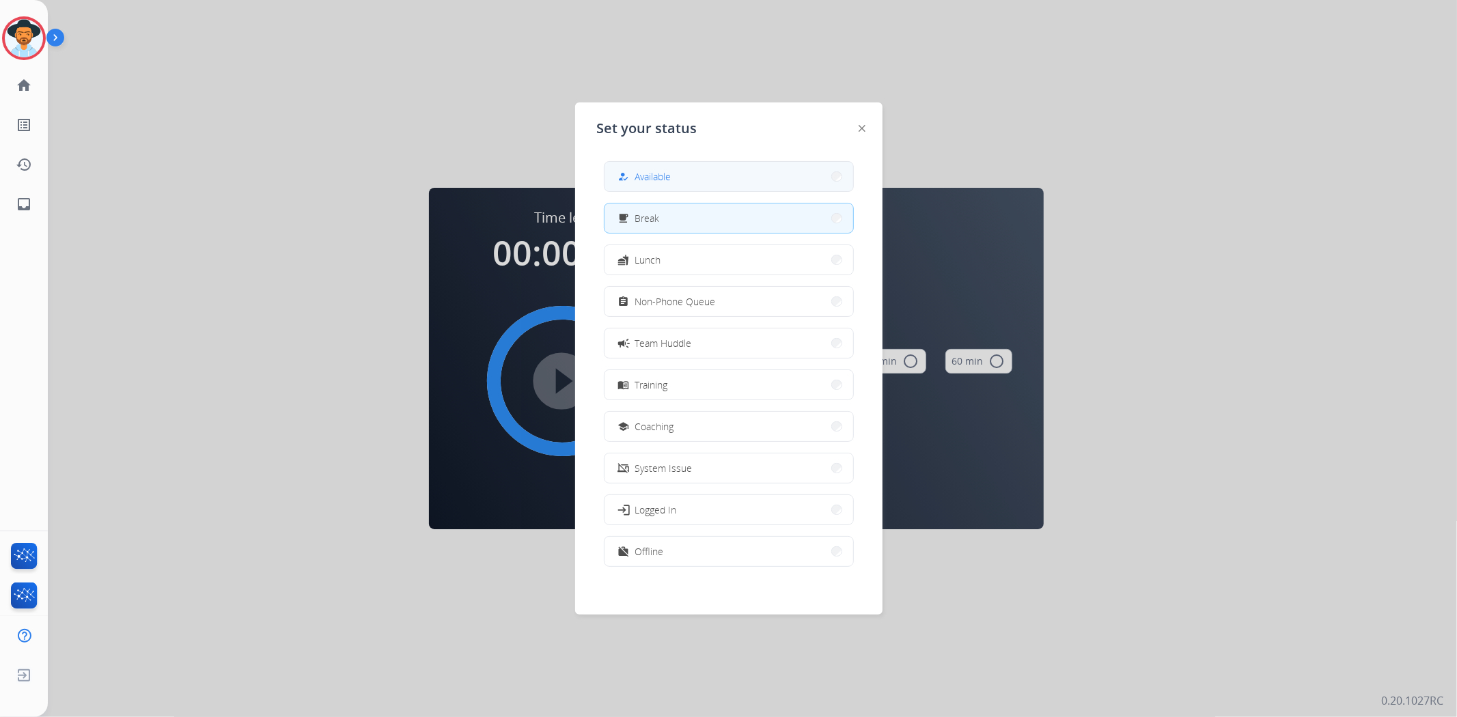
click at [790, 181] on button "how_to_reg Available" at bounding box center [729, 176] width 249 height 29
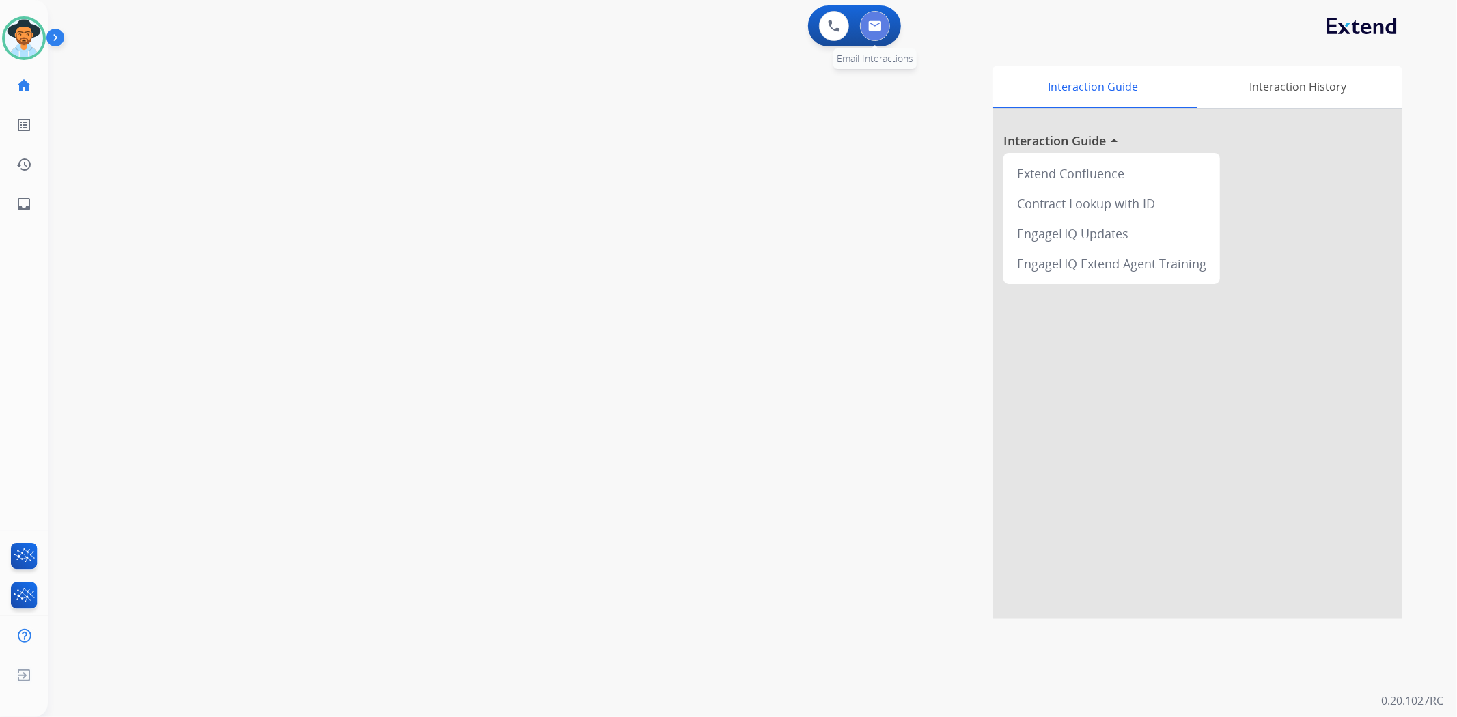
click at [875, 16] on button at bounding box center [875, 26] width 30 height 30
select select "**********"
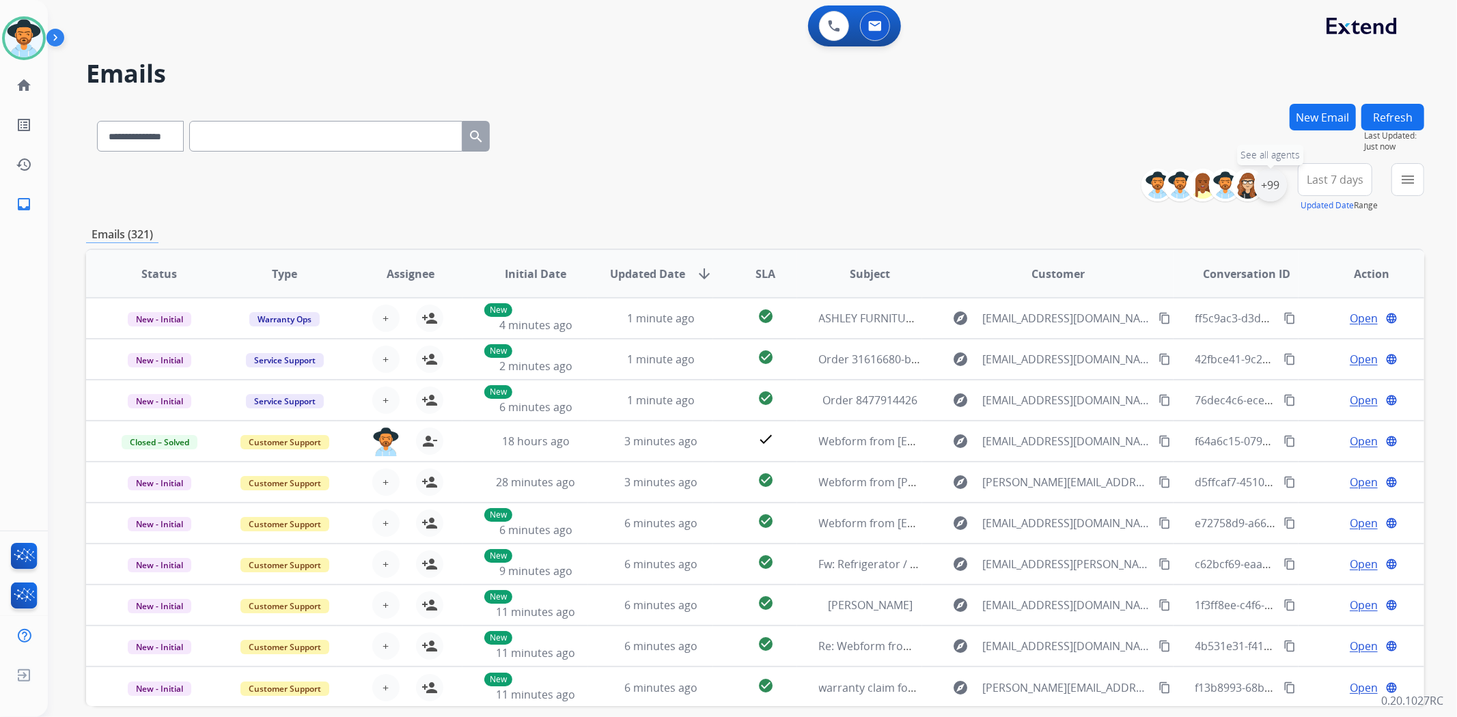
click at [1275, 189] on div "+99" at bounding box center [1270, 185] width 33 height 33
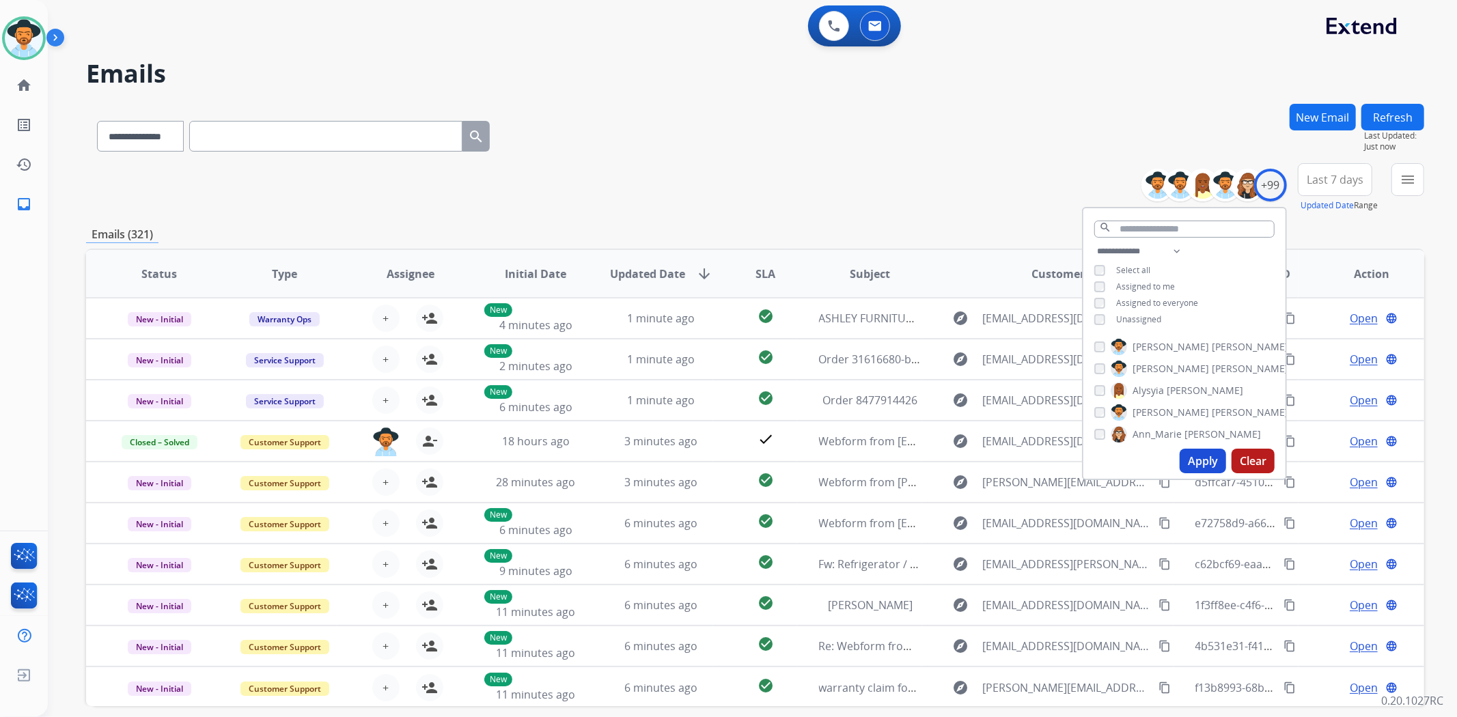
click at [1137, 321] on span "Unassigned" at bounding box center [1138, 320] width 45 height 12
click at [1204, 453] on button "Apply" at bounding box center [1203, 461] width 46 height 25
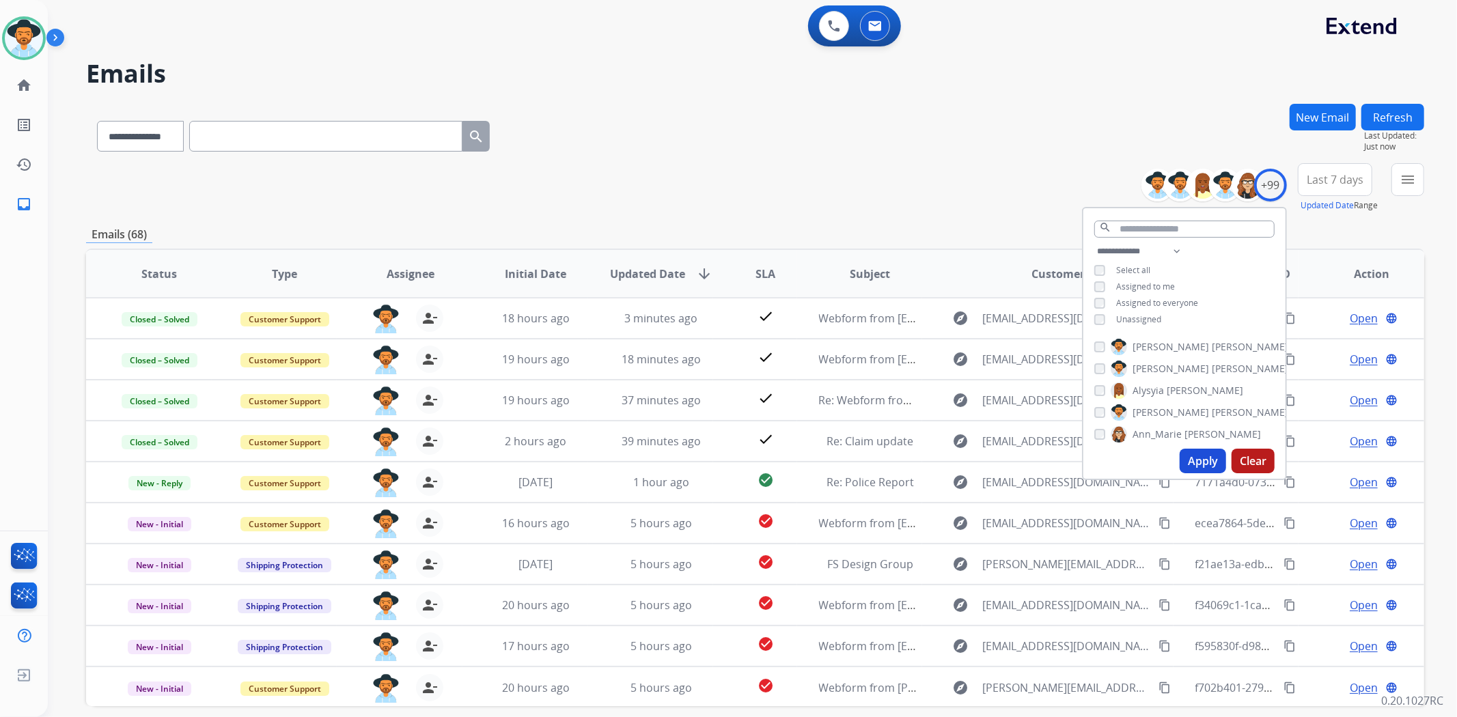
click at [1403, 173] on mat-icon "menu" at bounding box center [1408, 179] width 16 height 16
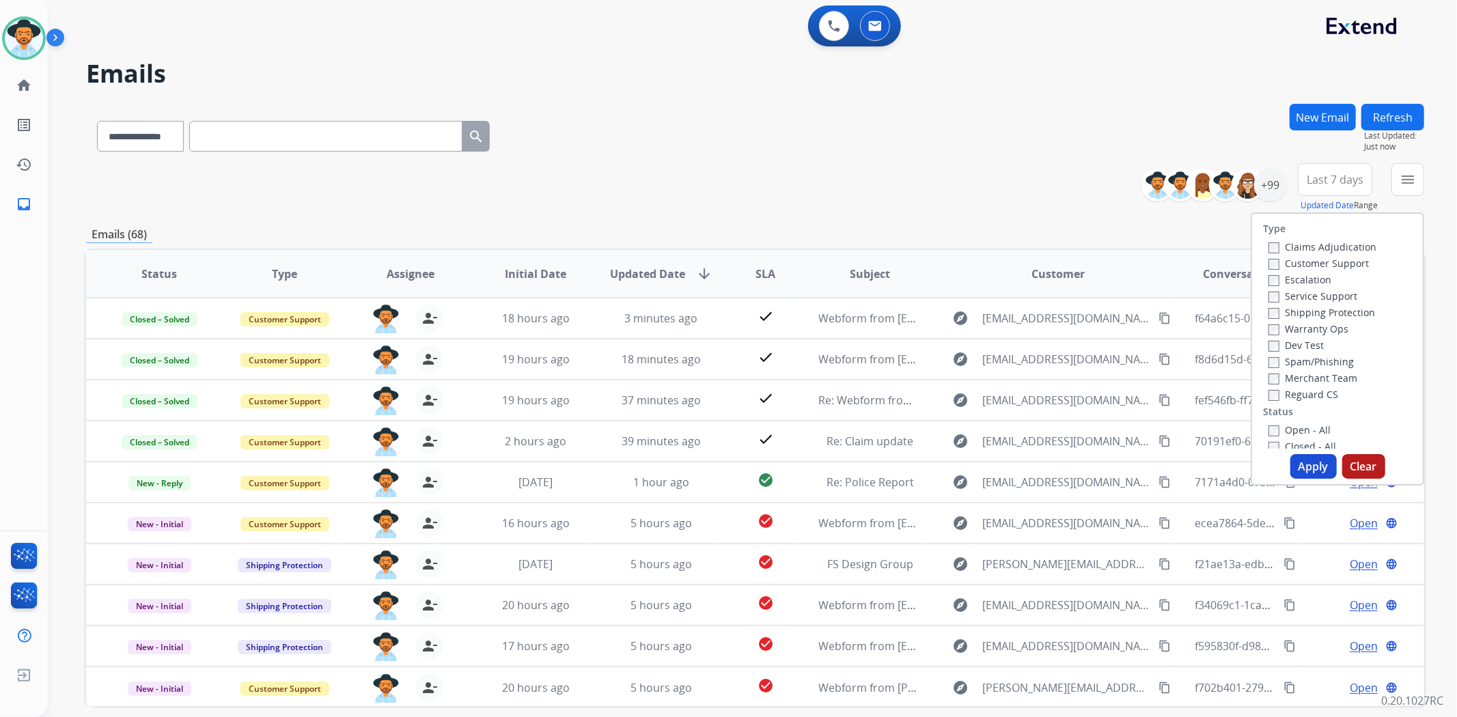
click at [1301, 431] on label "Open - All" at bounding box center [1300, 430] width 62 height 13
click at [1301, 467] on button "Apply" at bounding box center [1313, 466] width 46 height 25
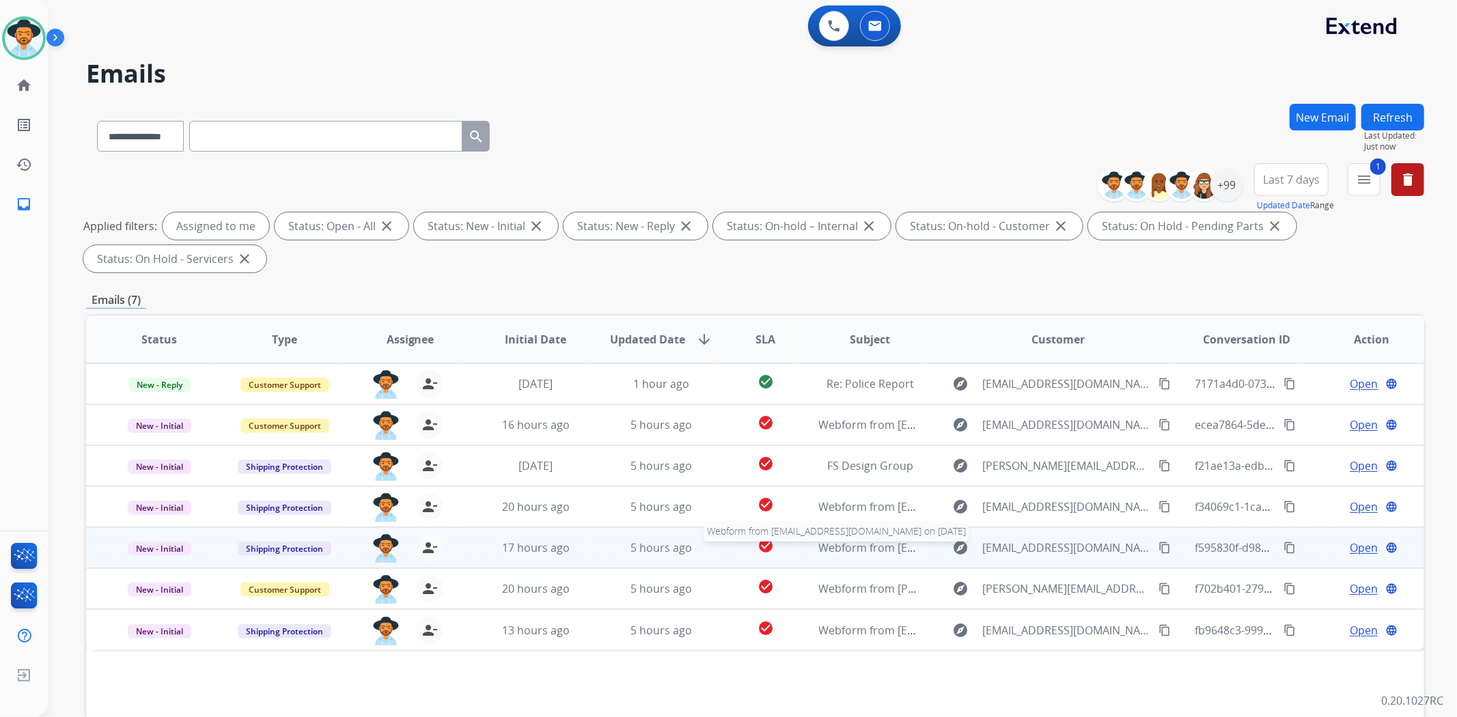
click at [900, 551] on span "Webform from [EMAIL_ADDRESS][DOMAIN_NAME] on [DATE]" at bounding box center [973, 547] width 309 height 15
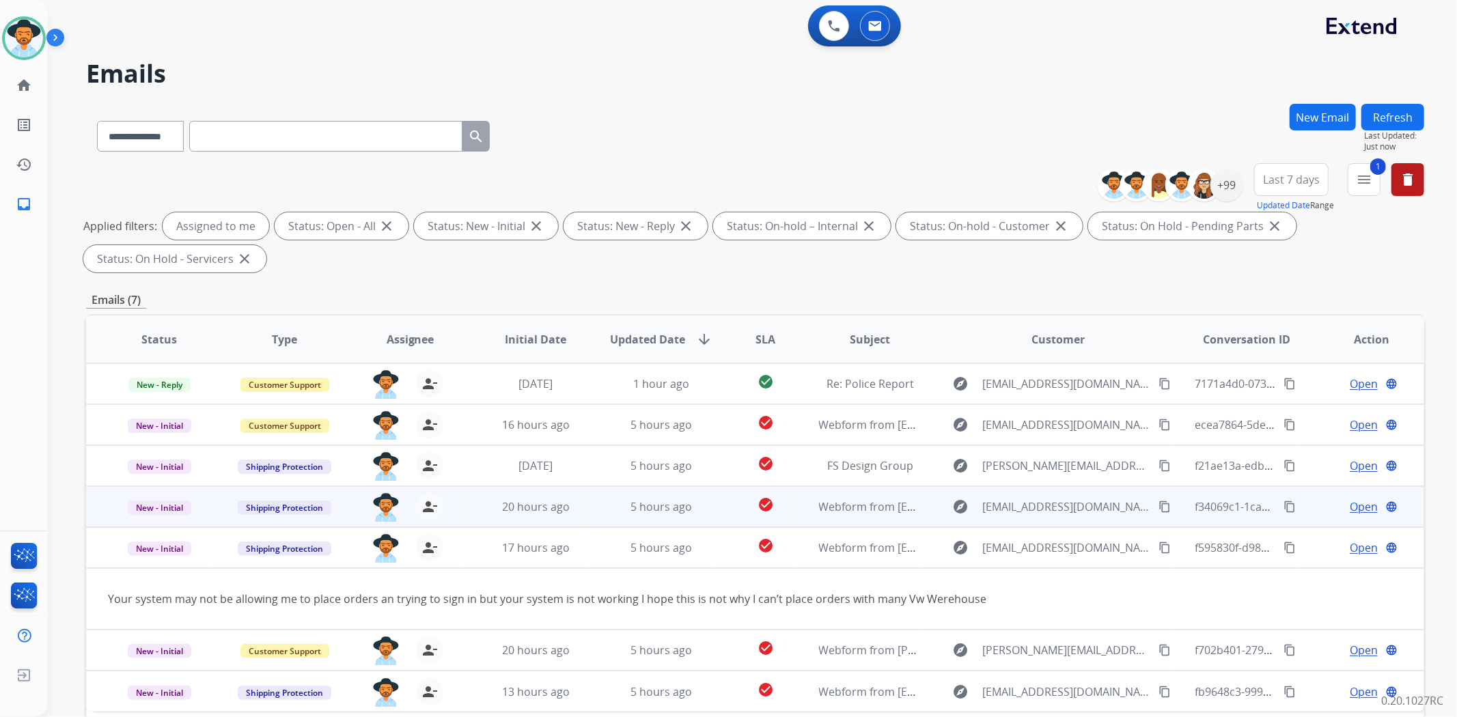
click at [899, 516] on td "Webform from [EMAIL_ADDRESS][DOMAIN_NAME] on [DATE]" at bounding box center [860, 506] width 126 height 41
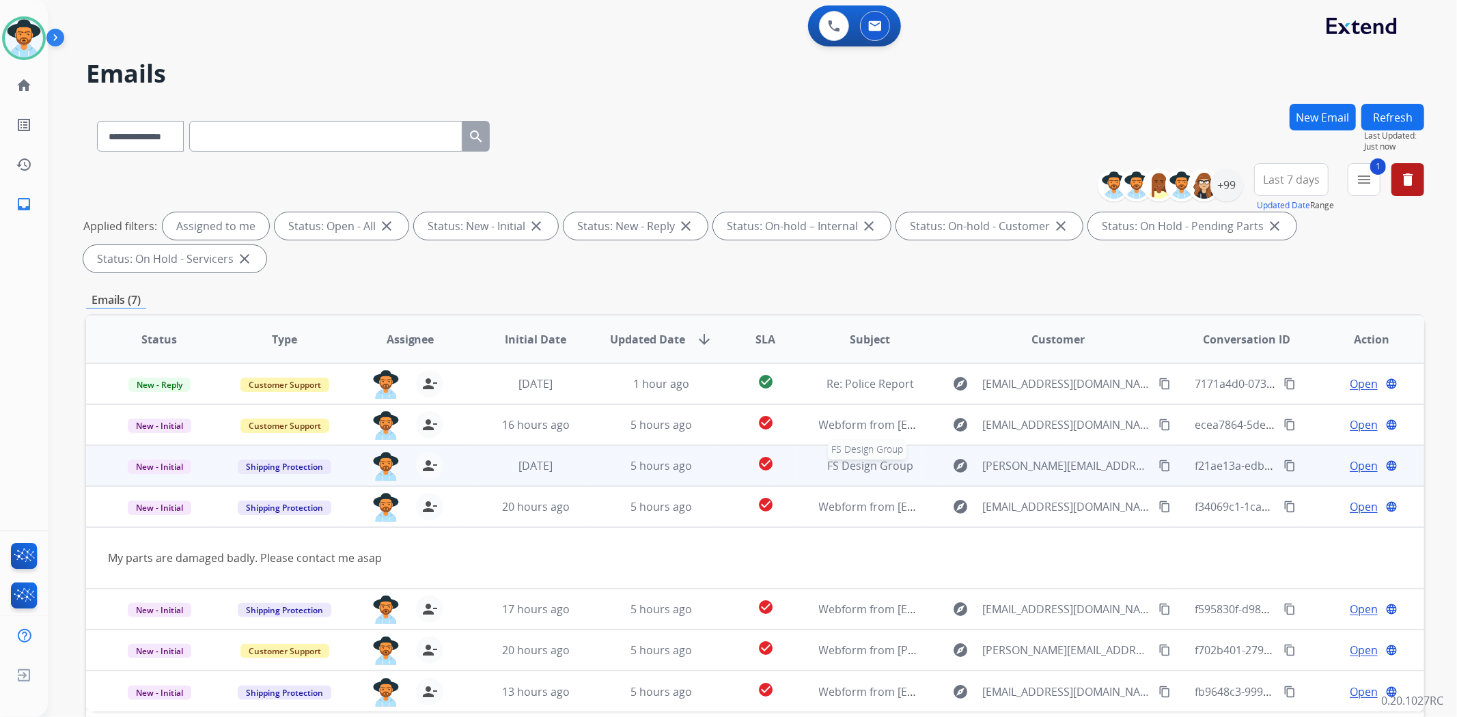
click at [898, 465] on span "FS Design Group" at bounding box center [870, 465] width 86 height 15
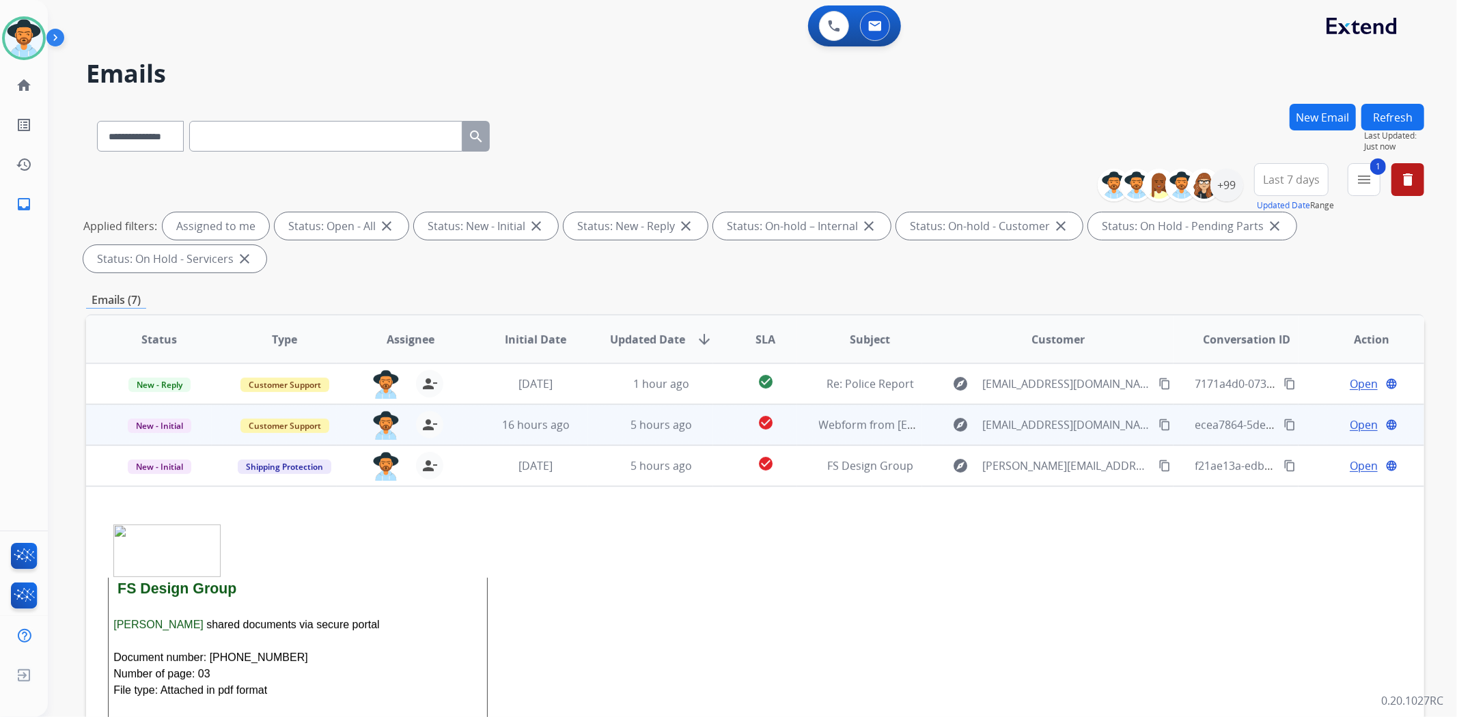
click at [871, 432] on td "Webform from [EMAIL_ADDRESS][DOMAIN_NAME] on [DATE]" at bounding box center [860, 424] width 126 height 41
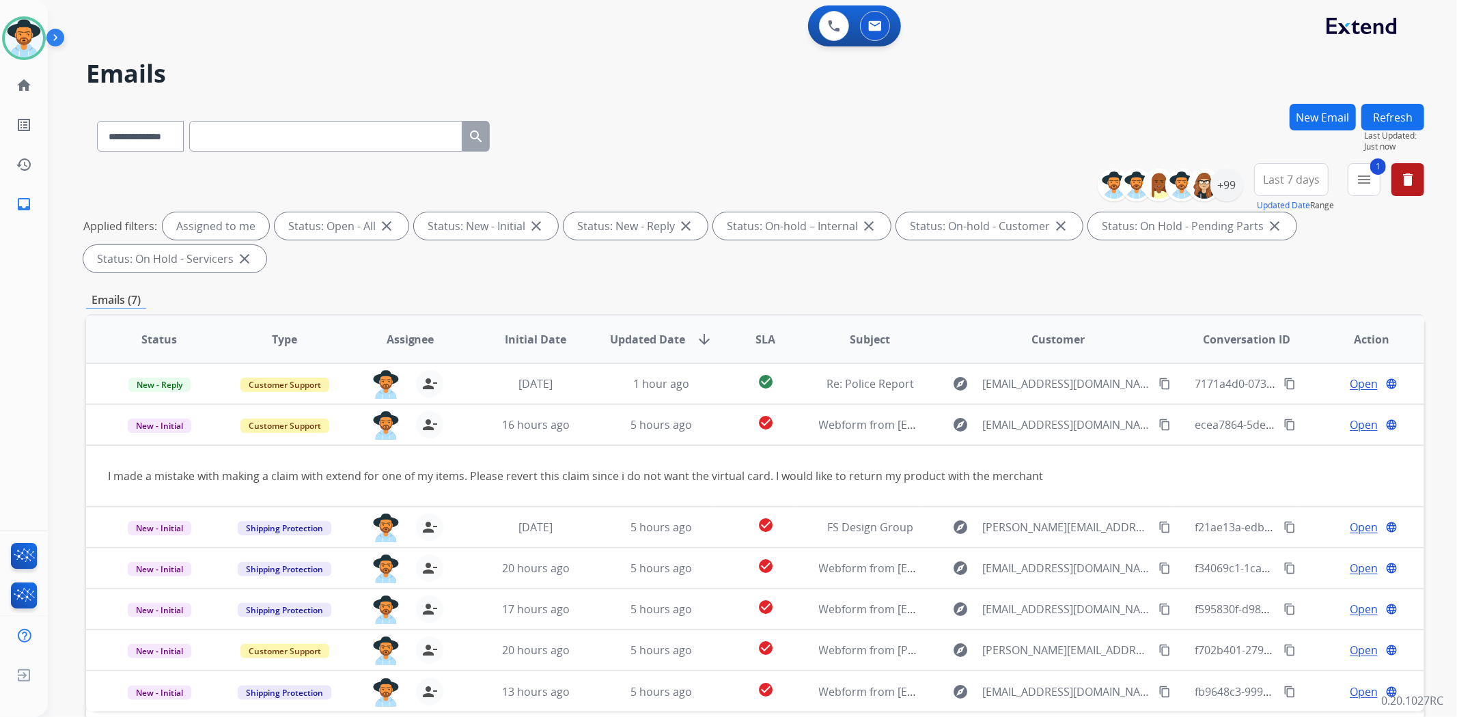
scroll to position [126, 0]
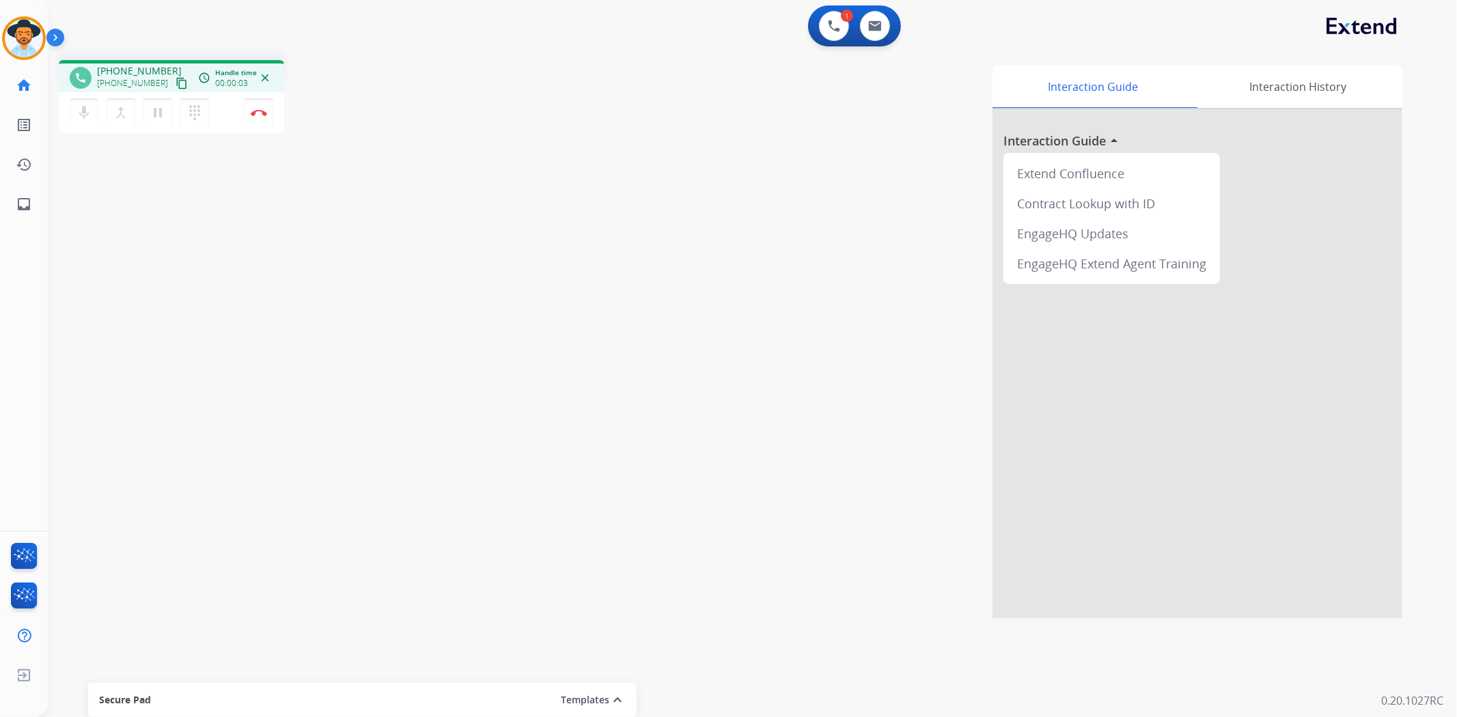
click at [176, 85] on mat-icon "content_copy" at bounding box center [182, 83] width 12 height 12
click at [157, 112] on mat-icon "pause" at bounding box center [158, 113] width 16 height 16
click at [157, 112] on mat-icon "play_arrow" at bounding box center [158, 113] width 16 height 16
click at [197, 116] on mat-icon "dialpad" at bounding box center [194, 113] width 16 height 16
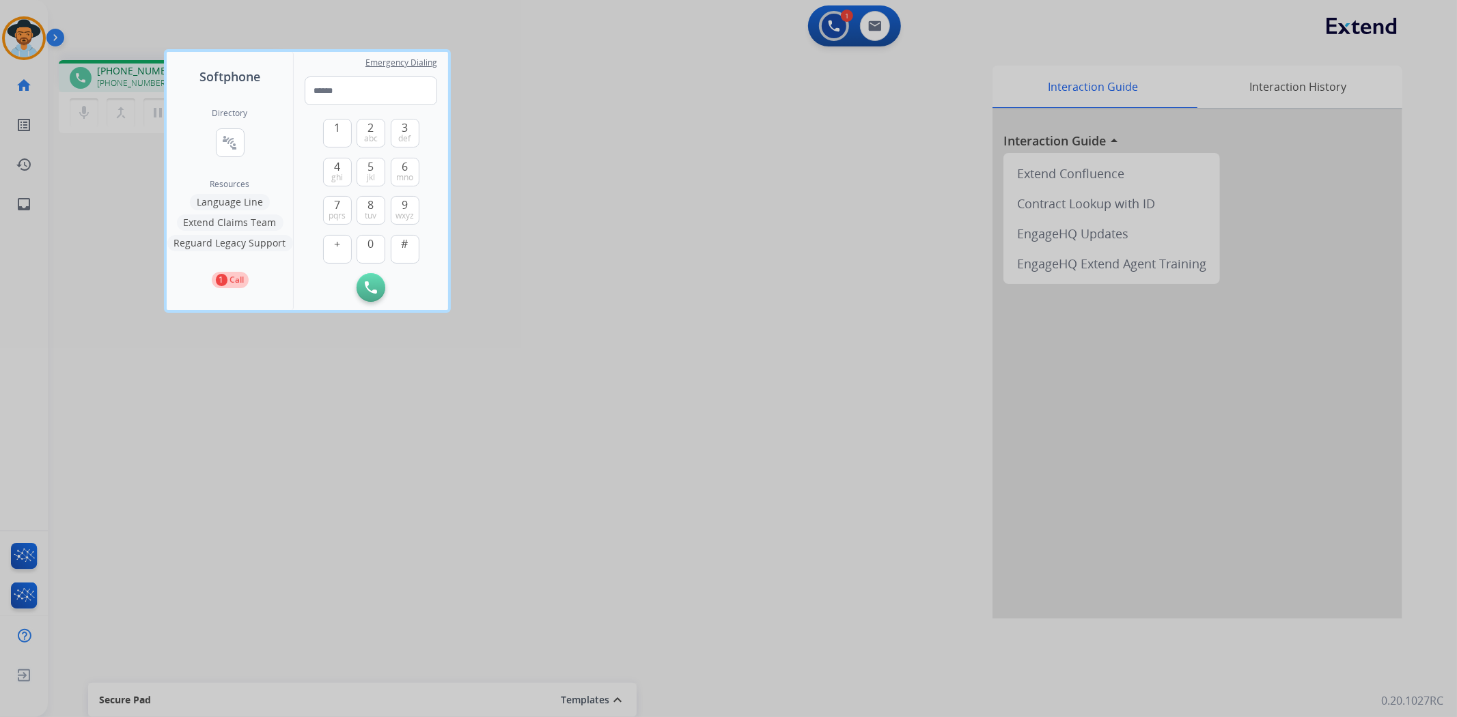
type input "**********"
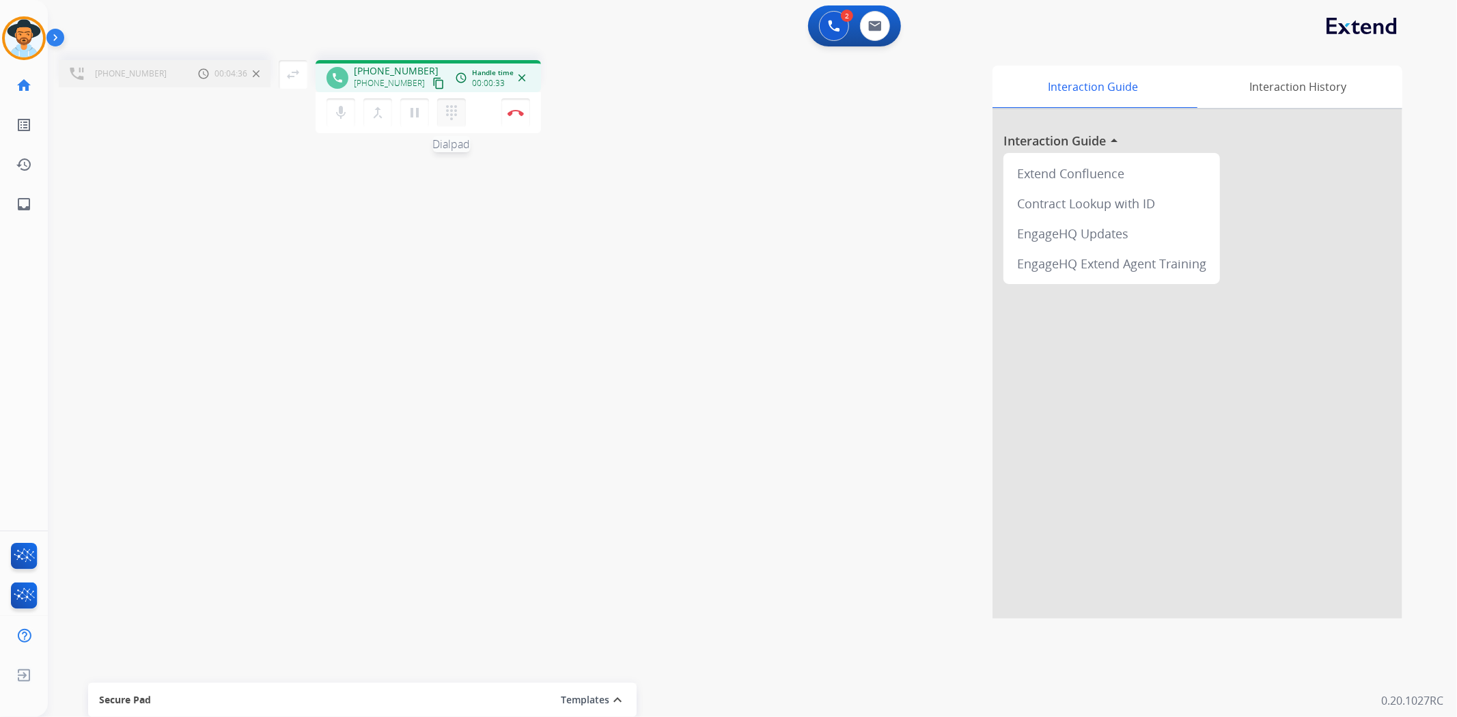
click at [453, 116] on mat-icon "dialpad" at bounding box center [451, 113] width 16 height 16
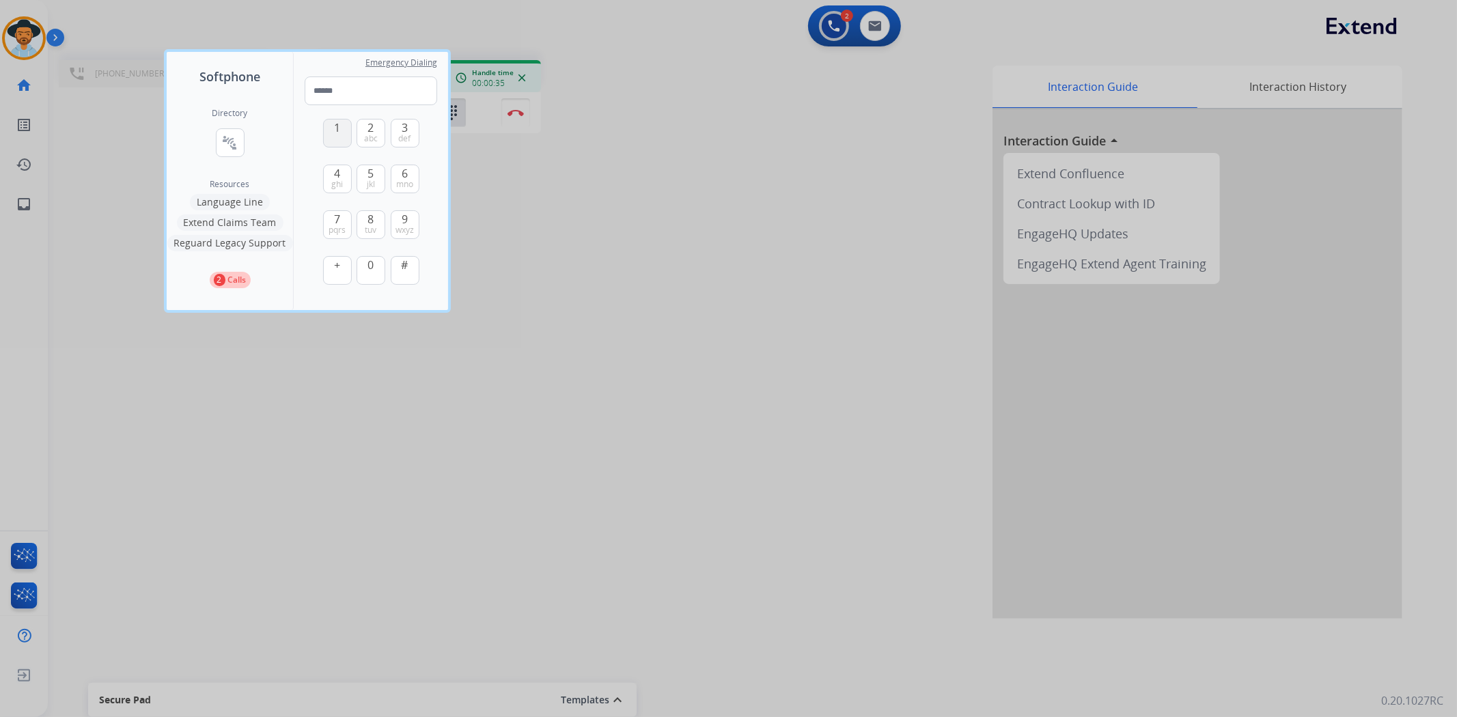
click at [342, 137] on button "1" at bounding box center [337, 133] width 29 height 29
type input "*"
click at [409, 318] on img at bounding box center [406, 317] width 14 height 10
click at [523, 331] on div at bounding box center [728, 358] width 1457 height 717
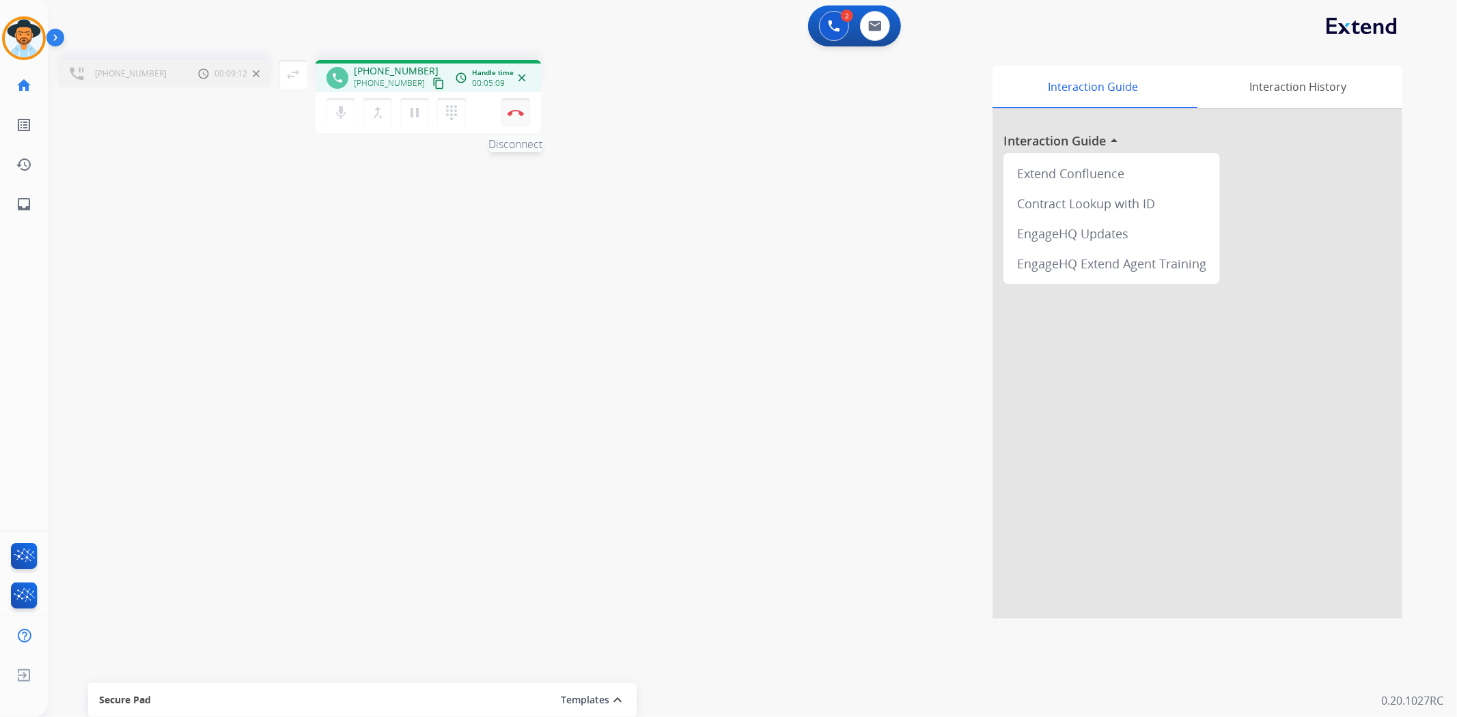
click at [519, 110] on img at bounding box center [516, 112] width 16 height 7
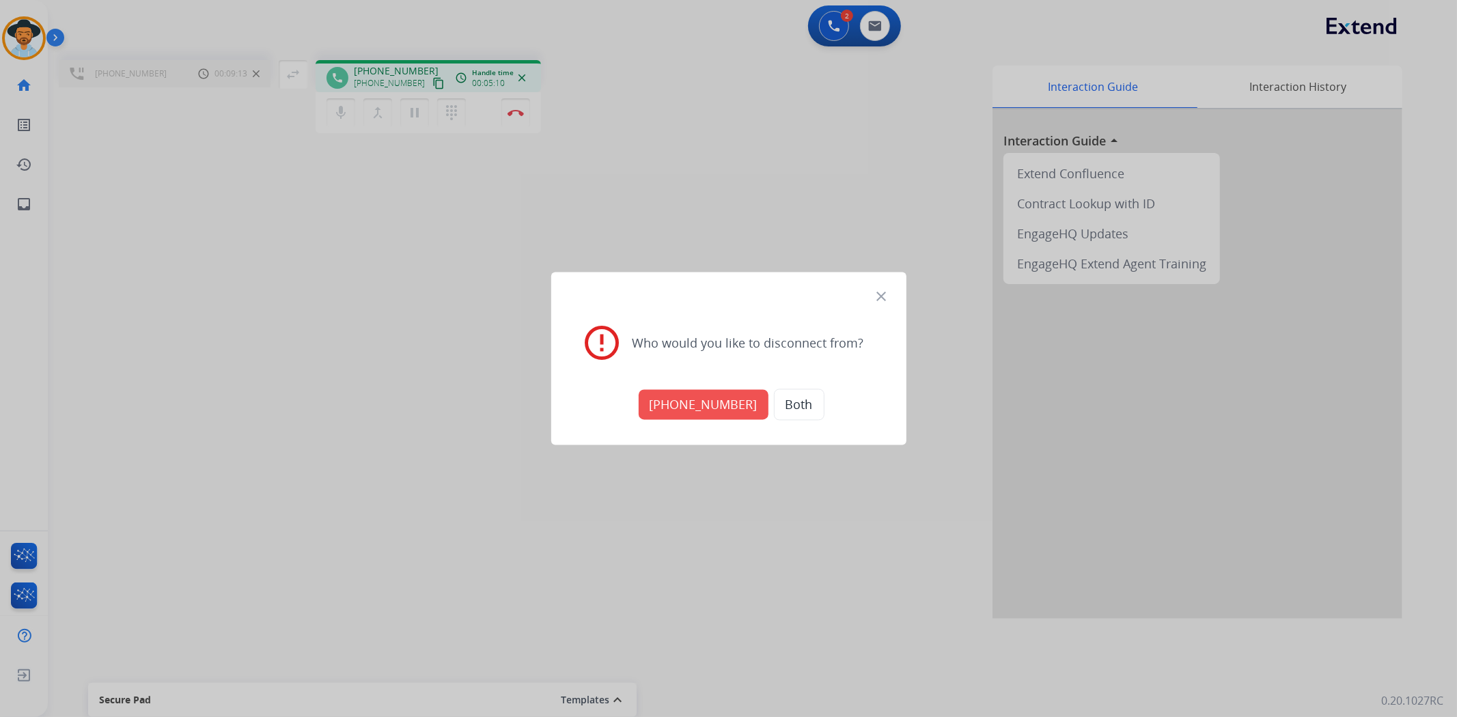
click at [710, 399] on button "[PHONE_NUMBER]" at bounding box center [704, 405] width 130 height 30
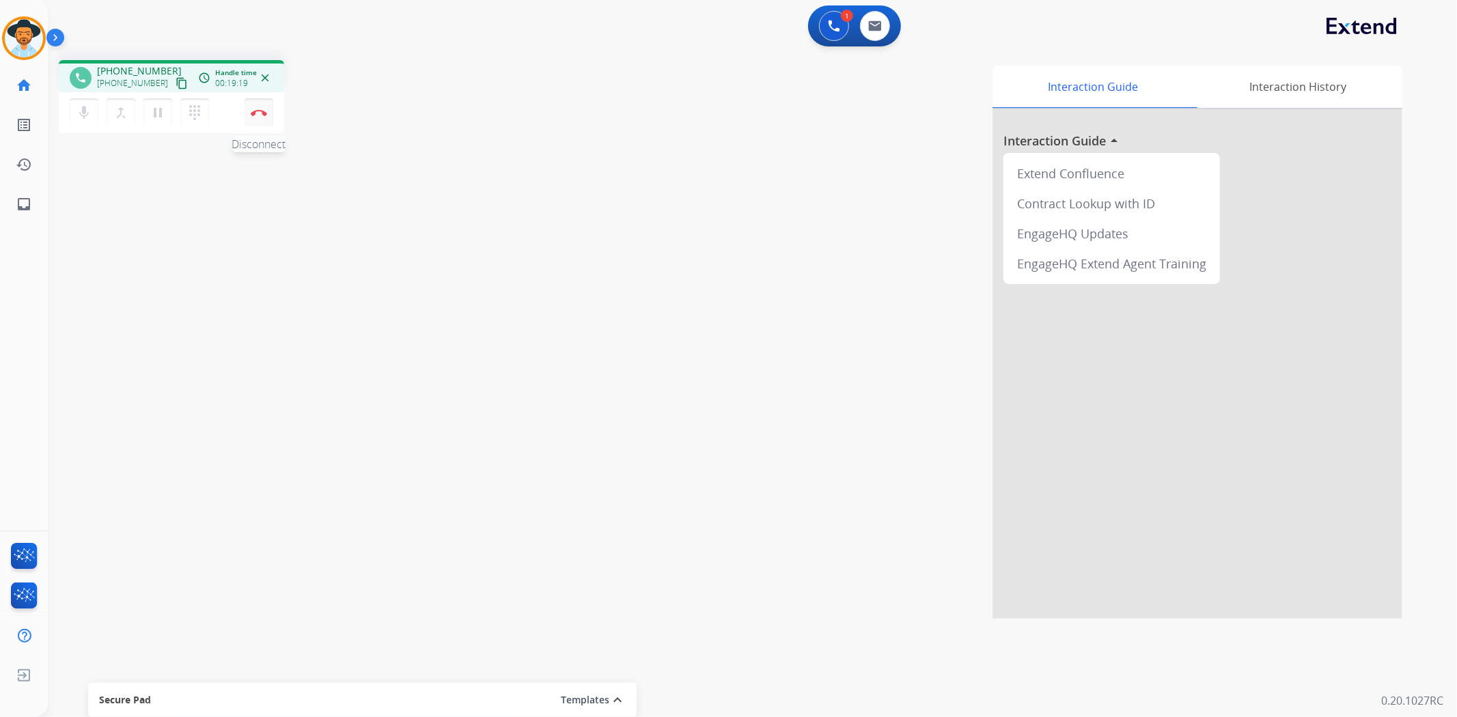
click at [264, 117] on button "Disconnect" at bounding box center [259, 112] width 29 height 29
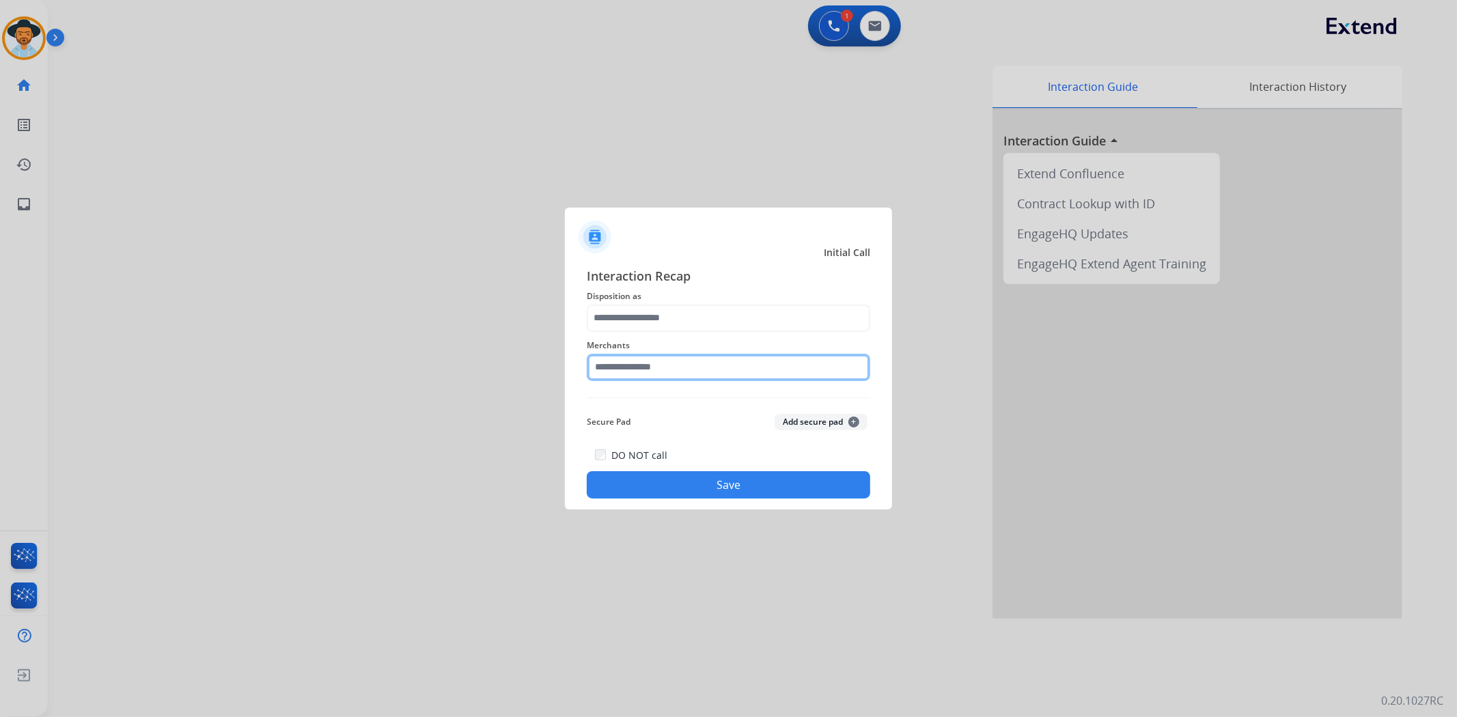
click at [772, 362] on input "text" at bounding box center [729, 367] width 284 height 27
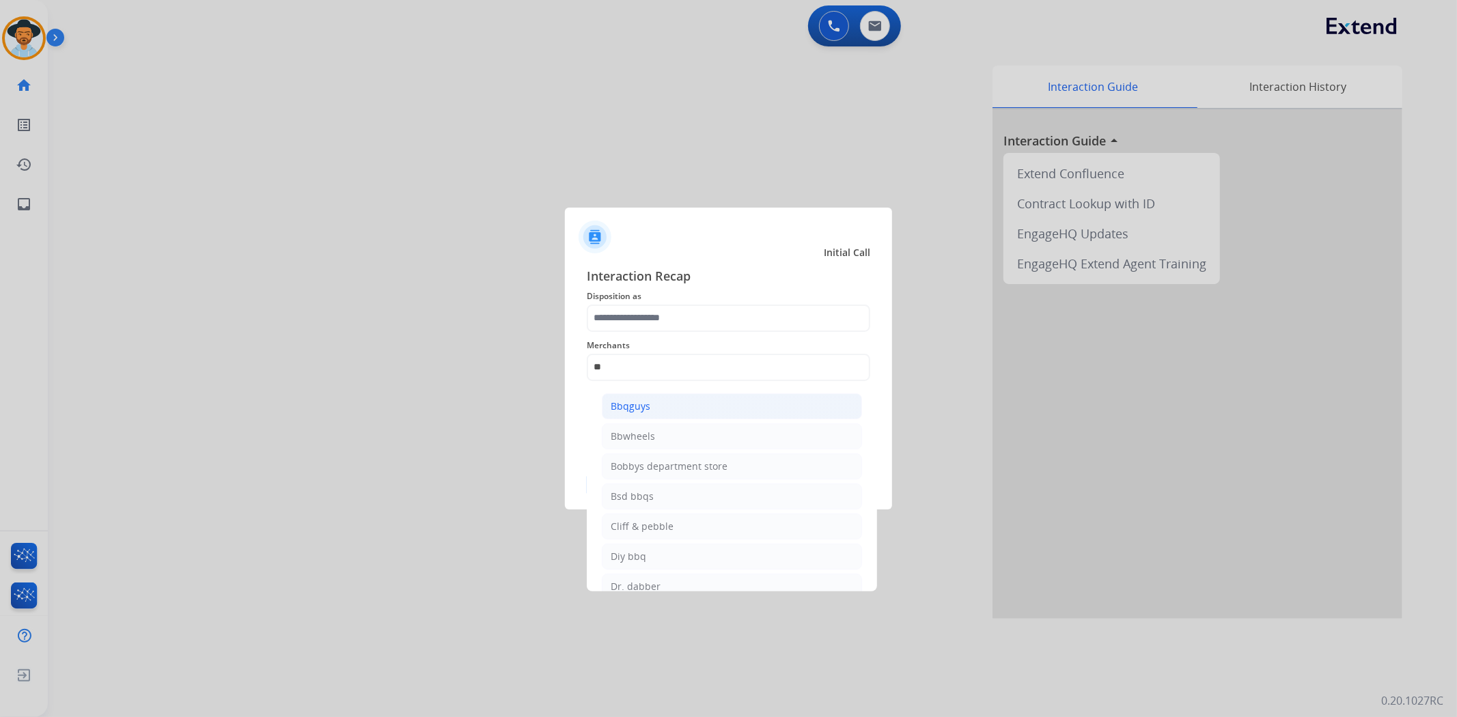
click at [728, 406] on li "Bbqguys" at bounding box center [732, 406] width 260 height 26
type input "*******"
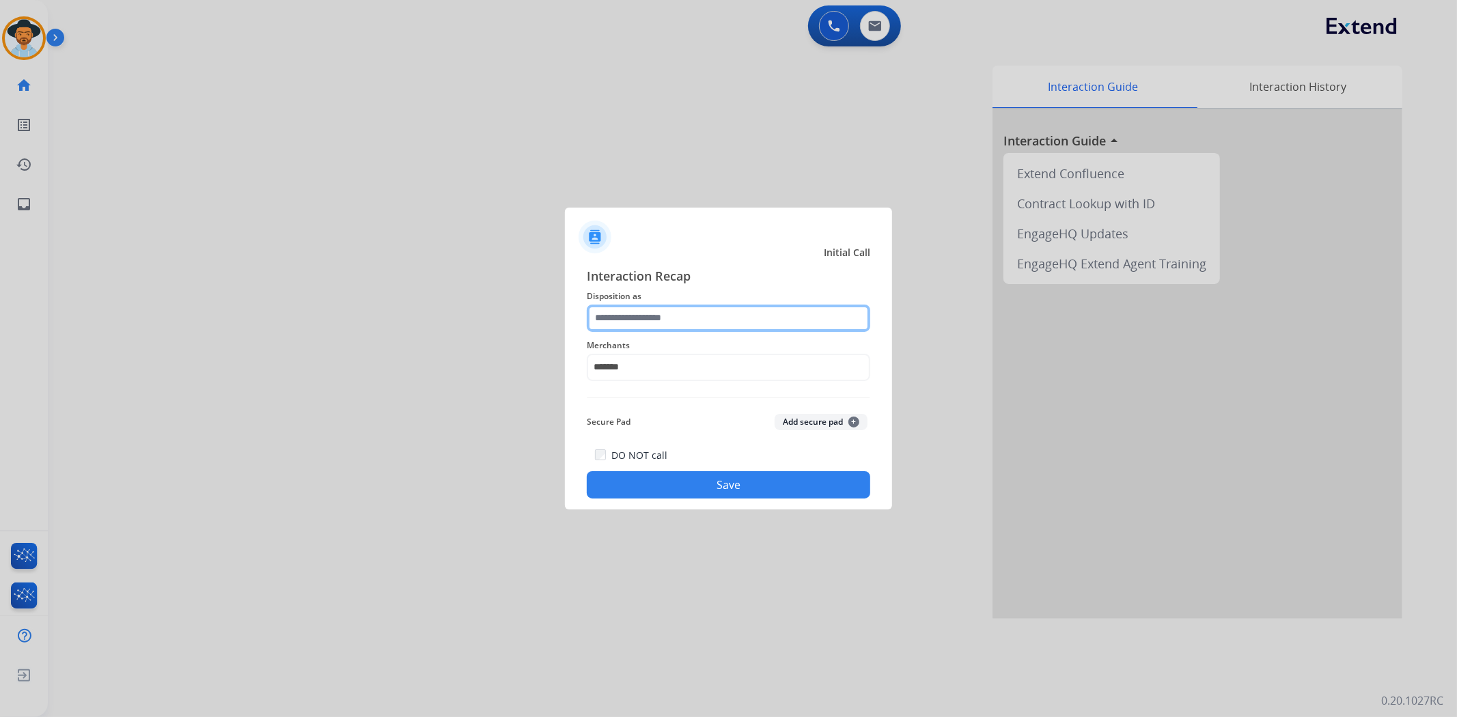
click at [714, 312] on input "text" at bounding box center [729, 318] width 284 height 27
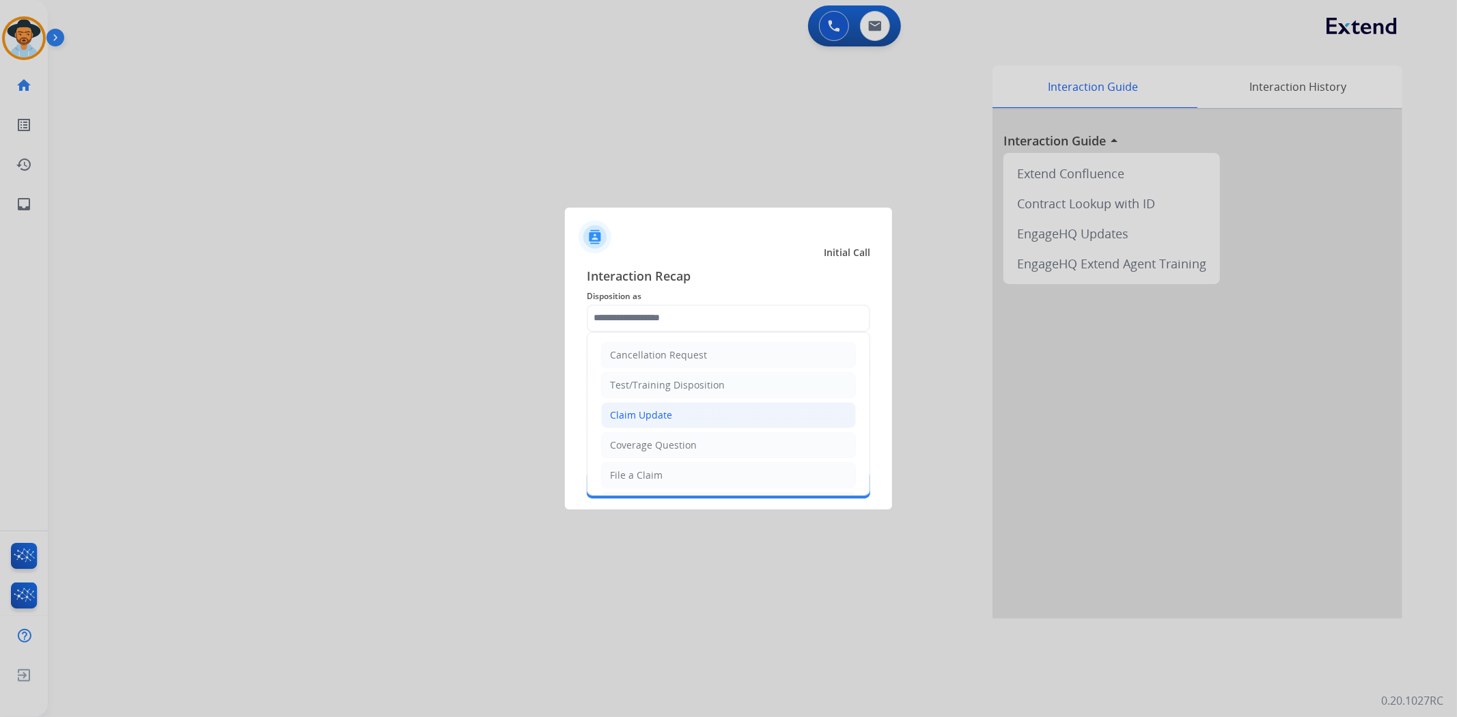
click at [678, 411] on li "Claim Update" at bounding box center [728, 415] width 255 height 26
type input "**********"
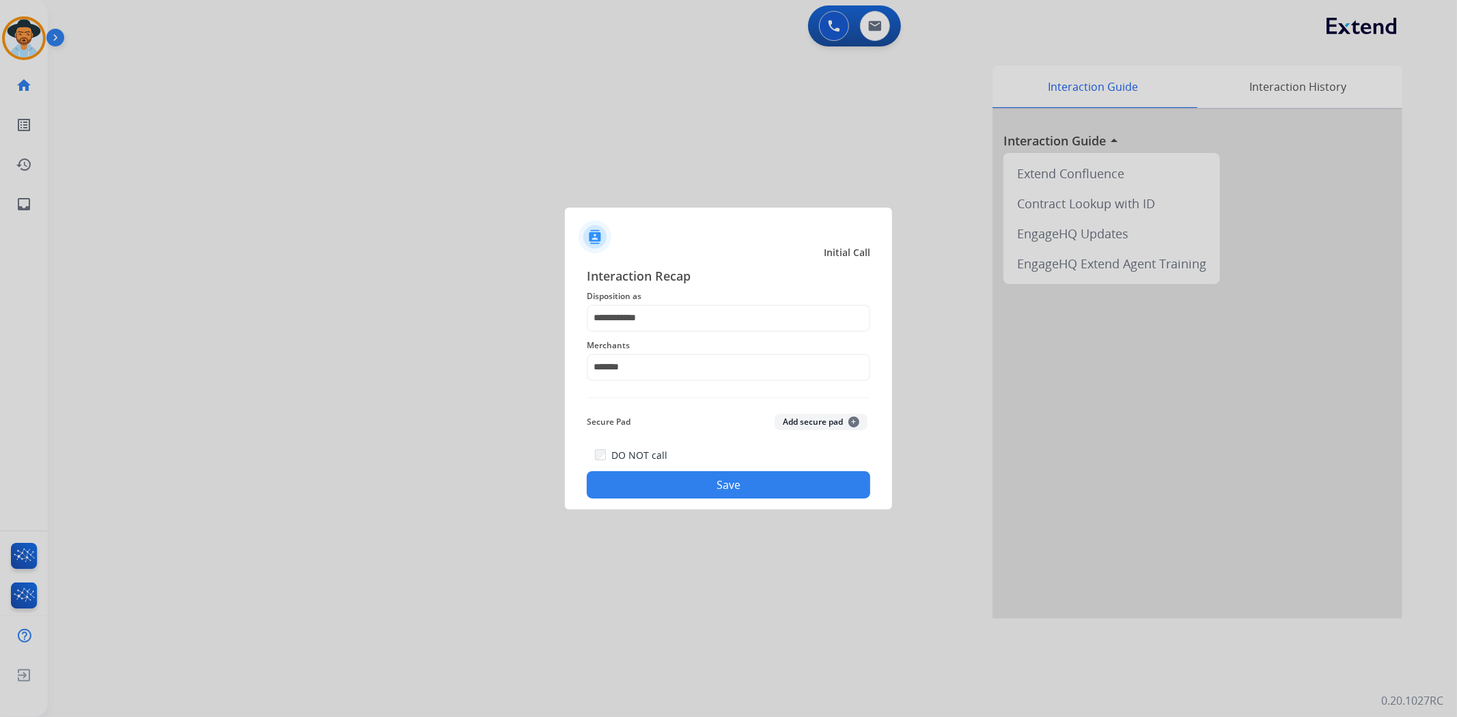
click at [717, 487] on button "Save" at bounding box center [729, 484] width 284 height 27
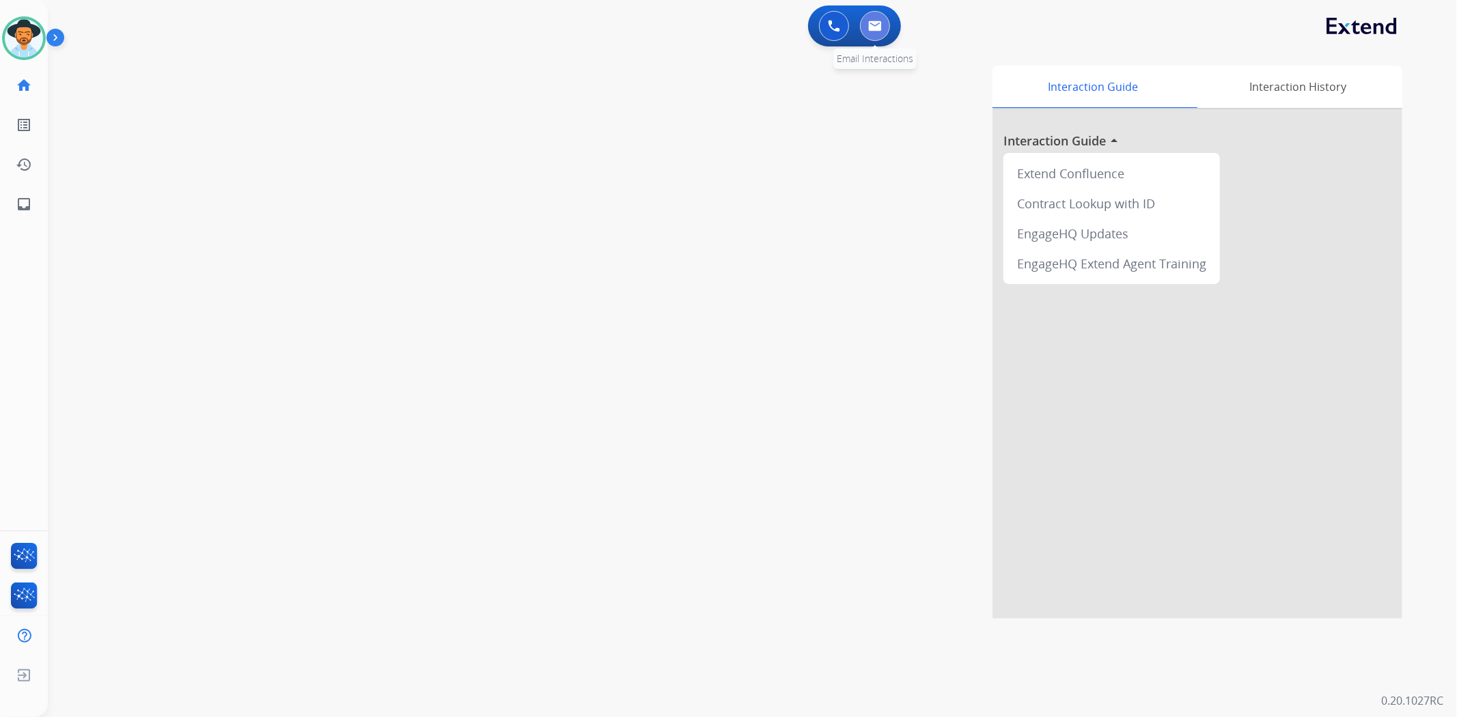
click at [883, 29] on button at bounding box center [875, 26] width 30 height 30
select select "**********"
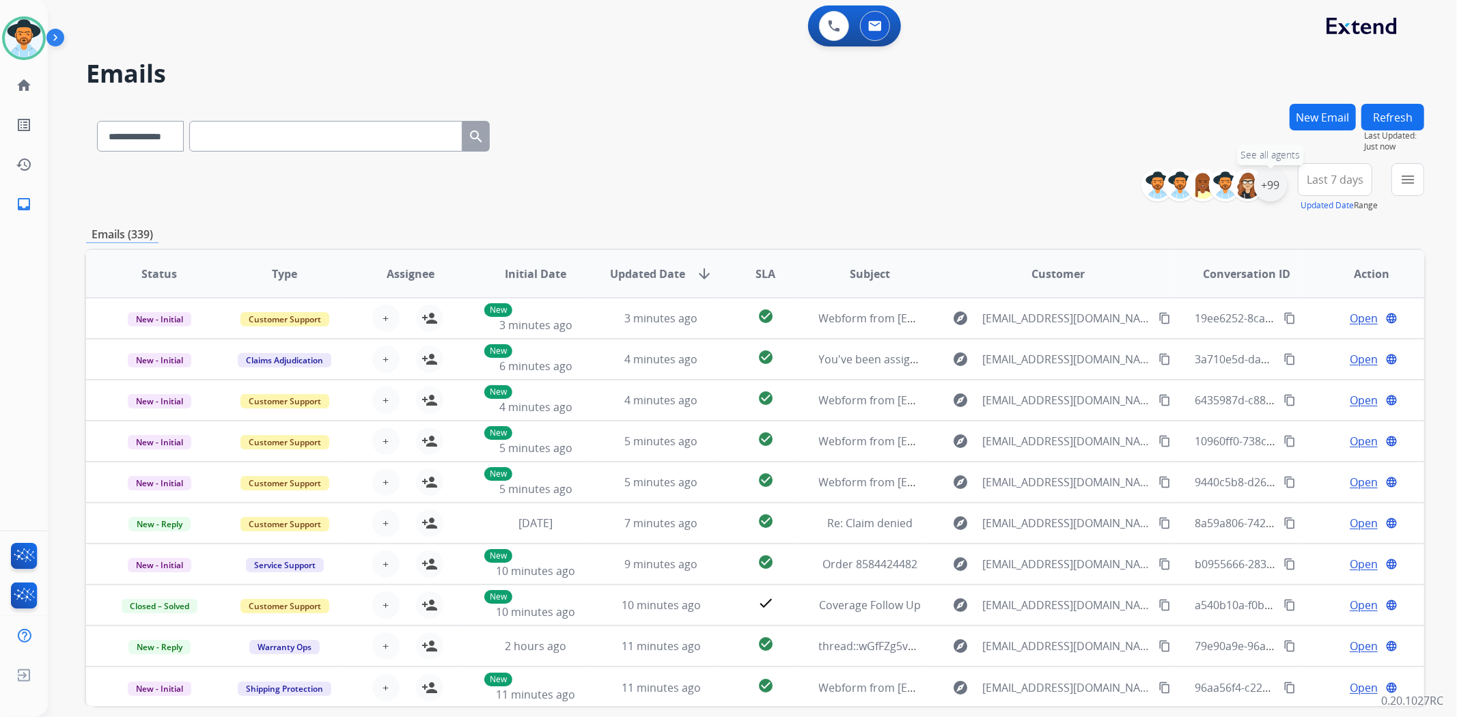
click at [1279, 189] on div "+99" at bounding box center [1270, 185] width 33 height 33
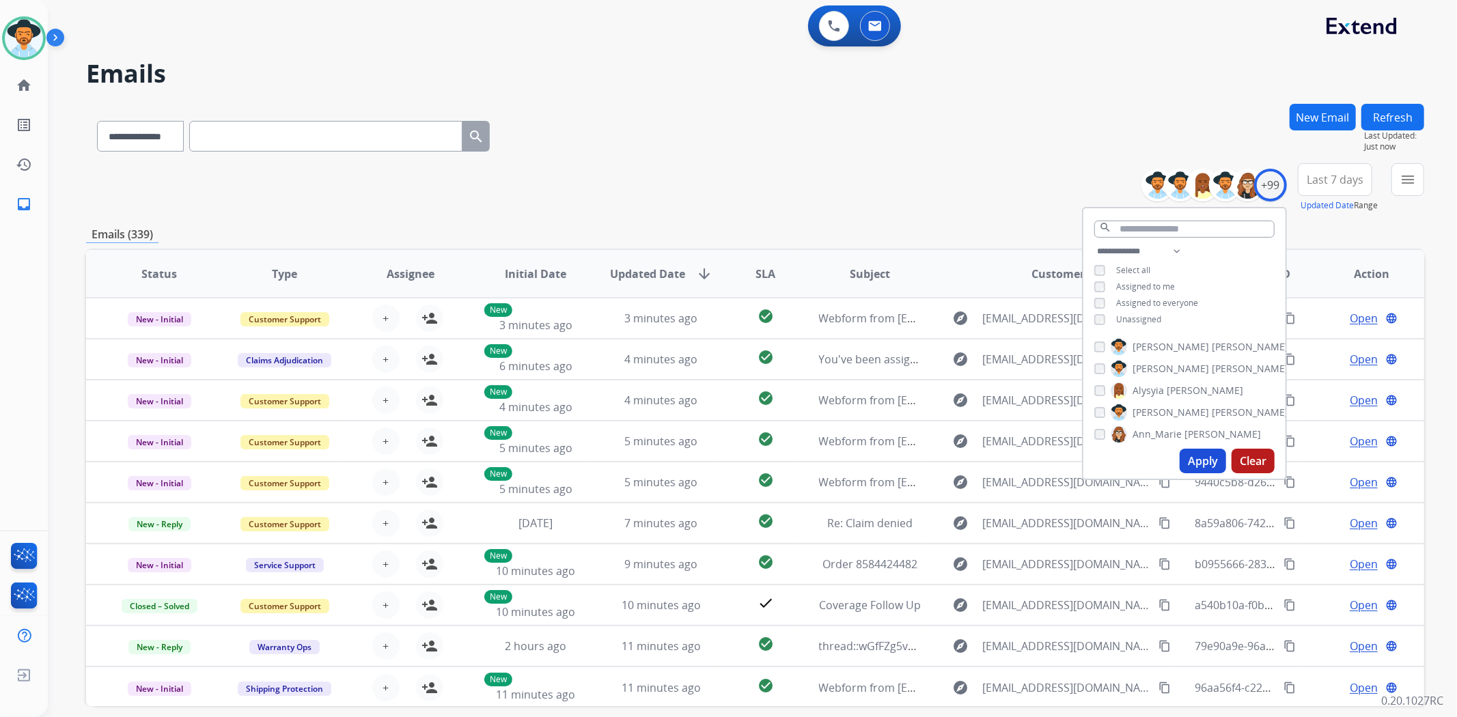
click at [1131, 316] on span "Unassigned" at bounding box center [1138, 320] width 45 height 12
click at [1208, 454] on button "Apply" at bounding box center [1203, 461] width 46 height 25
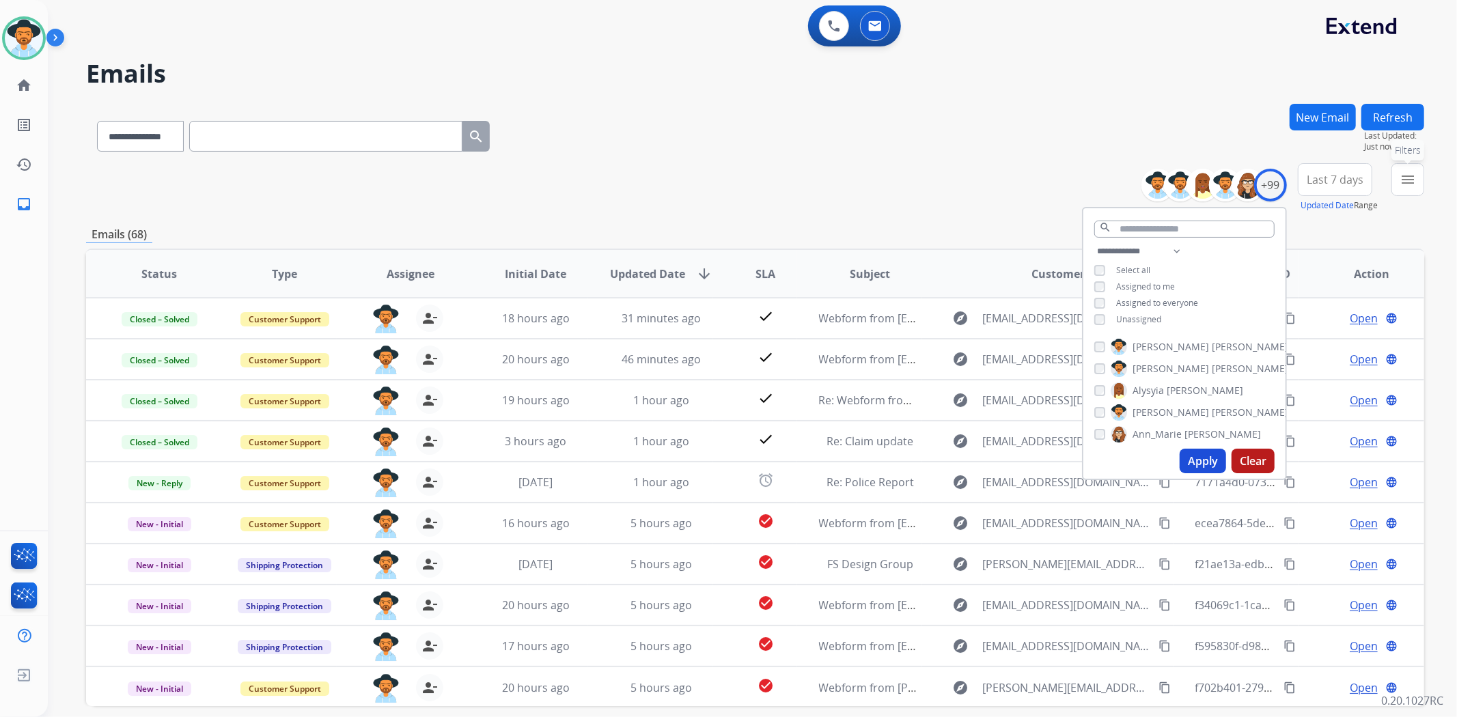
click at [1409, 180] on mat-icon "menu" at bounding box center [1408, 179] width 16 height 16
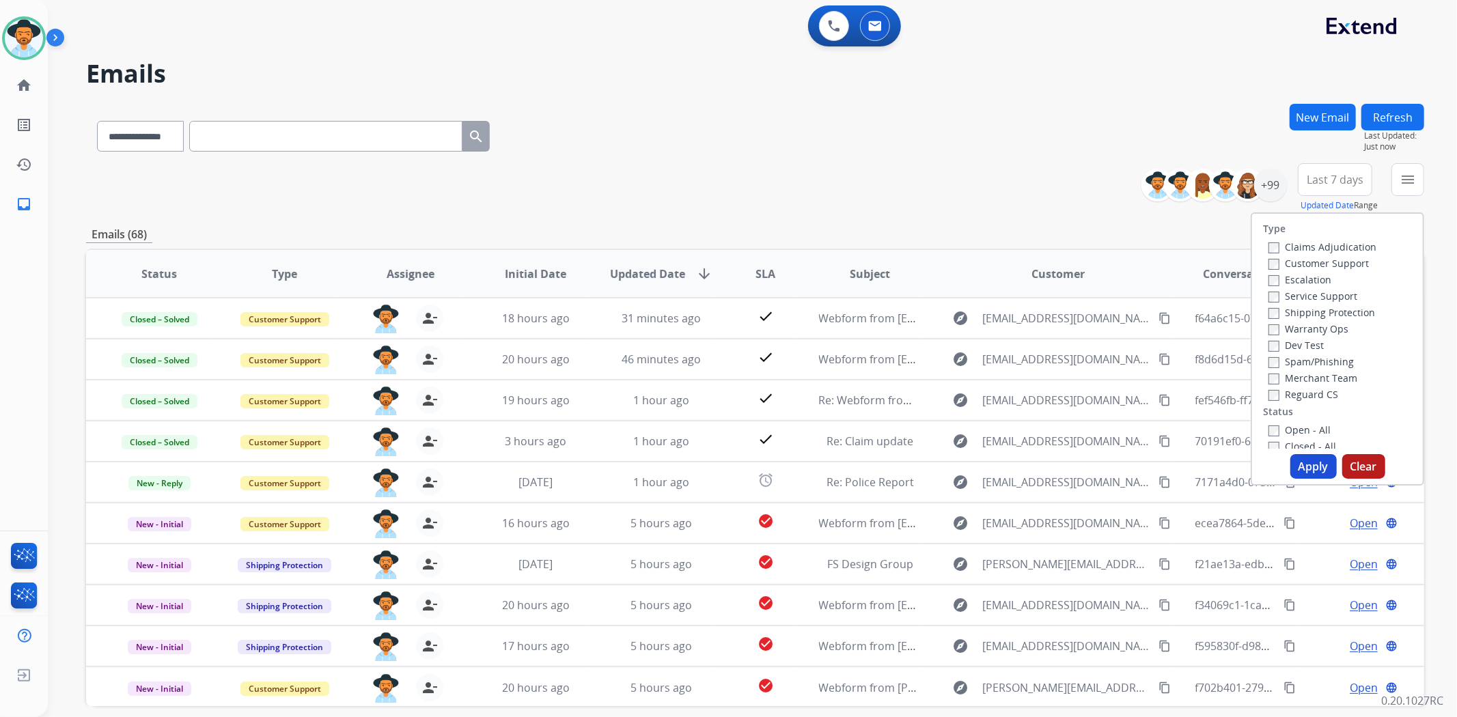
click at [1306, 430] on label "Open - All" at bounding box center [1300, 430] width 62 height 13
click at [1315, 466] on button "Apply" at bounding box center [1313, 466] width 46 height 25
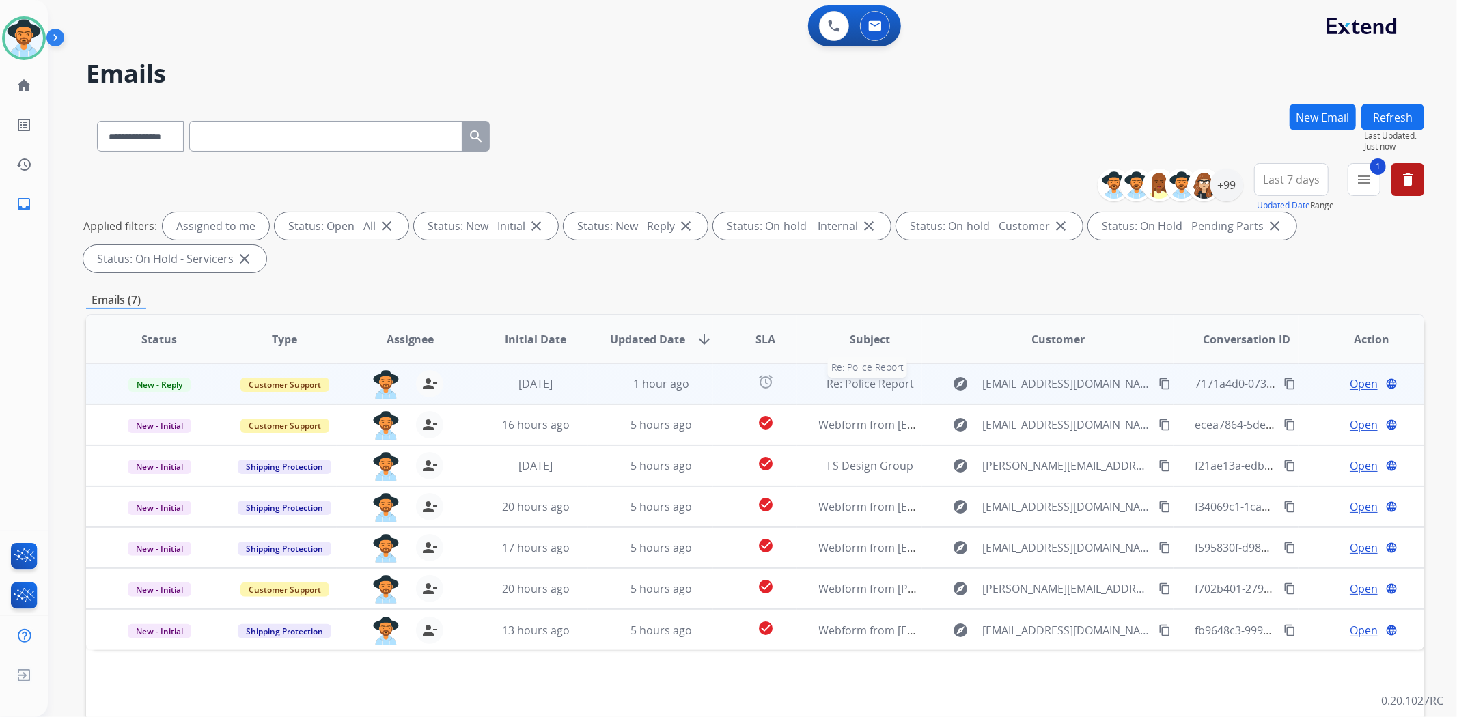
click at [905, 385] on span "Re: Police Report" at bounding box center [870, 383] width 87 height 15
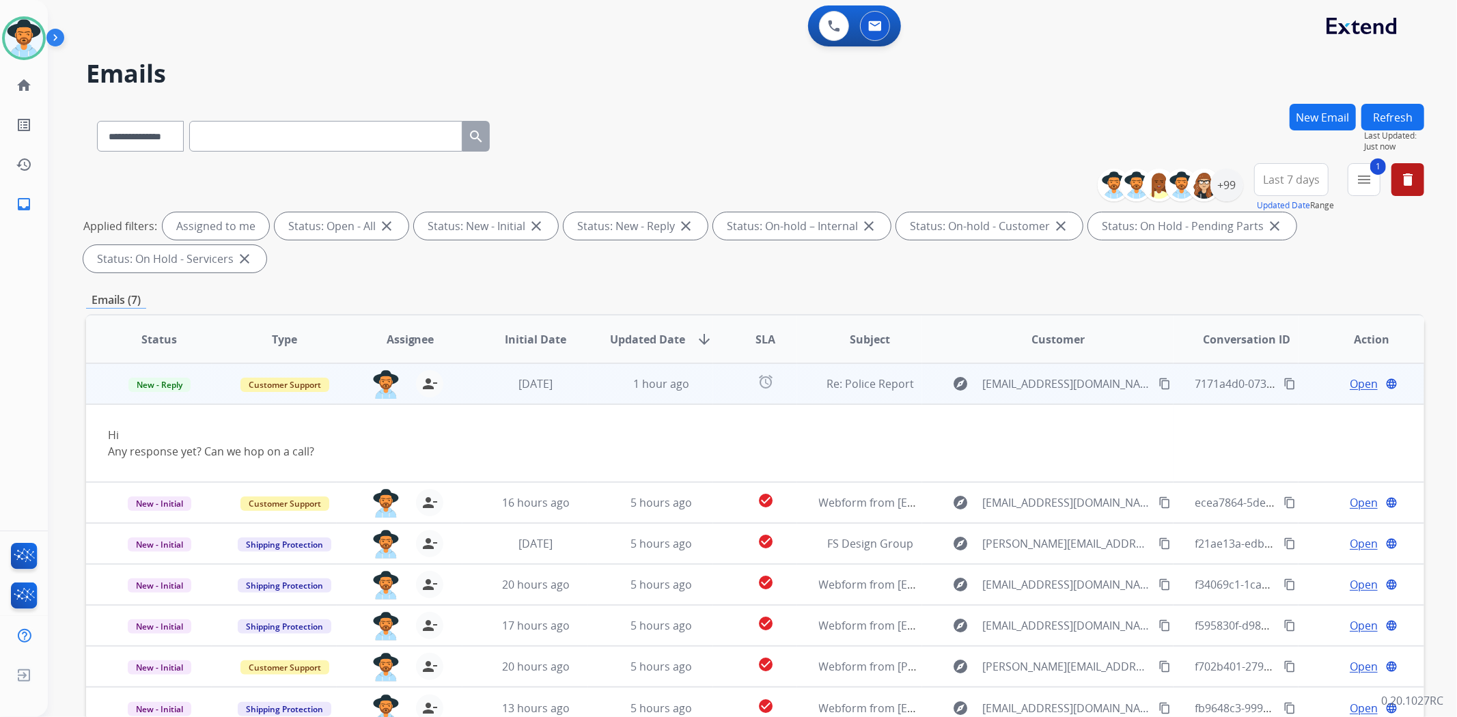
click at [1353, 386] on span "Open" at bounding box center [1364, 384] width 28 height 16
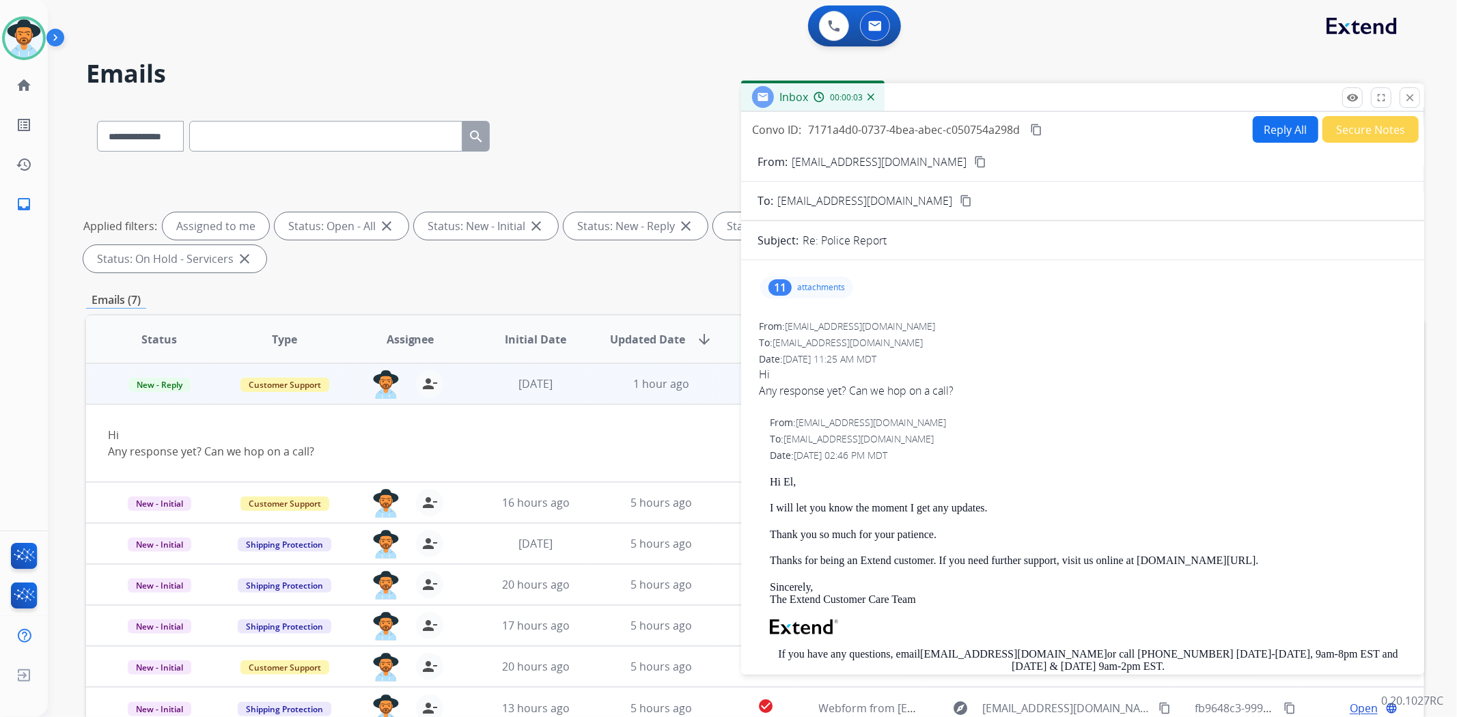
click at [829, 287] on p "attachments" at bounding box center [821, 287] width 48 height 11
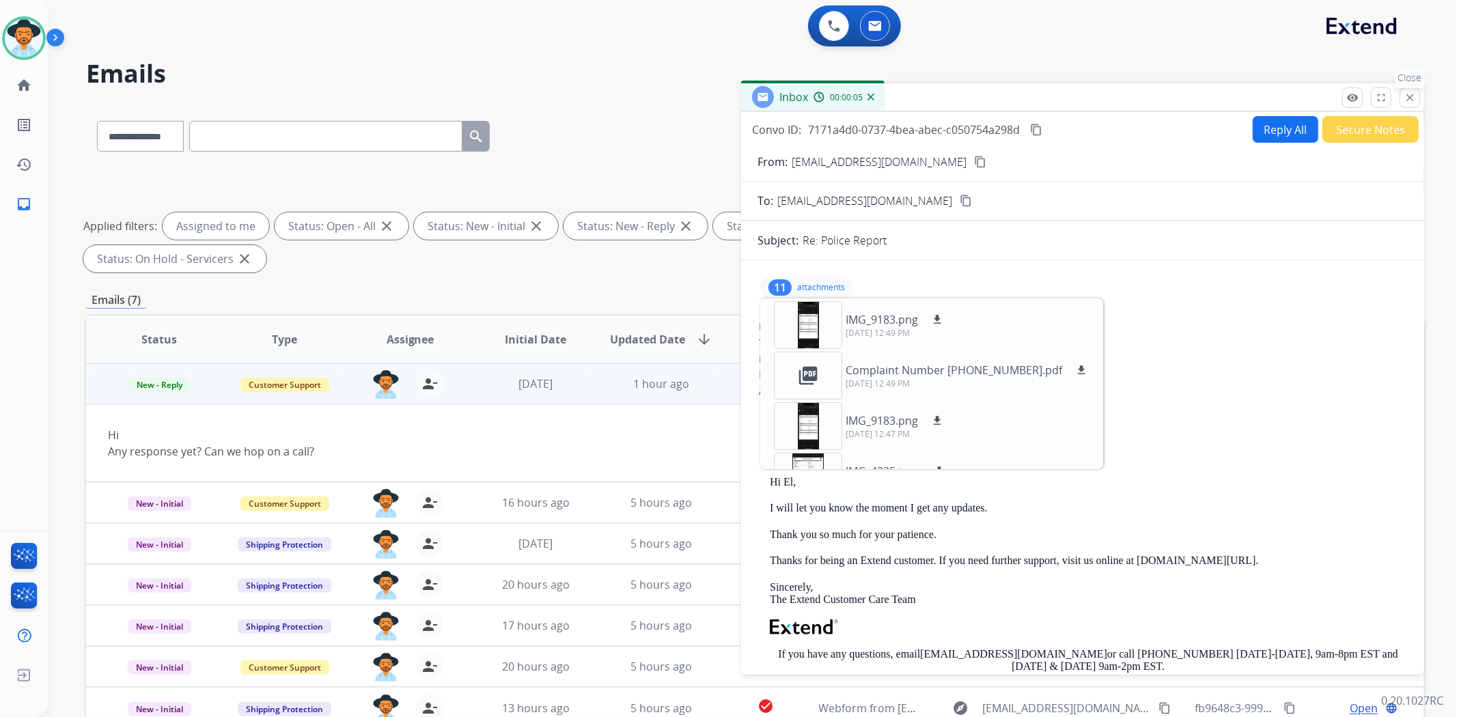
click at [1417, 100] on button "close Close" at bounding box center [1410, 97] width 20 height 20
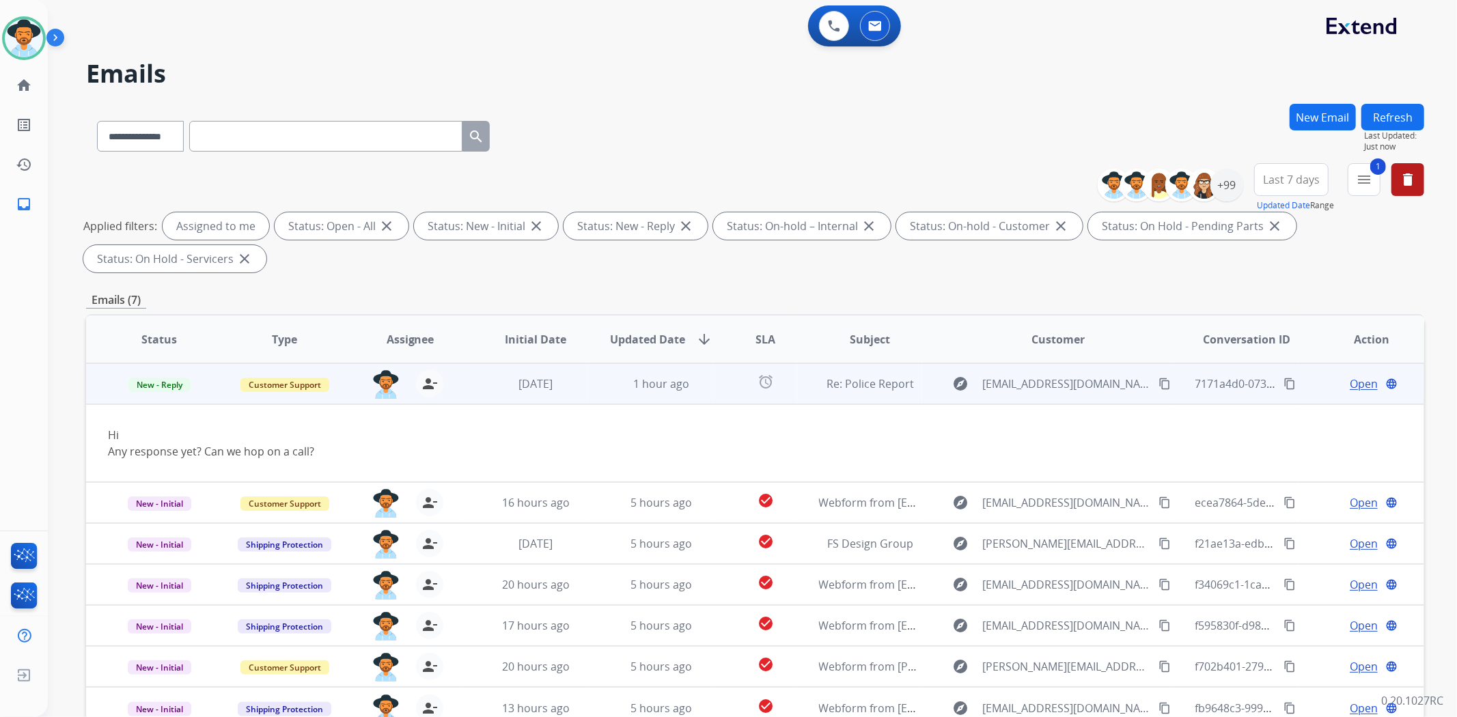
click at [1159, 381] on mat-icon "content_copy" at bounding box center [1165, 384] width 12 height 12
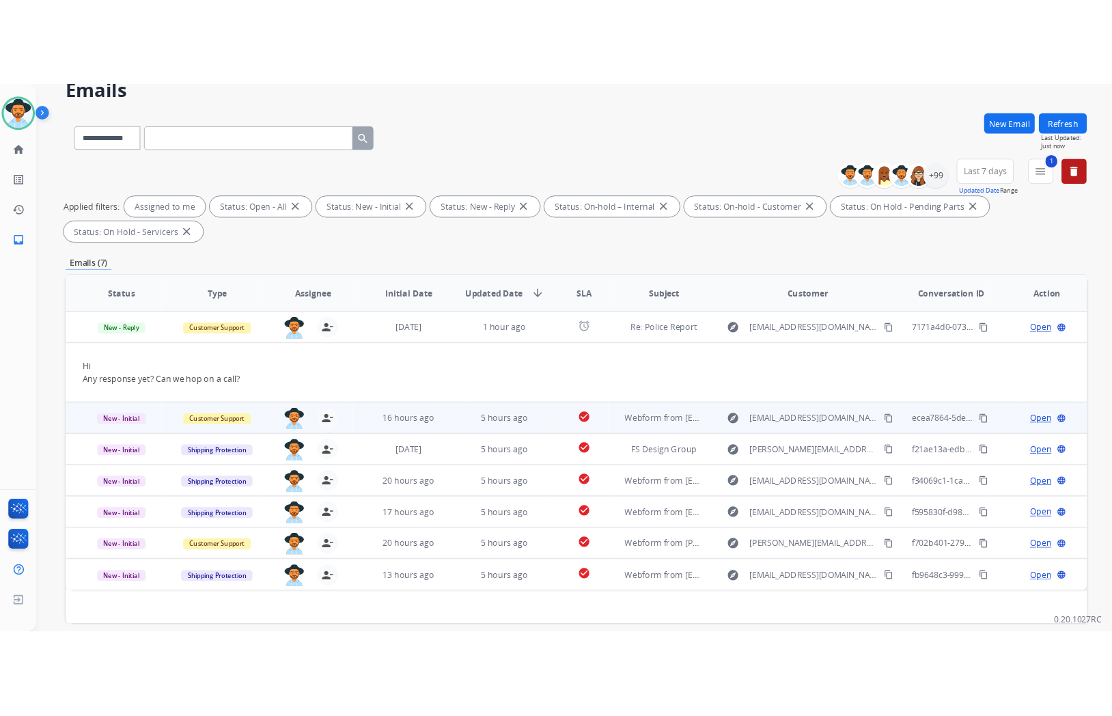
scroll to position [126, 0]
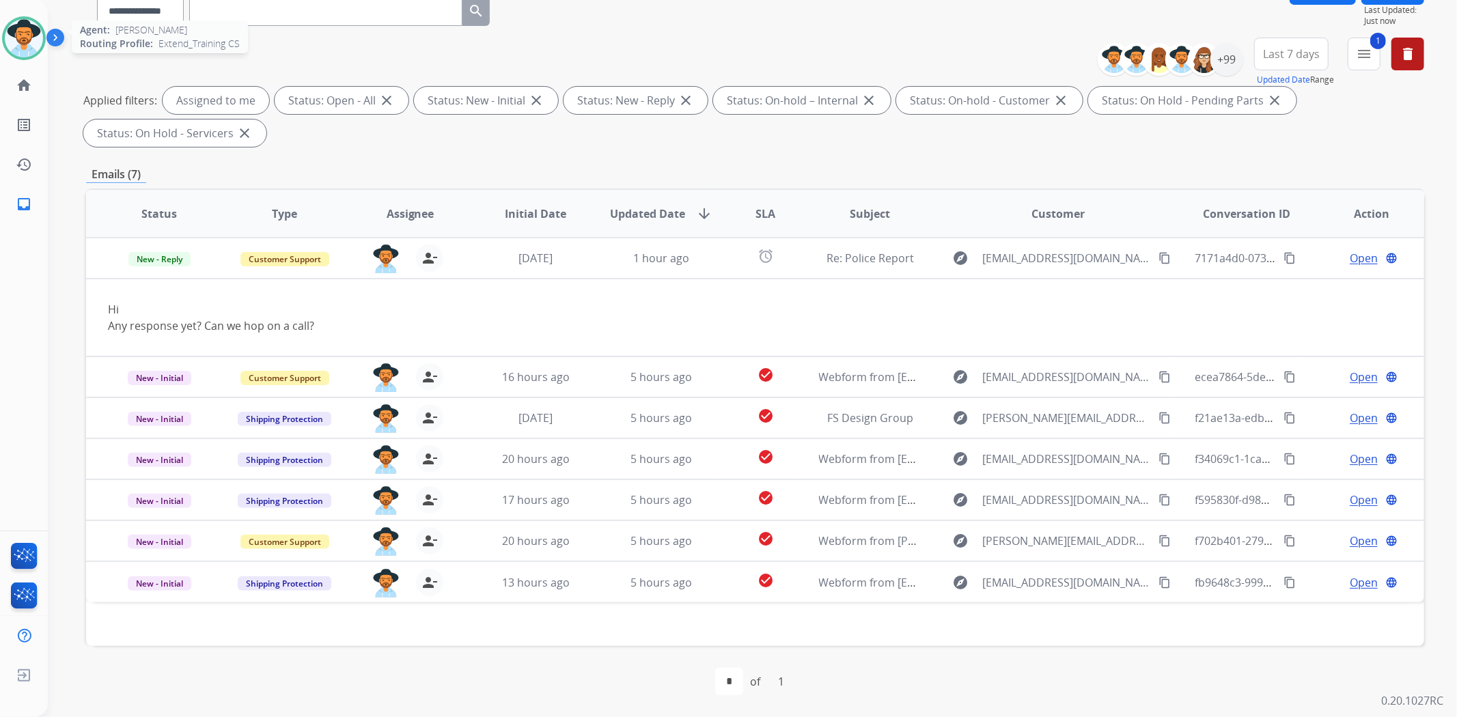
click at [22, 43] on img at bounding box center [24, 38] width 38 height 38
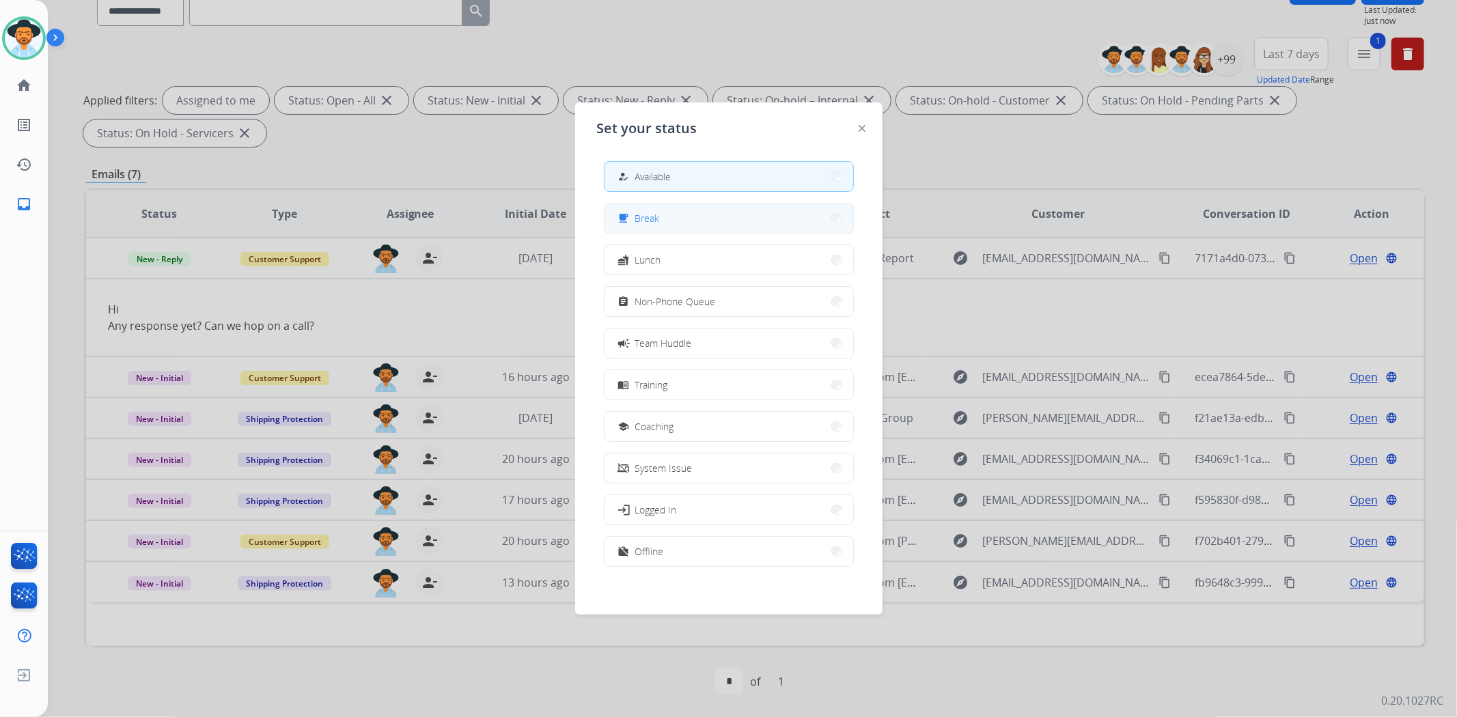
click at [807, 224] on button "free_breakfast Break" at bounding box center [729, 218] width 249 height 29
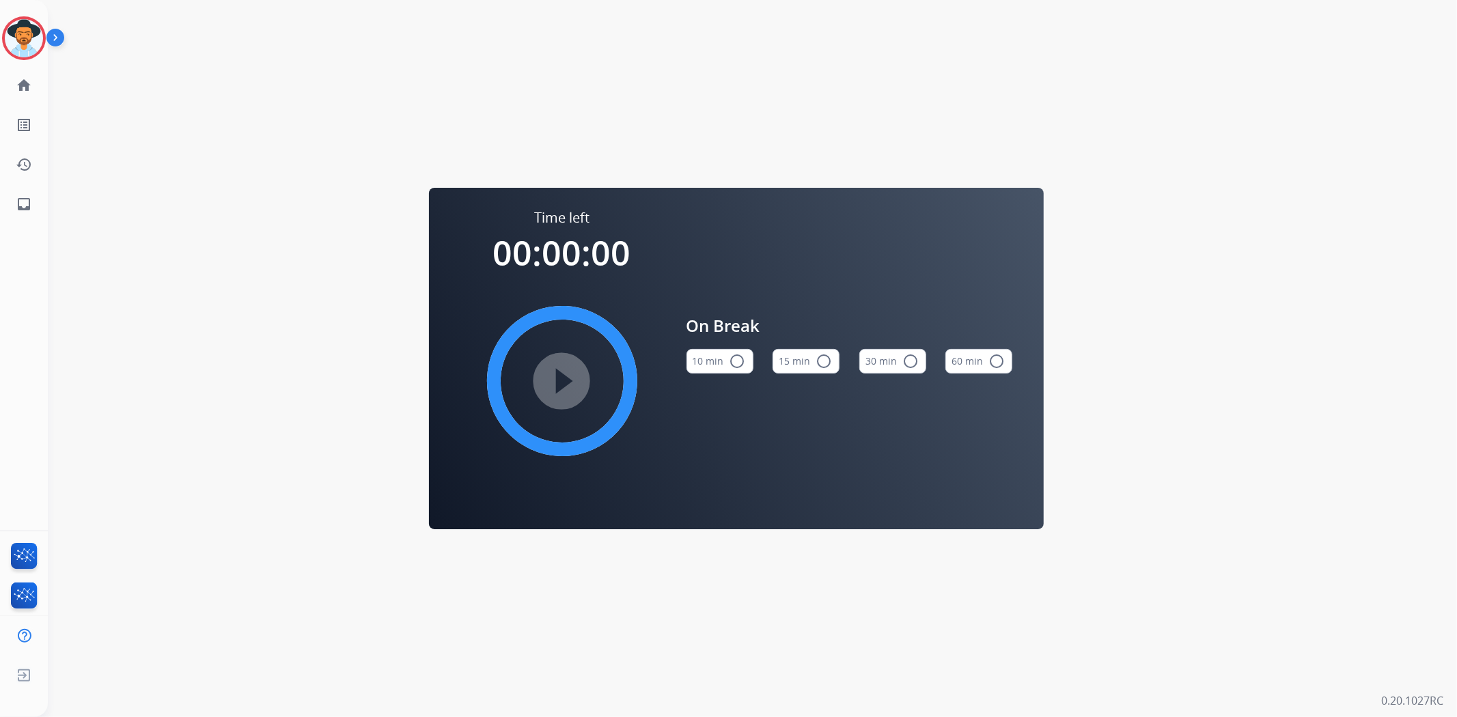
click at [730, 357] on mat-icon "radio_button_unchecked" at bounding box center [738, 361] width 16 height 16
click at [18, 42] on img at bounding box center [24, 38] width 38 height 38
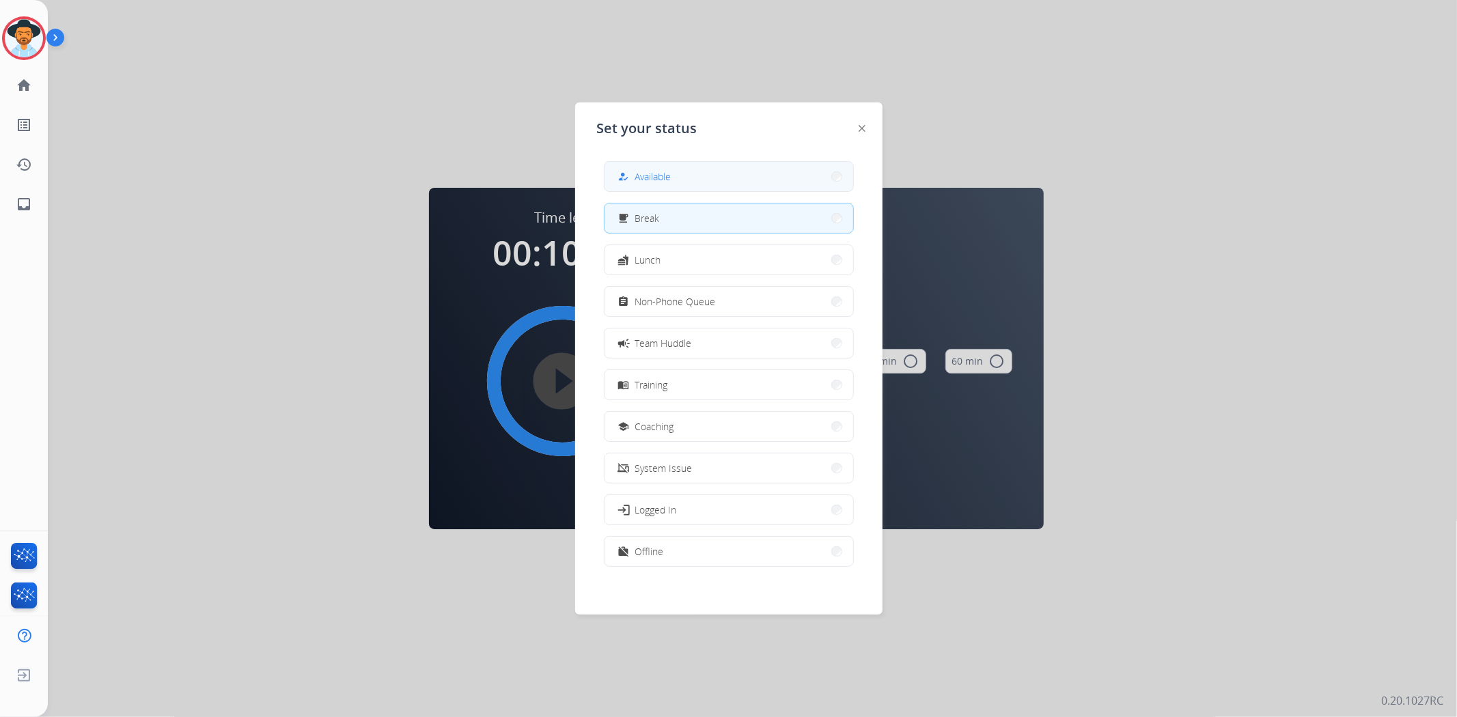
click at [687, 178] on button "how_to_reg Available" at bounding box center [729, 176] width 249 height 29
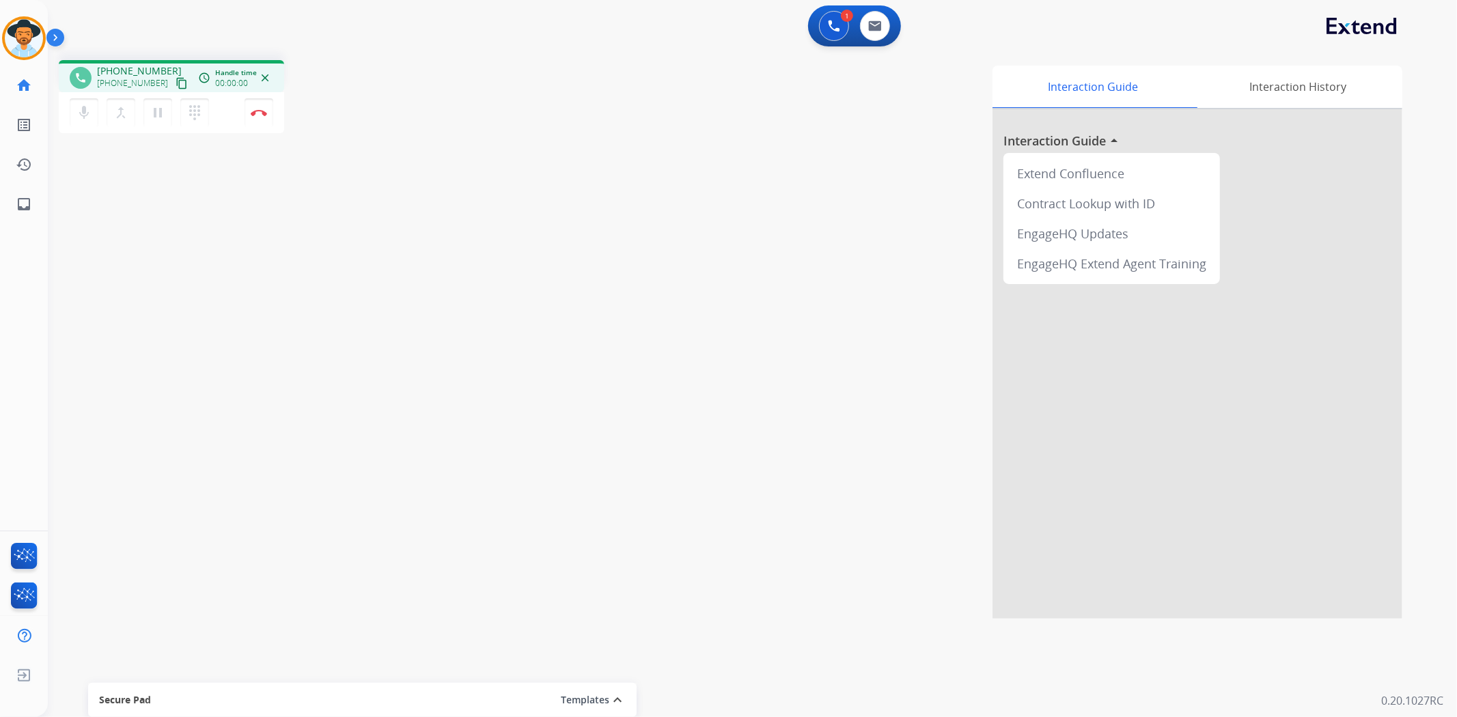
click at [303, 340] on div "phone [PHONE_NUMBER] [PHONE_NUMBER] content_copy access_time Call metrics Queue…" at bounding box center [736, 334] width 1377 height 570
click at [176, 83] on mat-icon "content_copy" at bounding box center [182, 83] width 12 height 12
click at [255, 117] on button "Disconnect" at bounding box center [259, 112] width 29 height 29
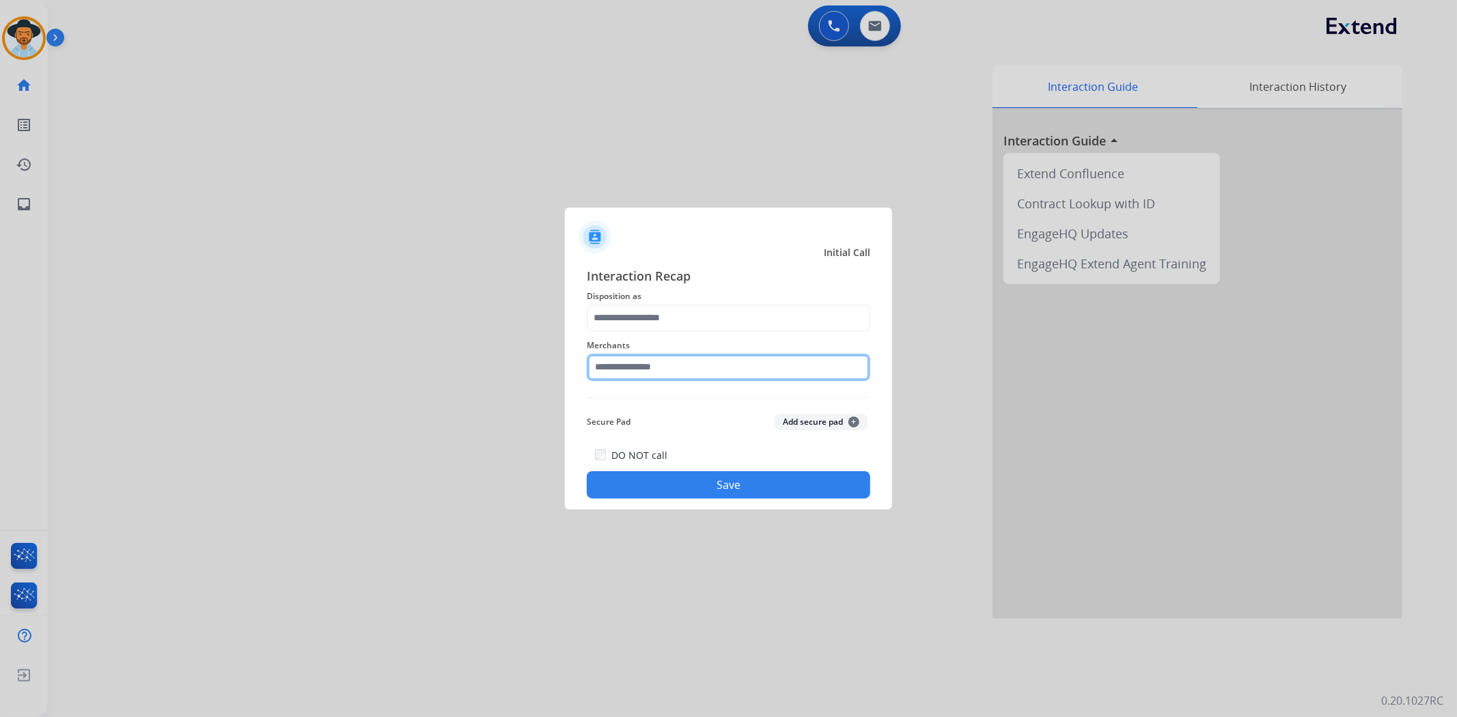
click at [669, 369] on input "text" at bounding box center [729, 367] width 284 height 27
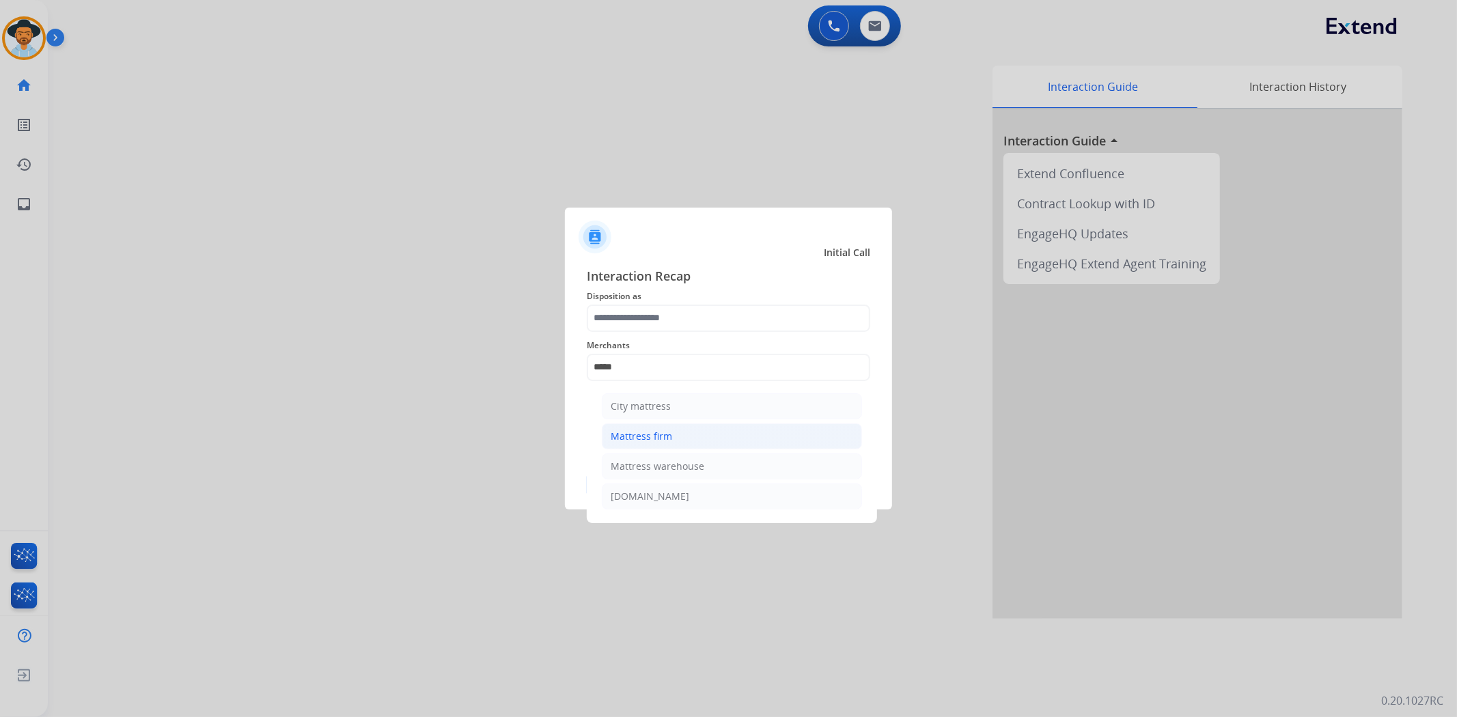
click at [692, 436] on li "Mattress firm" at bounding box center [732, 437] width 260 height 26
type input "**********"
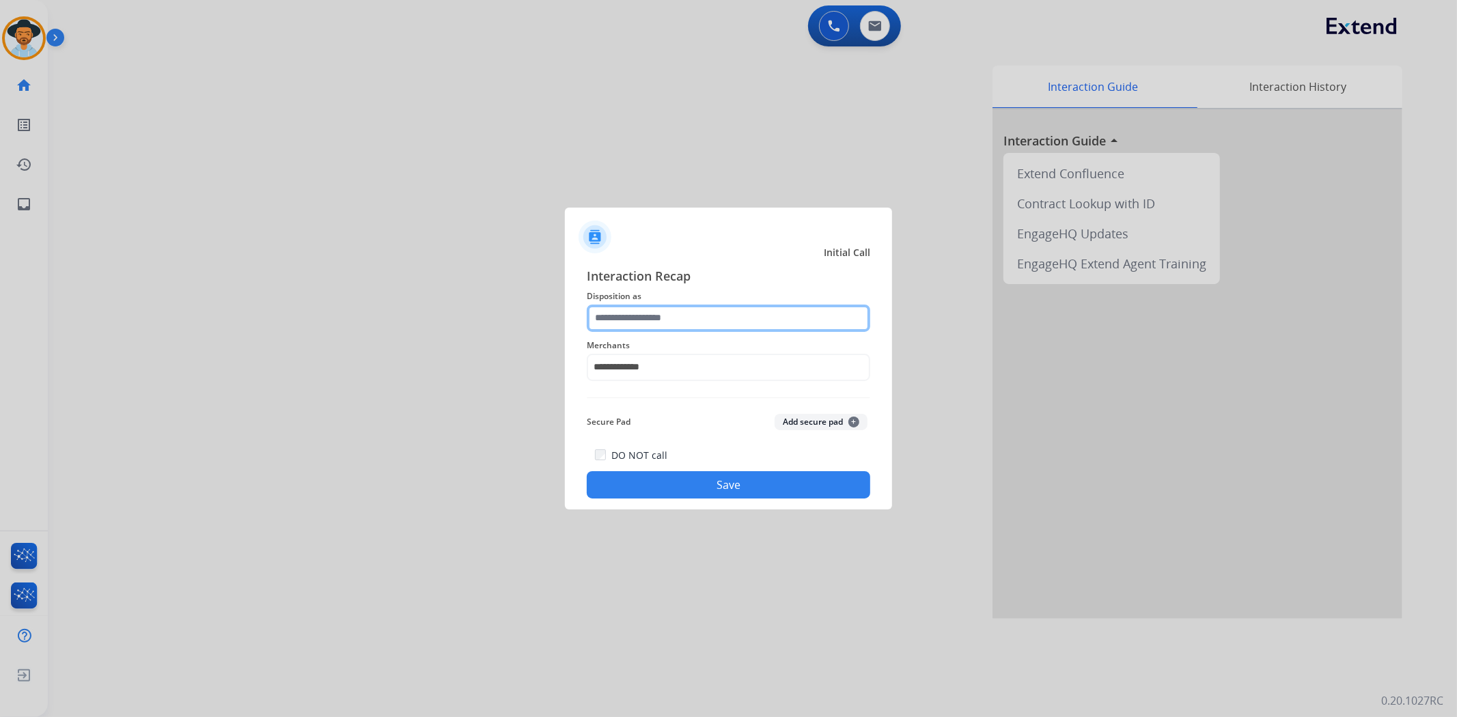
click at [639, 324] on input "text" at bounding box center [729, 318] width 284 height 27
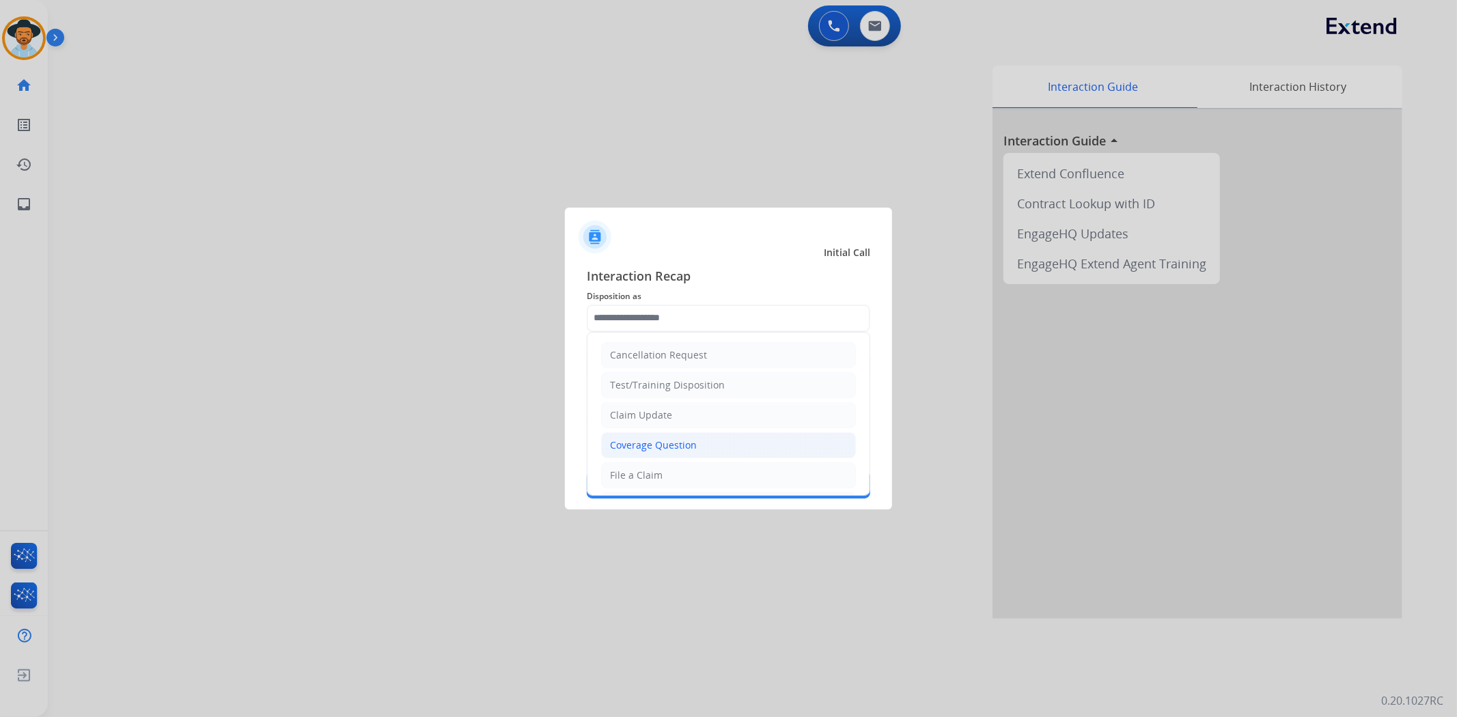
click at [650, 438] on li "Coverage Question" at bounding box center [728, 445] width 255 height 26
type input "**********"
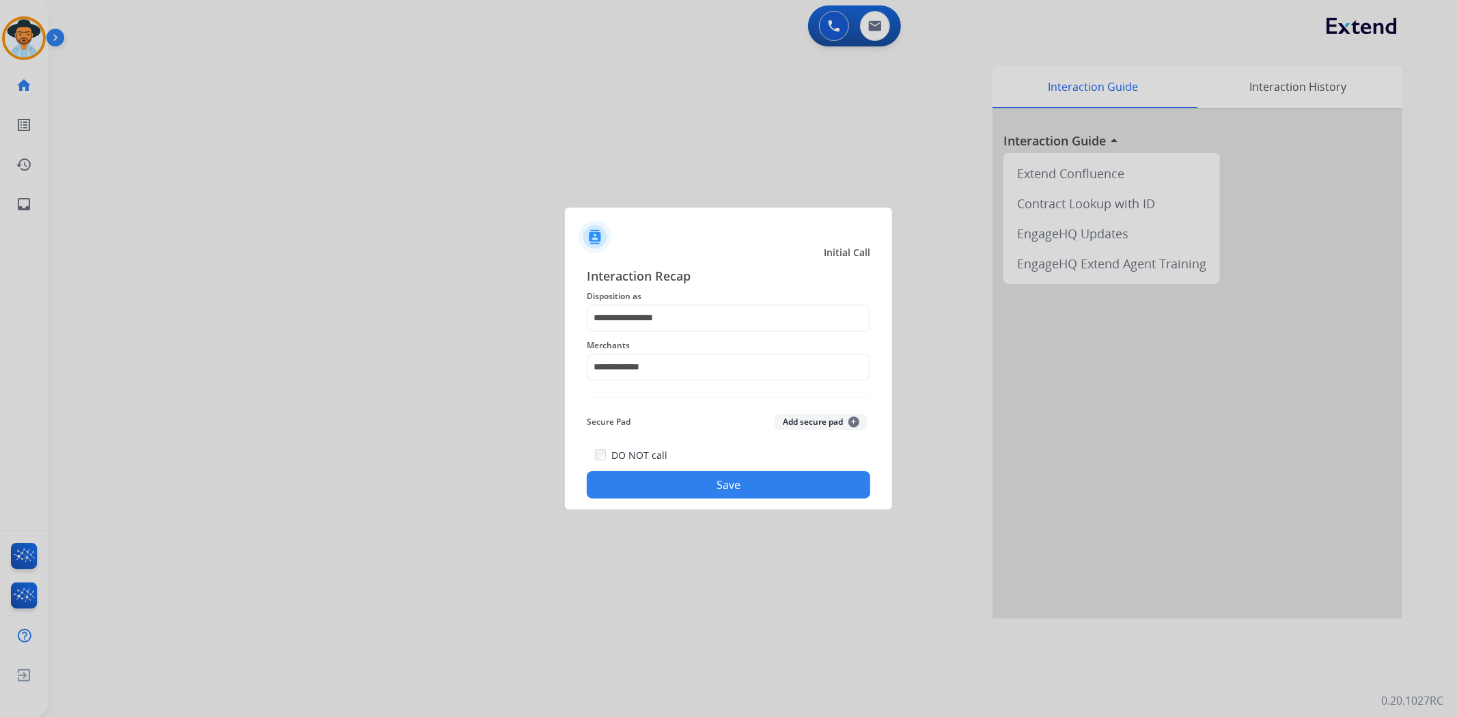
click at [694, 481] on button "Save" at bounding box center [729, 484] width 284 height 27
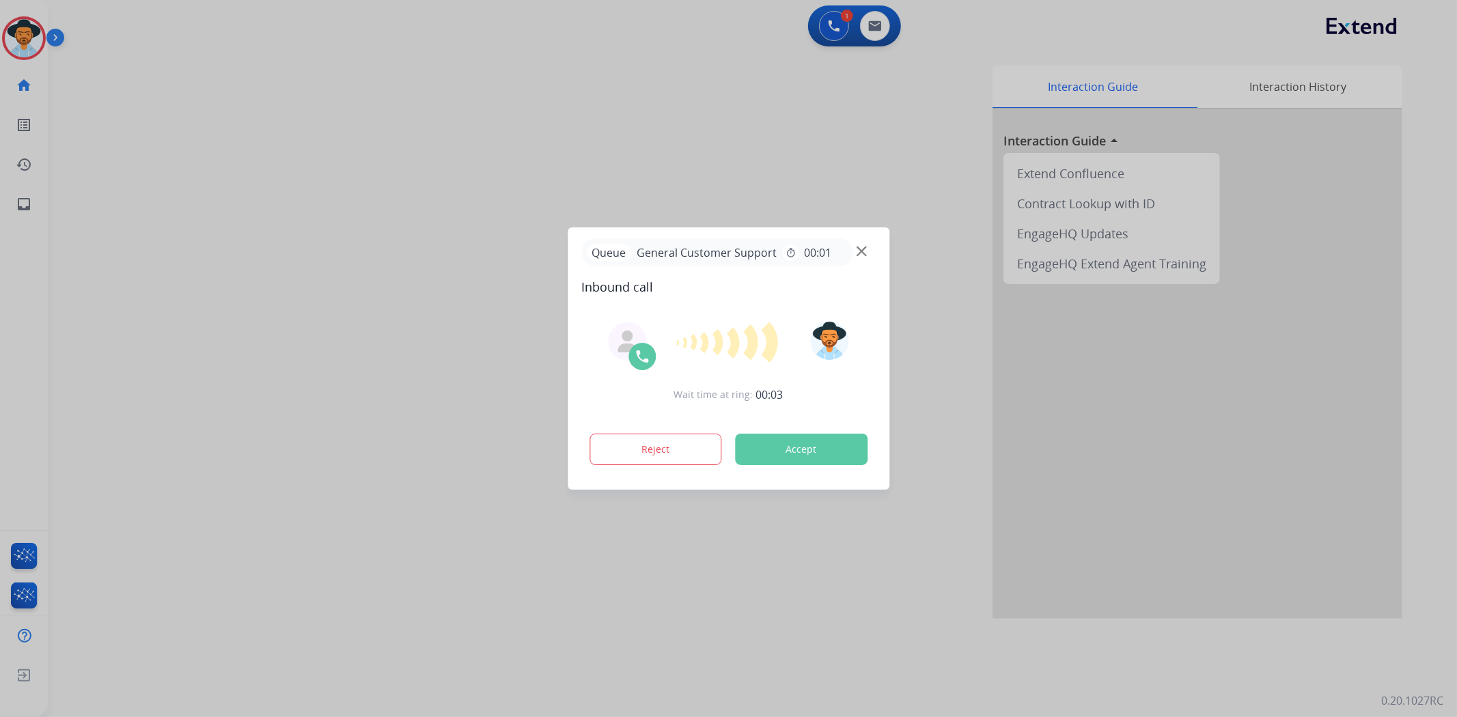
click at [313, 338] on div at bounding box center [728, 358] width 1457 height 717
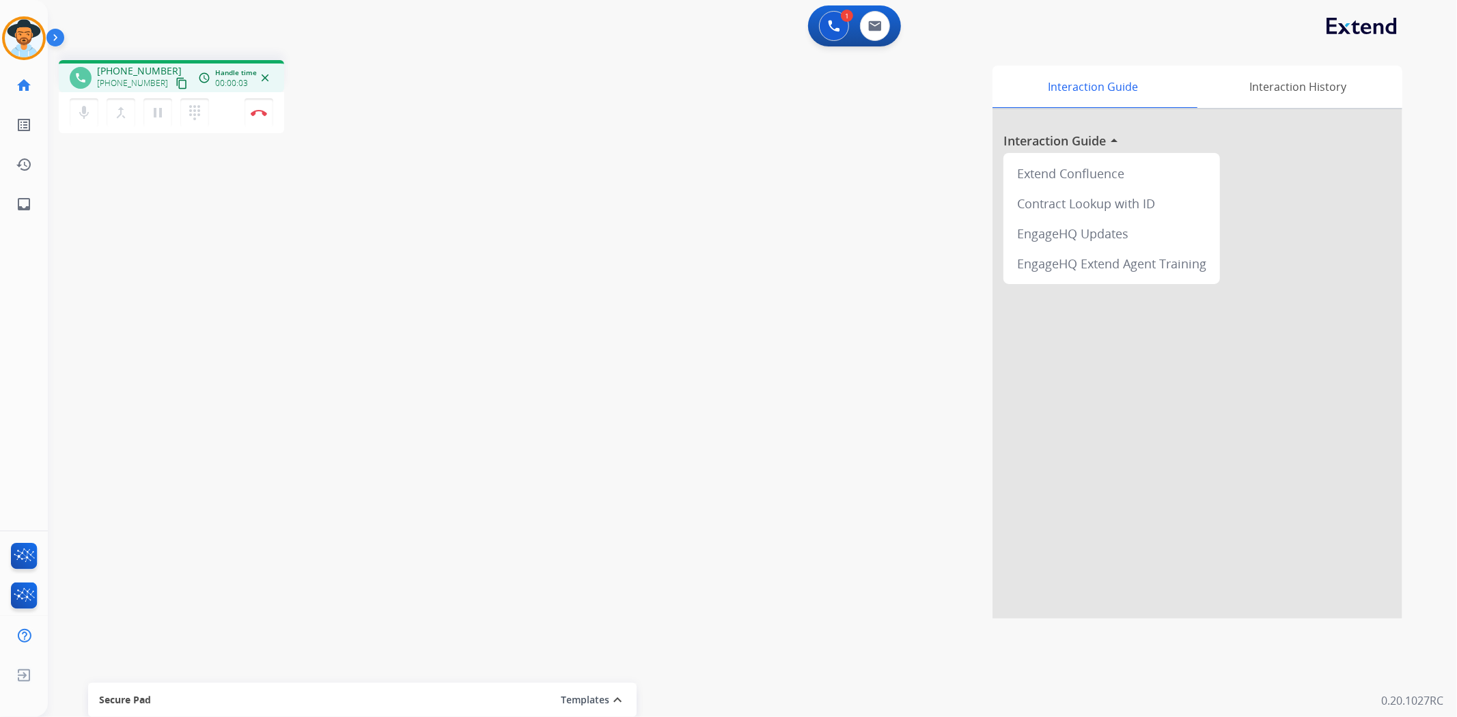
click at [176, 86] on mat-icon "content_copy" at bounding box center [182, 83] width 12 height 12
click at [266, 113] on img at bounding box center [259, 112] width 16 height 7
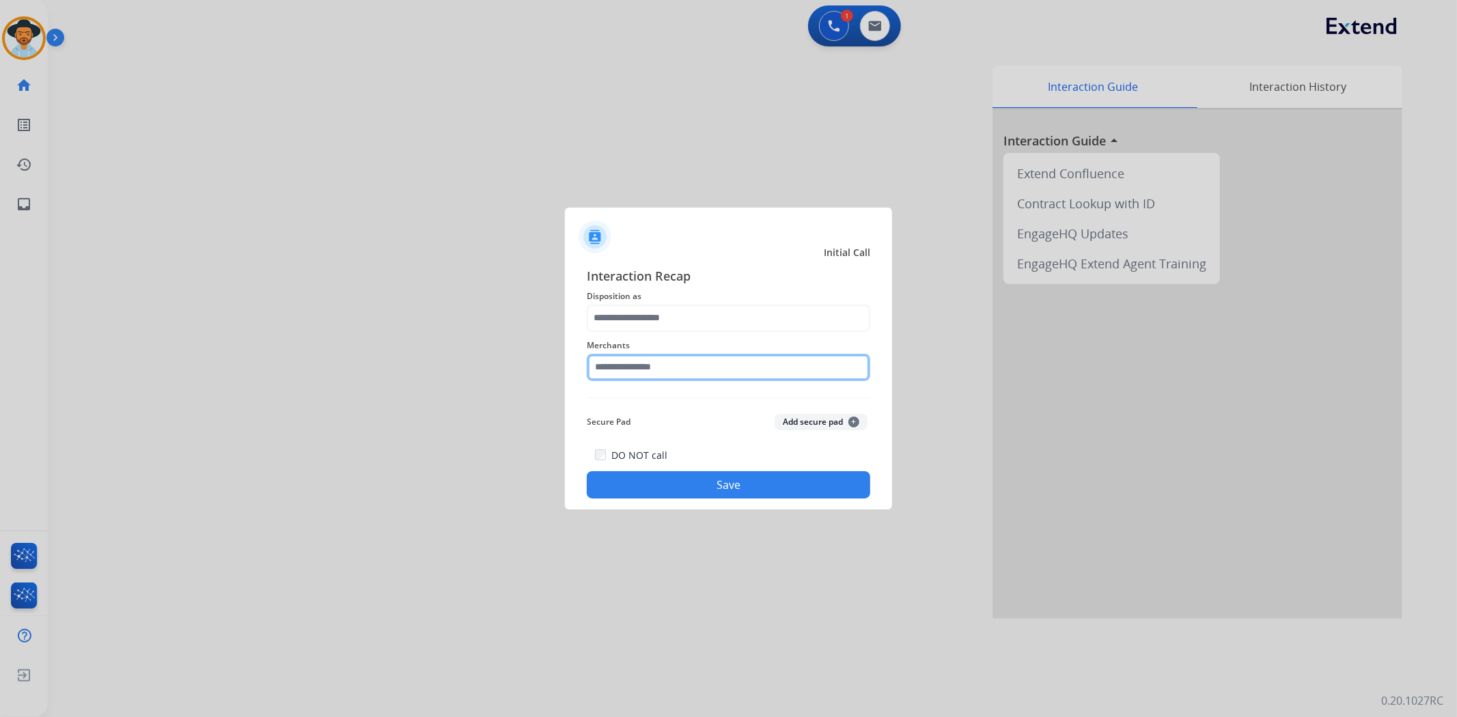
click at [644, 374] on input "text" at bounding box center [729, 367] width 284 height 27
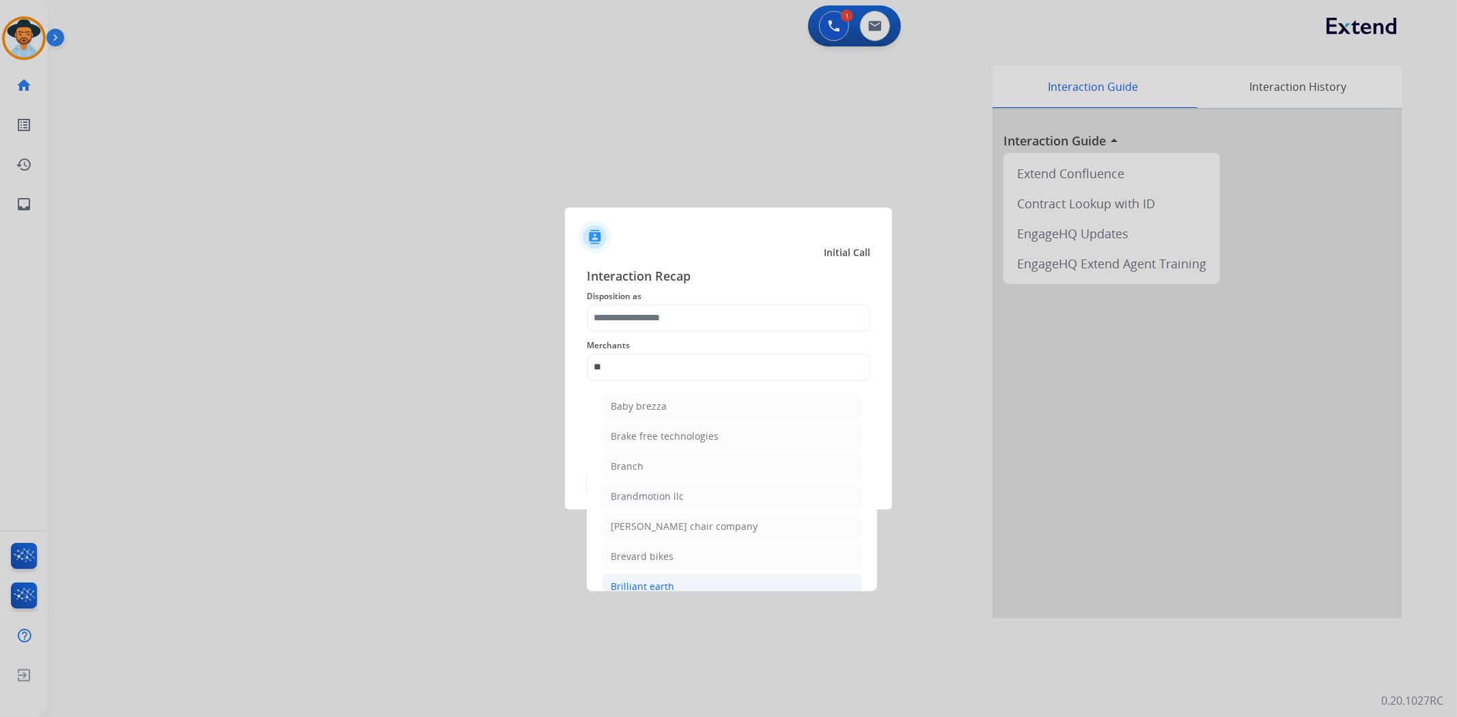
click at [666, 577] on li "Brilliant earth" at bounding box center [732, 587] width 260 height 26
type input "**********"
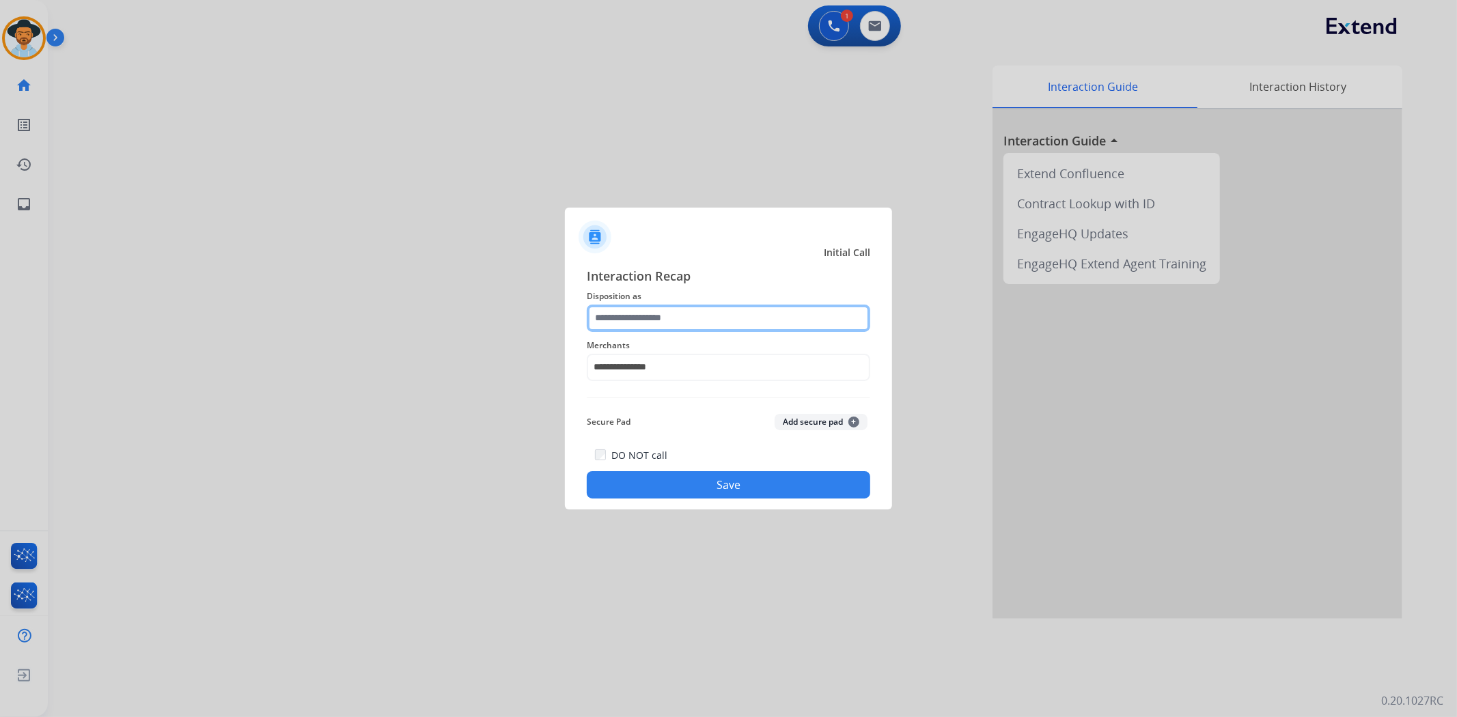
click at [678, 321] on input "text" at bounding box center [729, 318] width 284 height 27
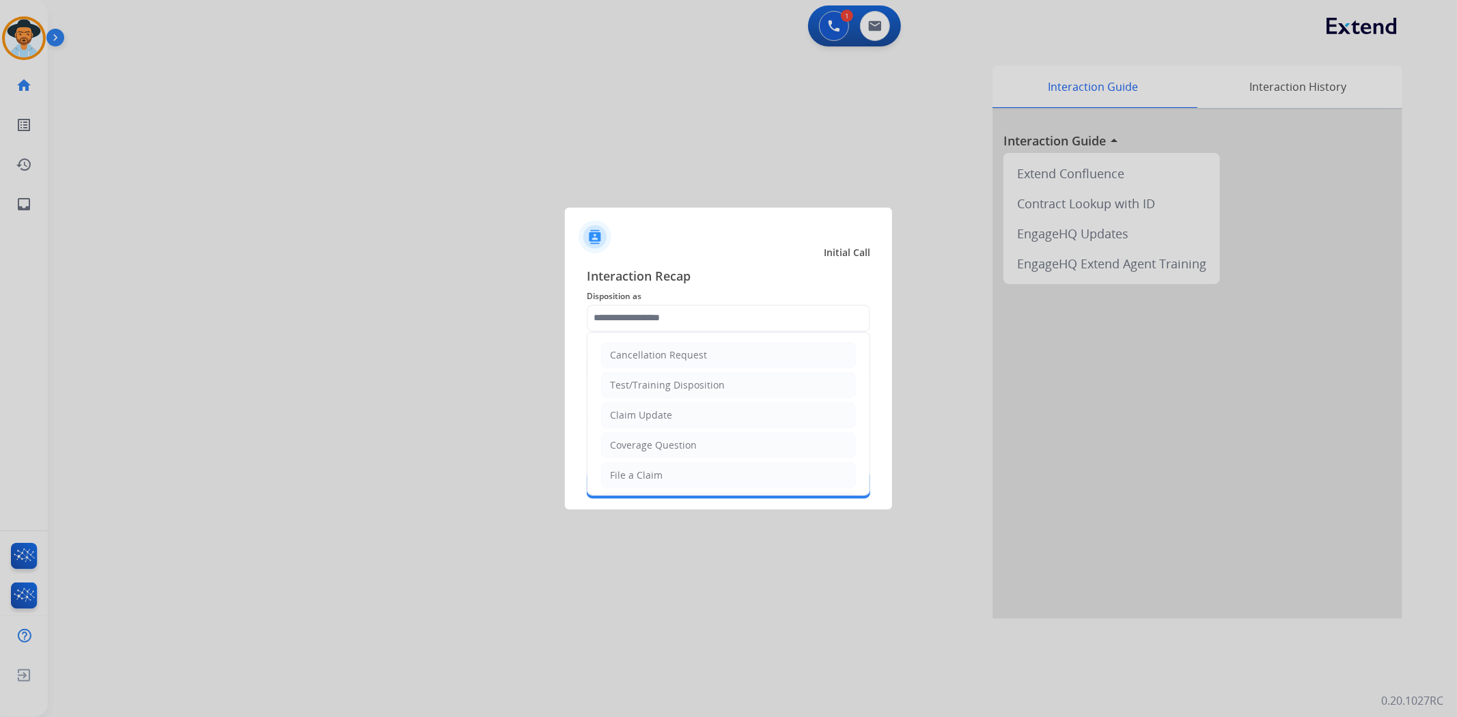
click at [678, 479] on li "File a Claim" at bounding box center [728, 475] width 255 height 26
type input "**********"
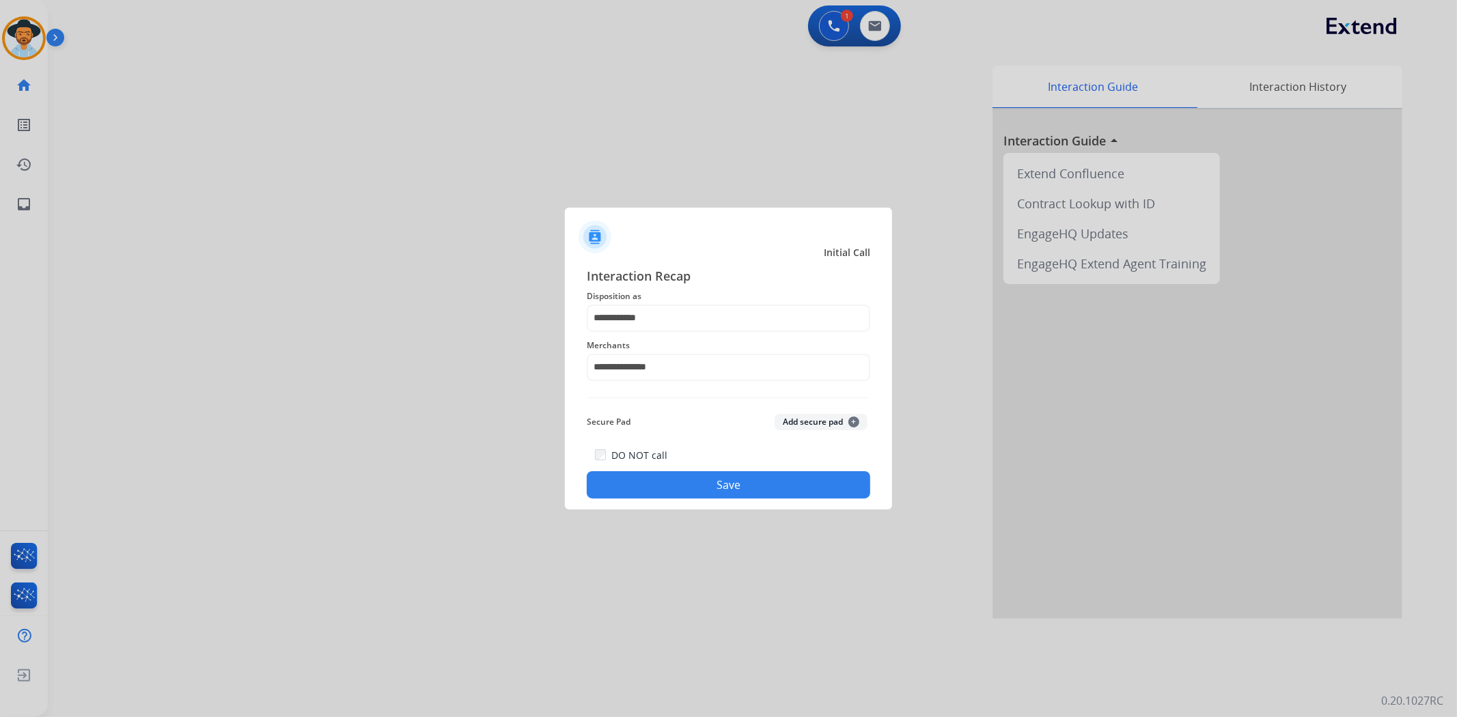
click at [707, 482] on button "Save" at bounding box center [729, 484] width 284 height 27
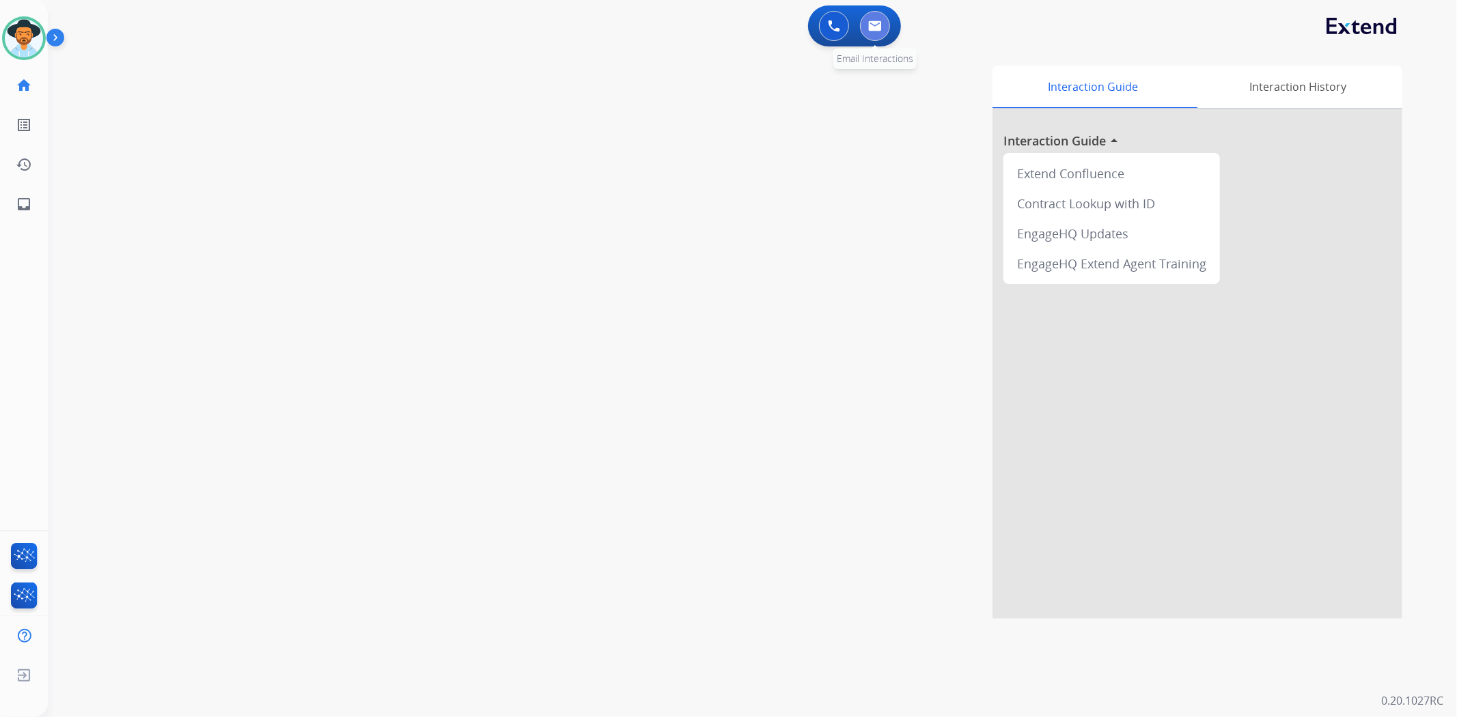
click at [876, 31] on button at bounding box center [875, 26] width 30 height 30
select select "**********"
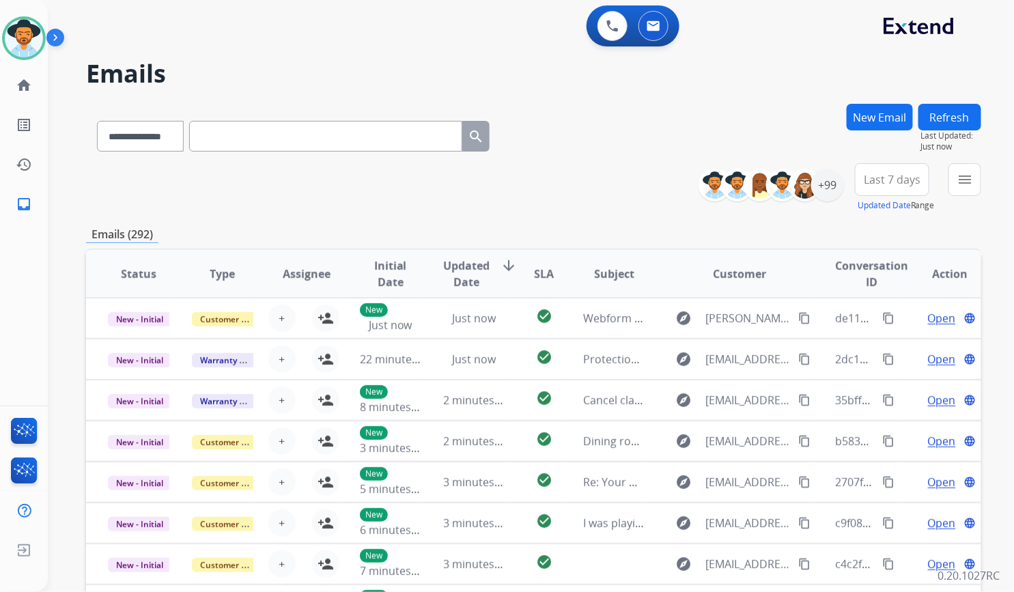
drag, startPoint x: 0, startPoint y: 146, endPoint x: -44, endPoint y: 141, distance: 44.0
click at [0, 141] on html "**********" at bounding box center [507, 296] width 1014 height 592
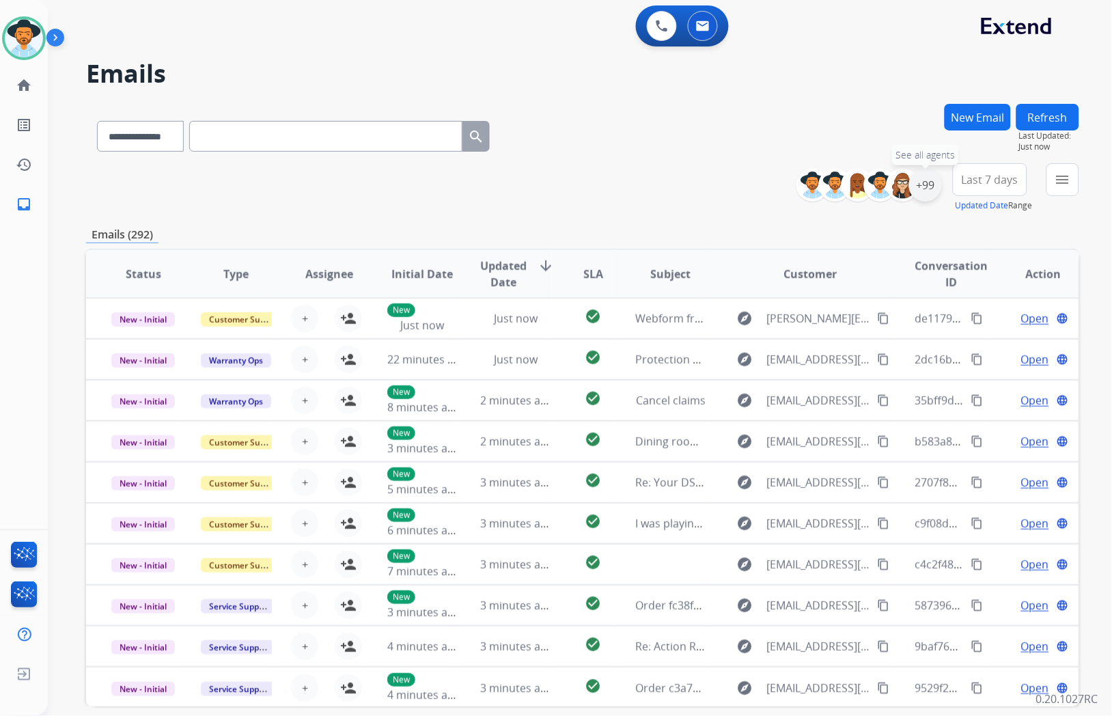
click at [930, 186] on div "+99" at bounding box center [925, 185] width 33 height 33
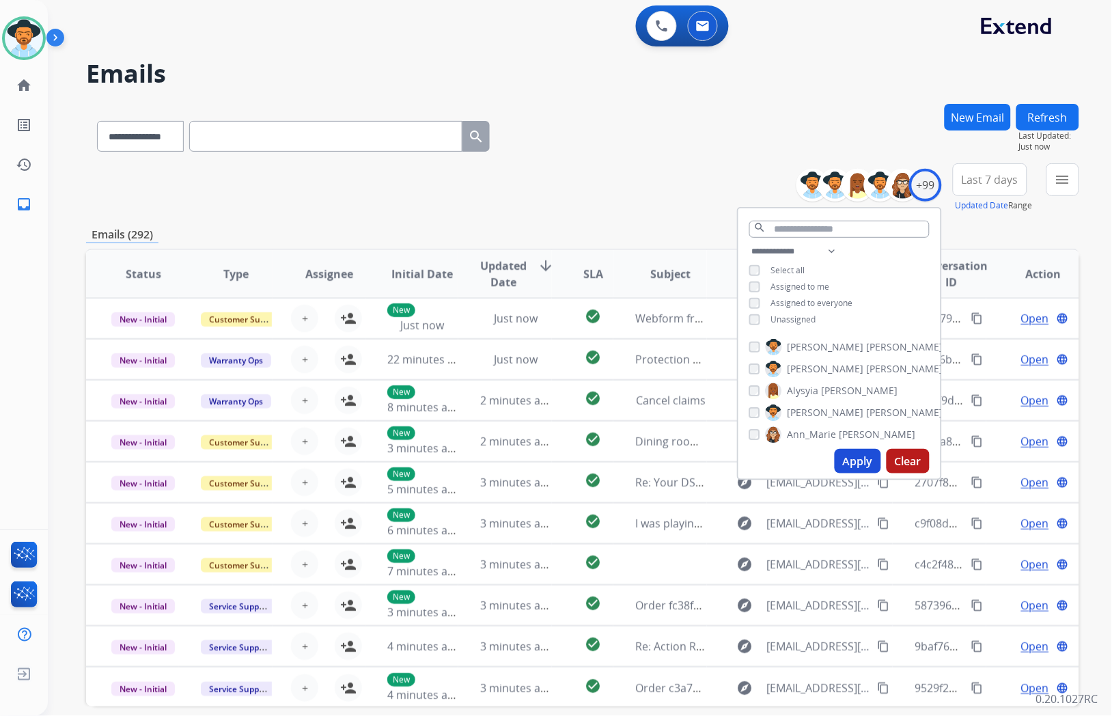
click at [808, 317] on span "Unassigned" at bounding box center [793, 320] width 45 height 12
click at [866, 462] on button "Apply" at bounding box center [858, 461] width 46 height 25
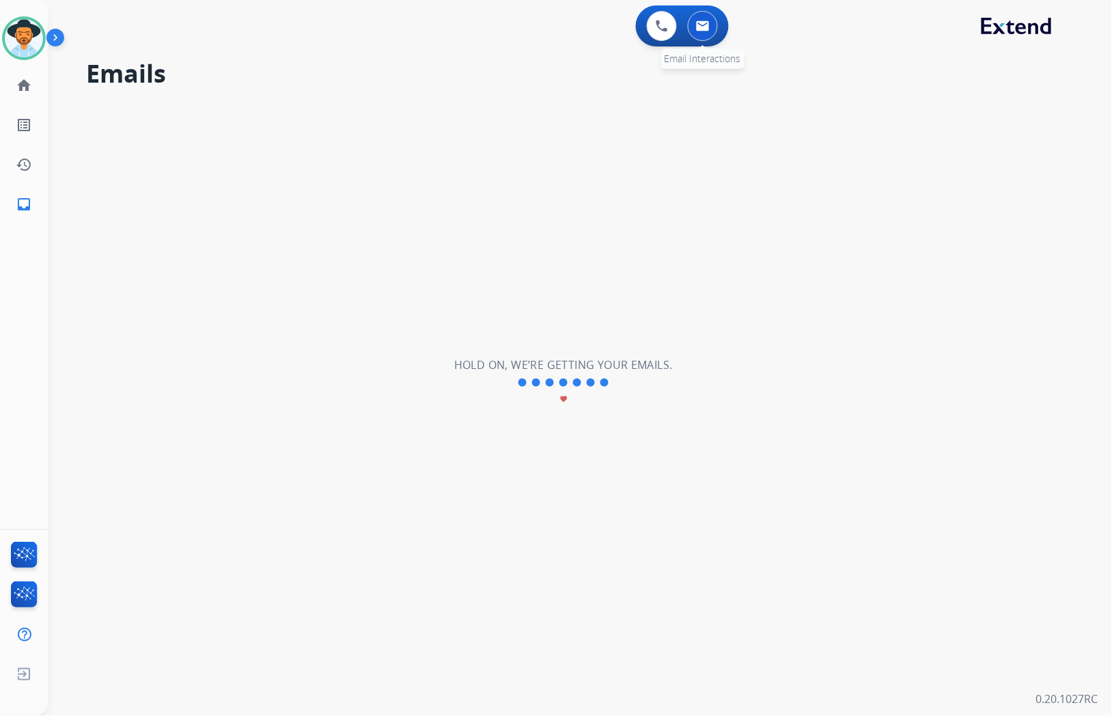
click at [701, 31] on button at bounding box center [703, 26] width 30 height 30
click at [663, 28] on img at bounding box center [662, 26] width 12 height 12
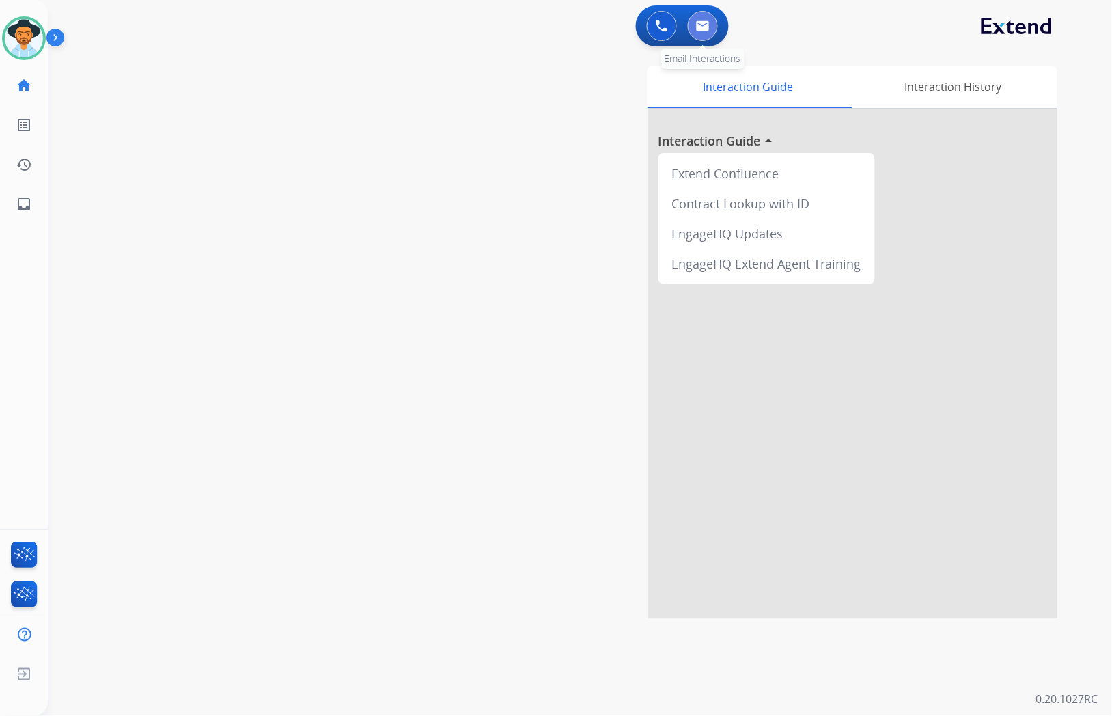
click at [712, 27] on button at bounding box center [703, 26] width 30 height 30
select select "**********"
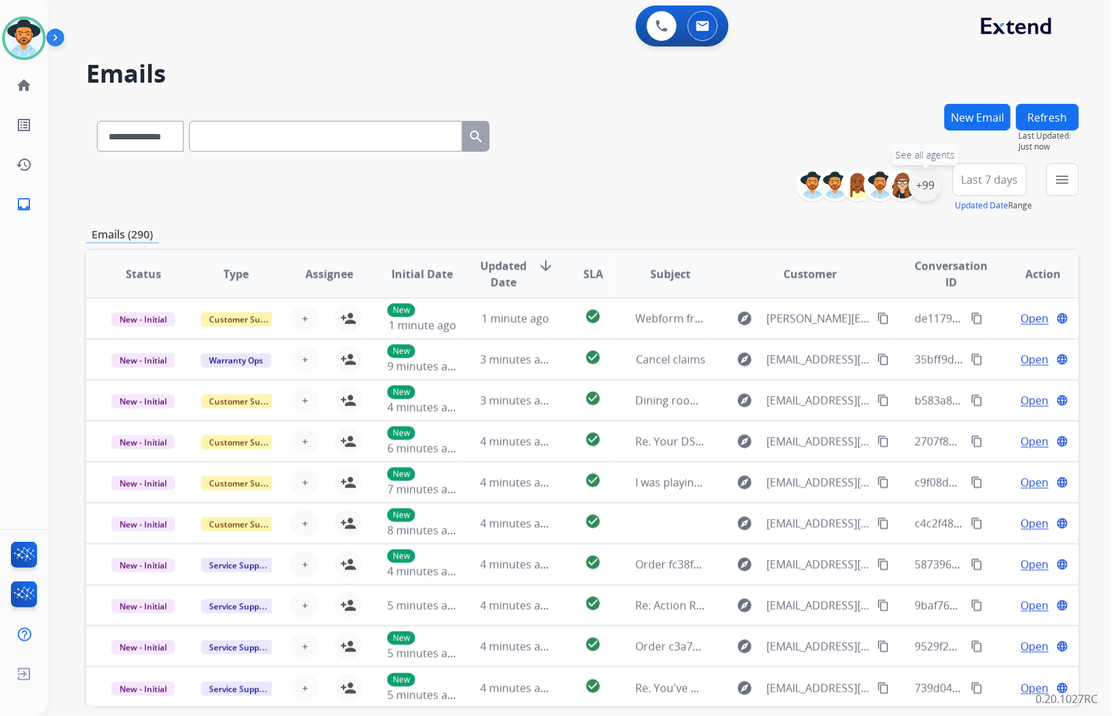
click at [923, 186] on div "+99" at bounding box center [925, 185] width 33 height 33
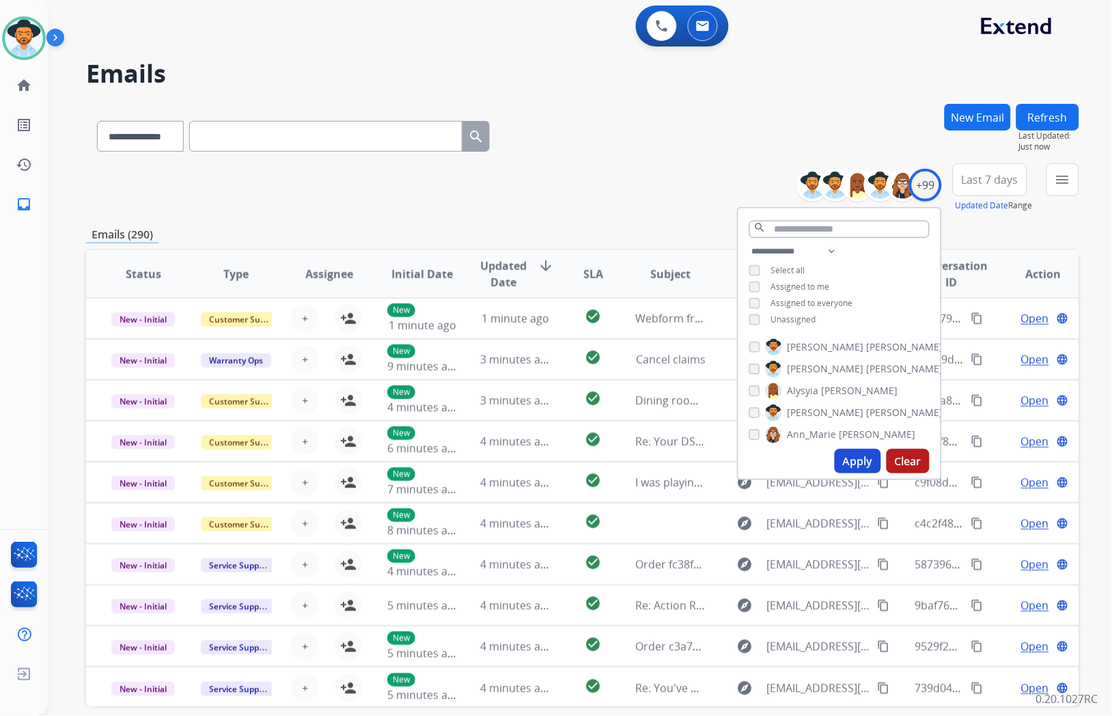
click at [801, 309] on div "**********" at bounding box center [839, 286] width 202 height 87
click at [801, 314] on span "Unassigned" at bounding box center [793, 320] width 45 height 12
click at [853, 460] on button "Apply" at bounding box center [858, 461] width 46 height 25
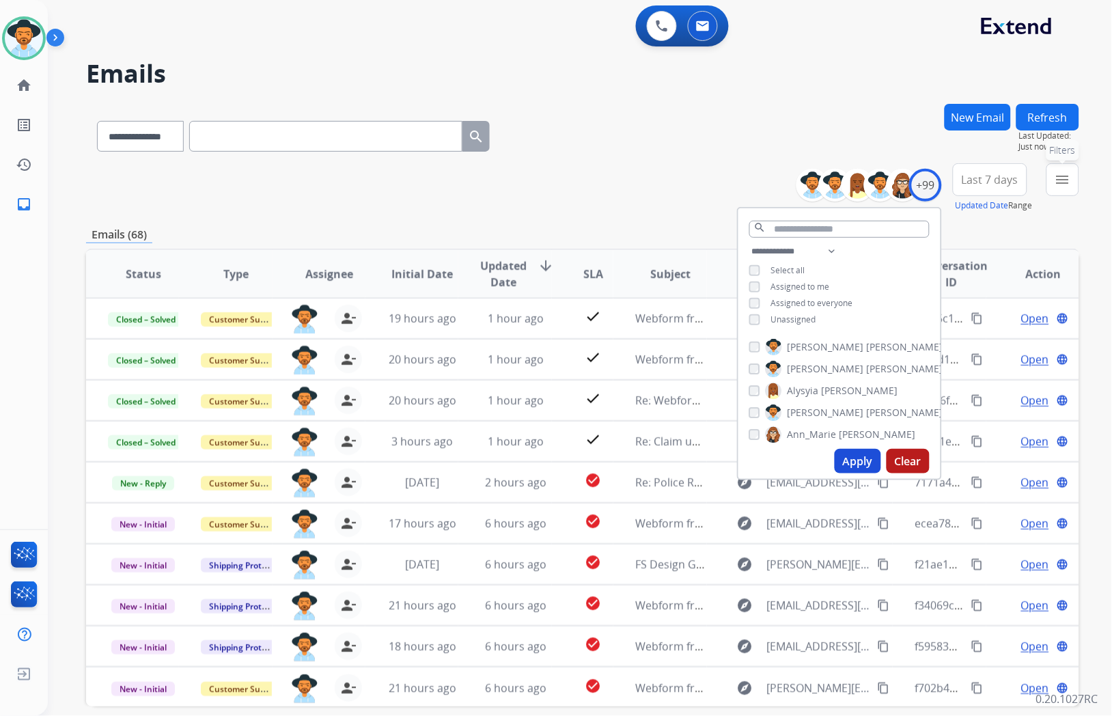
click at [1068, 174] on mat-icon "menu" at bounding box center [1063, 179] width 16 height 16
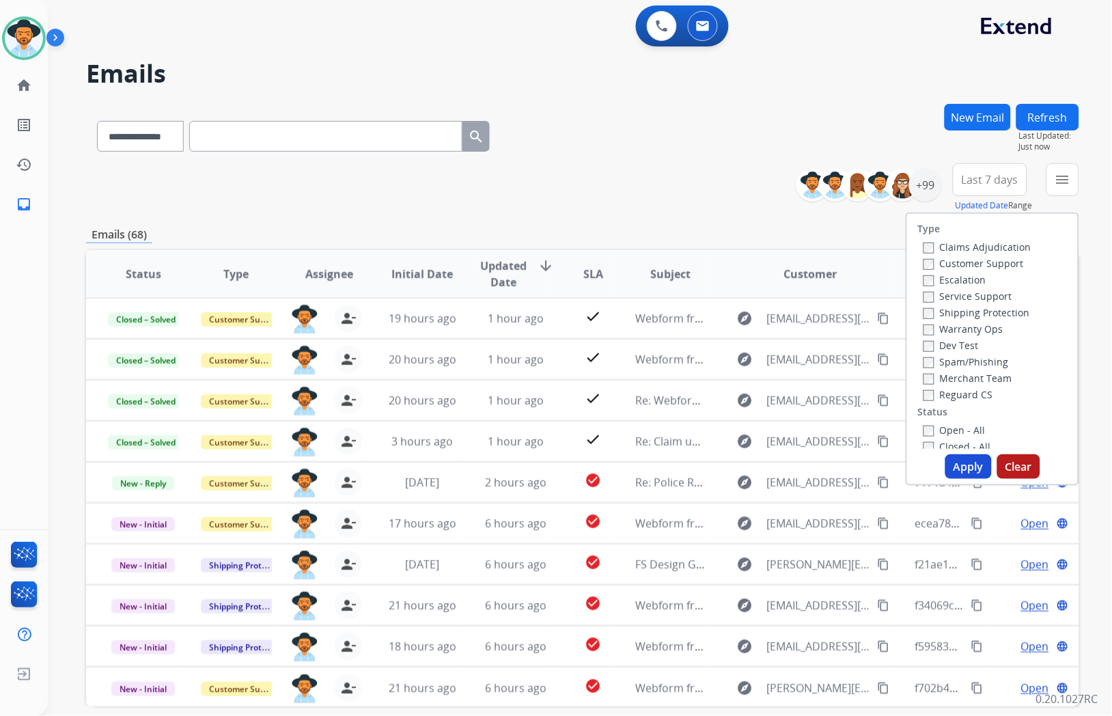
click at [952, 427] on label "Open - All" at bounding box center [955, 430] width 62 height 13
click at [971, 468] on button "Apply" at bounding box center [968, 466] width 46 height 25
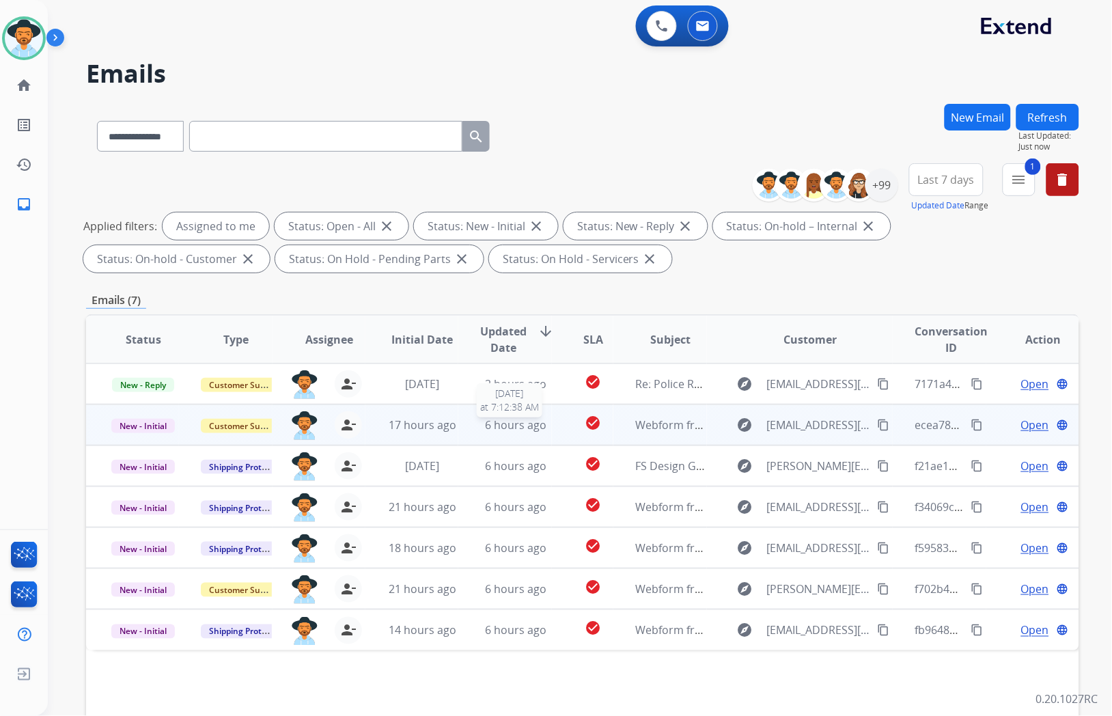
click at [495, 428] on span "6 hours ago" at bounding box center [515, 424] width 61 height 15
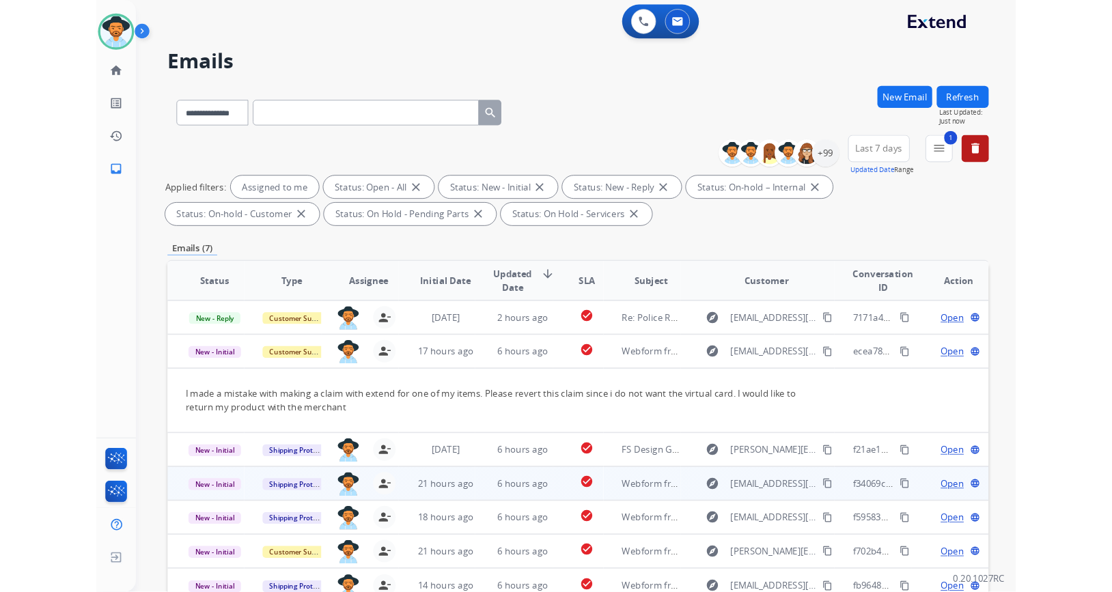
scroll to position [76, 0]
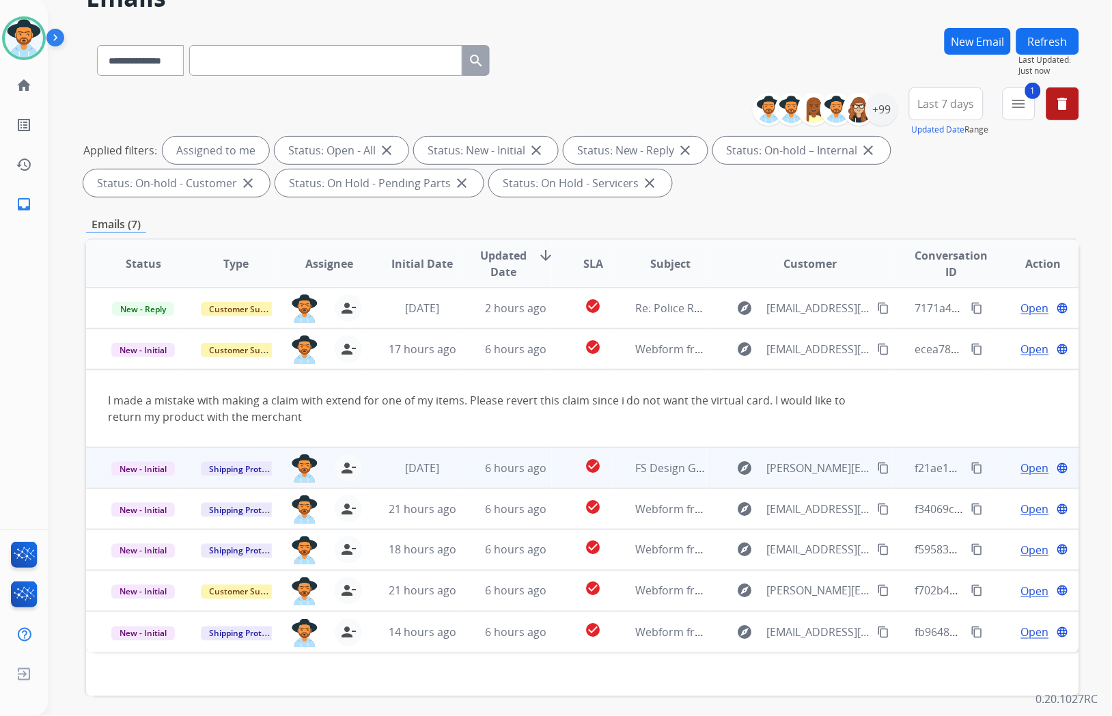
click at [971, 468] on mat-icon "content_copy" at bounding box center [977, 468] width 12 height 12
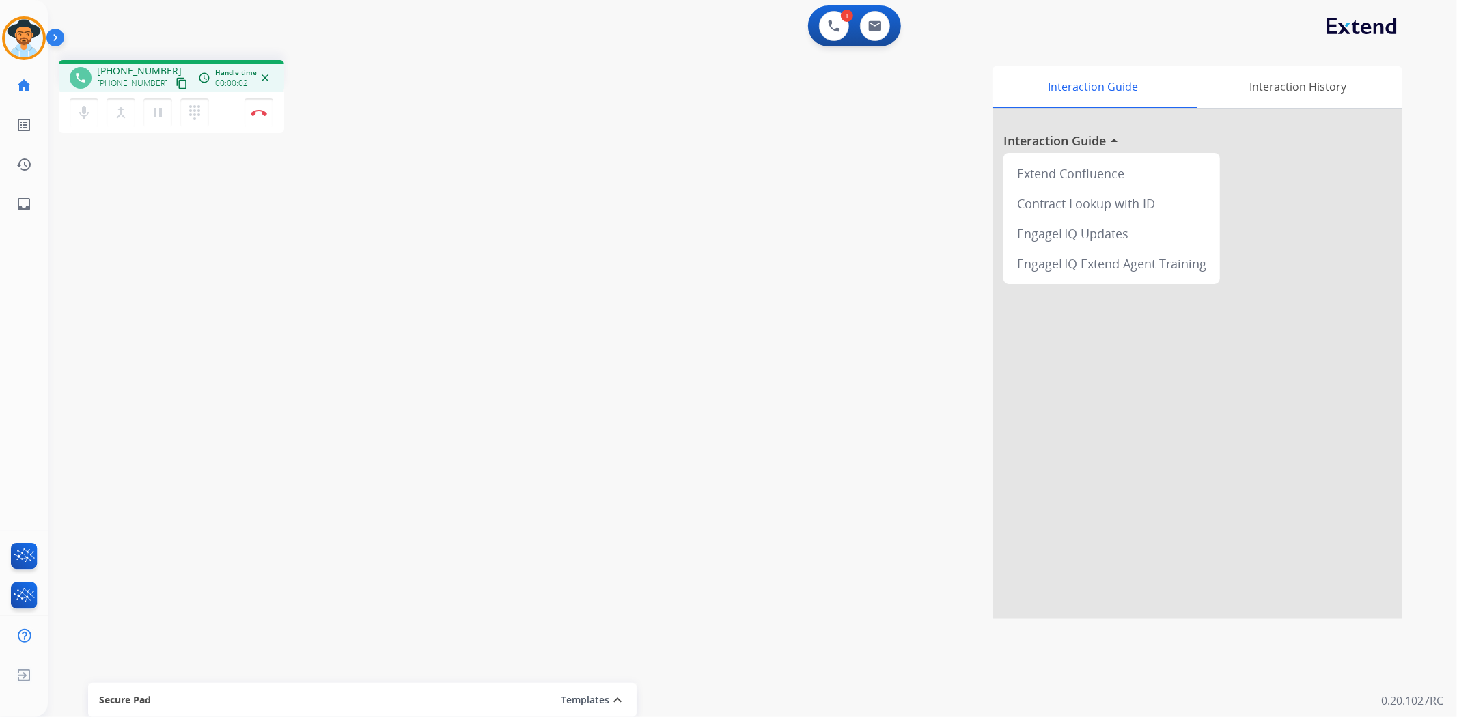
click at [176, 83] on mat-icon "content_copy" at bounding box center [182, 83] width 12 height 12
click at [883, 25] on button at bounding box center [875, 26] width 30 height 30
select select "**********"
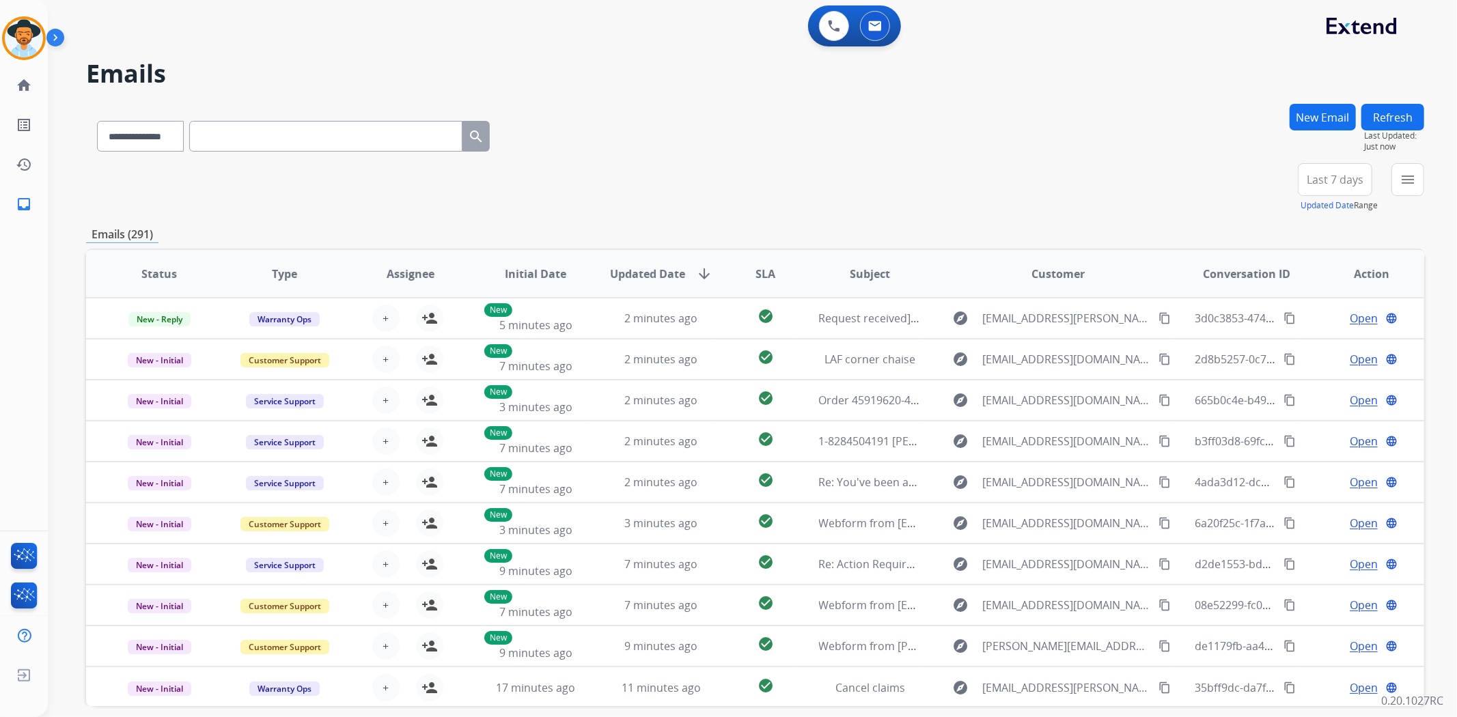
click at [1295, 118] on button "New Email" at bounding box center [1323, 117] width 66 height 27
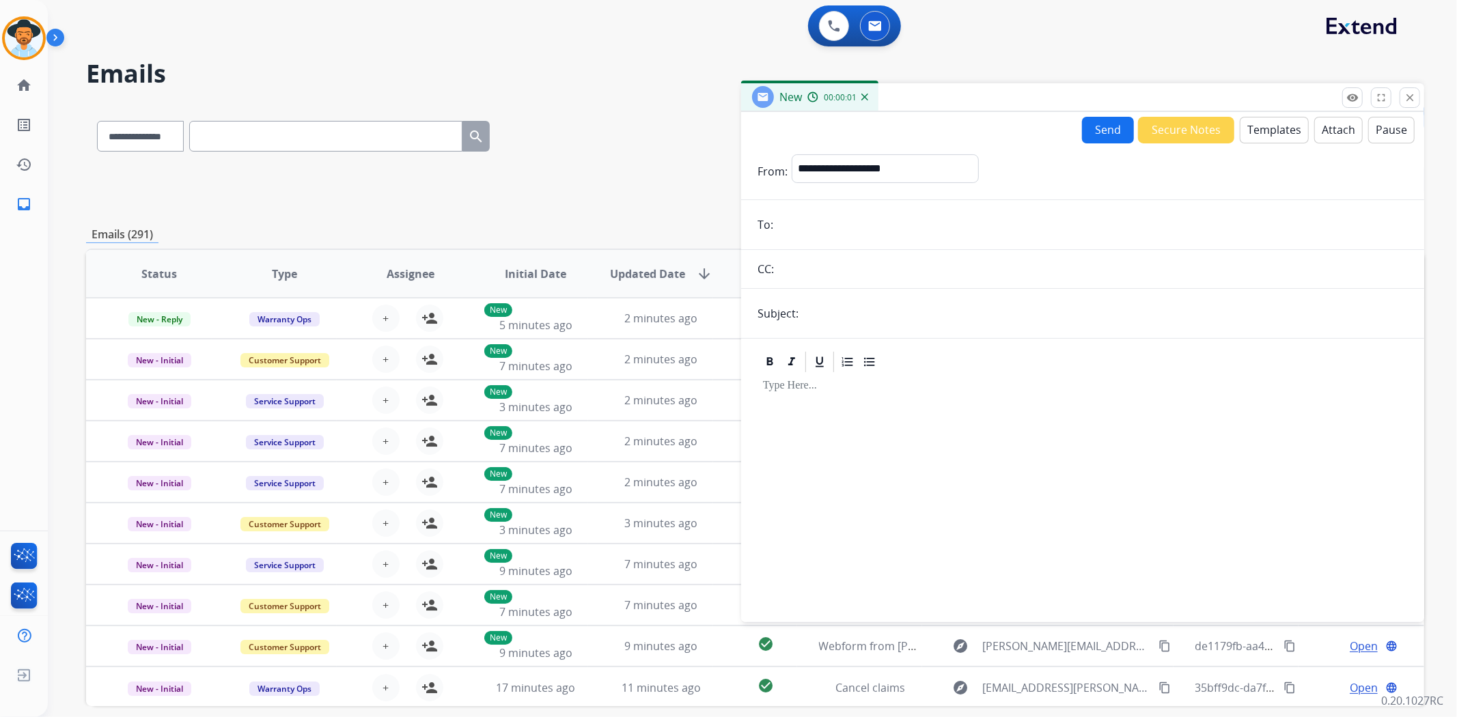
paste input "**********"
type input "**********"
click at [859, 167] on select "**********" at bounding box center [885, 167] width 186 height 27
select select "**********"
click at [792, 154] on select "**********" at bounding box center [885, 167] width 186 height 27
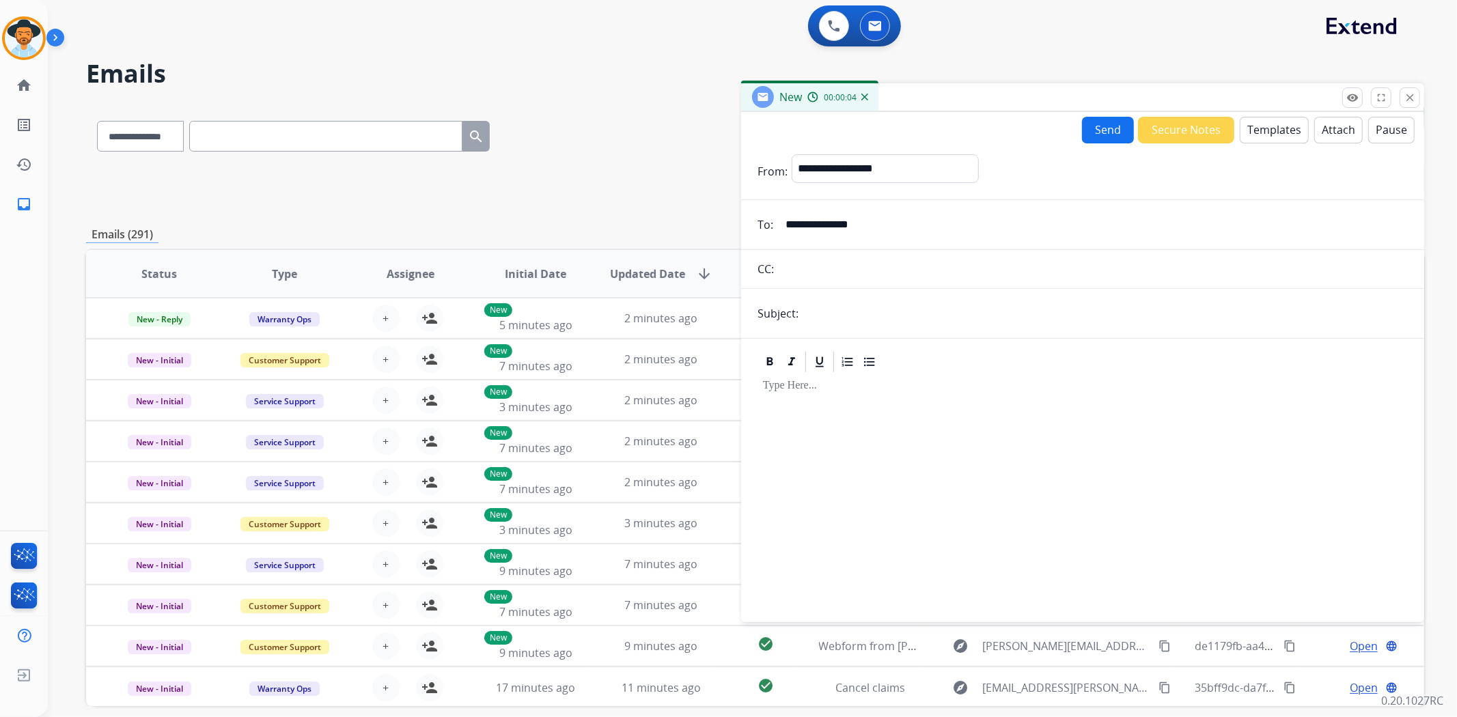
click at [1249, 139] on button "Templates" at bounding box center [1274, 130] width 69 height 27
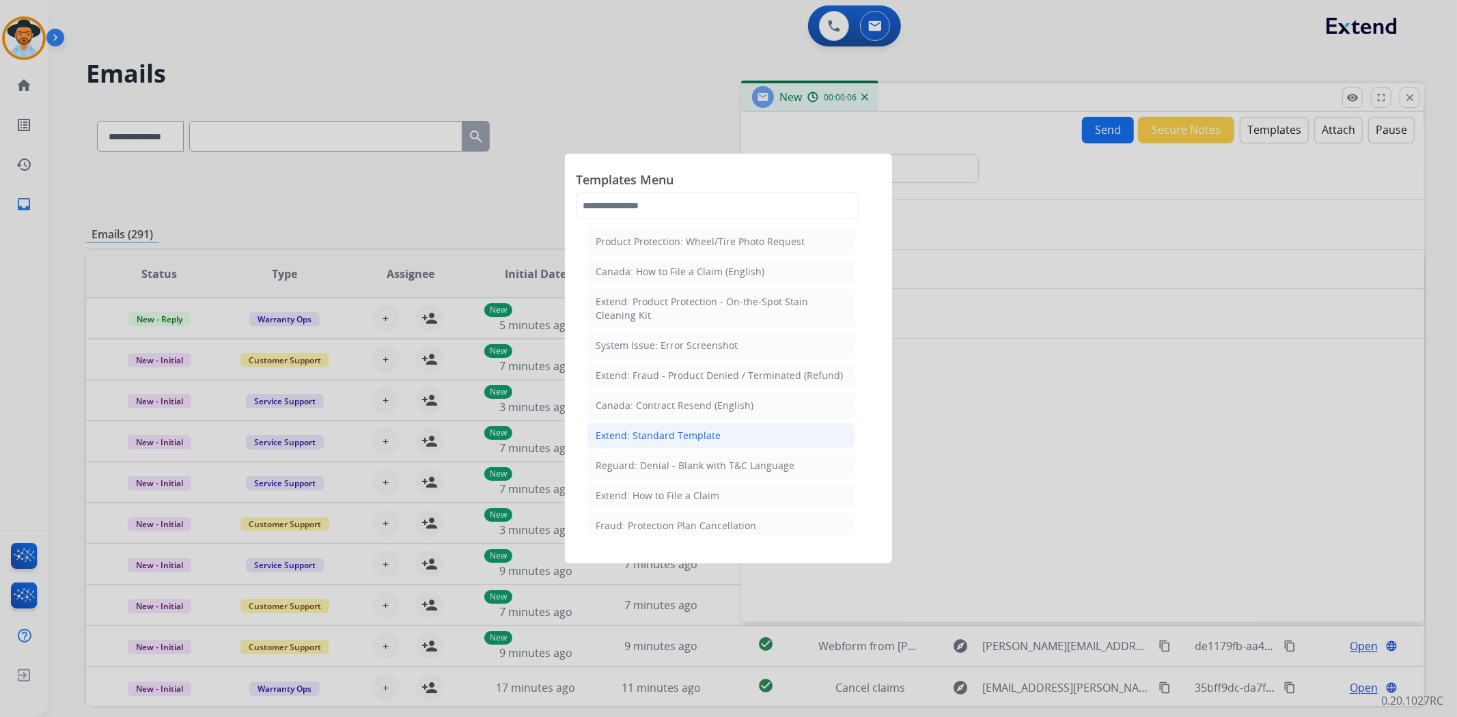
click at [687, 433] on div "Extend: Standard Template" at bounding box center [658, 436] width 125 height 14
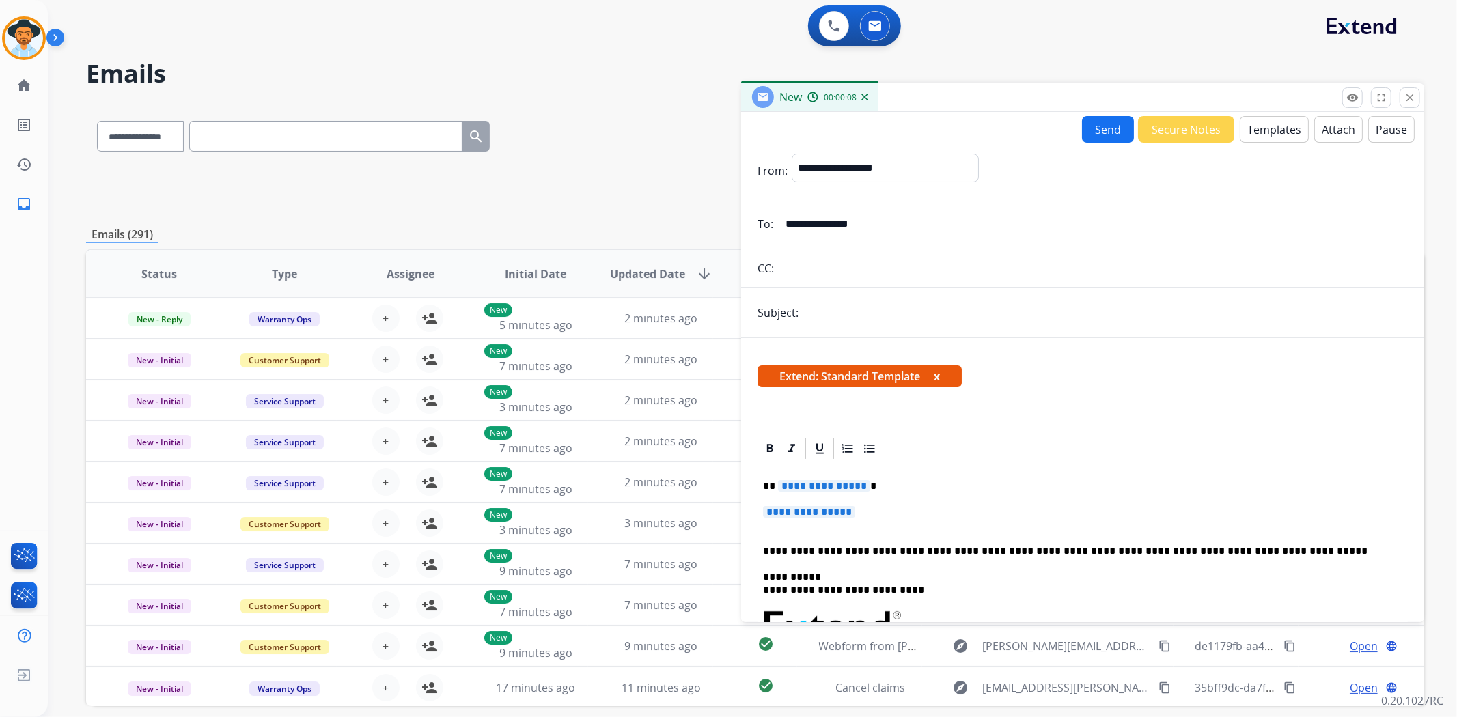
click at [790, 516] on span "**********" at bounding box center [809, 512] width 92 height 12
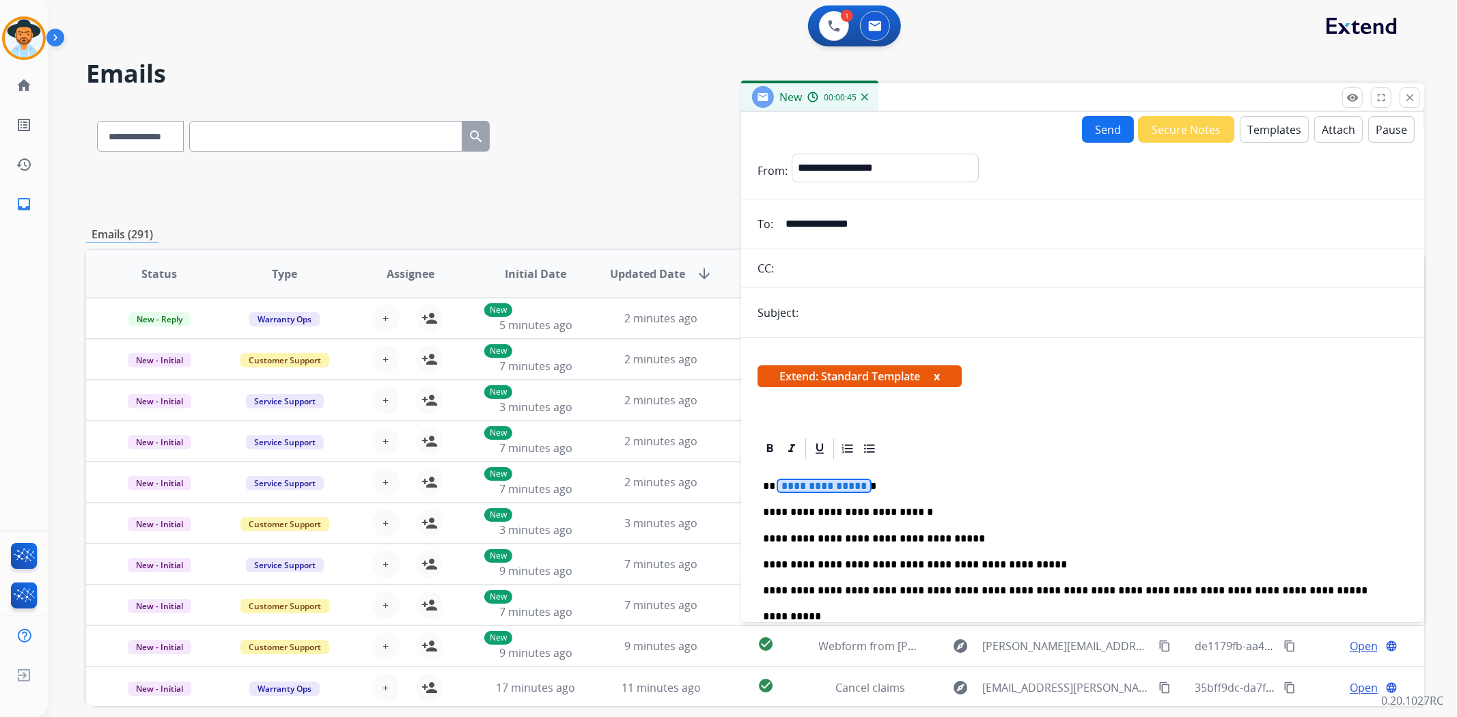
click at [822, 485] on span "**********" at bounding box center [824, 486] width 92 height 12
click at [1330, 135] on button "Attach" at bounding box center [1338, 129] width 49 height 27
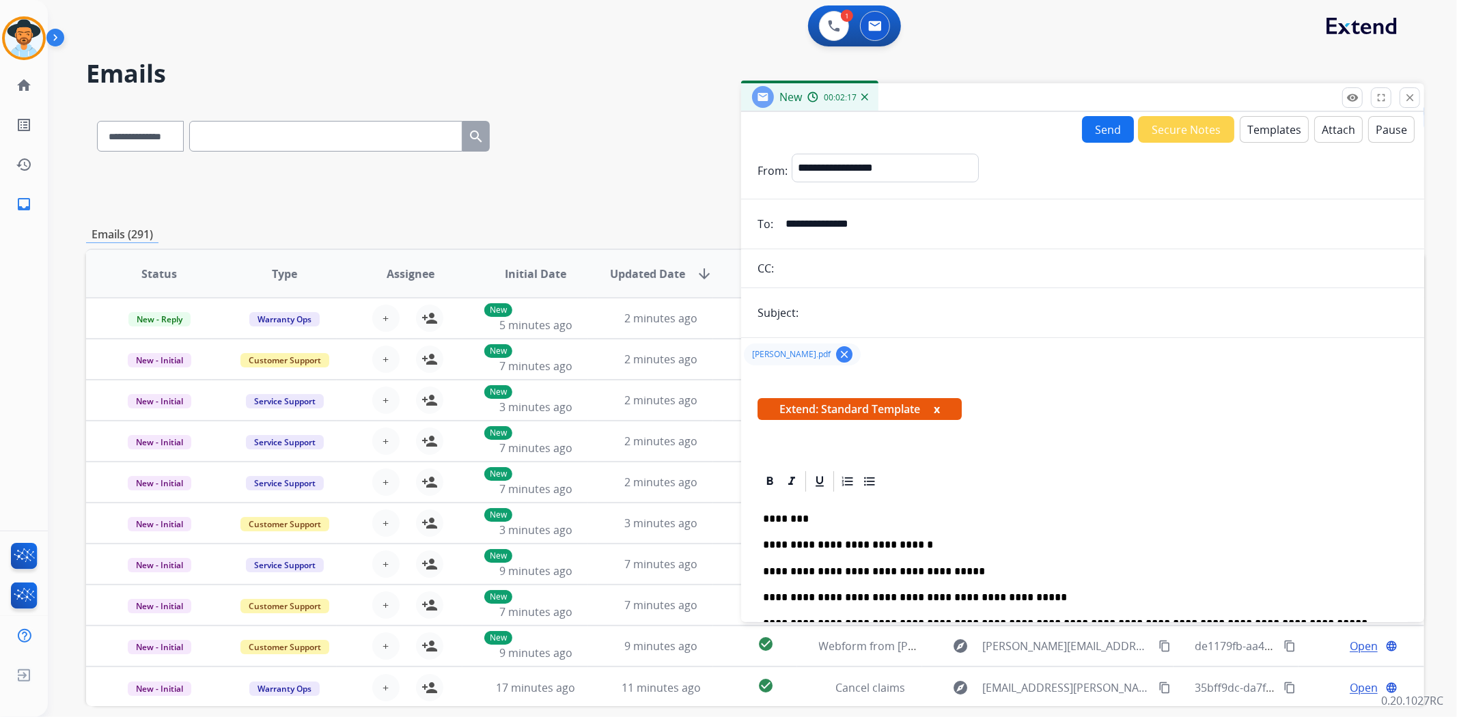
click at [955, 313] on input "text" at bounding box center [1105, 312] width 605 height 27
type input "**********"
click at [1094, 128] on button "Send" at bounding box center [1108, 129] width 52 height 27
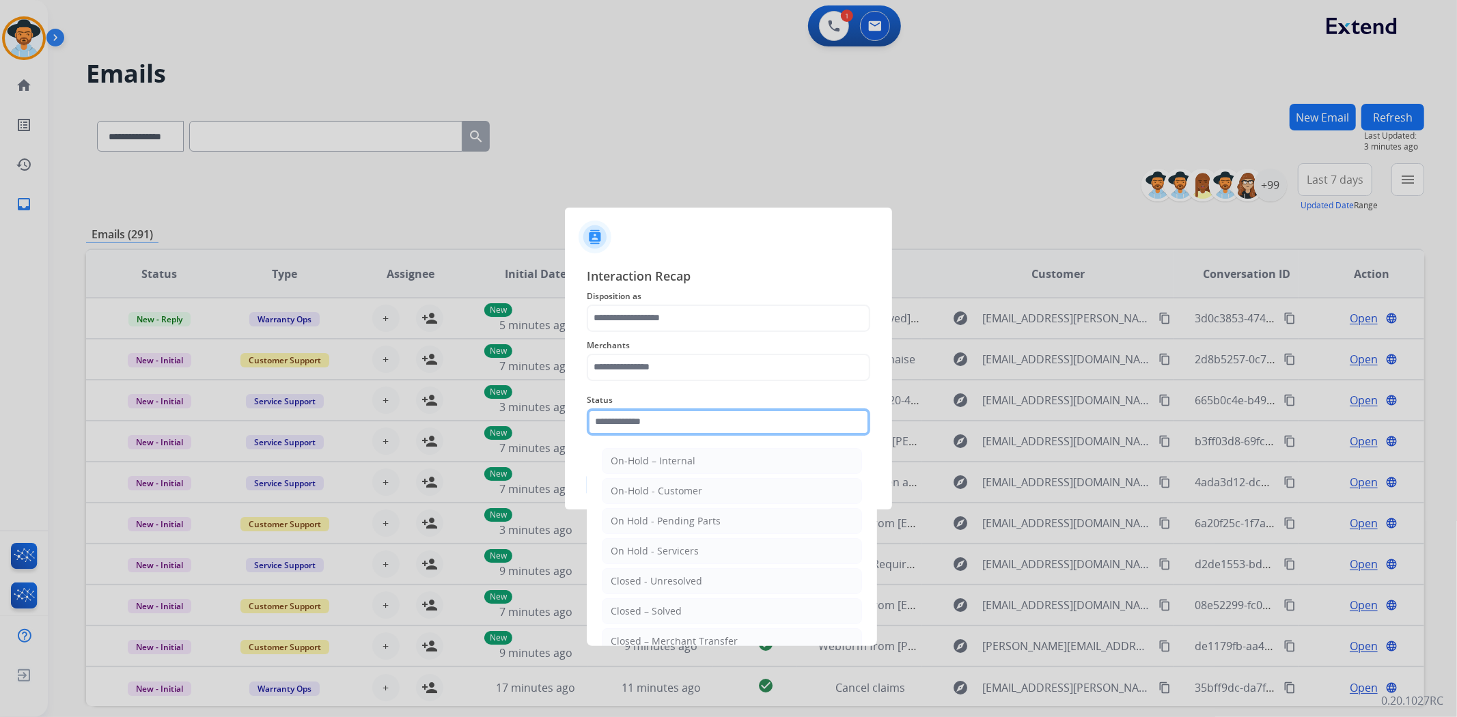
click at [745, 420] on input "text" at bounding box center [729, 422] width 284 height 27
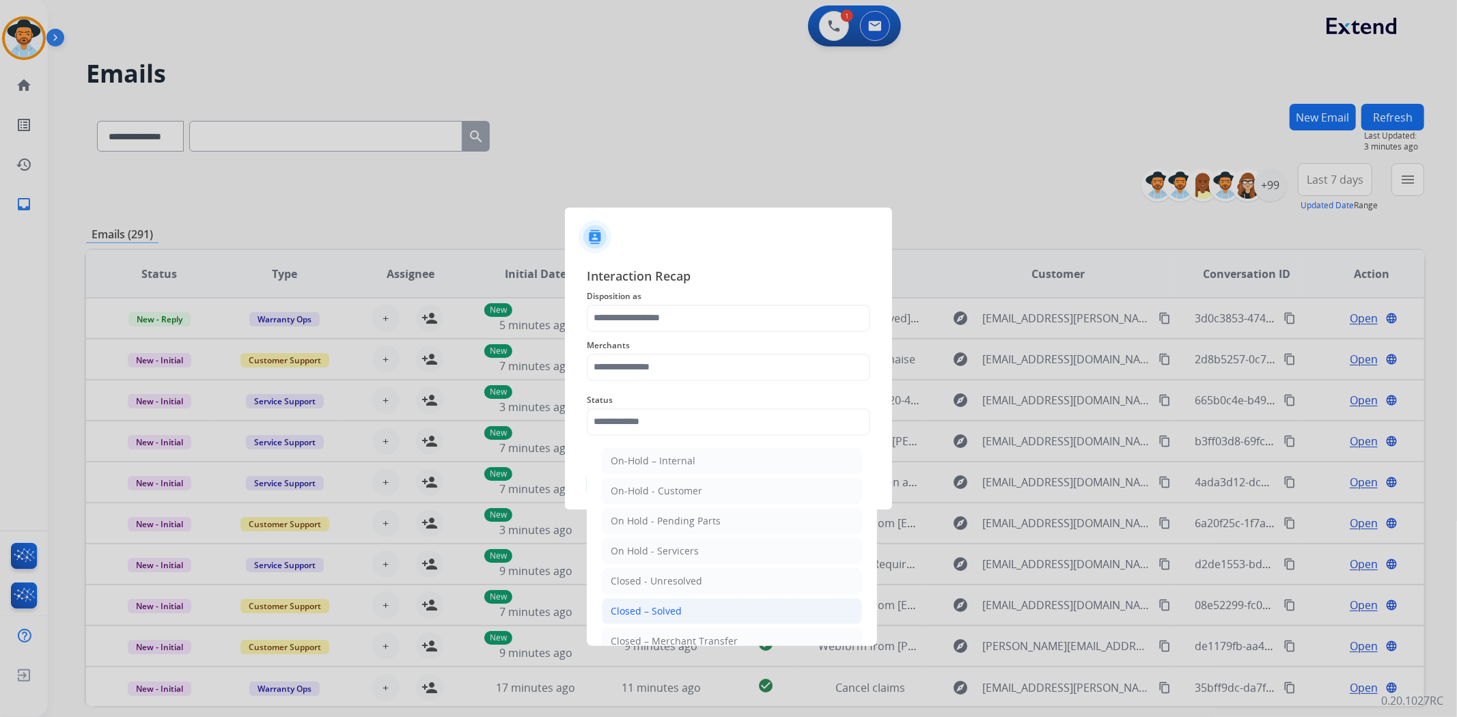
click at [678, 613] on div "Closed – Solved" at bounding box center [646, 612] width 71 height 14
type input "**********"
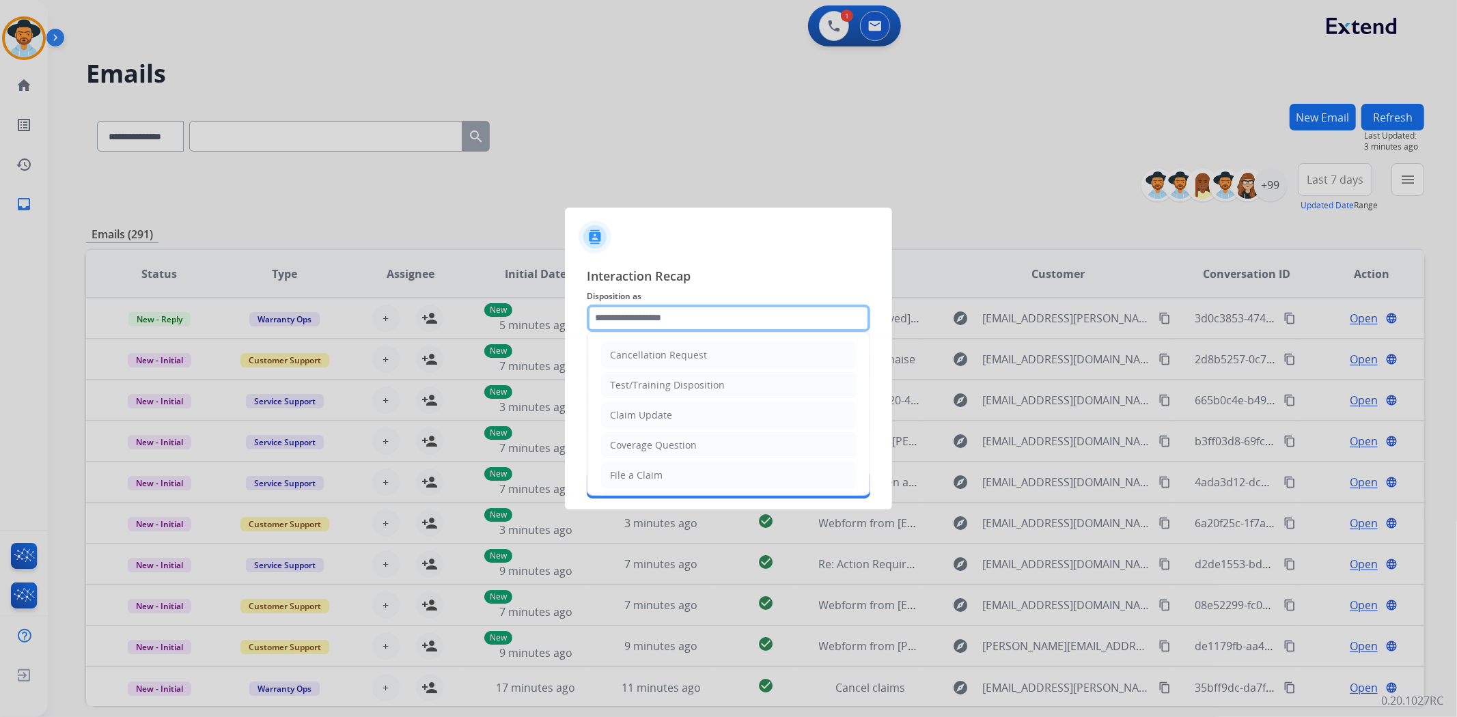
click at [691, 314] on input "text" at bounding box center [729, 318] width 284 height 27
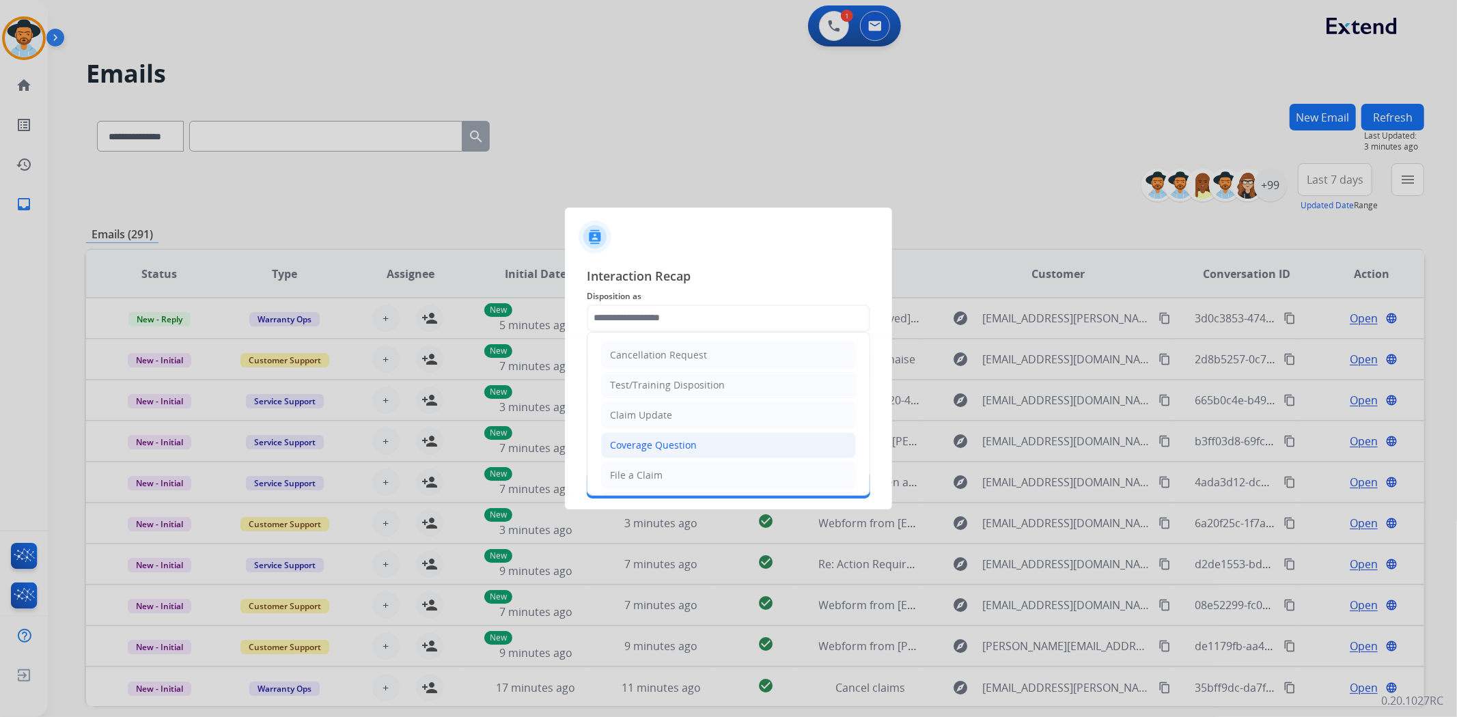
click at [685, 447] on div "Coverage Question" at bounding box center [653, 446] width 87 height 14
type input "**********"
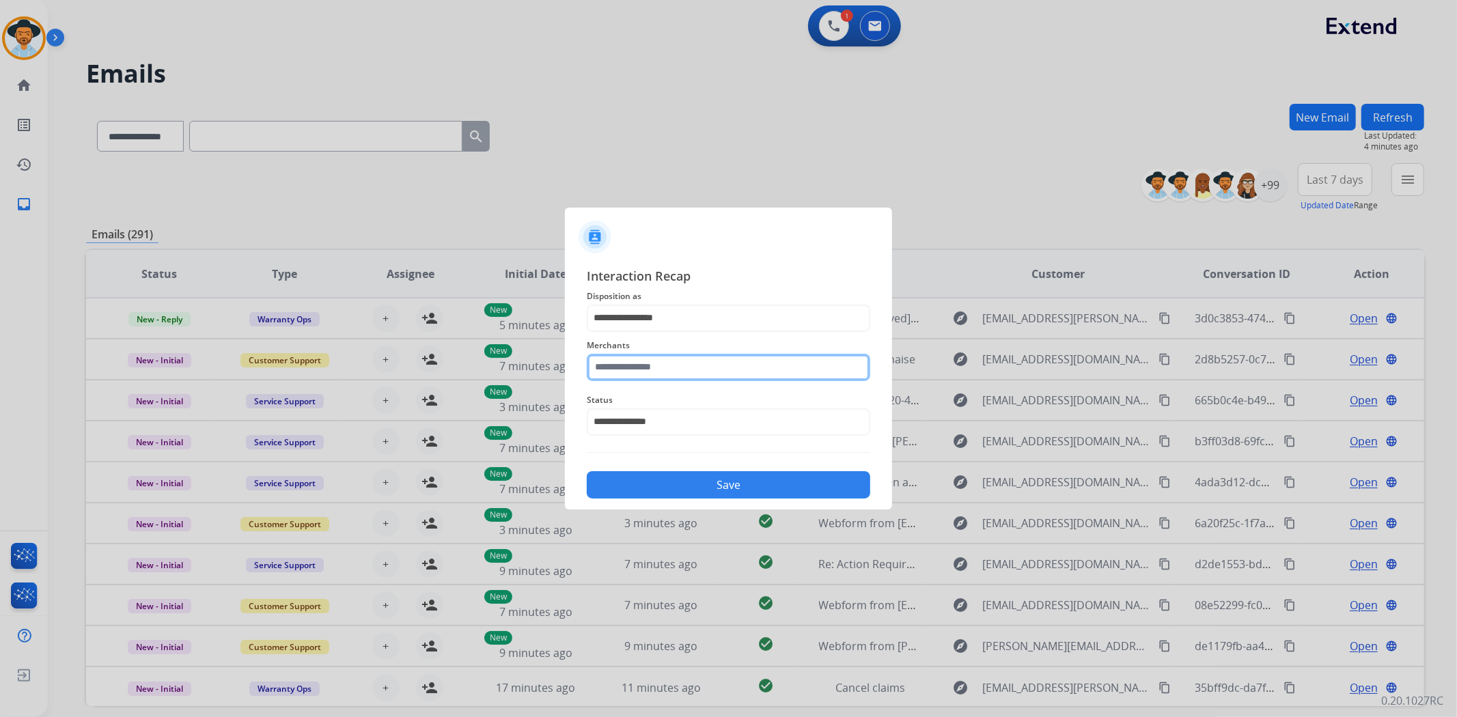
click at [692, 365] on input "text" at bounding box center [729, 367] width 284 height 27
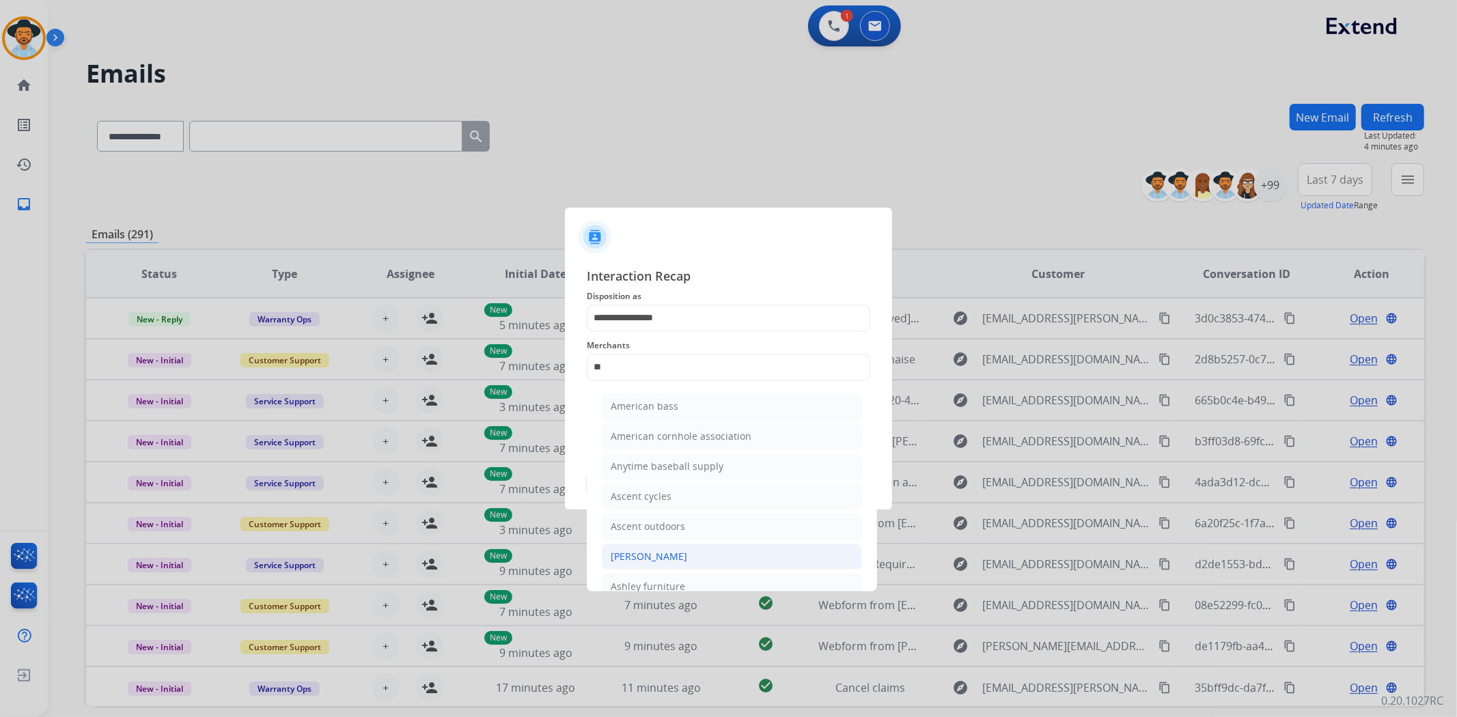
click at [706, 560] on li "[PERSON_NAME]" at bounding box center [732, 557] width 260 height 26
type input "**********"
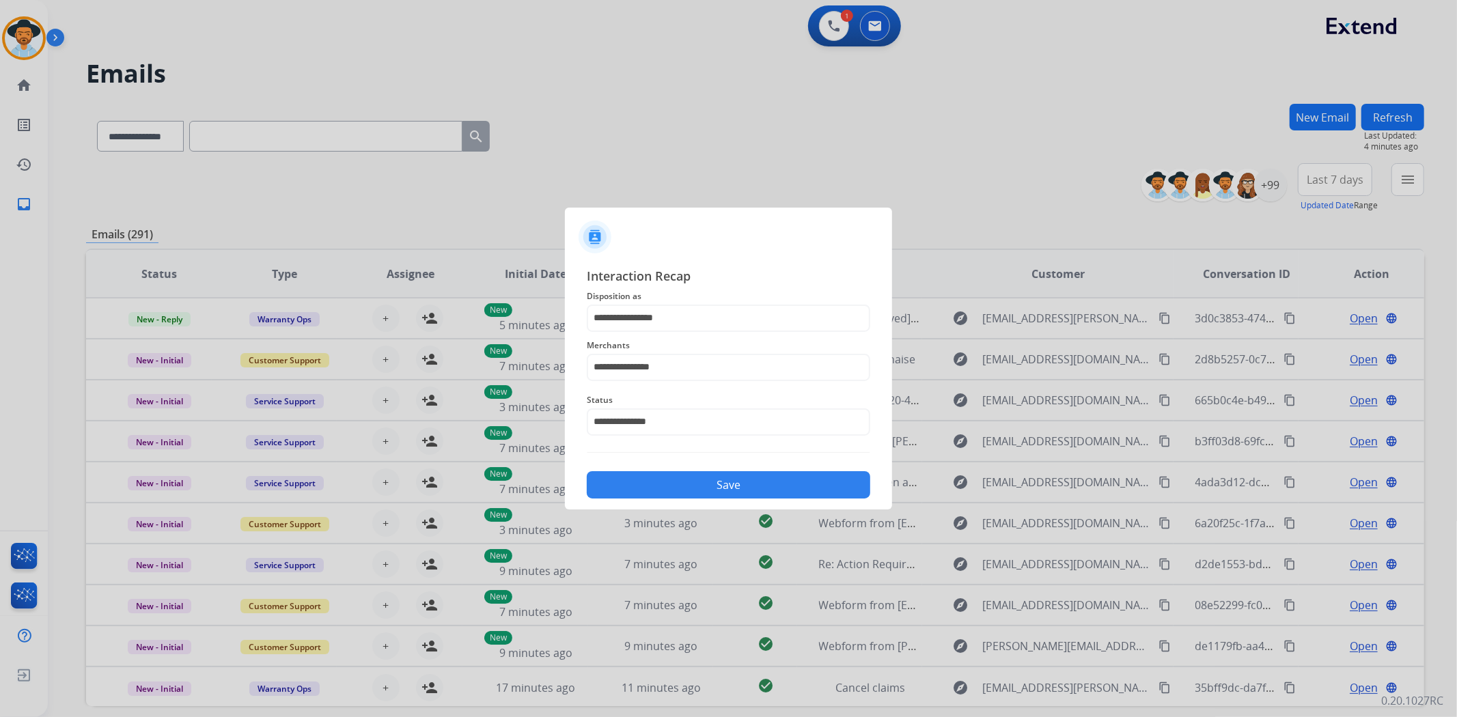
click at [762, 479] on button "Save" at bounding box center [729, 484] width 284 height 27
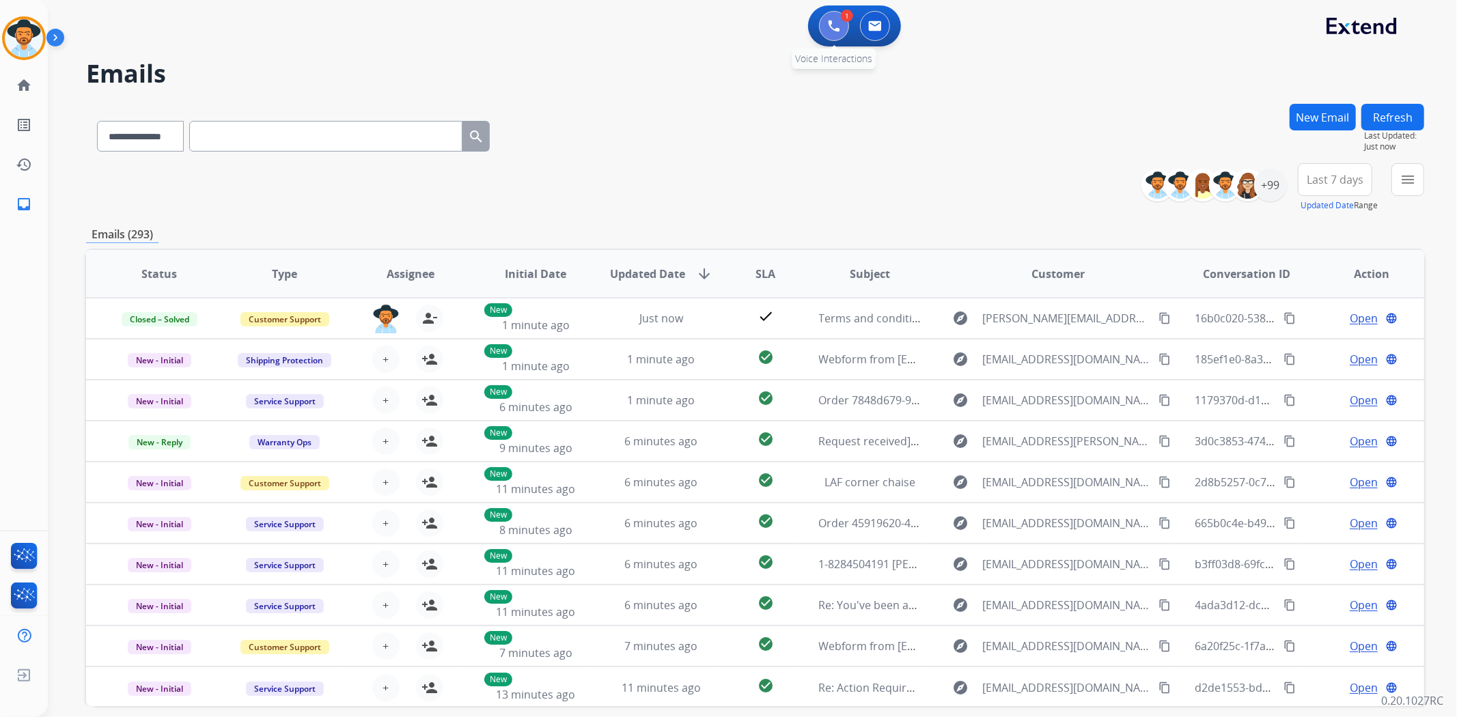
click at [834, 31] on img at bounding box center [834, 26] width 12 height 12
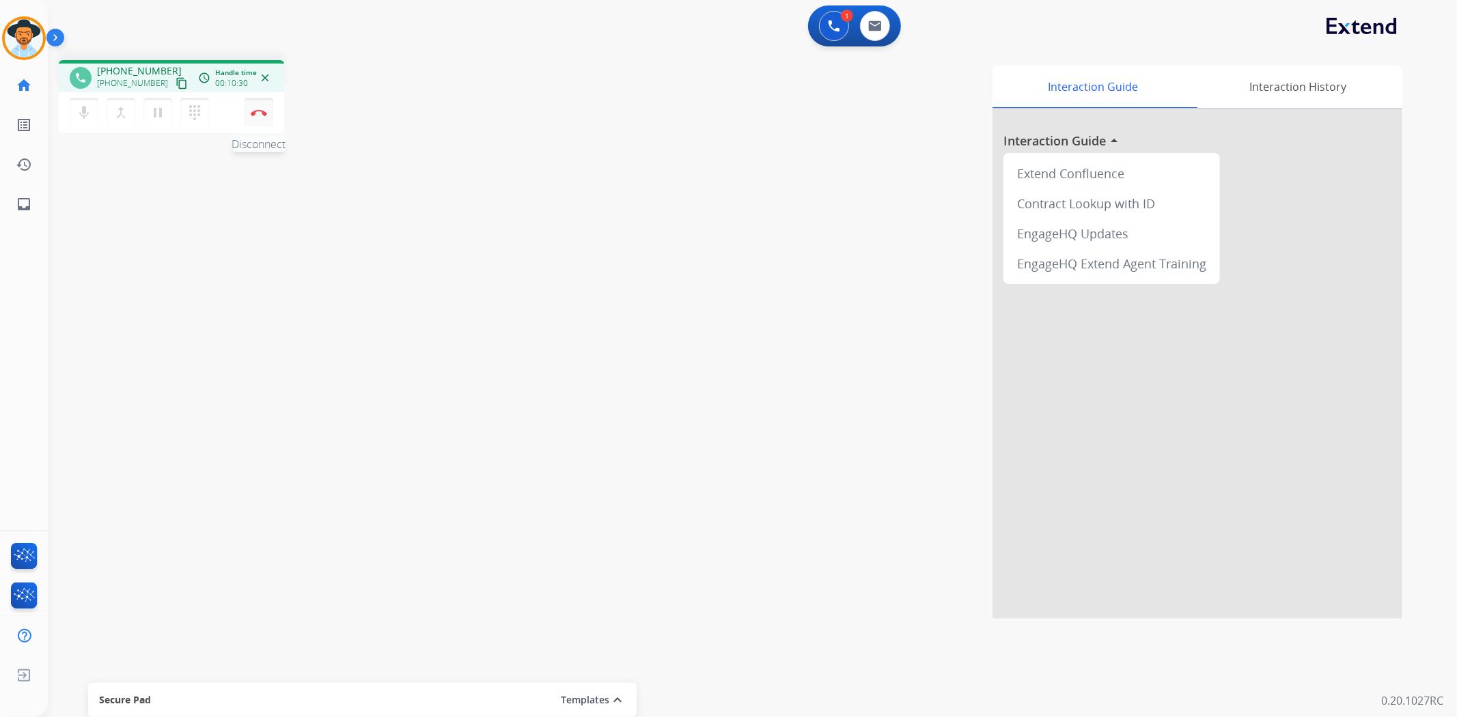
click at [263, 113] on img at bounding box center [259, 112] width 16 height 7
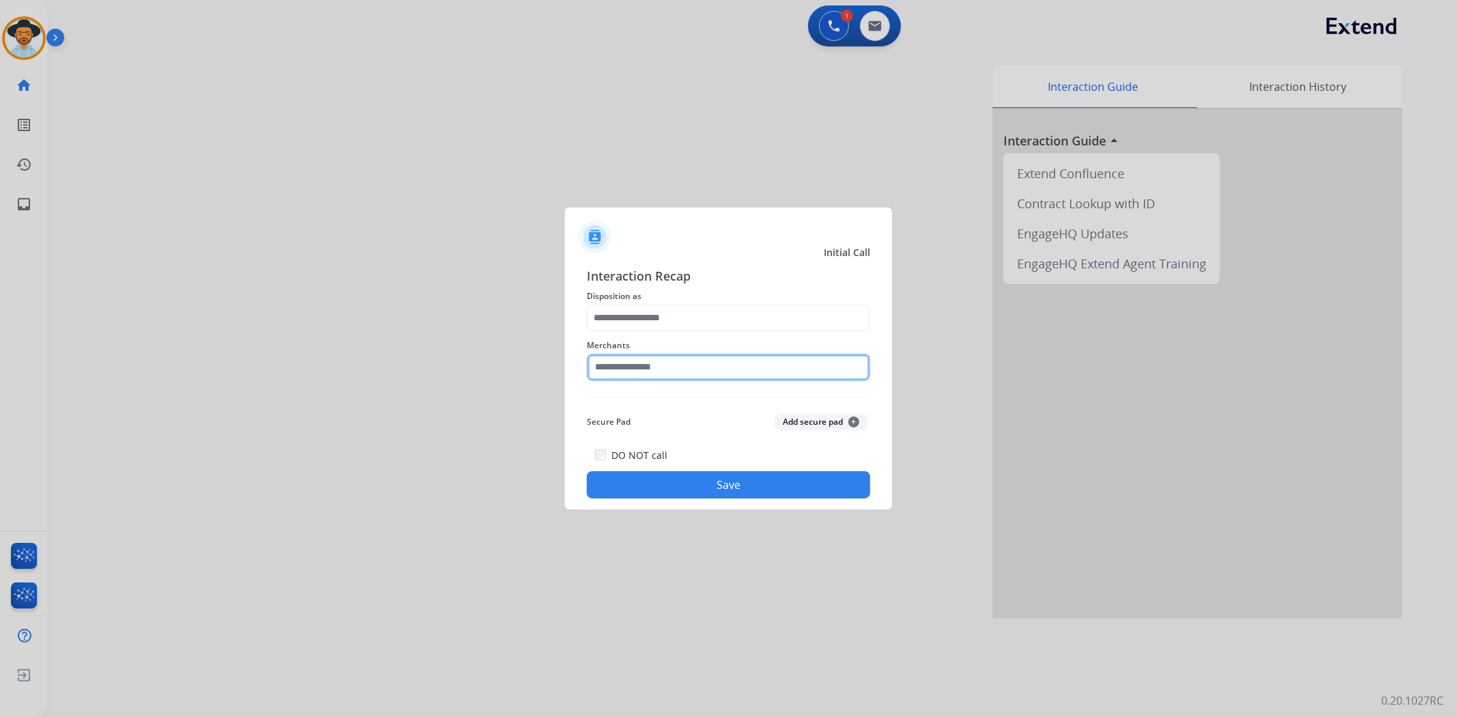
click at [678, 364] on input "text" at bounding box center [729, 367] width 284 height 27
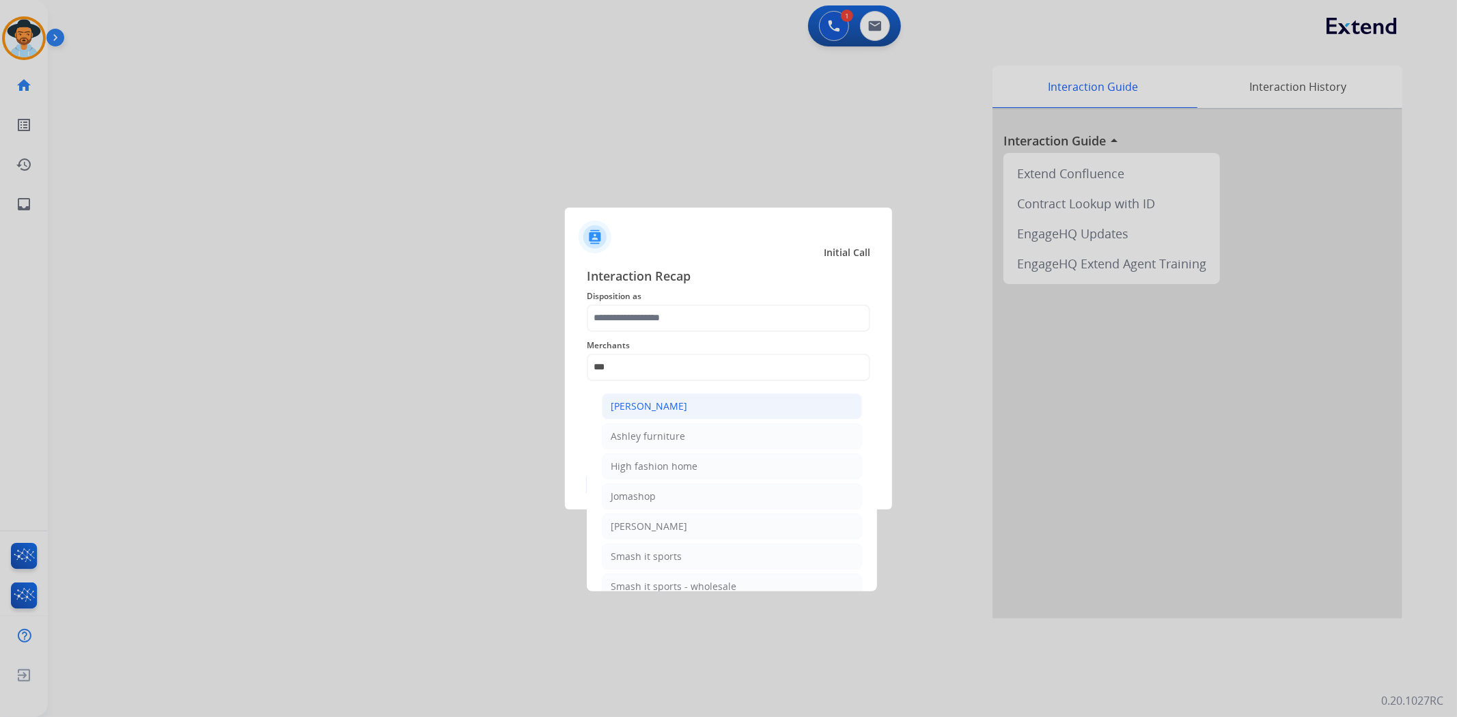
click at [701, 400] on li "[PERSON_NAME]" at bounding box center [732, 406] width 260 height 26
type input "**********"
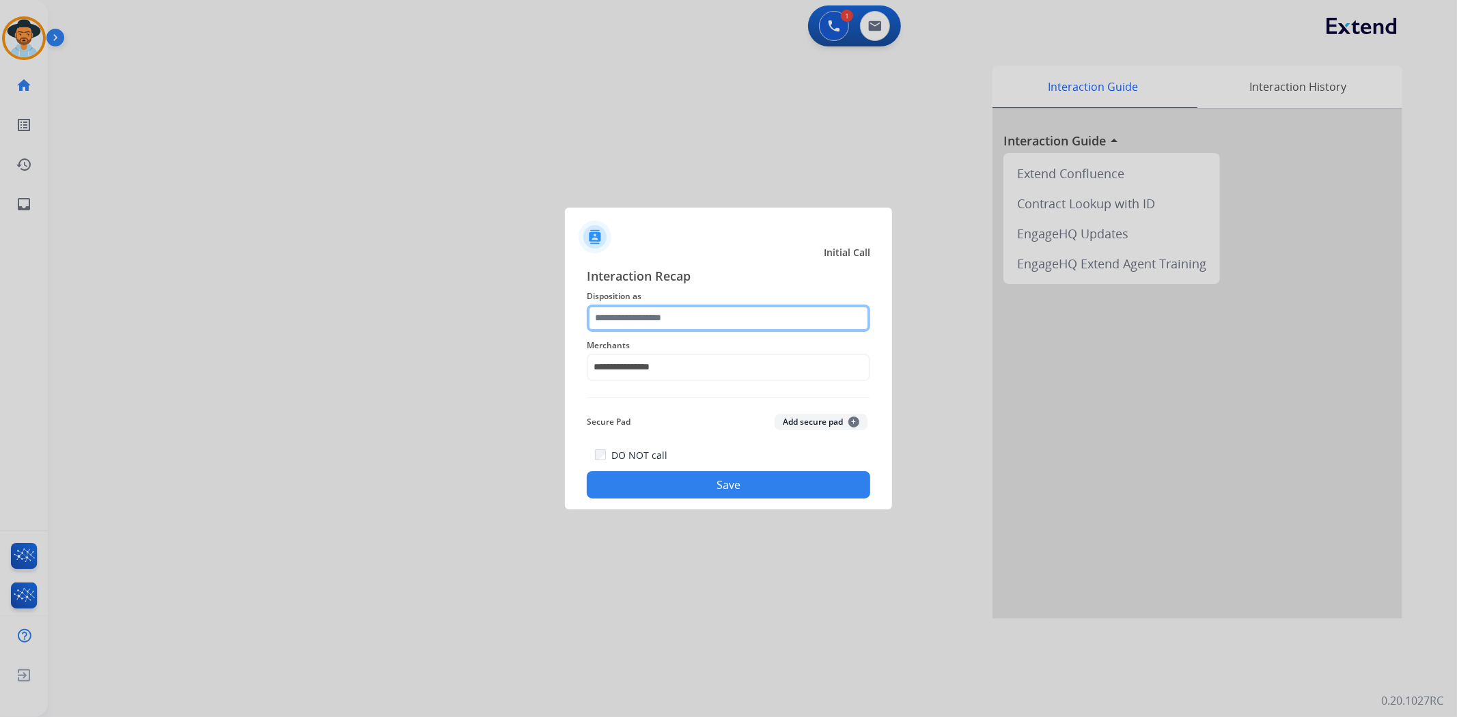
click at [665, 321] on input "text" at bounding box center [729, 318] width 284 height 27
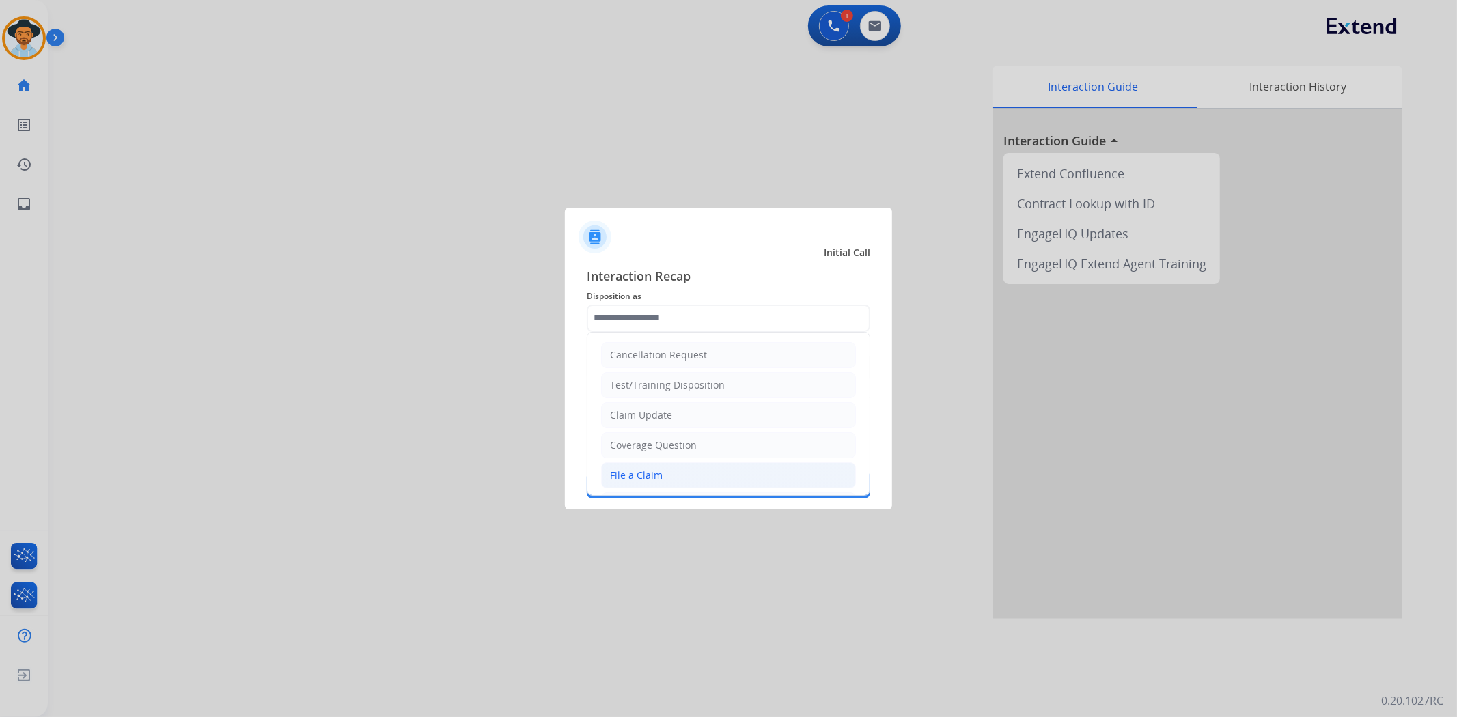
click at [676, 473] on li "File a Claim" at bounding box center [728, 475] width 255 height 26
type input "**********"
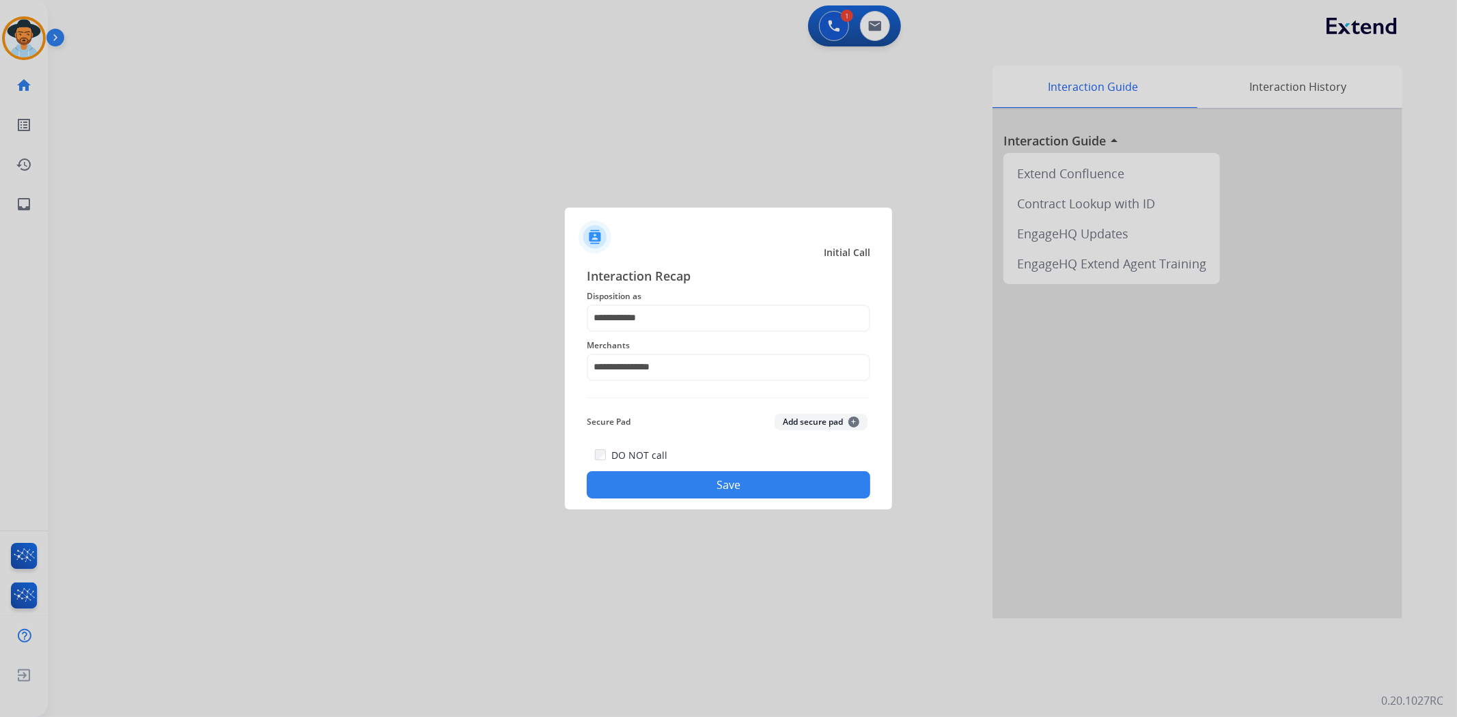
click at [679, 485] on button "Save" at bounding box center [729, 484] width 284 height 27
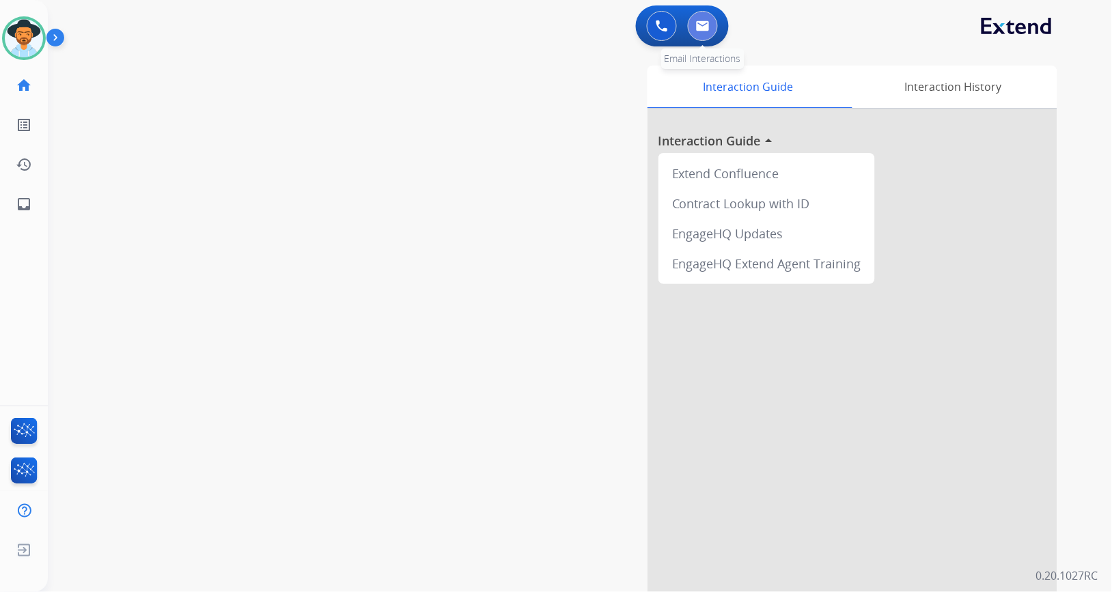
click at [700, 31] on button at bounding box center [703, 26] width 30 height 30
select select "**********"
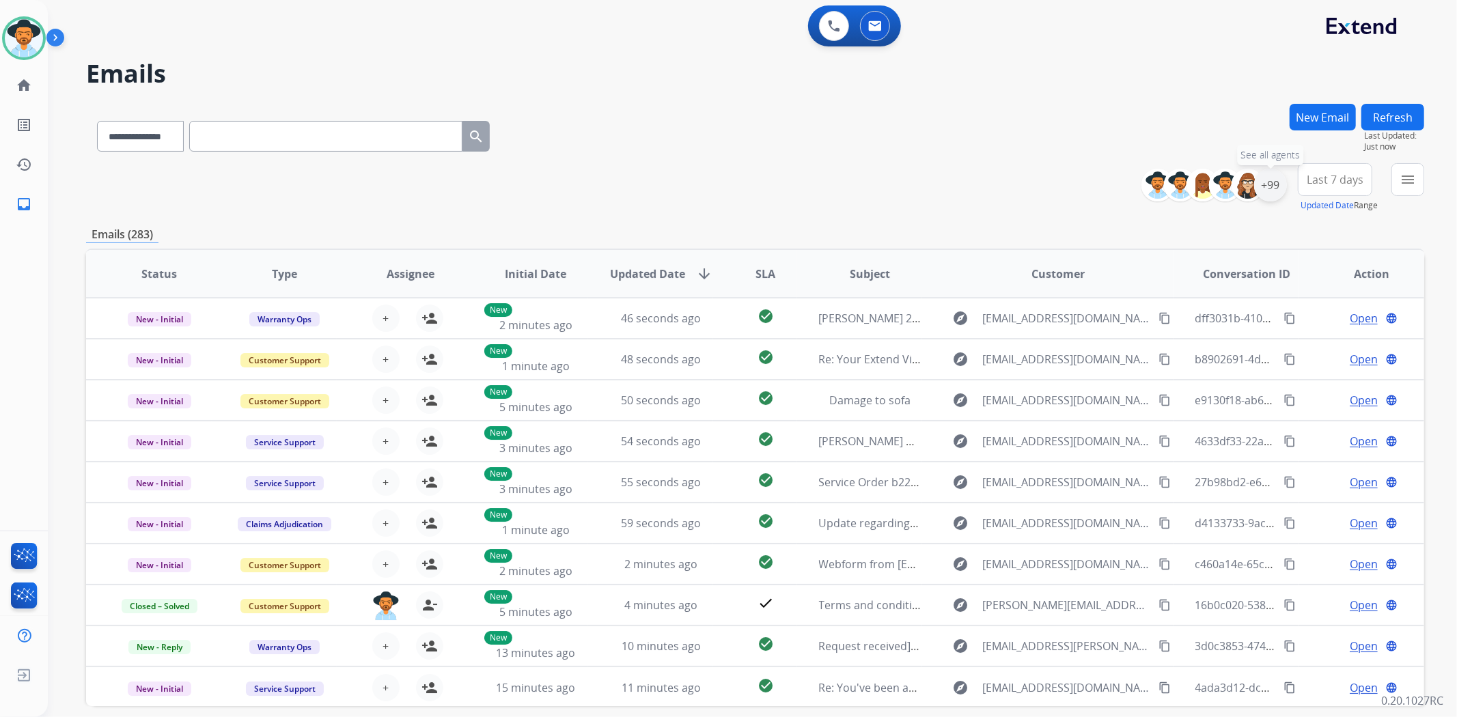
click at [1111, 195] on div "+99" at bounding box center [1270, 185] width 33 height 33
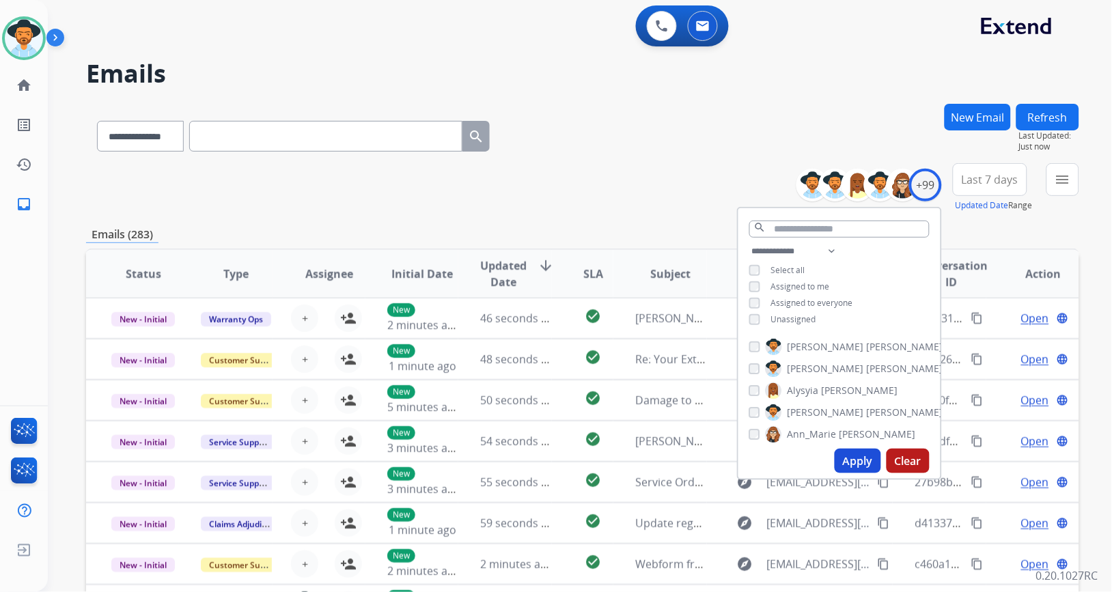
click at [813, 321] on div "**********" at bounding box center [839, 286] width 202 height 87
click at [810, 318] on span "Unassigned" at bounding box center [793, 320] width 45 height 12
click at [866, 463] on button "Apply" at bounding box center [858, 461] width 46 height 25
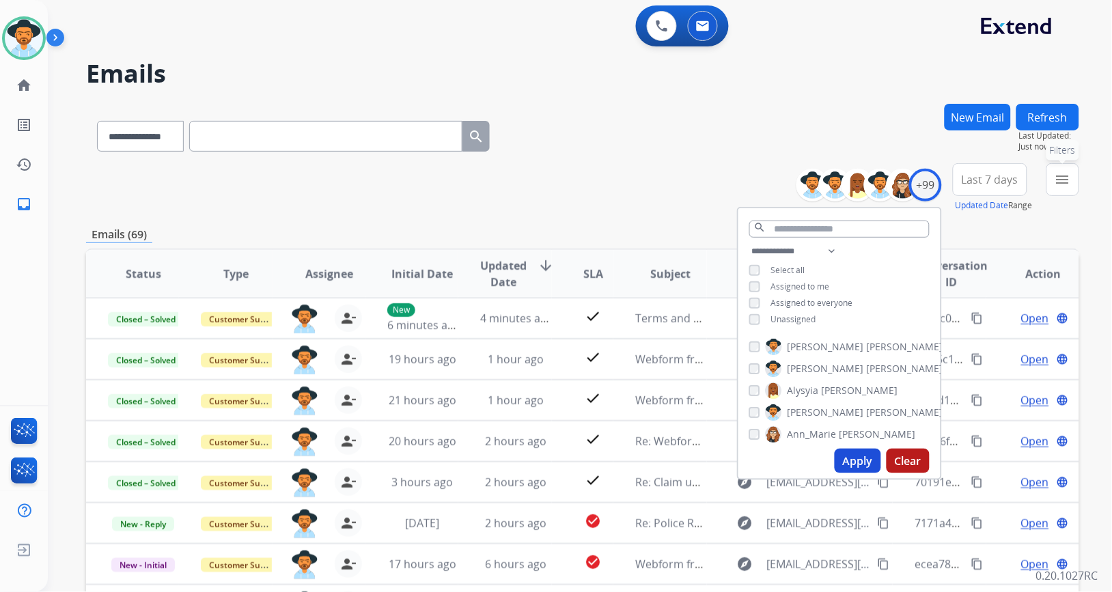
click at [1060, 176] on mat-icon "menu" at bounding box center [1063, 179] width 16 height 16
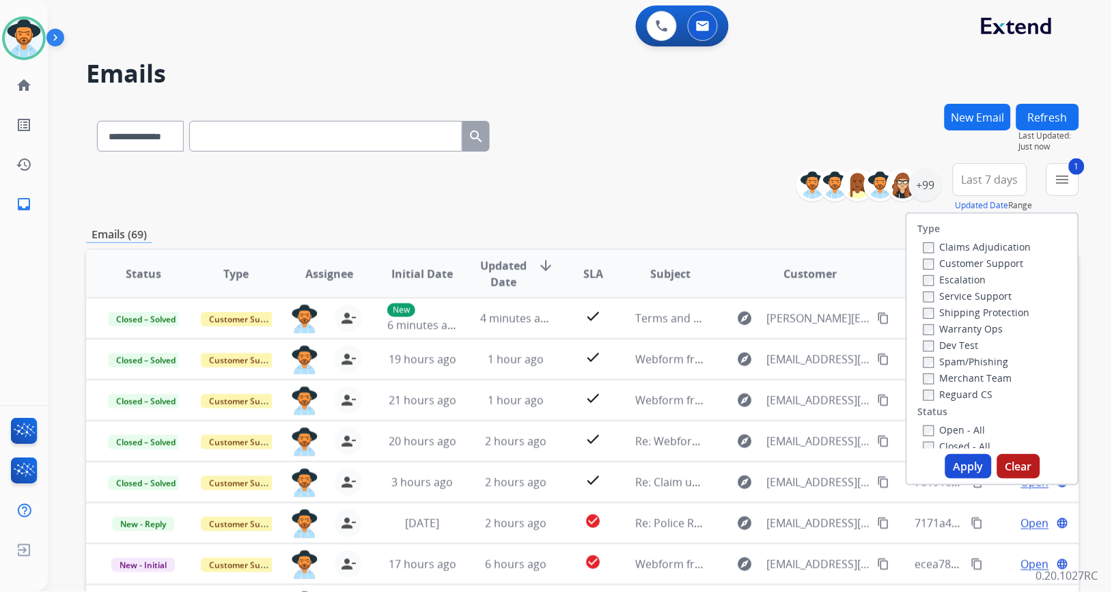
click at [958, 462] on button "Apply" at bounding box center [968, 466] width 46 height 25
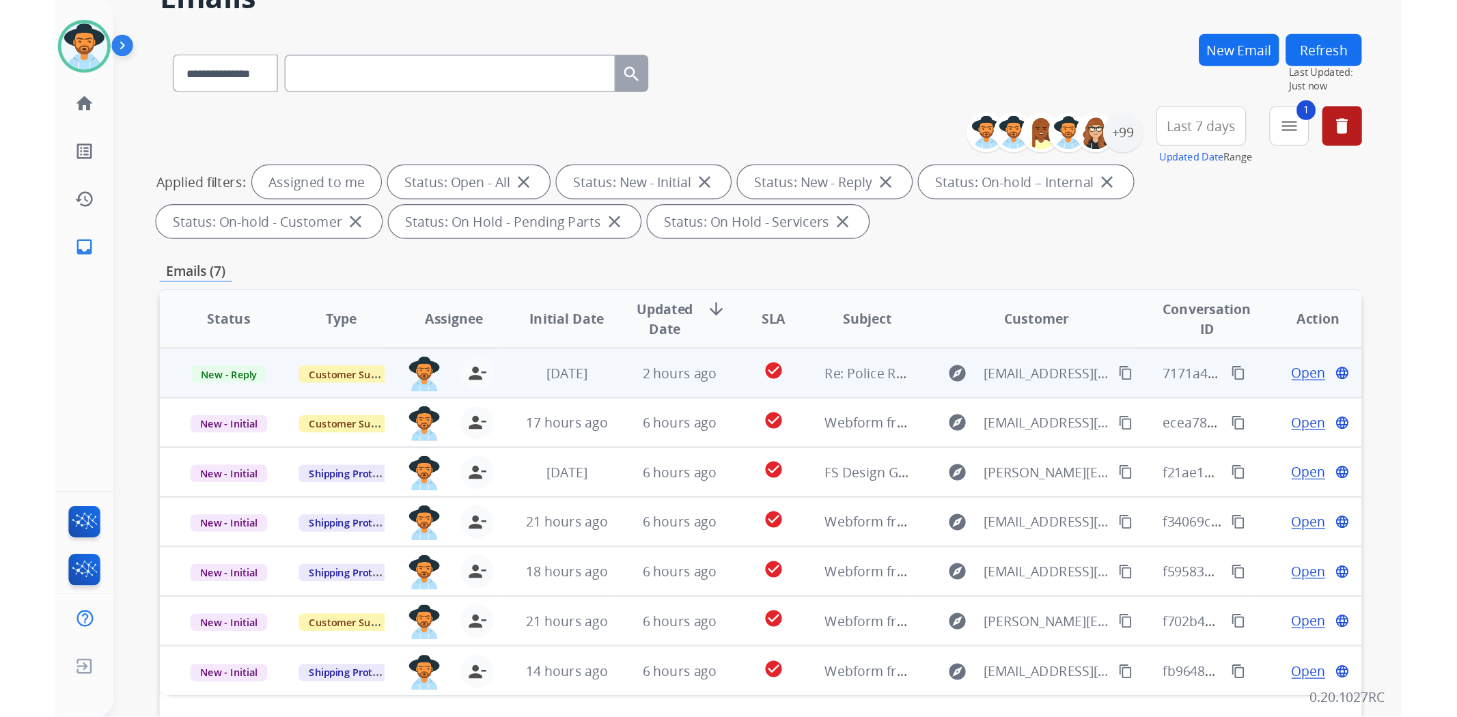
scroll to position [152, 0]
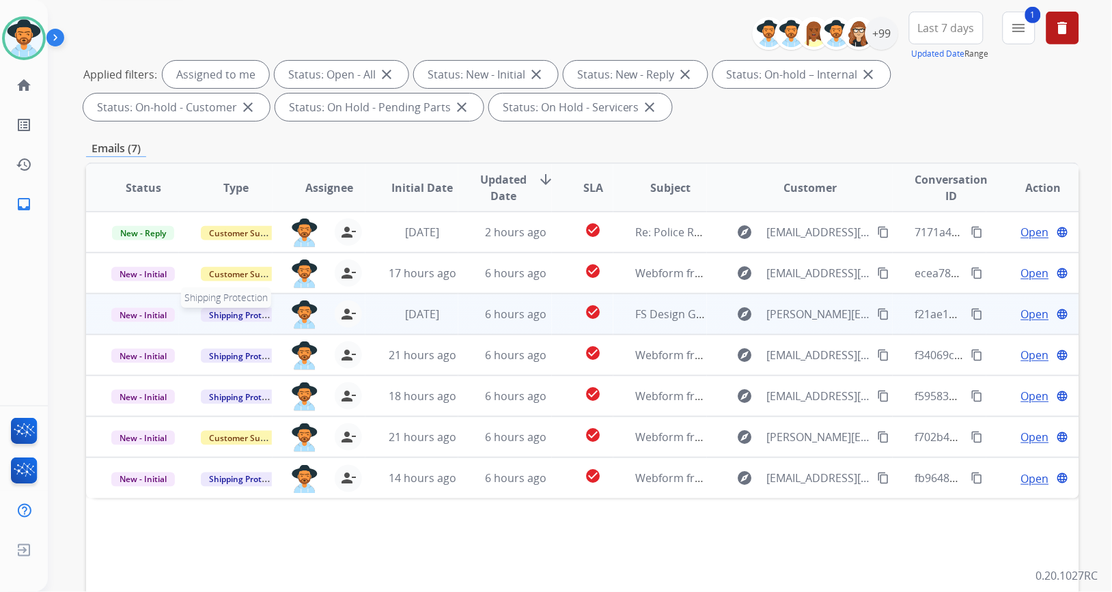
click at [246, 314] on span "Shipping Protection" at bounding box center [248, 315] width 94 height 14
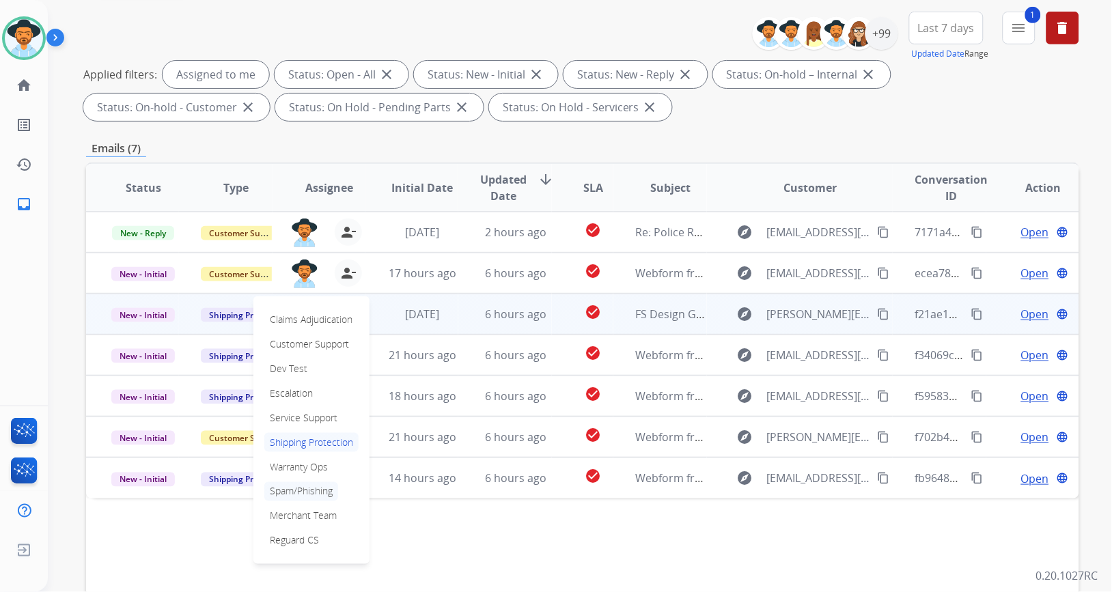
click at [315, 492] on p "Spam/Phishing" at bounding box center [301, 491] width 74 height 19
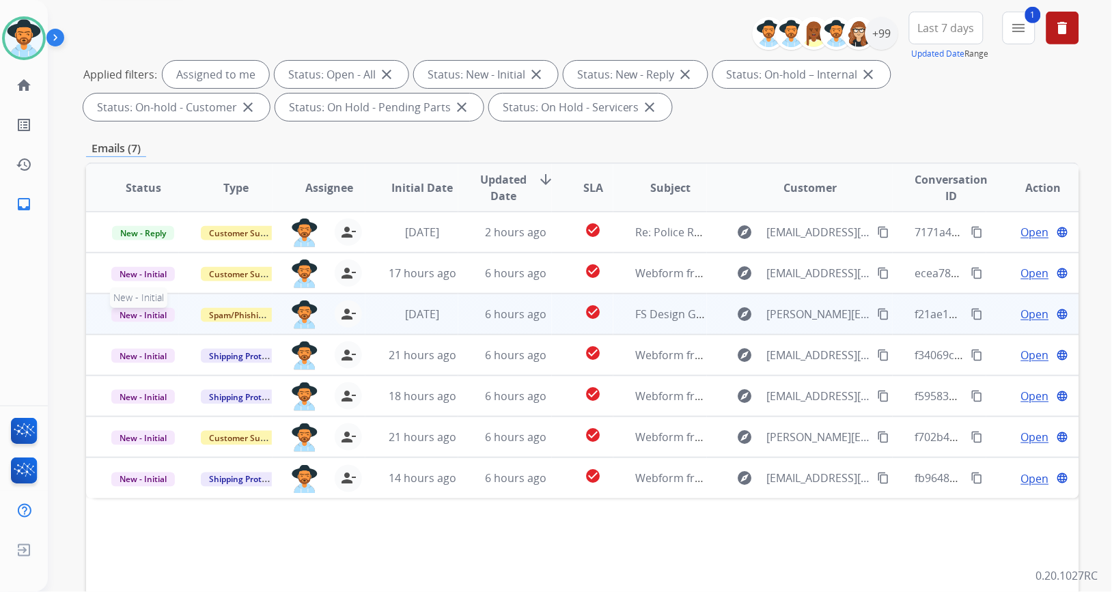
click at [153, 316] on span "New - Initial" at bounding box center [143, 315] width 64 height 14
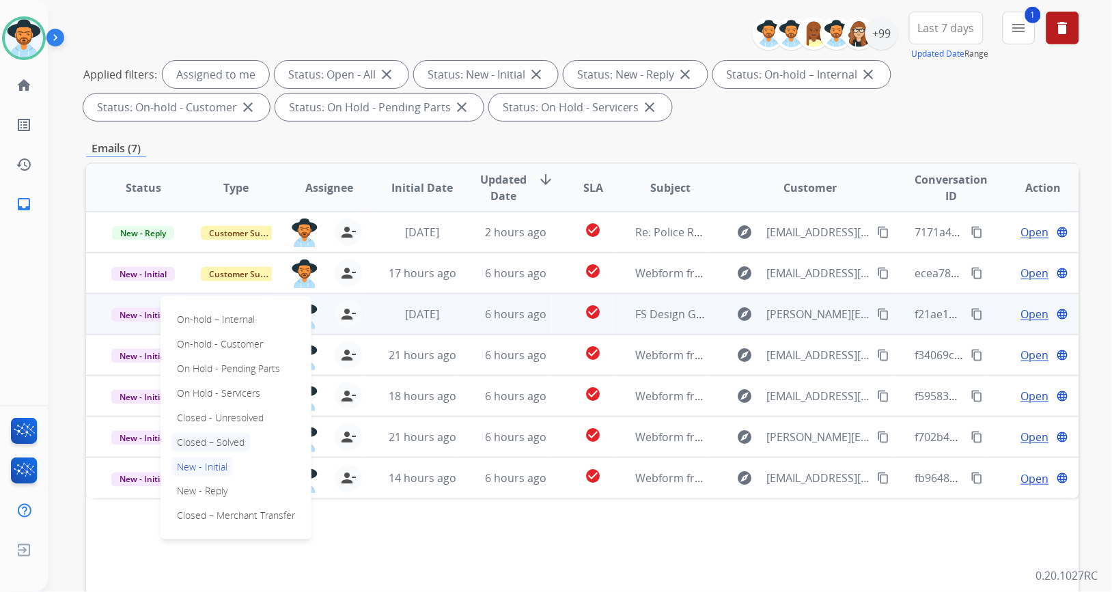
click at [195, 441] on p "Closed – Solved" at bounding box center [210, 442] width 79 height 19
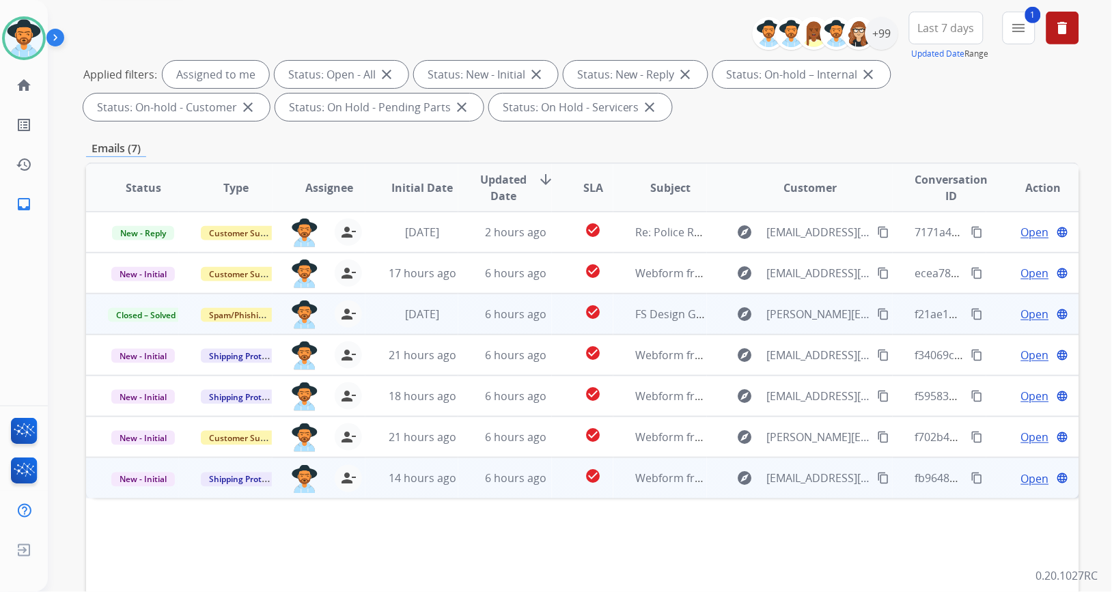
click at [461, 471] on td "6 hours ago" at bounding box center [504, 478] width 93 height 41
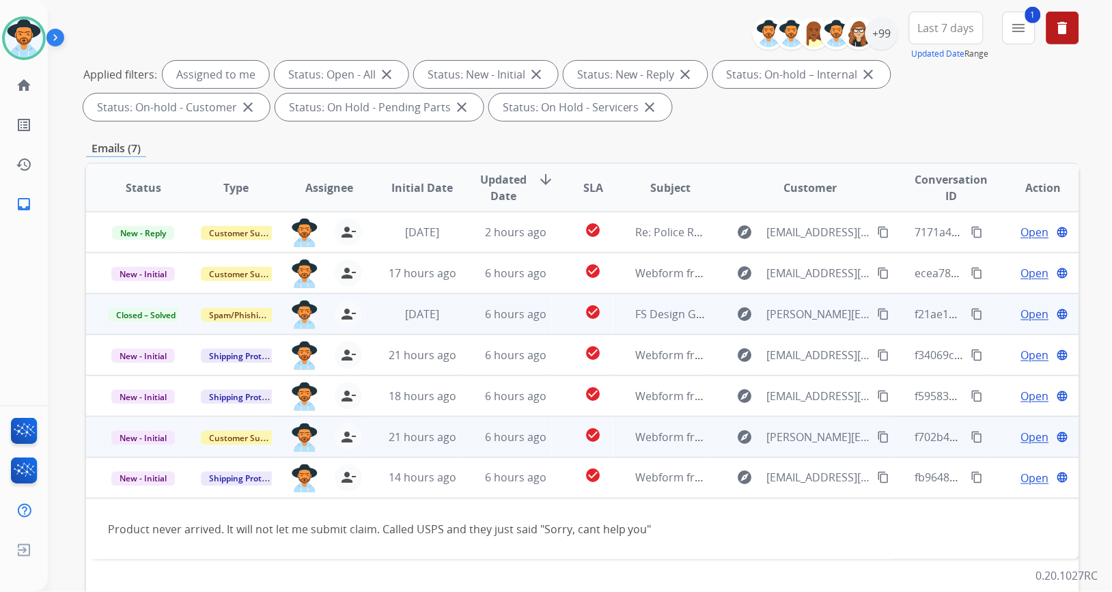
click at [458, 433] on td "6 hours ago" at bounding box center [504, 437] width 93 height 41
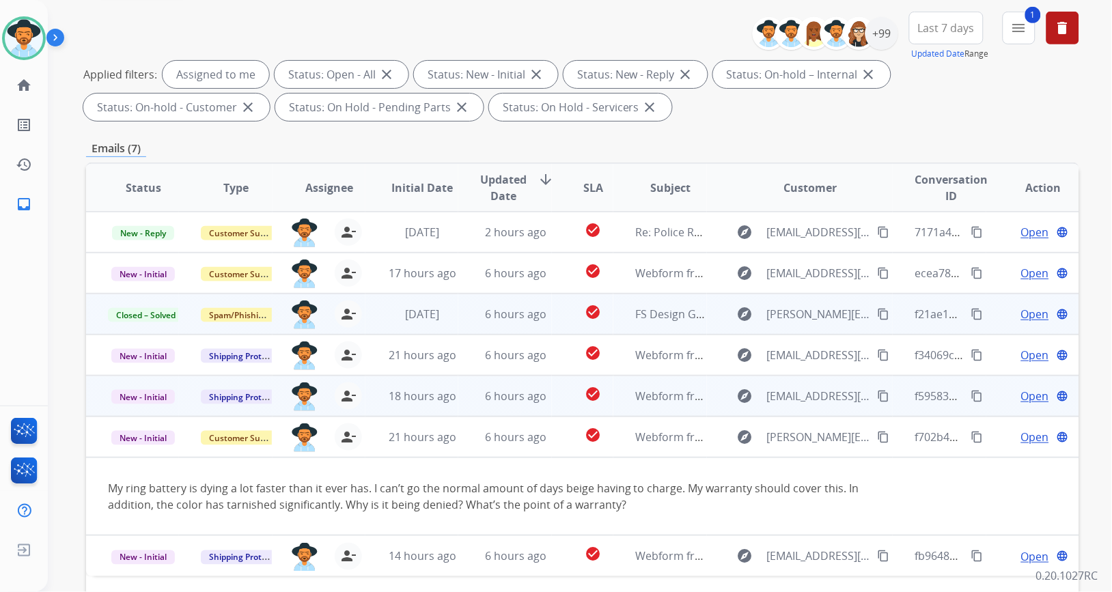
click at [460, 391] on td "6 hours ago" at bounding box center [504, 396] width 93 height 41
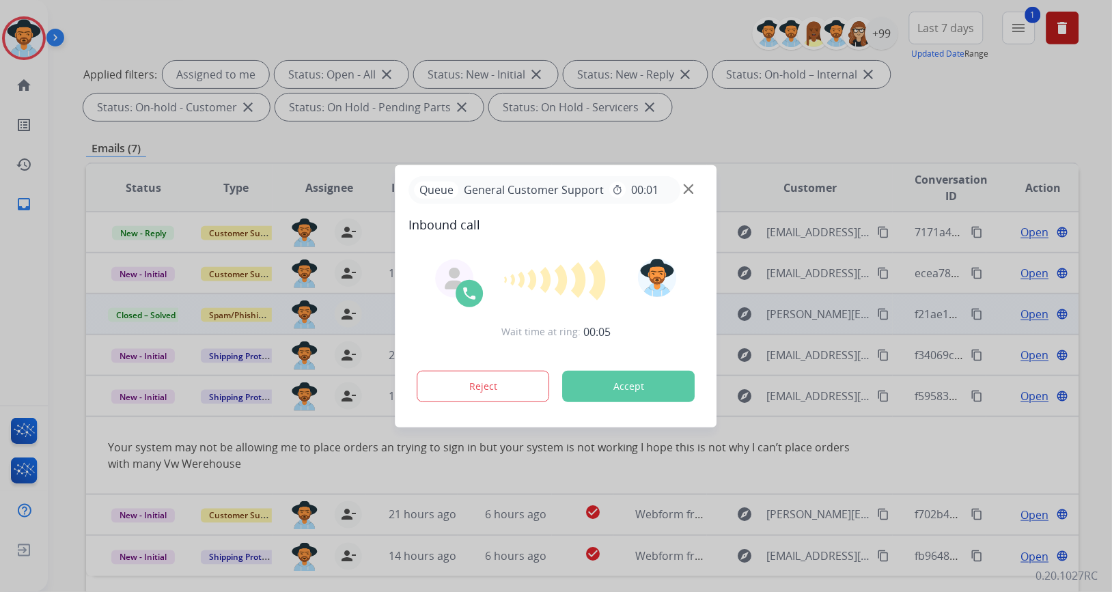
scroll to position [126, 0]
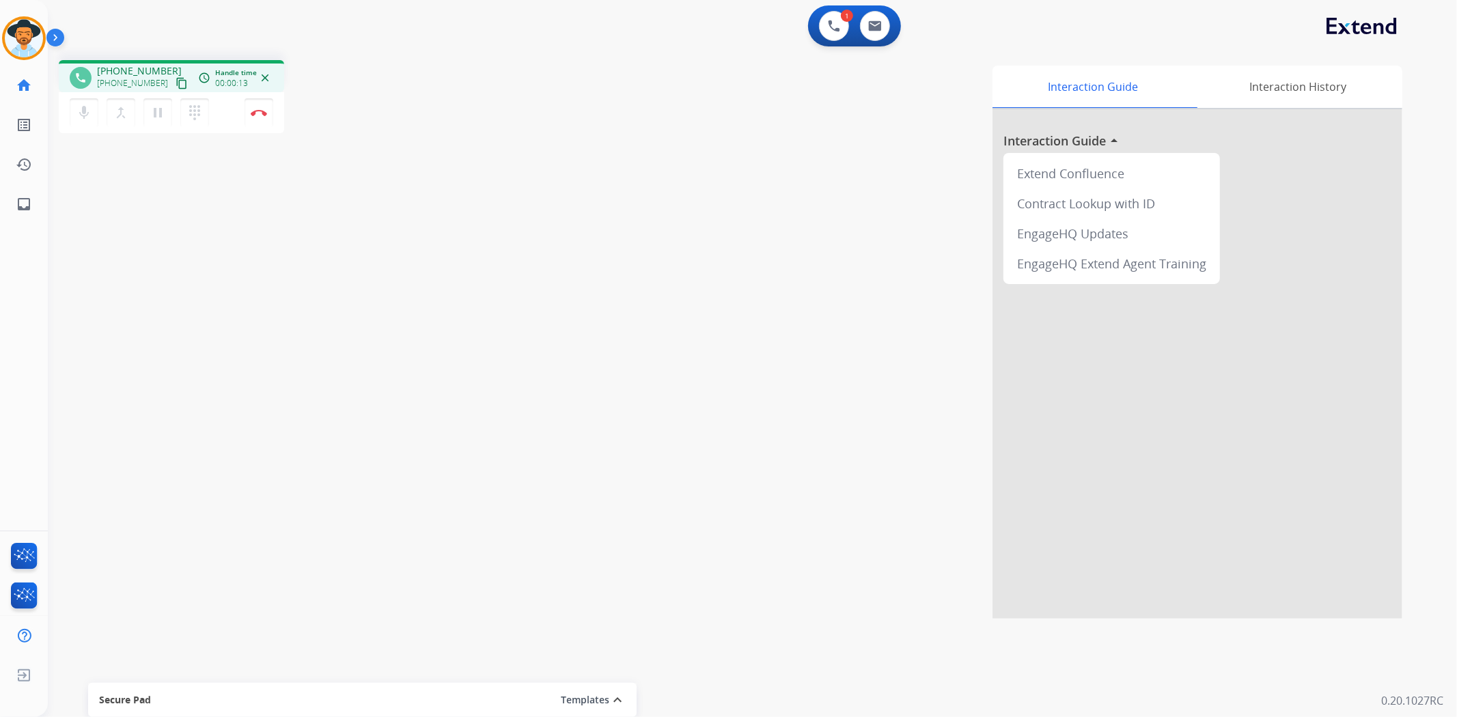
click at [176, 85] on mat-icon "content_copy" at bounding box center [182, 83] width 12 height 12
click at [258, 111] on img at bounding box center [259, 112] width 16 height 7
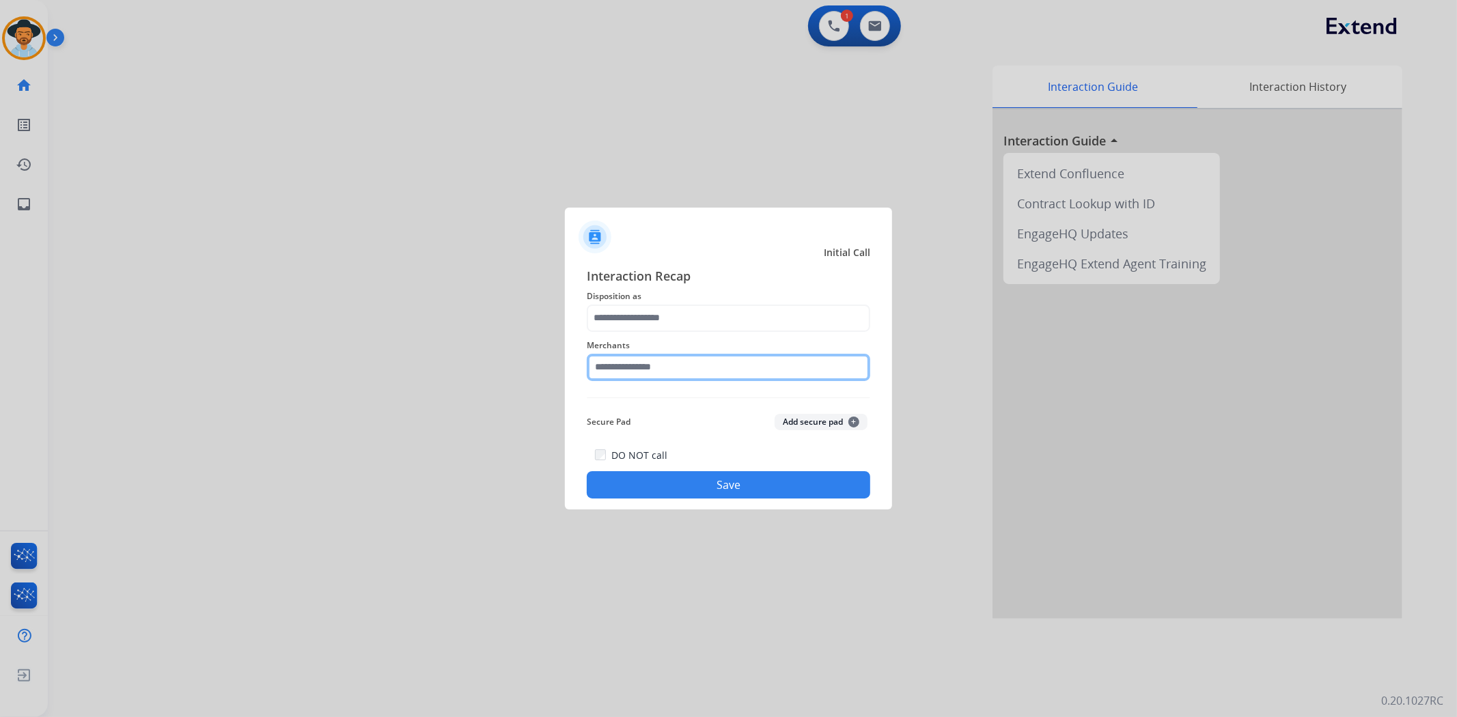
click at [709, 370] on input "text" at bounding box center [729, 367] width 284 height 27
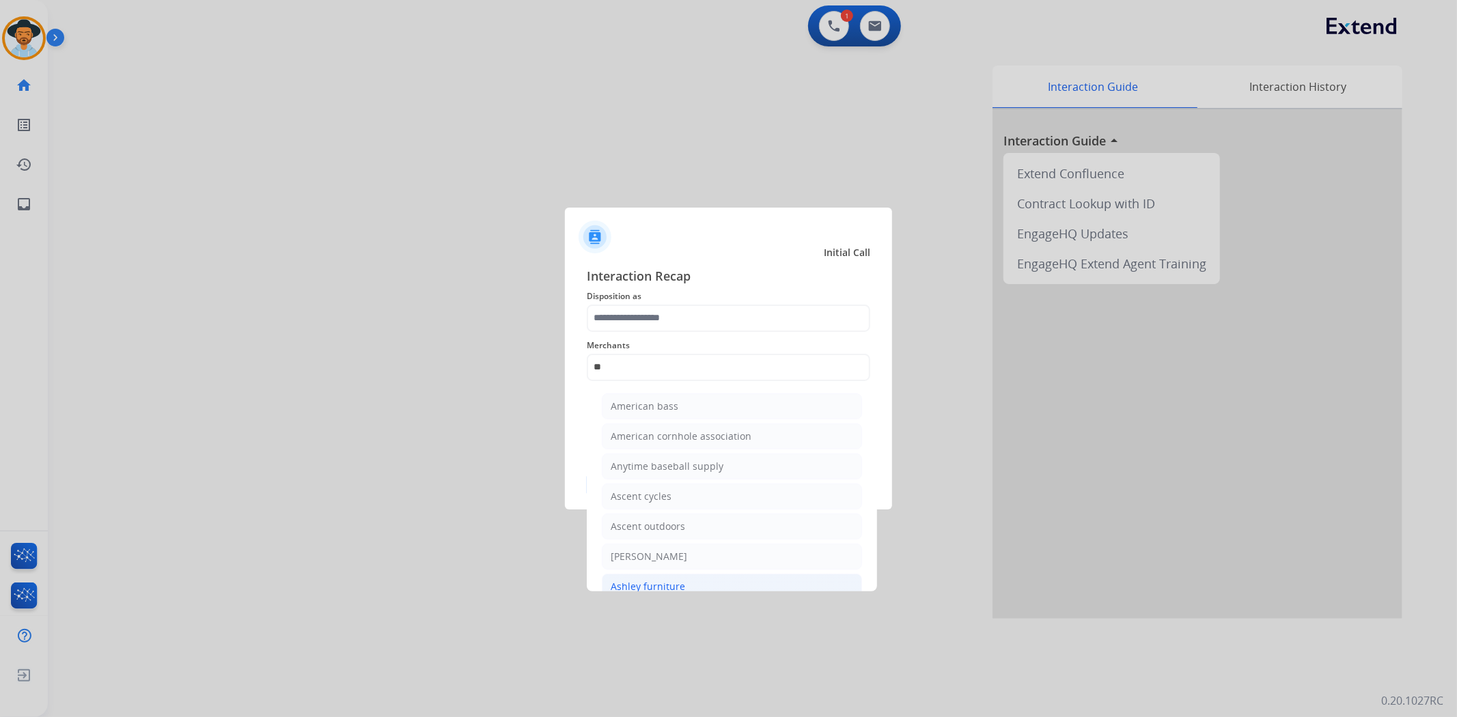
click at [708, 576] on li "Ashley furniture" at bounding box center [732, 587] width 260 height 26
type input "**********"
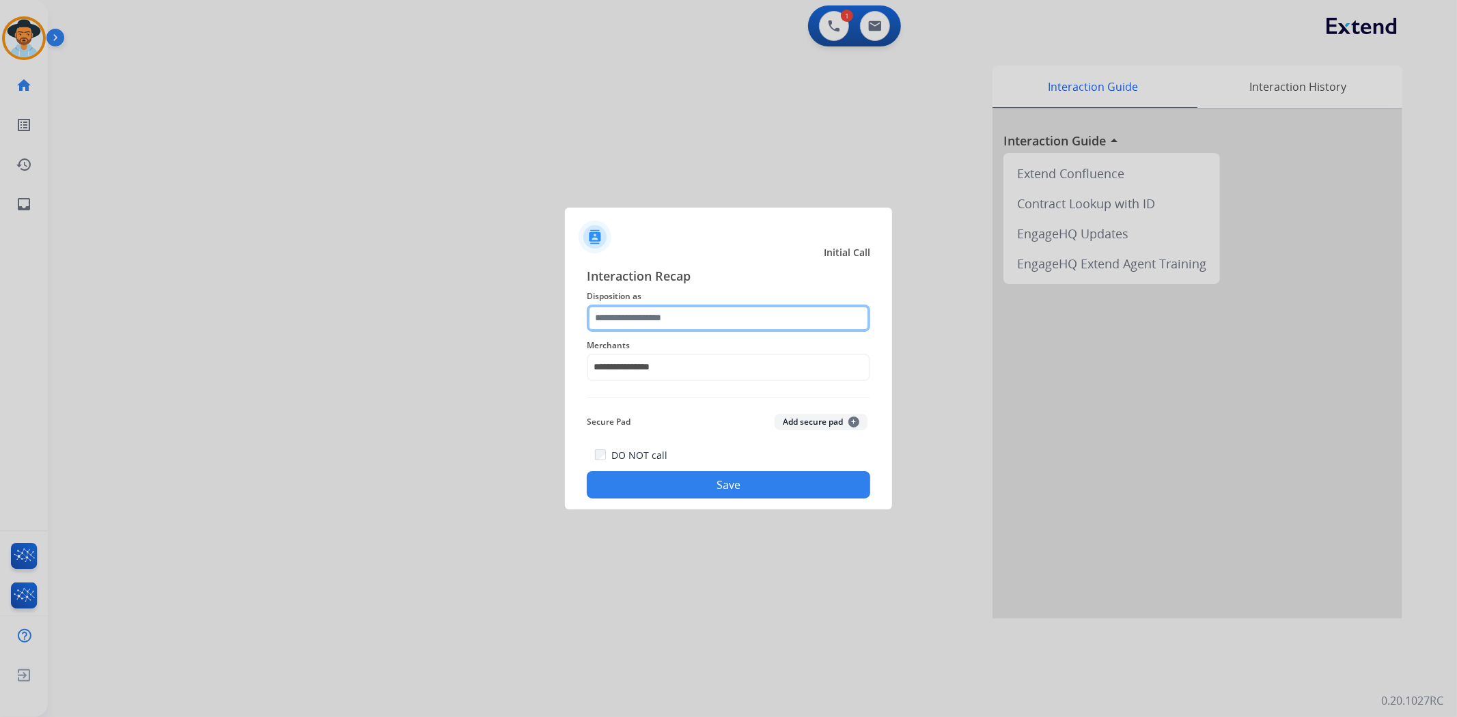
click at [707, 324] on input "text" at bounding box center [729, 318] width 284 height 27
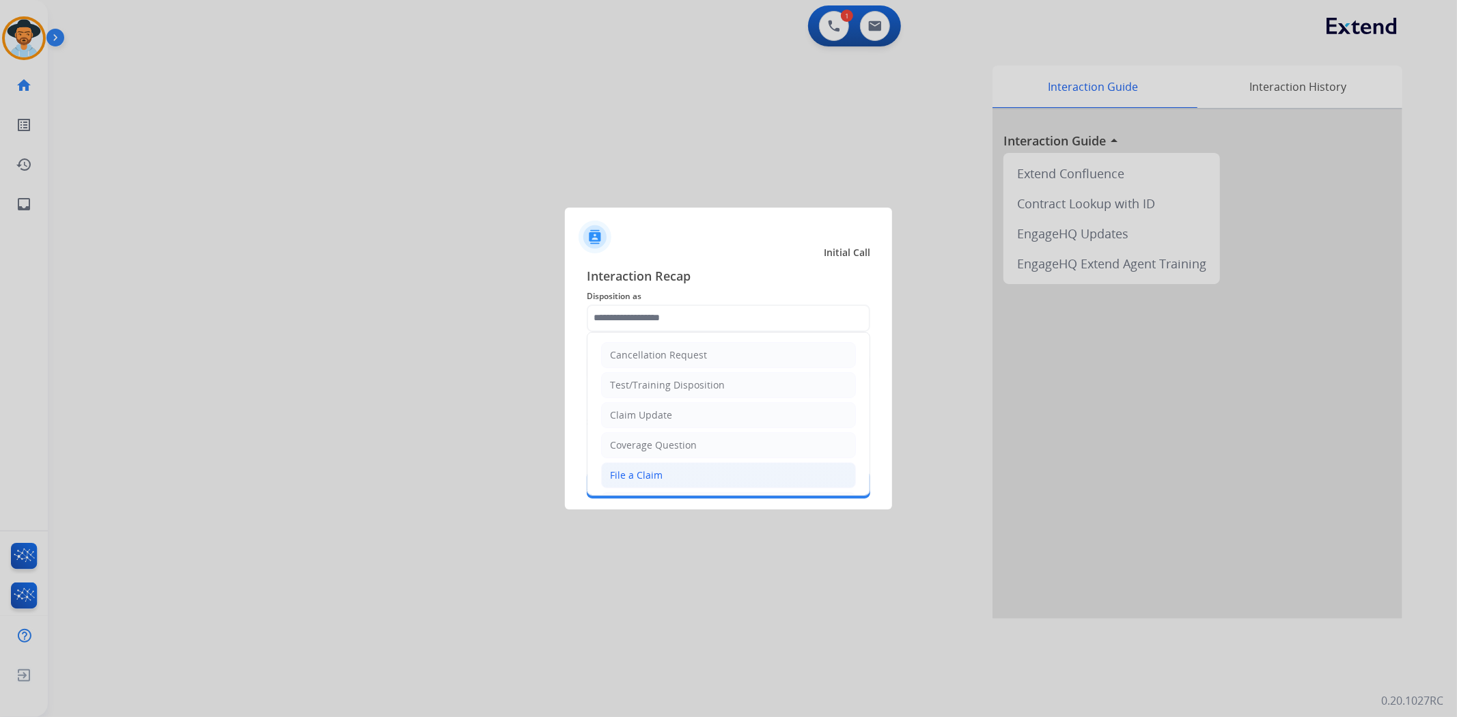
click at [680, 475] on li "File a Claim" at bounding box center [728, 475] width 255 height 26
type input "**********"
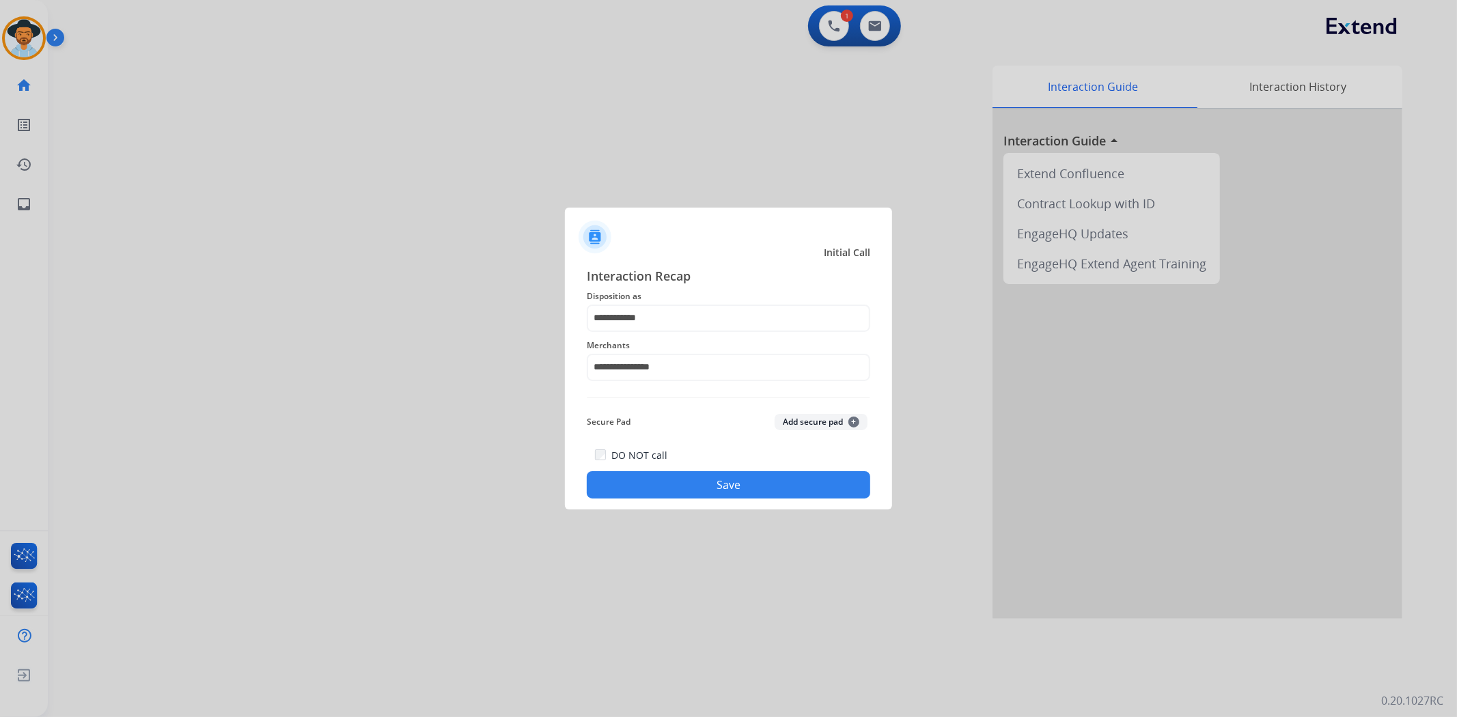
click at [691, 486] on button "Save" at bounding box center [729, 484] width 284 height 27
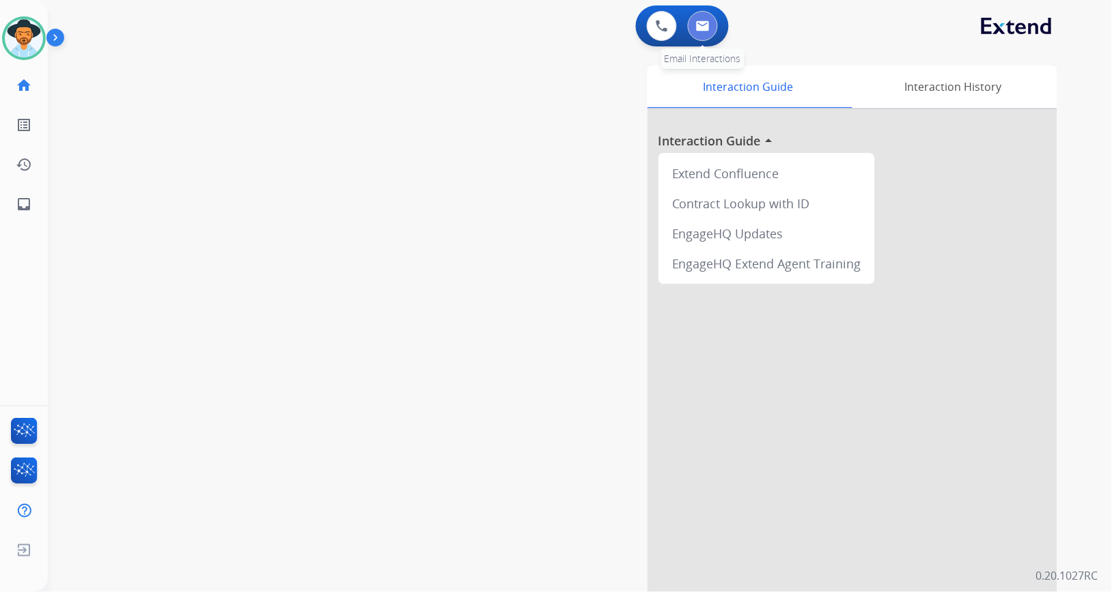
click at [704, 19] on button at bounding box center [703, 26] width 30 height 30
select select "**********"
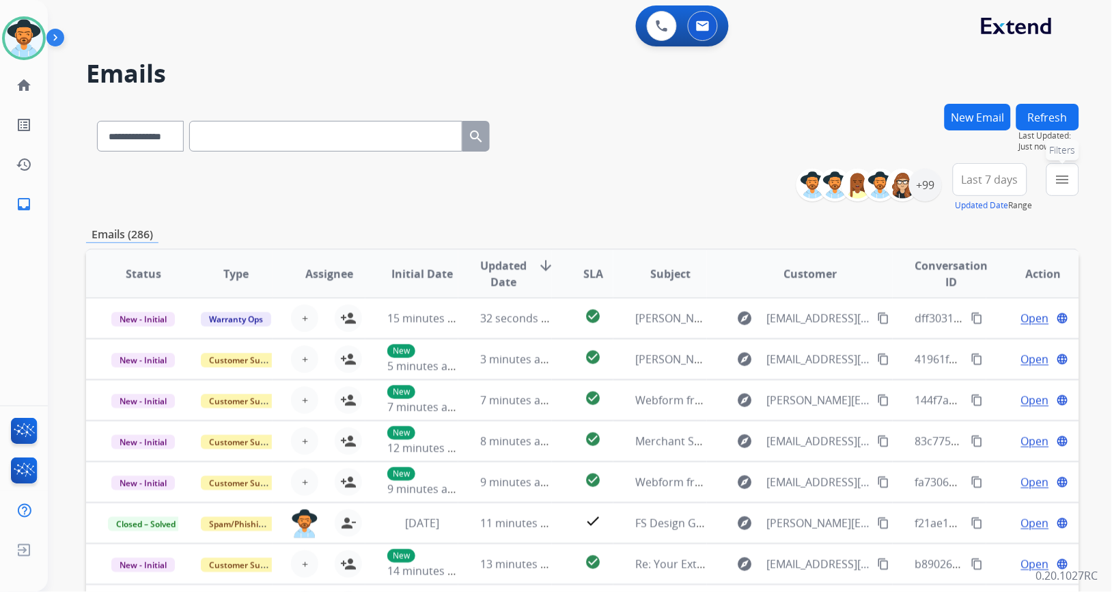
click at [1068, 174] on mat-icon "menu" at bounding box center [1063, 179] width 16 height 16
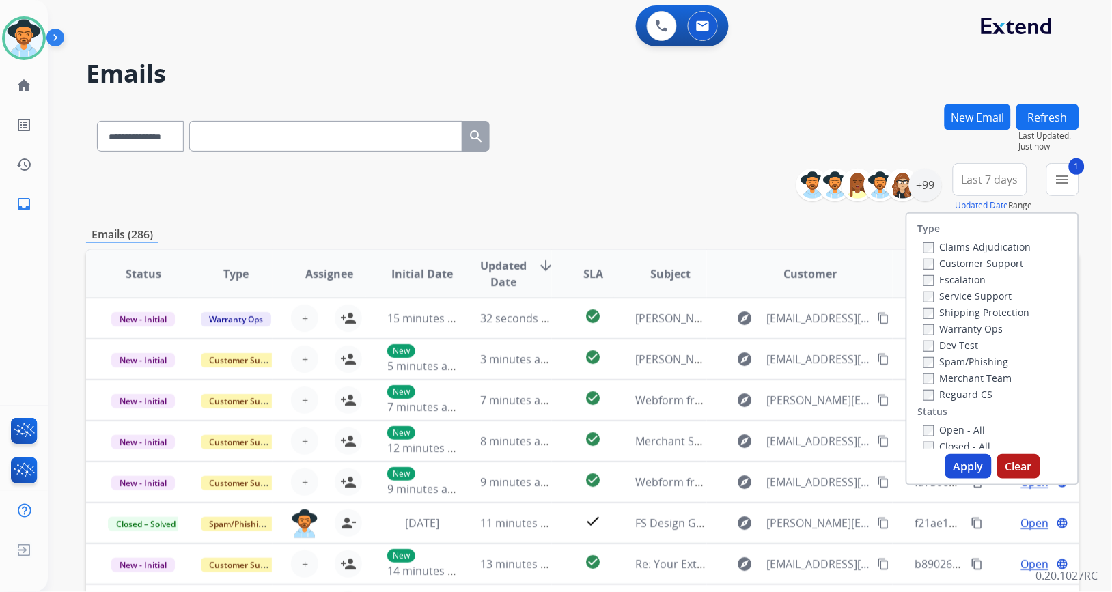
click at [956, 461] on button "Apply" at bounding box center [968, 466] width 46 height 25
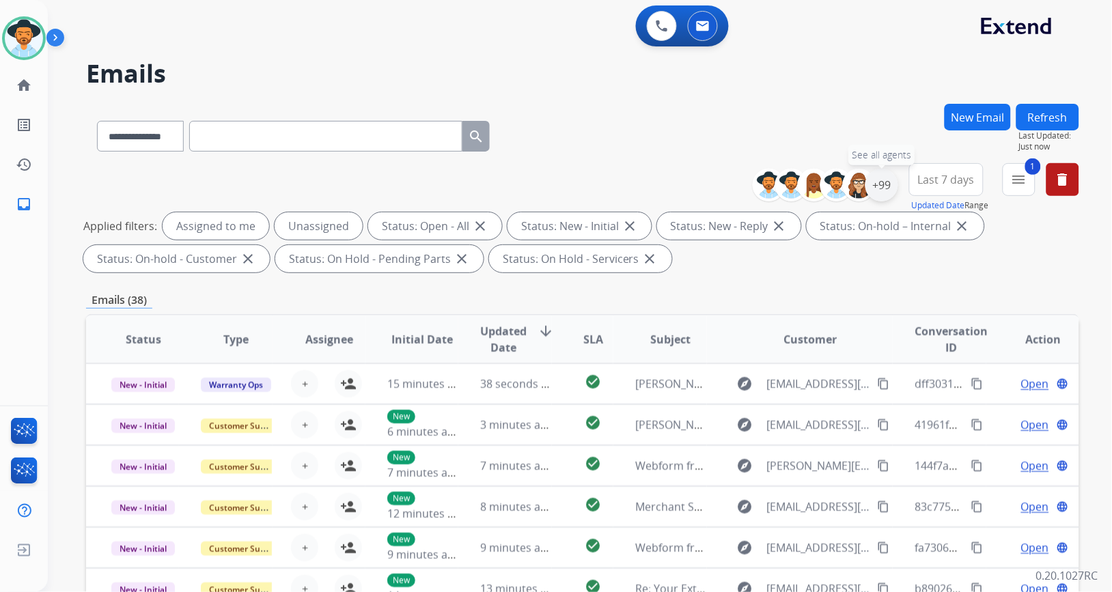
click at [876, 182] on div "+99" at bounding box center [882, 185] width 33 height 33
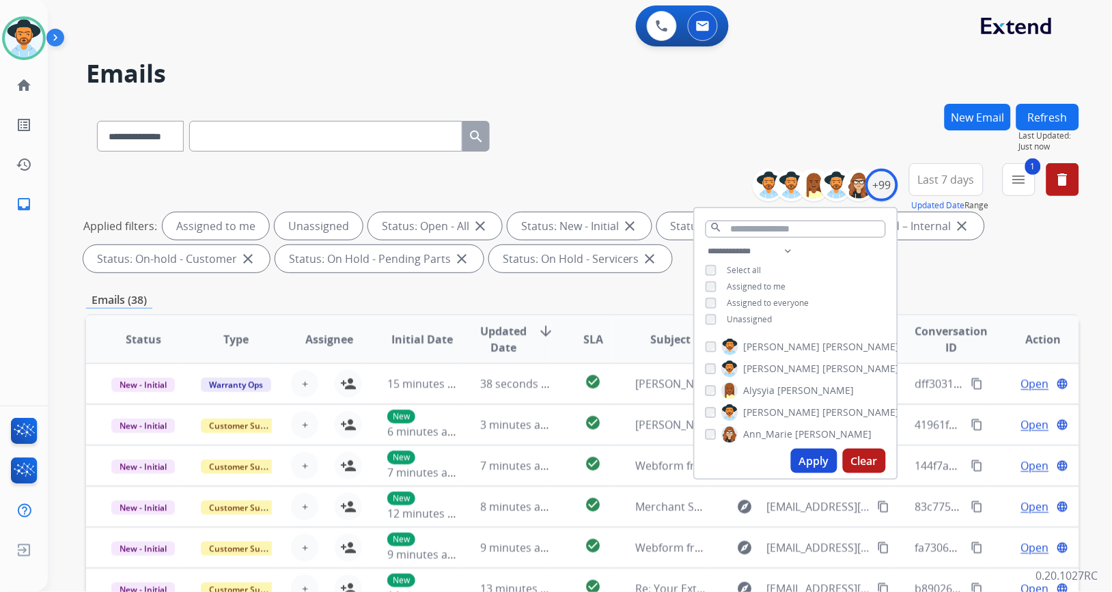
click at [747, 318] on span "Unassigned" at bounding box center [750, 320] width 45 height 12
click at [809, 462] on button "Apply" at bounding box center [814, 461] width 46 height 25
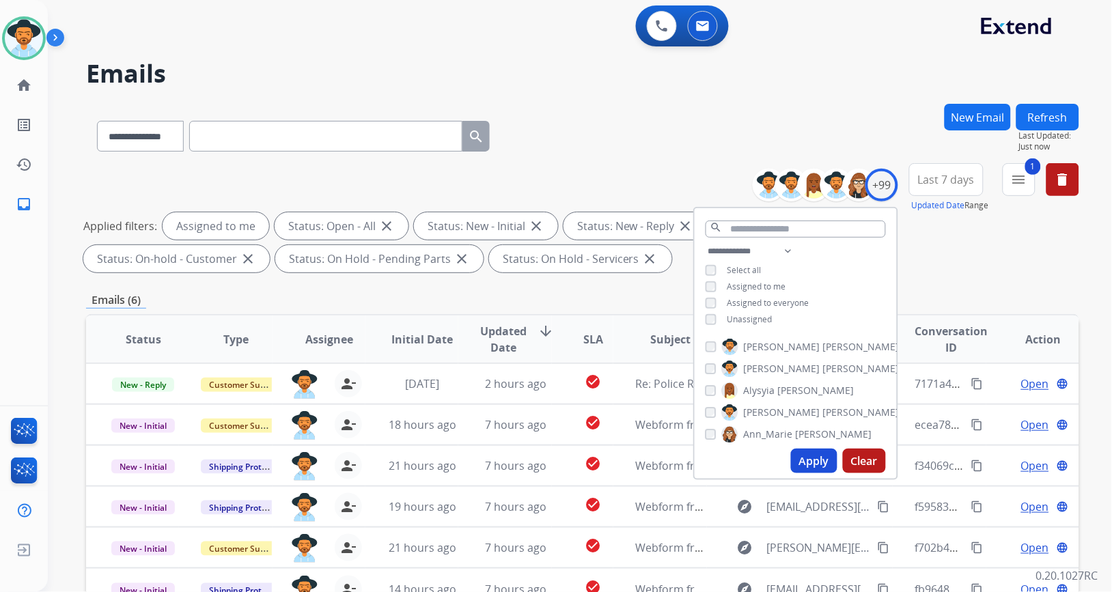
click at [558, 281] on div "**********" at bounding box center [582, 473] width 993 height 739
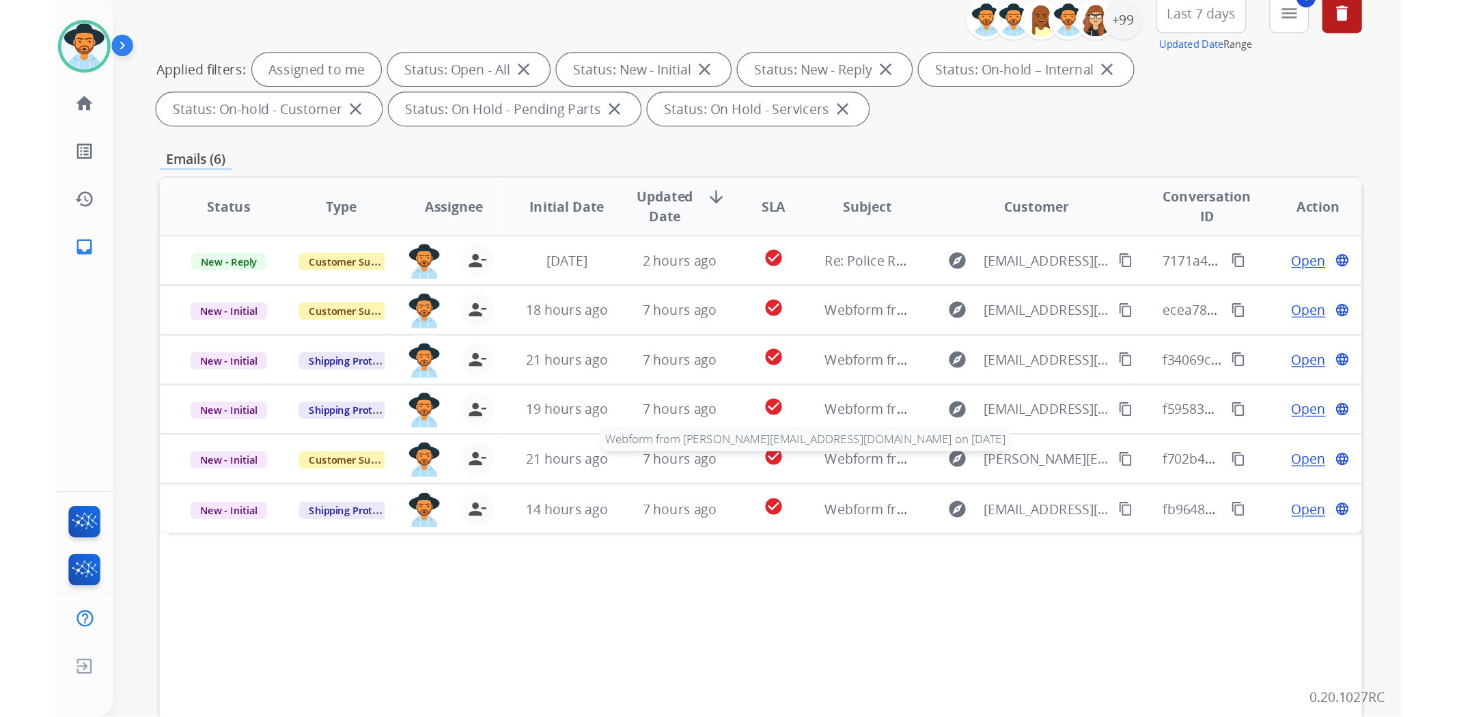
scroll to position [250, 0]
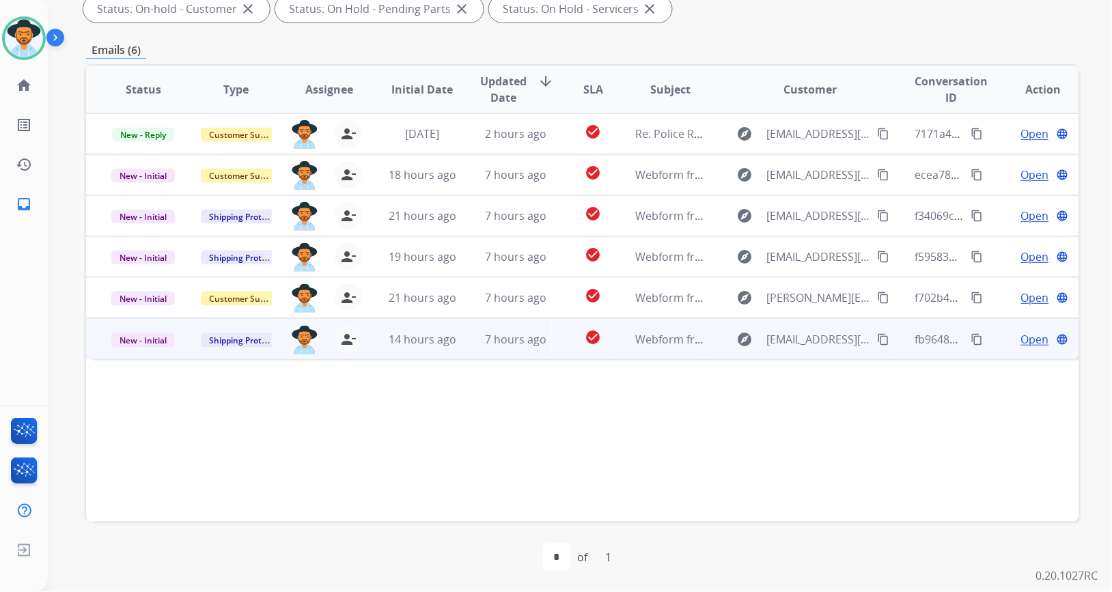
click at [467, 337] on td "7 hours ago" at bounding box center [504, 338] width 93 height 41
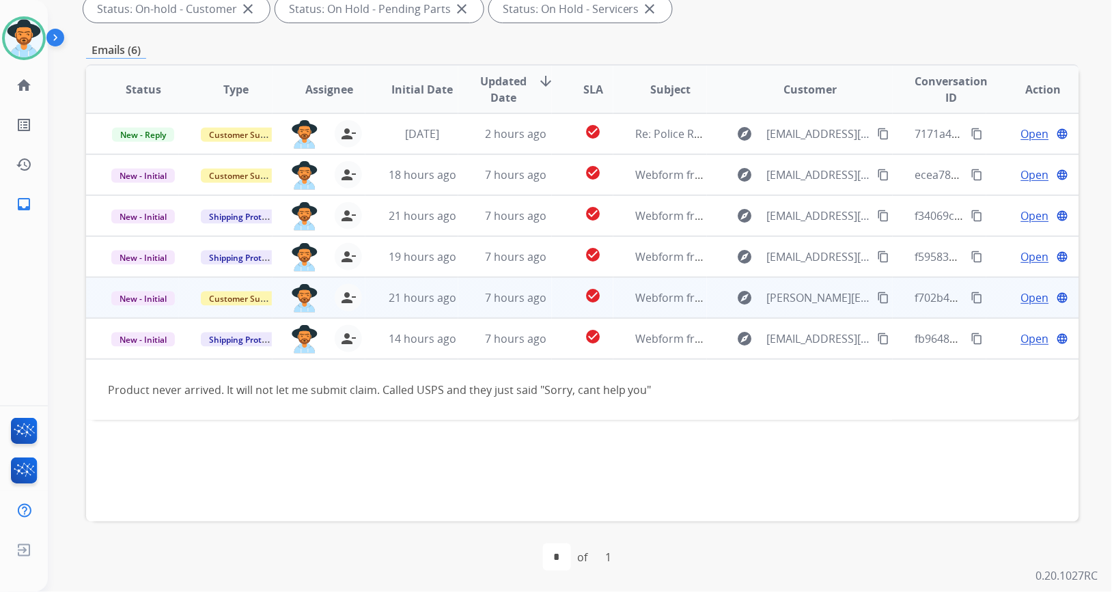
click at [462, 301] on td "7 hours ago" at bounding box center [504, 297] width 93 height 41
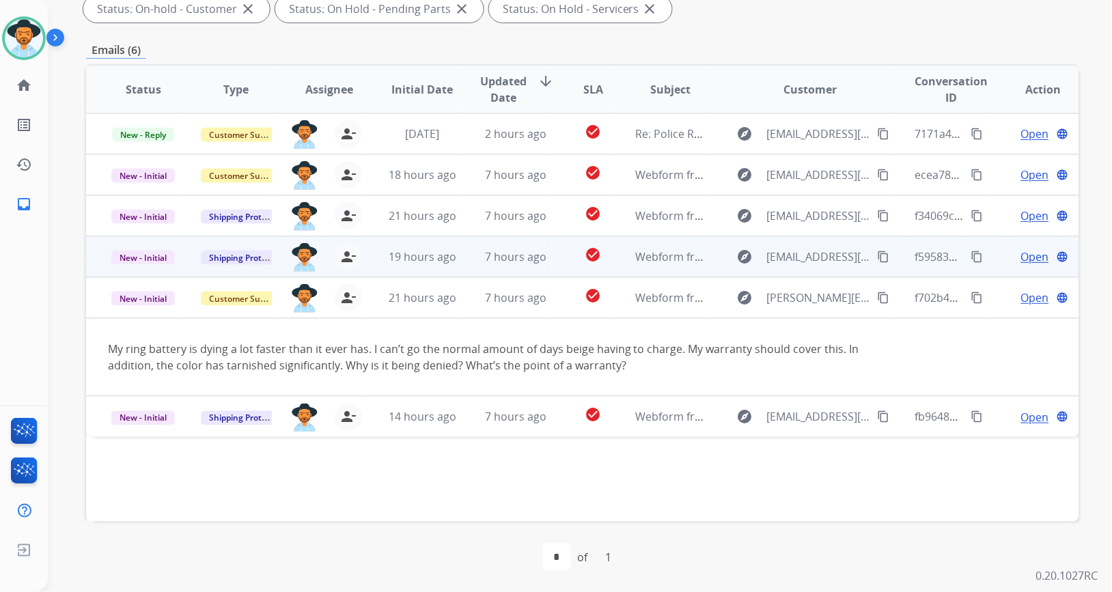
click at [462, 256] on td "7 hours ago" at bounding box center [504, 256] width 93 height 41
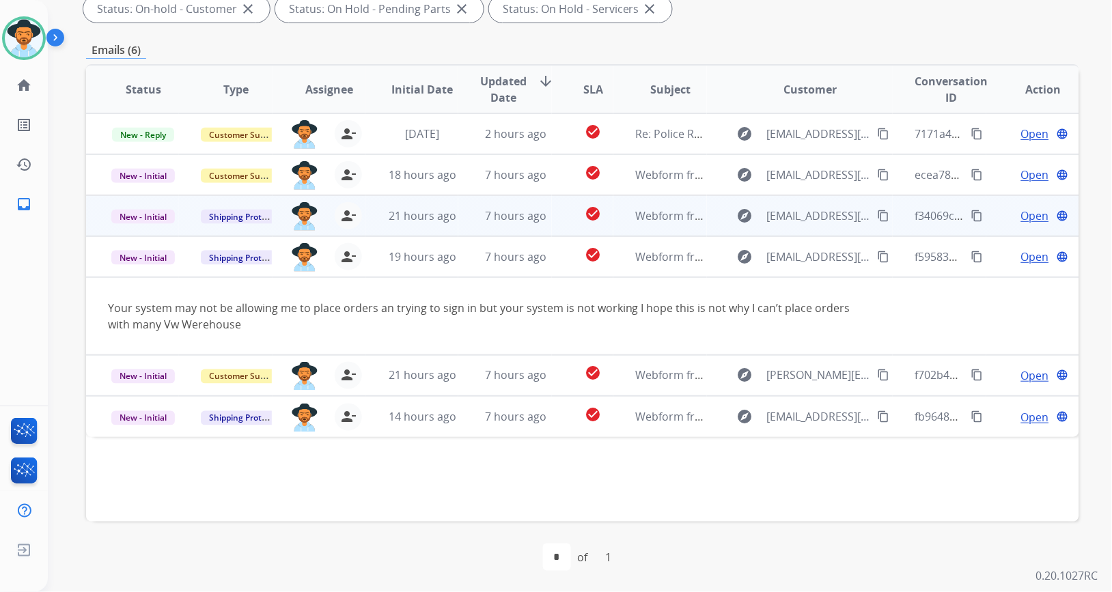
click at [458, 213] on td "7 hours ago" at bounding box center [504, 215] width 93 height 41
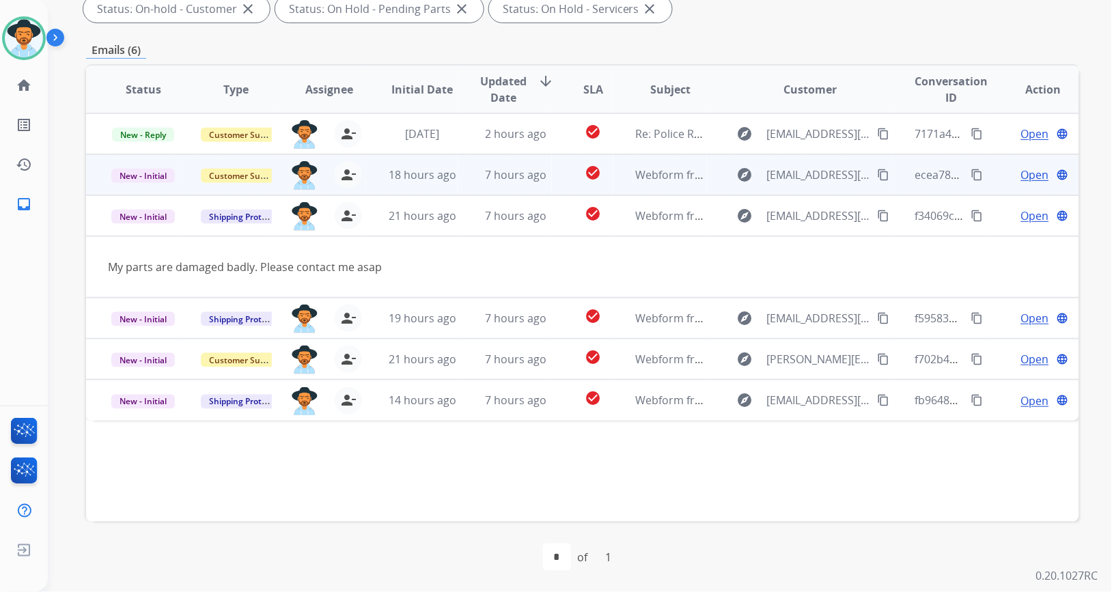
click at [461, 171] on td "7 hours ago" at bounding box center [504, 174] width 93 height 41
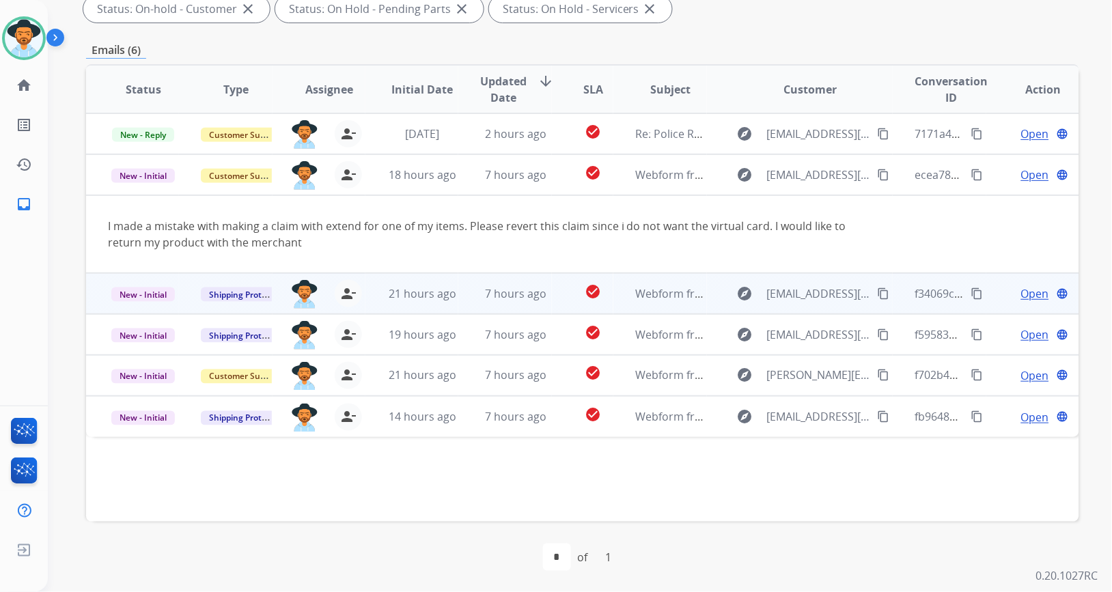
click at [461, 285] on td "7 hours ago" at bounding box center [504, 293] width 93 height 41
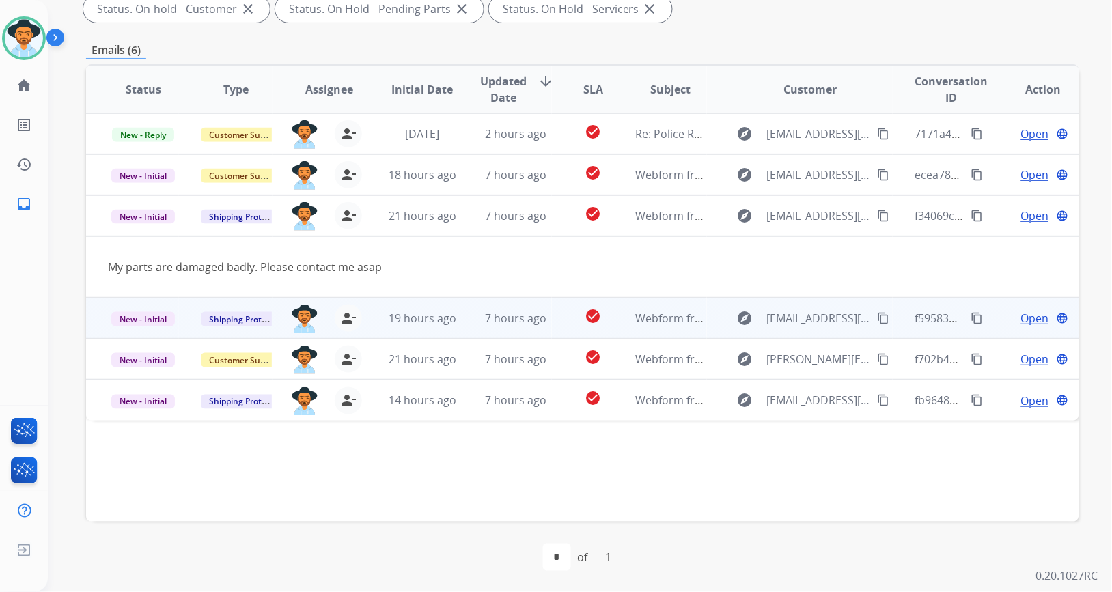
click at [459, 323] on td "7 hours ago" at bounding box center [504, 318] width 93 height 41
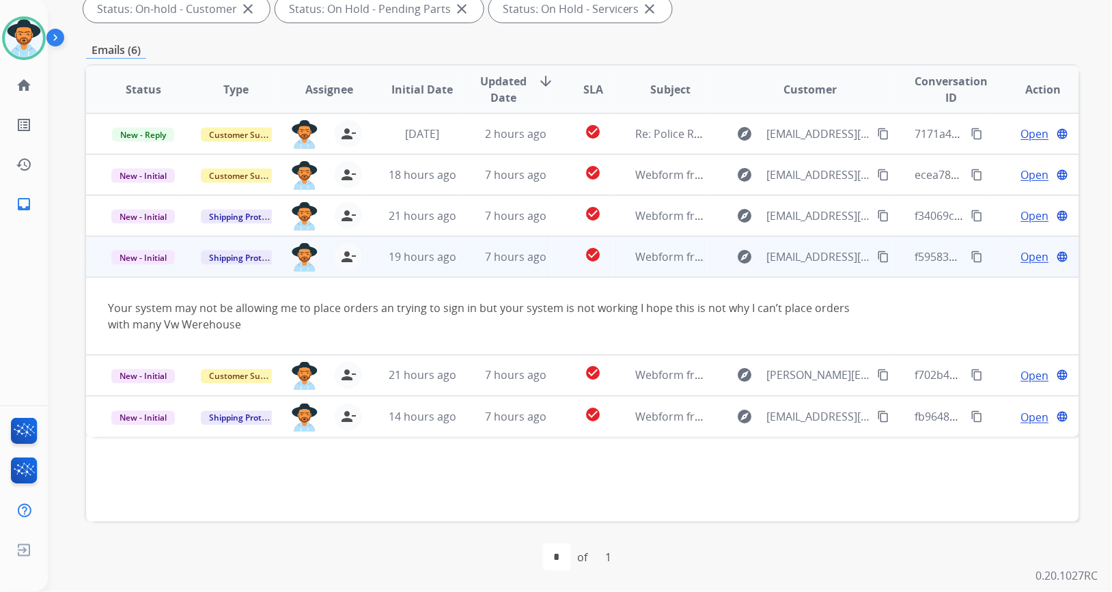
click at [879, 255] on mat-icon "content_copy" at bounding box center [884, 257] width 12 height 12
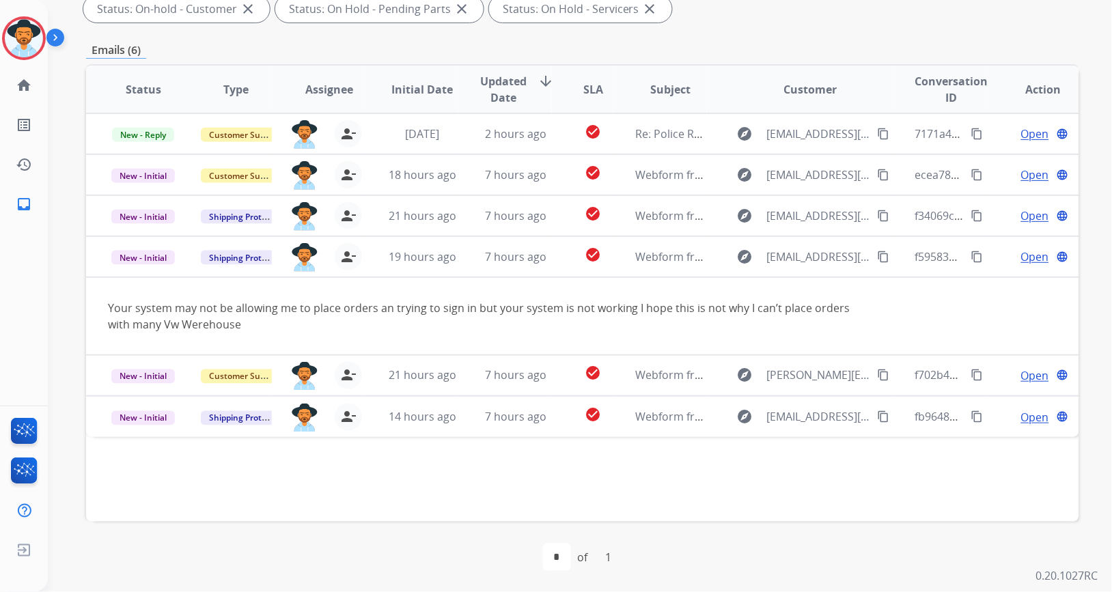
scroll to position [126, 0]
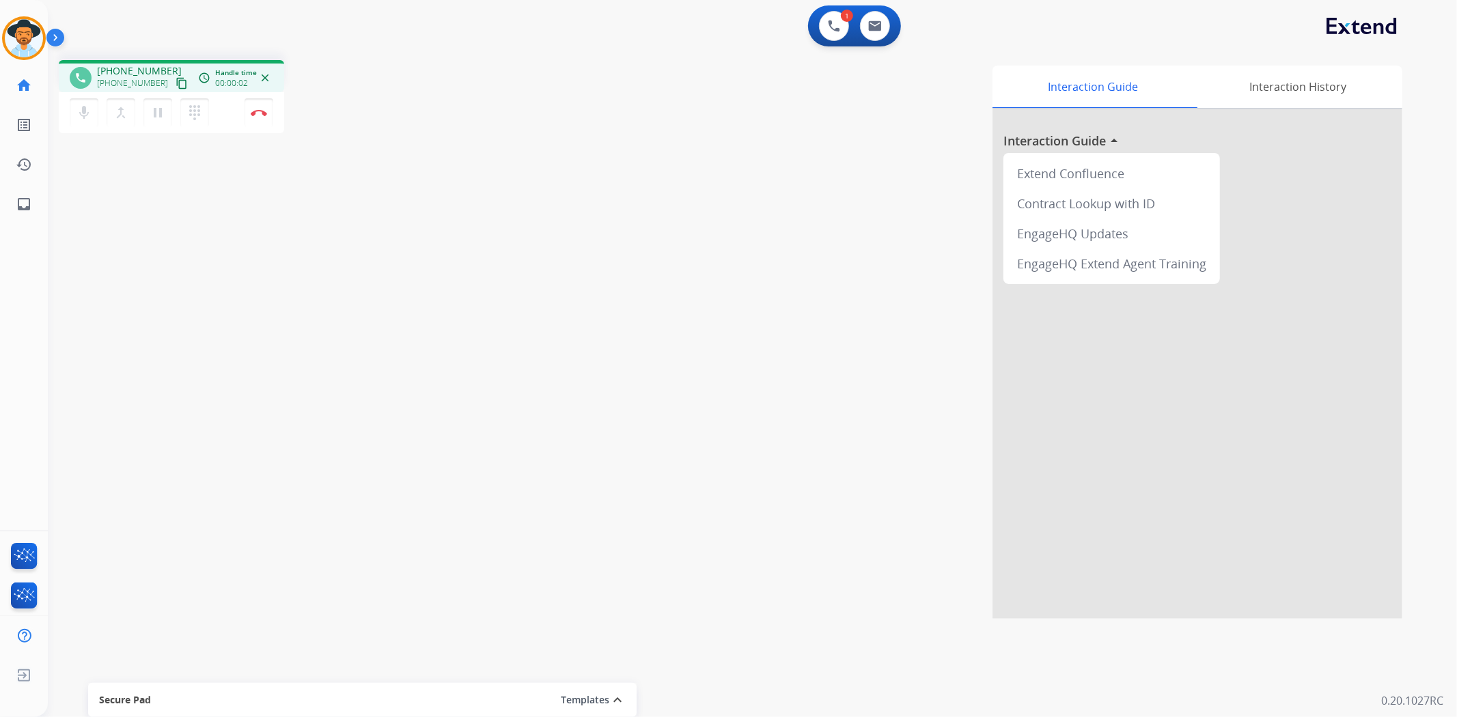
click at [176, 87] on mat-icon "content_copy" at bounding box center [182, 83] width 12 height 12
click at [260, 114] on img at bounding box center [259, 112] width 16 height 7
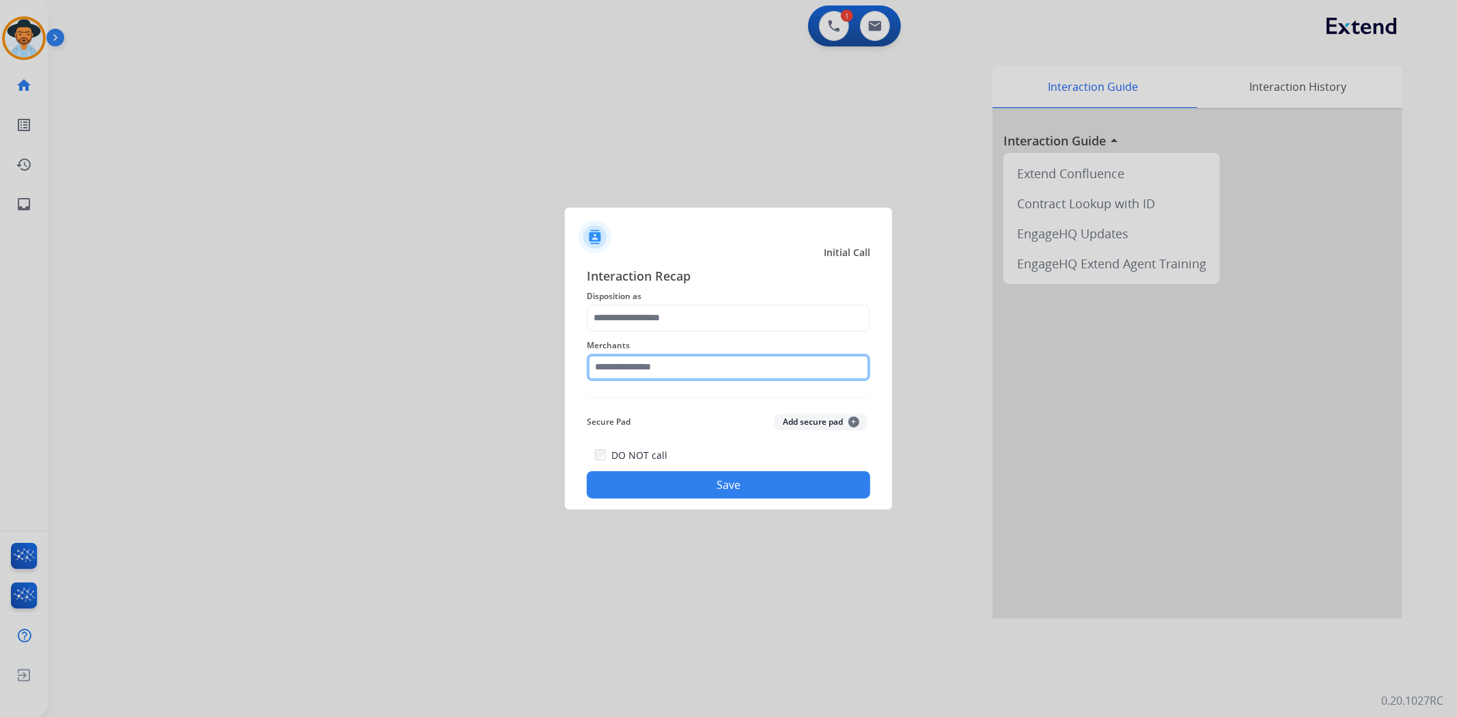
click at [622, 365] on input "text" at bounding box center [729, 367] width 284 height 27
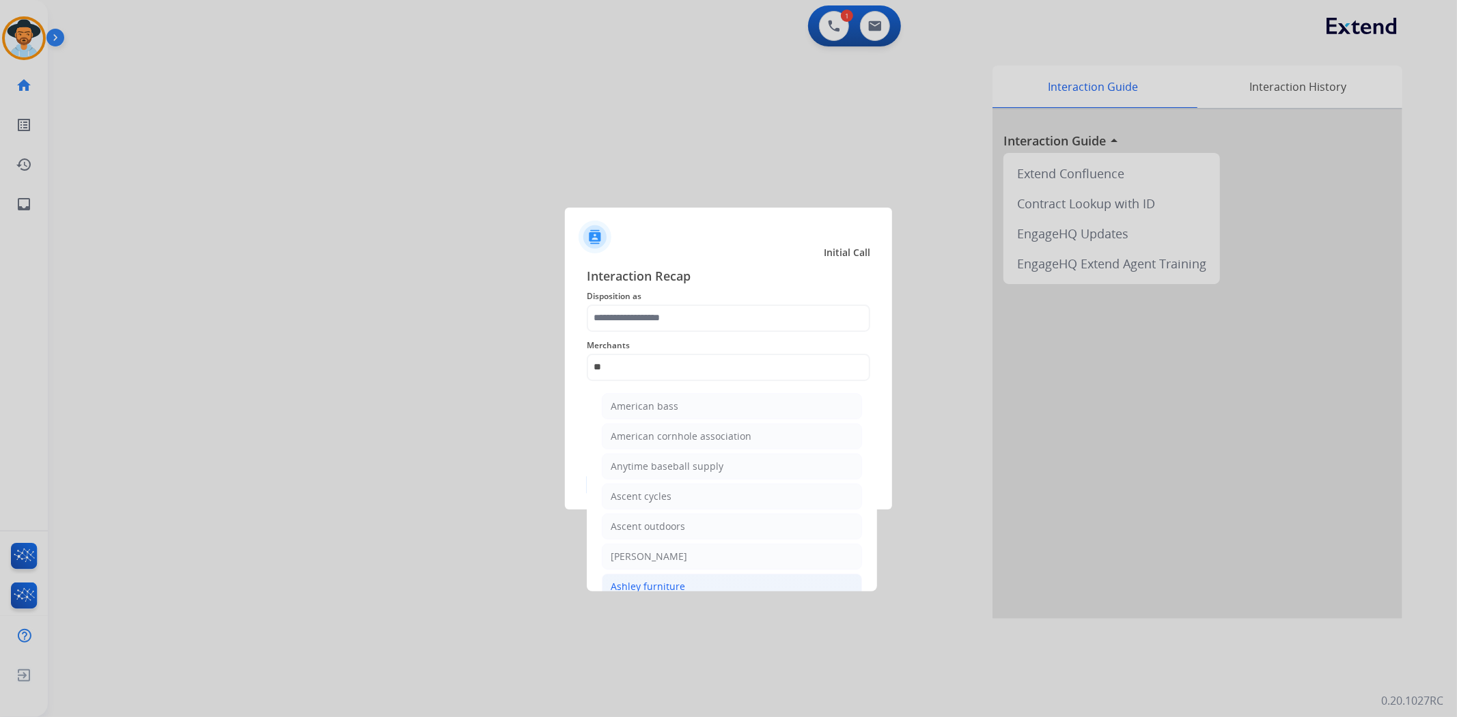
click at [643, 580] on div "Ashley furniture" at bounding box center [648, 587] width 74 height 14
type input "**********"
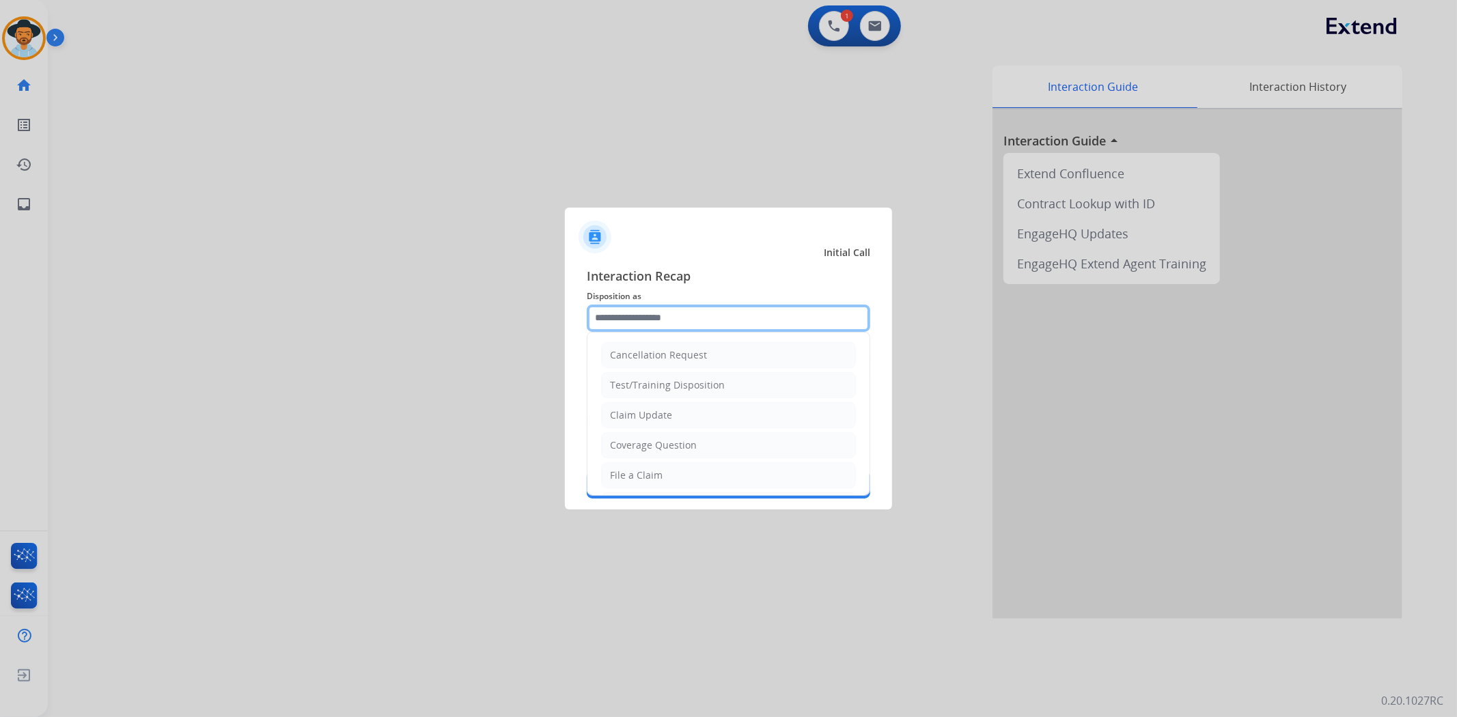
click at [691, 313] on input "text" at bounding box center [729, 318] width 284 height 27
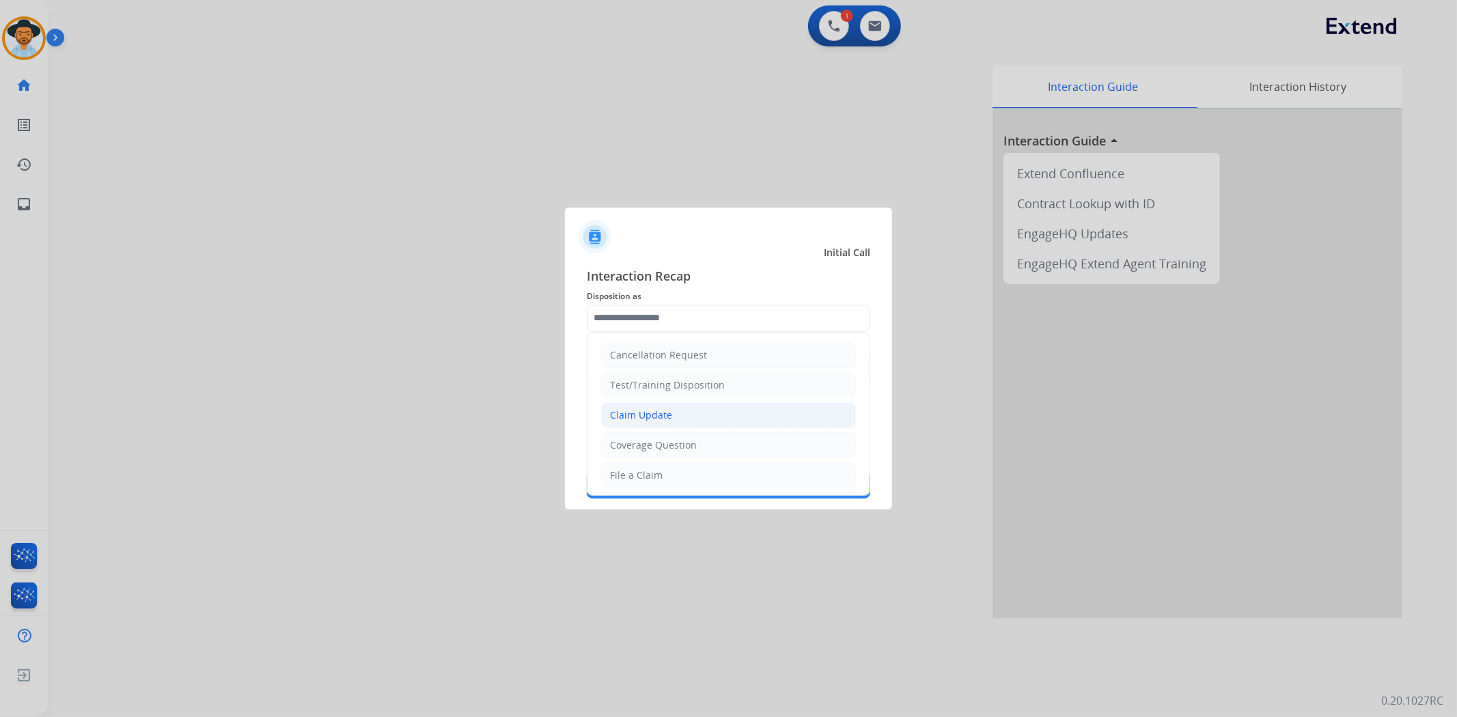
click at [682, 415] on li "Claim Update" at bounding box center [728, 415] width 255 height 26
type input "**********"
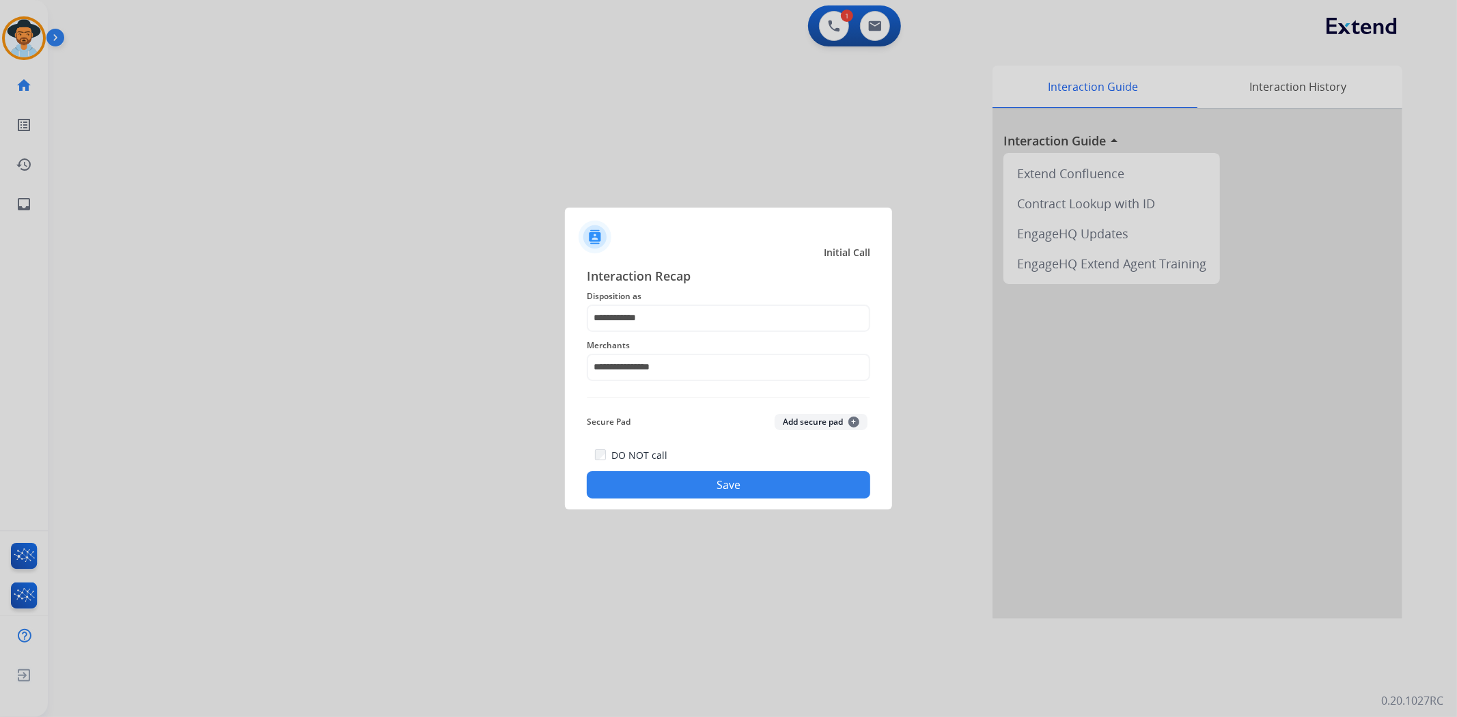
click at [723, 473] on button "Save" at bounding box center [729, 484] width 284 height 27
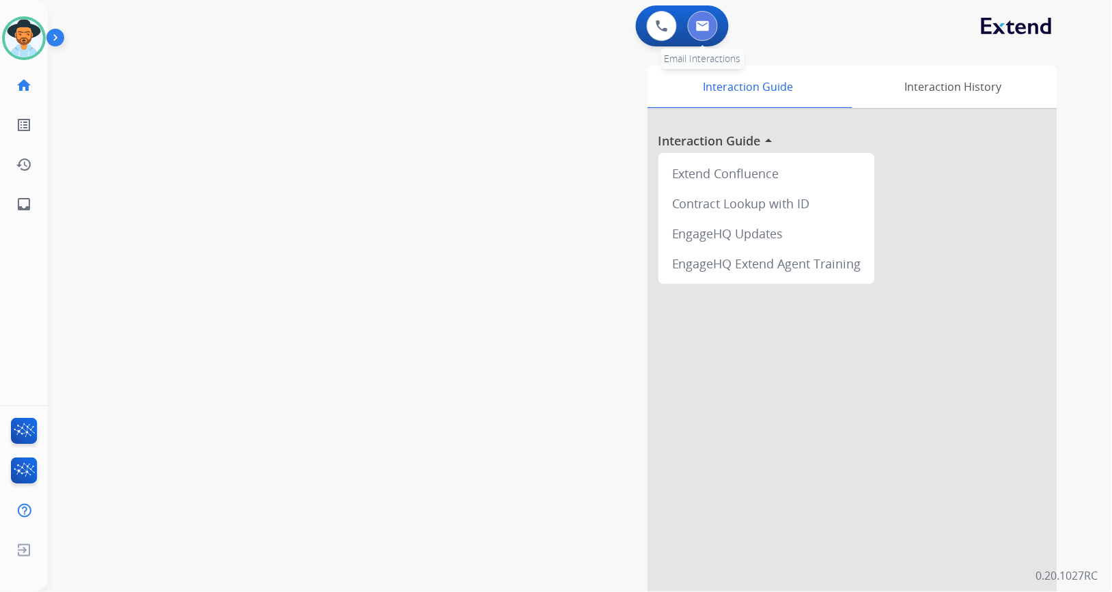
click at [707, 30] on img at bounding box center [703, 25] width 14 height 11
select select "**********"
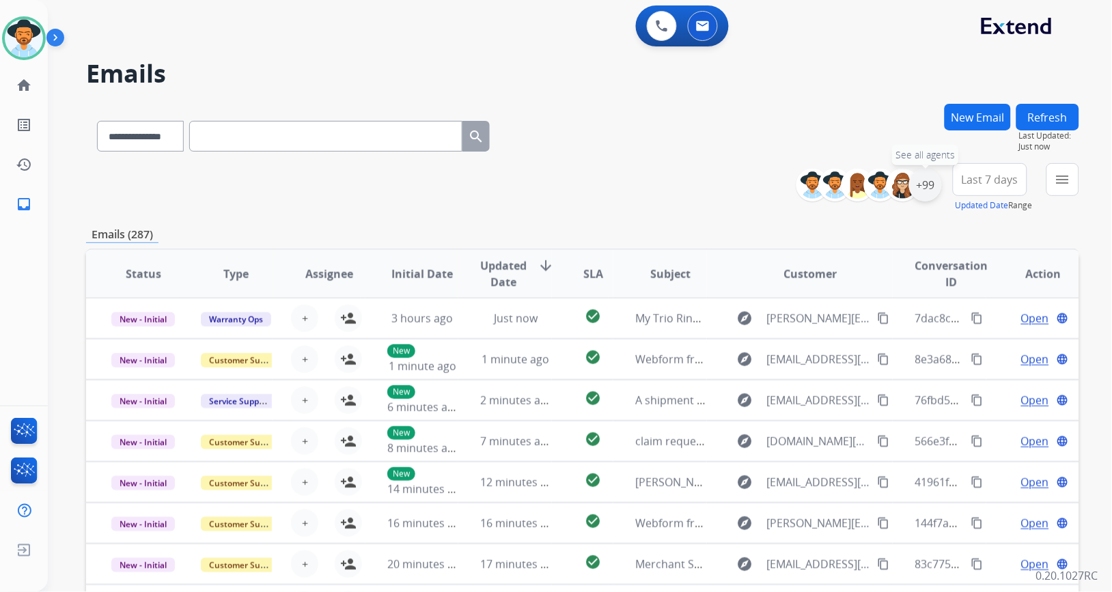
click at [930, 186] on div "+99" at bounding box center [925, 185] width 33 height 33
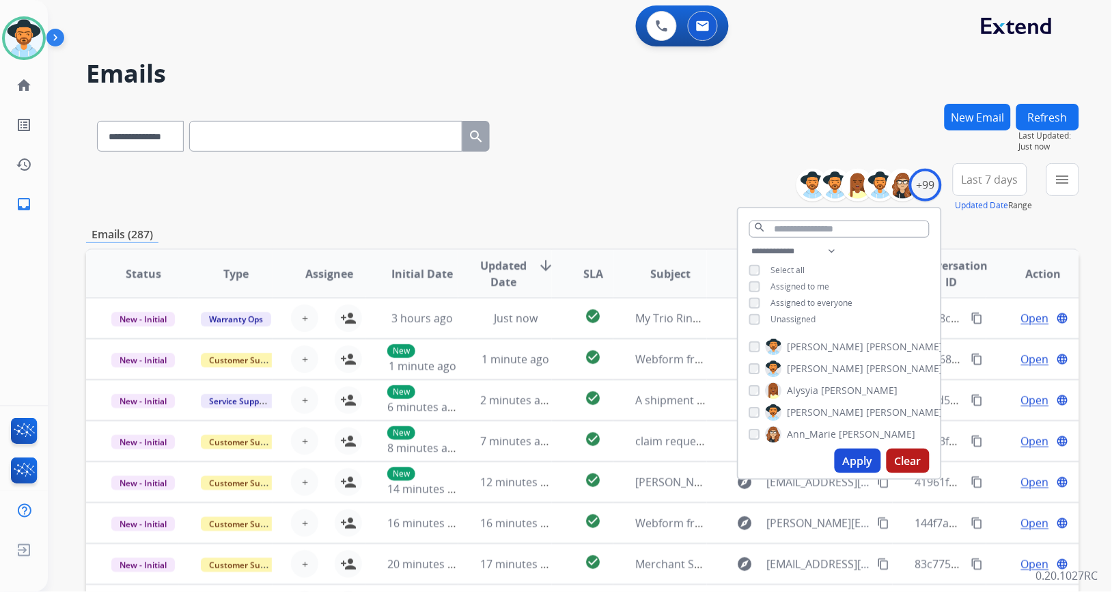
click at [793, 314] on span "Unassigned" at bounding box center [793, 320] width 45 height 12
click at [863, 462] on button "Apply" at bounding box center [858, 461] width 46 height 25
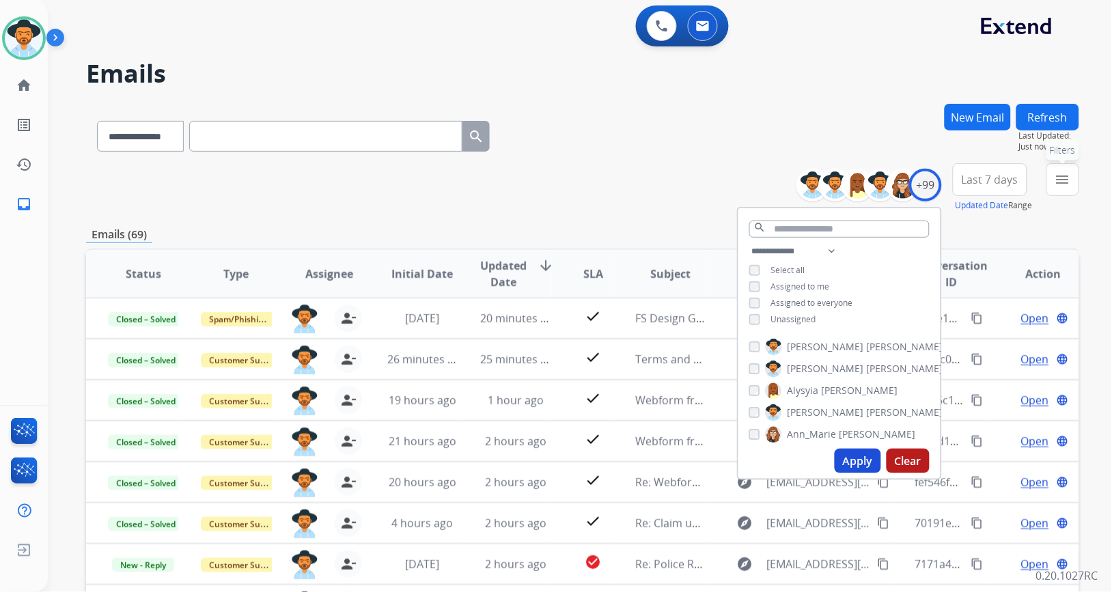
click at [1059, 189] on button "menu Filters" at bounding box center [1063, 179] width 33 height 33
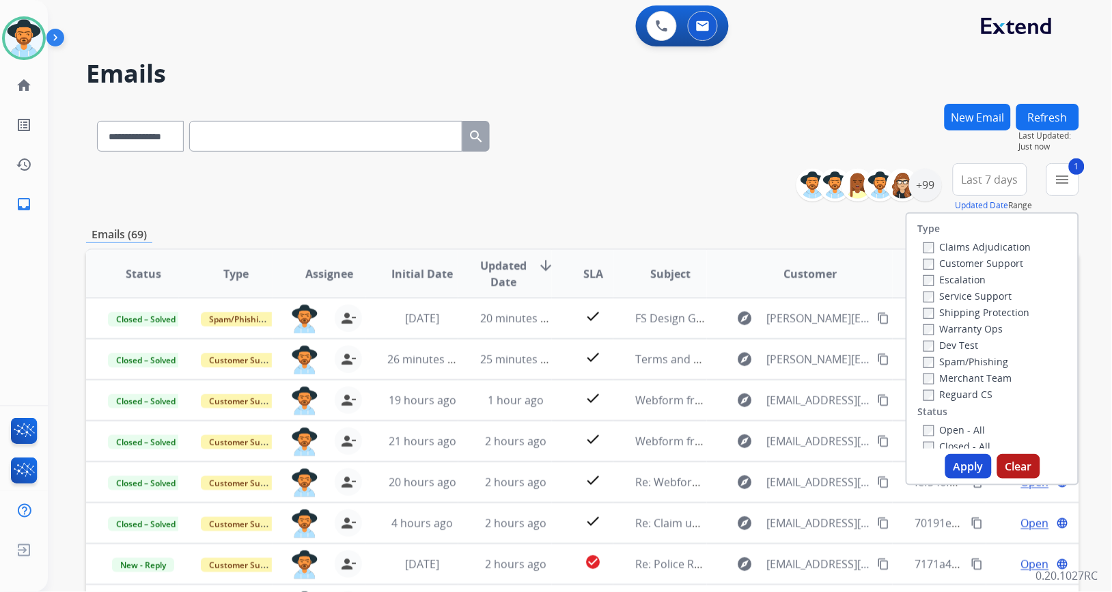
click at [958, 463] on button "Apply" at bounding box center [968, 466] width 46 height 25
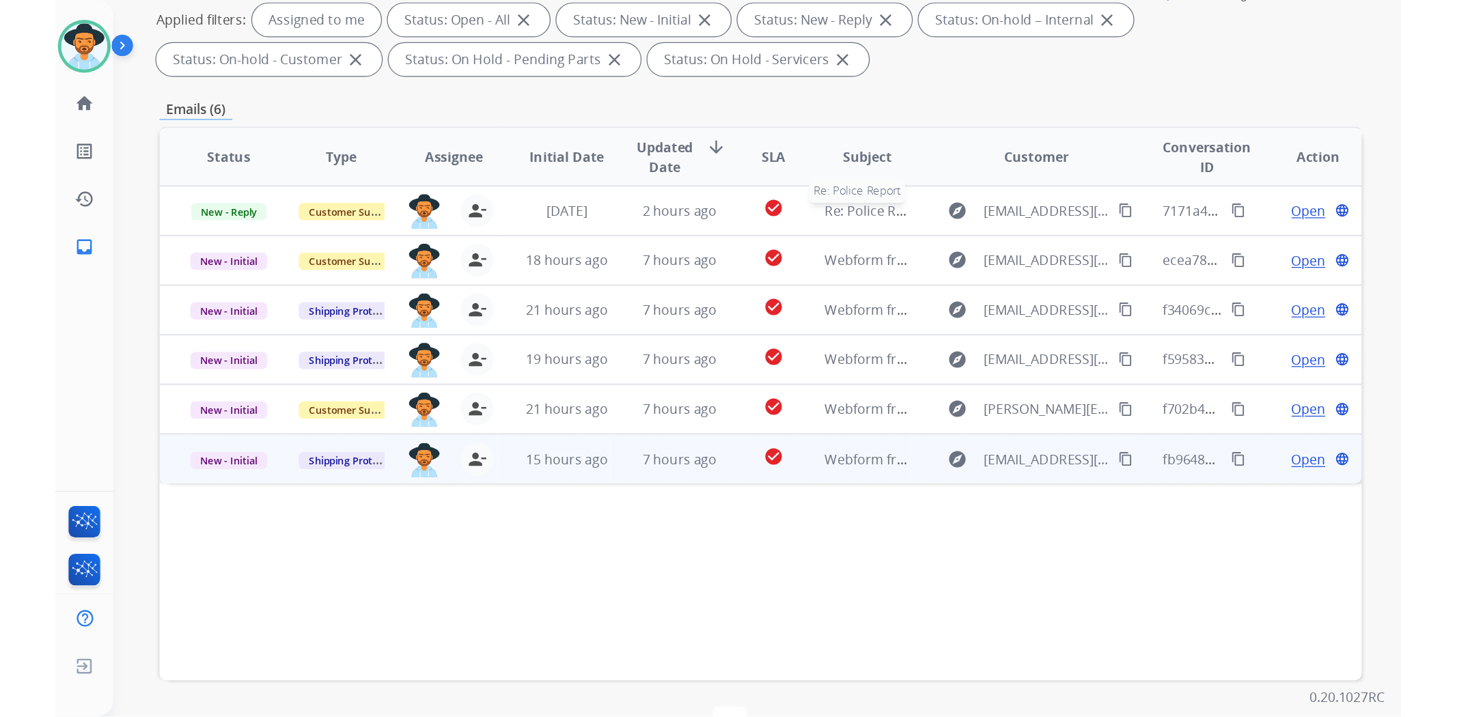
scroll to position [227, 0]
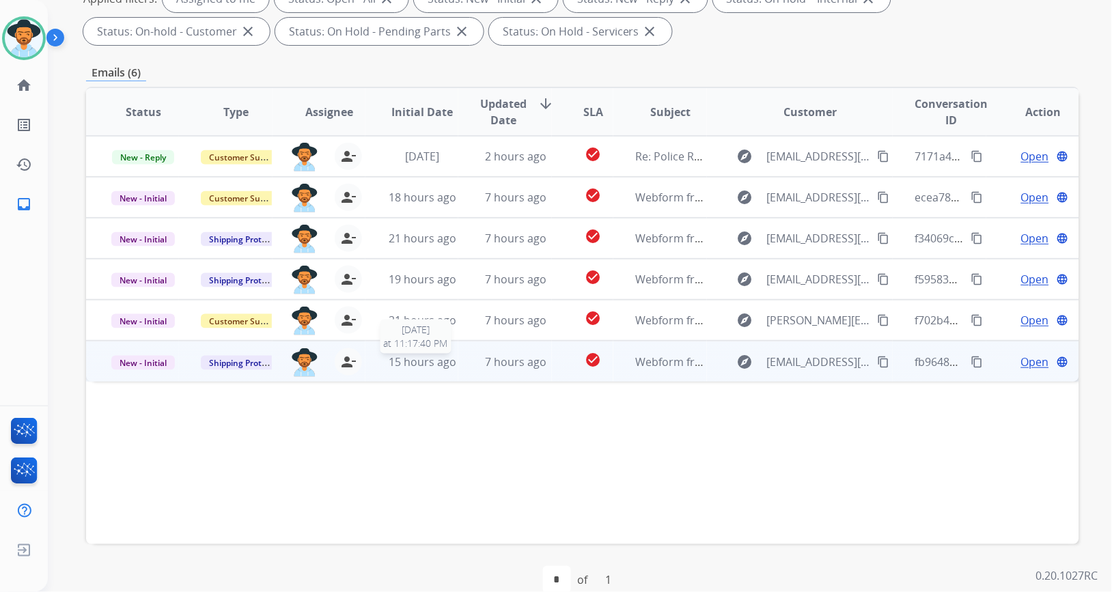
click at [451, 369] on div "15 hours ago" at bounding box center [422, 362] width 70 height 16
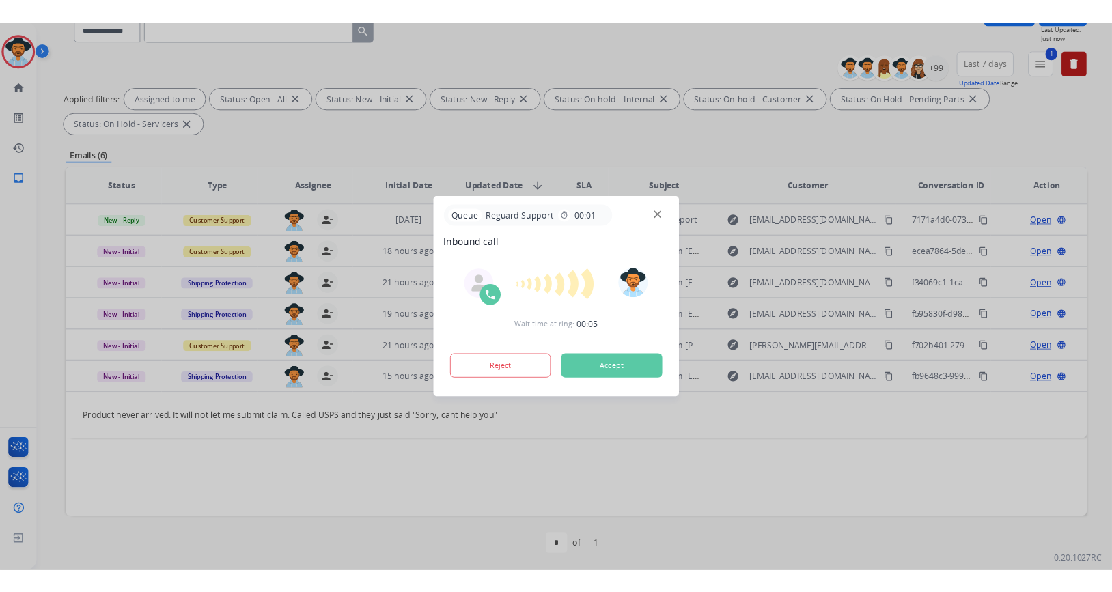
scroll to position [126, 0]
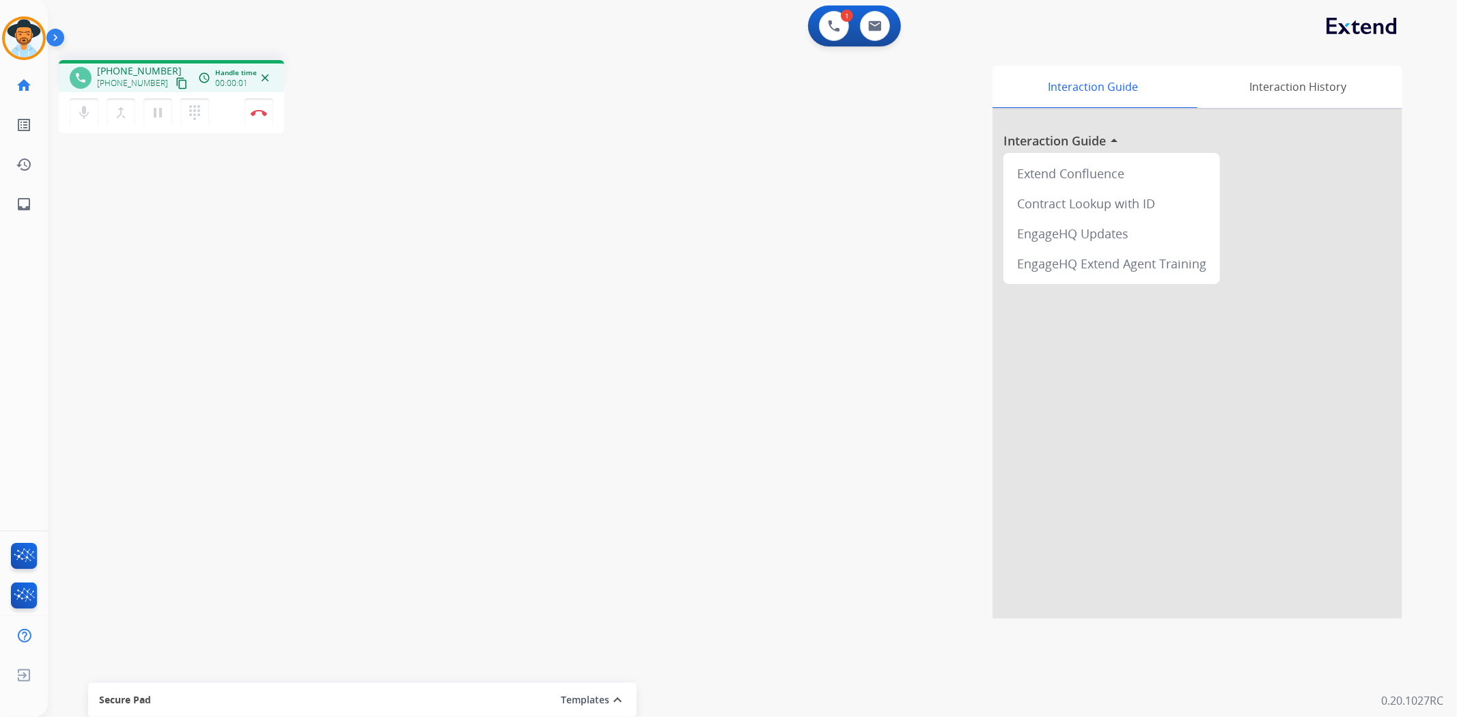
click at [176, 83] on mat-icon "content_copy" at bounding box center [182, 83] width 12 height 12
click at [264, 113] on img at bounding box center [259, 112] width 16 height 7
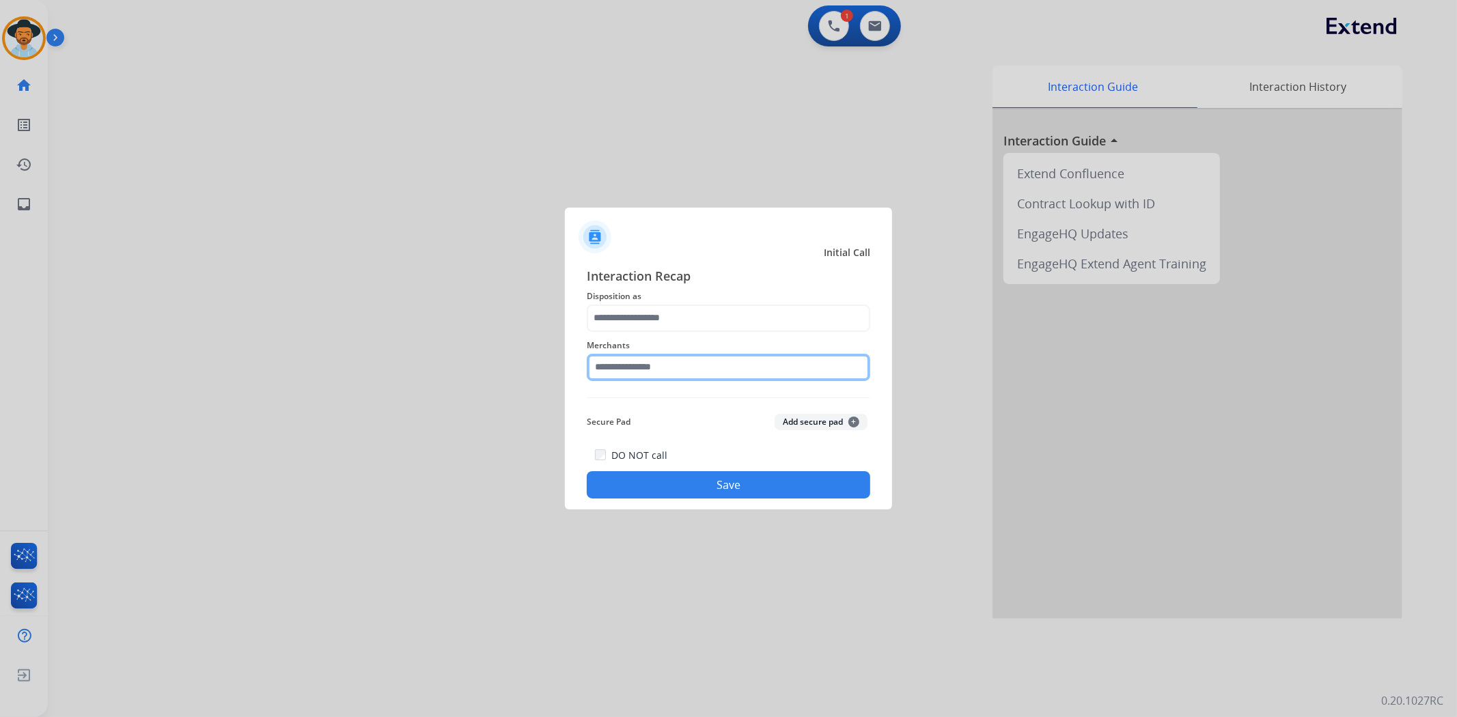
click at [666, 361] on input "text" at bounding box center [729, 367] width 284 height 27
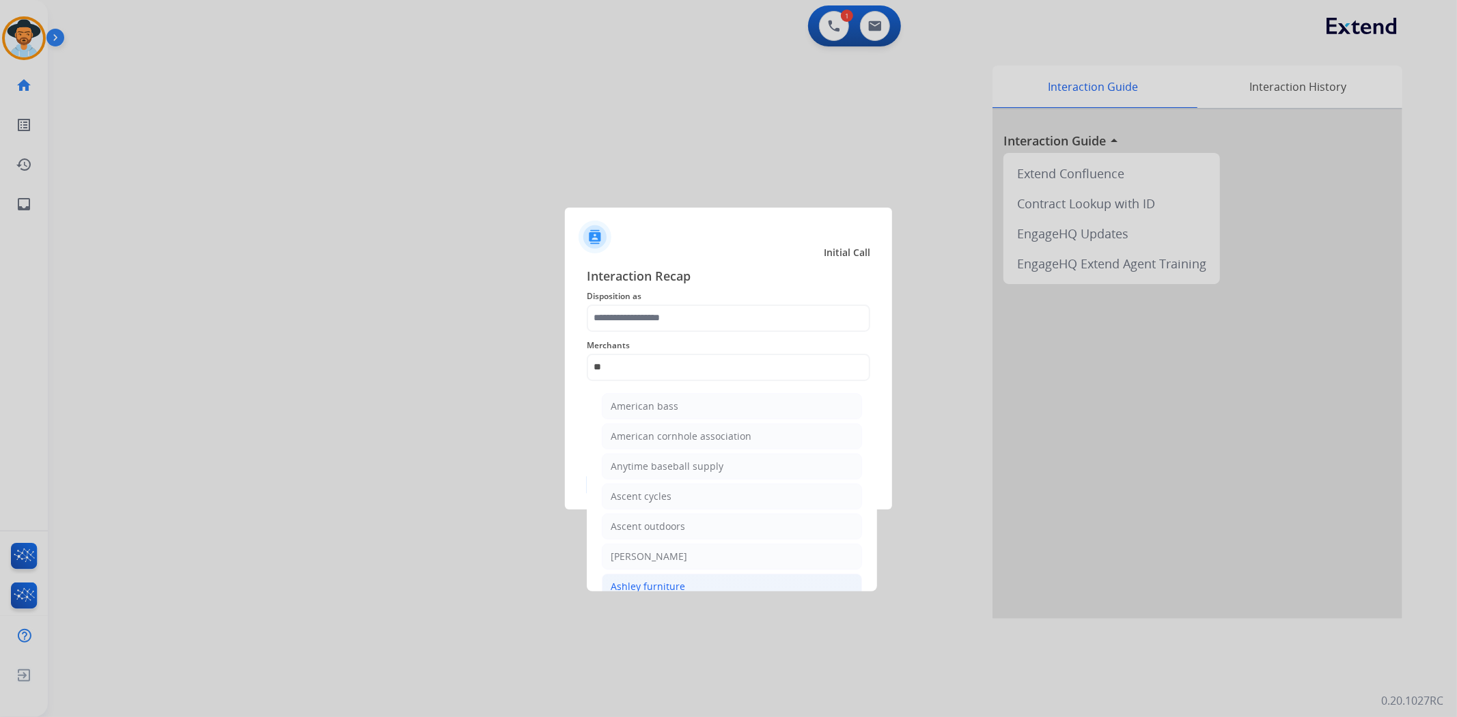
click at [678, 585] on div "Ashley furniture" at bounding box center [648, 587] width 74 height 14
type input "**********"
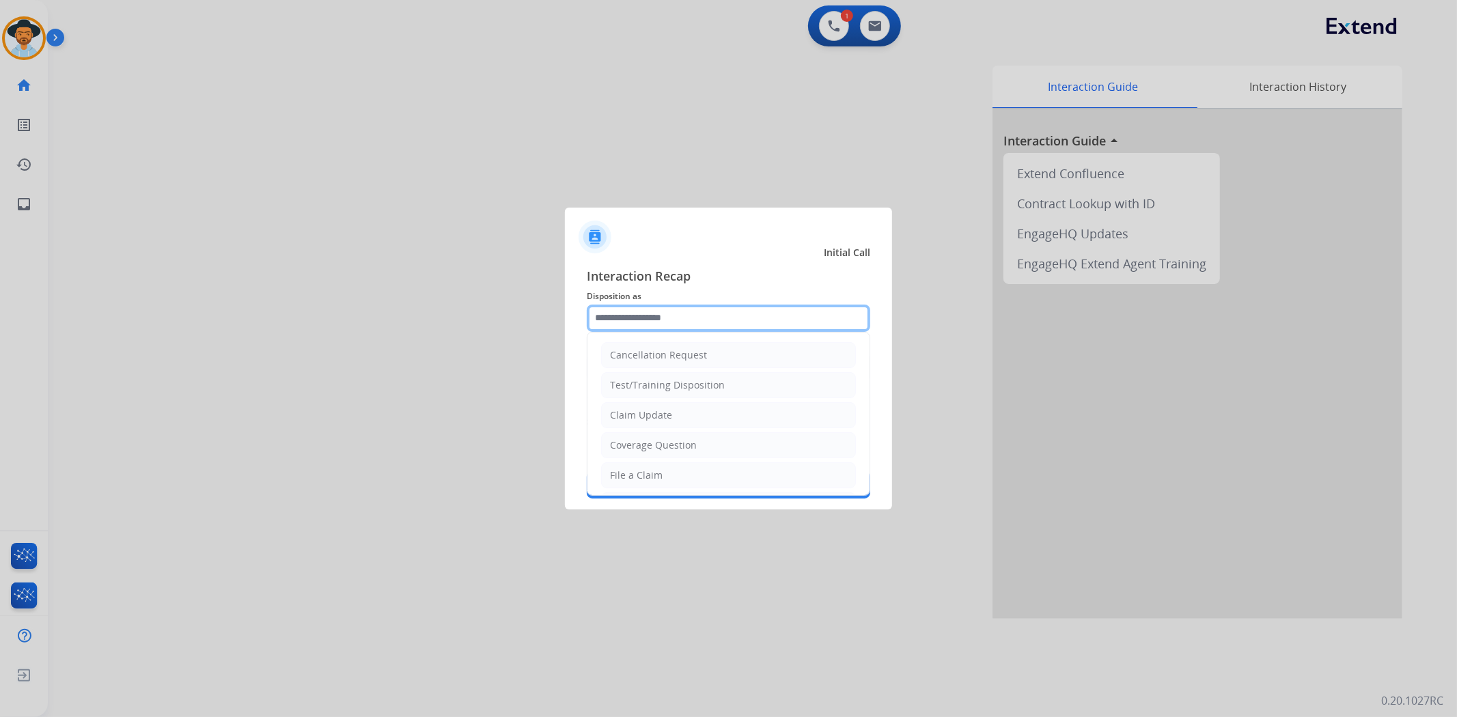
click at [688, 318] on input "text" at bounding box center [729, 318] width 284 height 27
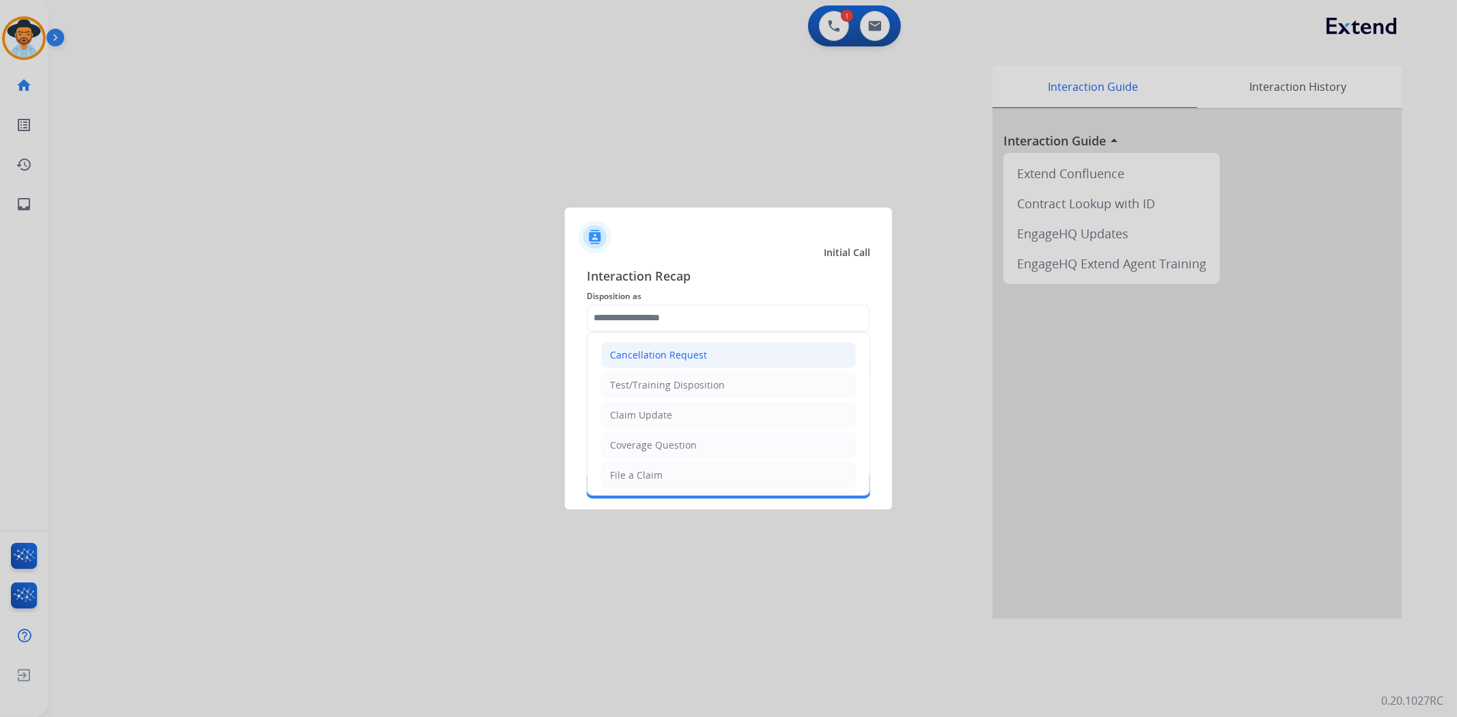
click at [695, 355] on div "Cancellation Request" at bounding box center [658, 355] width 97 height 14
type input "**********"
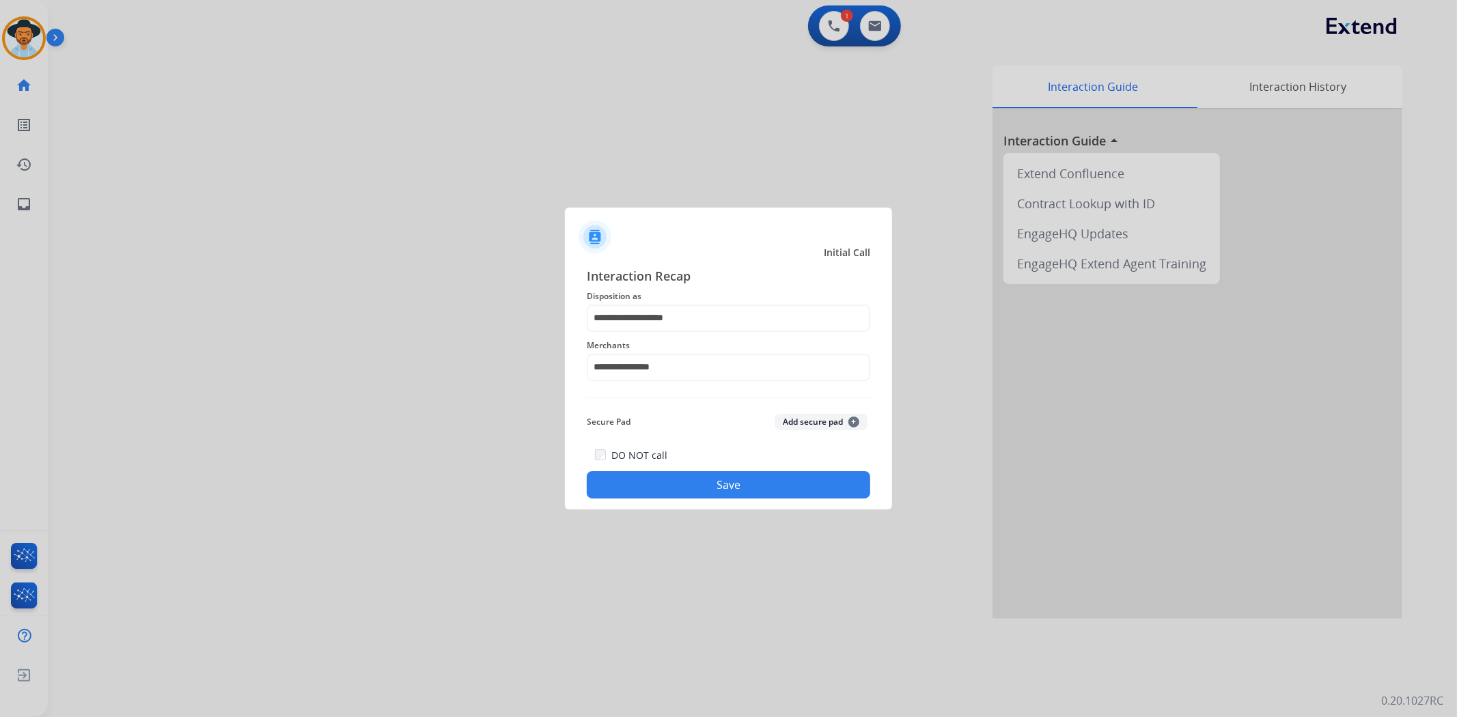
click at [721, 484] on button "Save" at bounding box center [729, 484] width 284 height 27
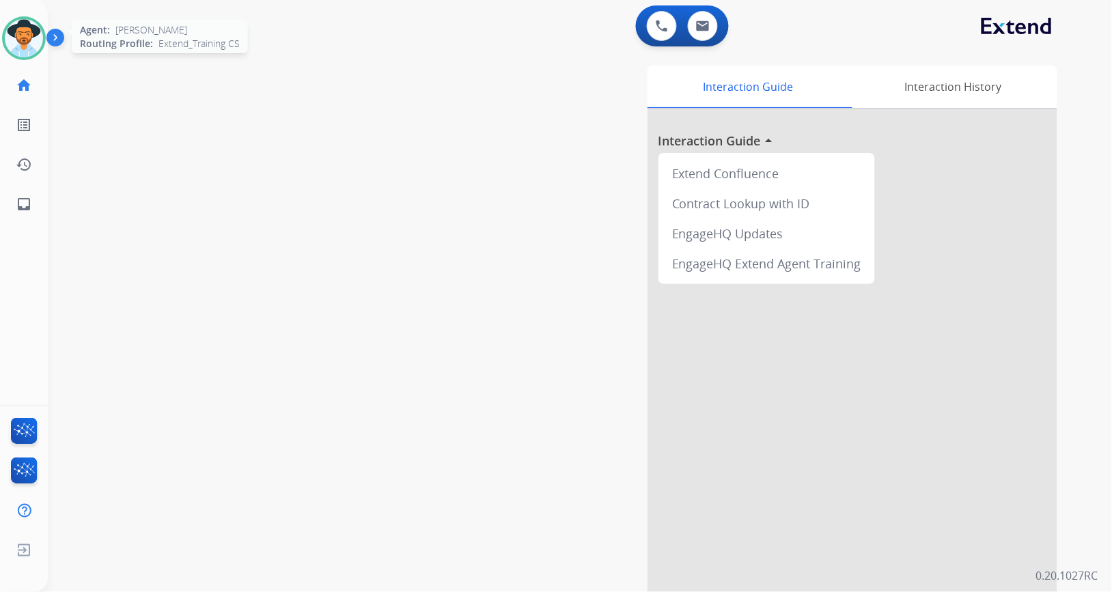
click at [25, 45] on img at bounding box center [24, 38] width 38 height 38
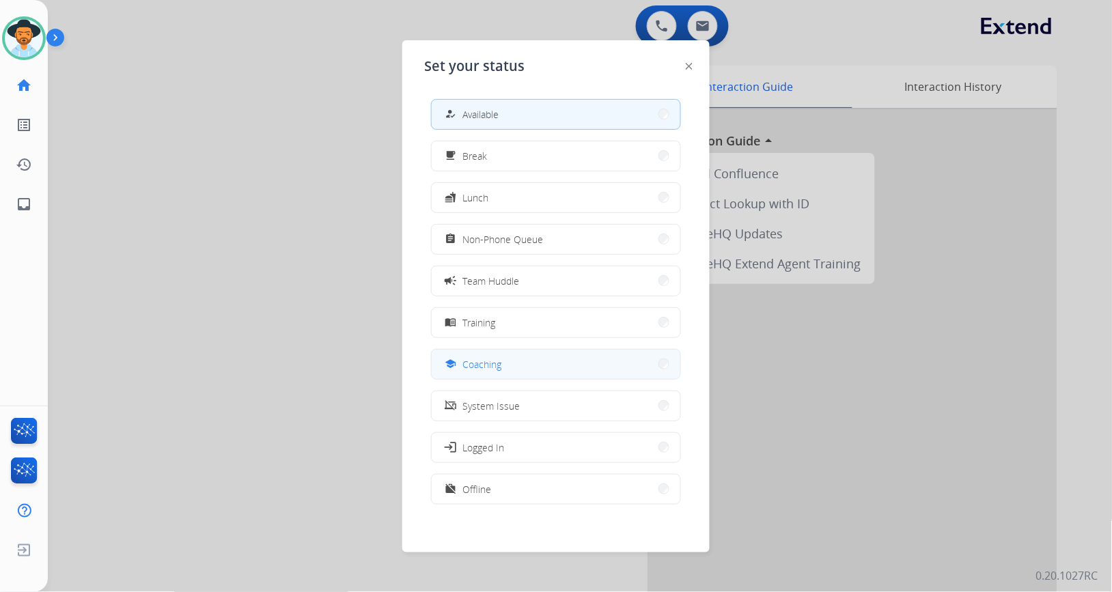
click at [556, 363] on button "school Coaching" at bounding box center [556, 364] width 249 height 29
